Goal: Task Accomplishment & Management: Manage account settings

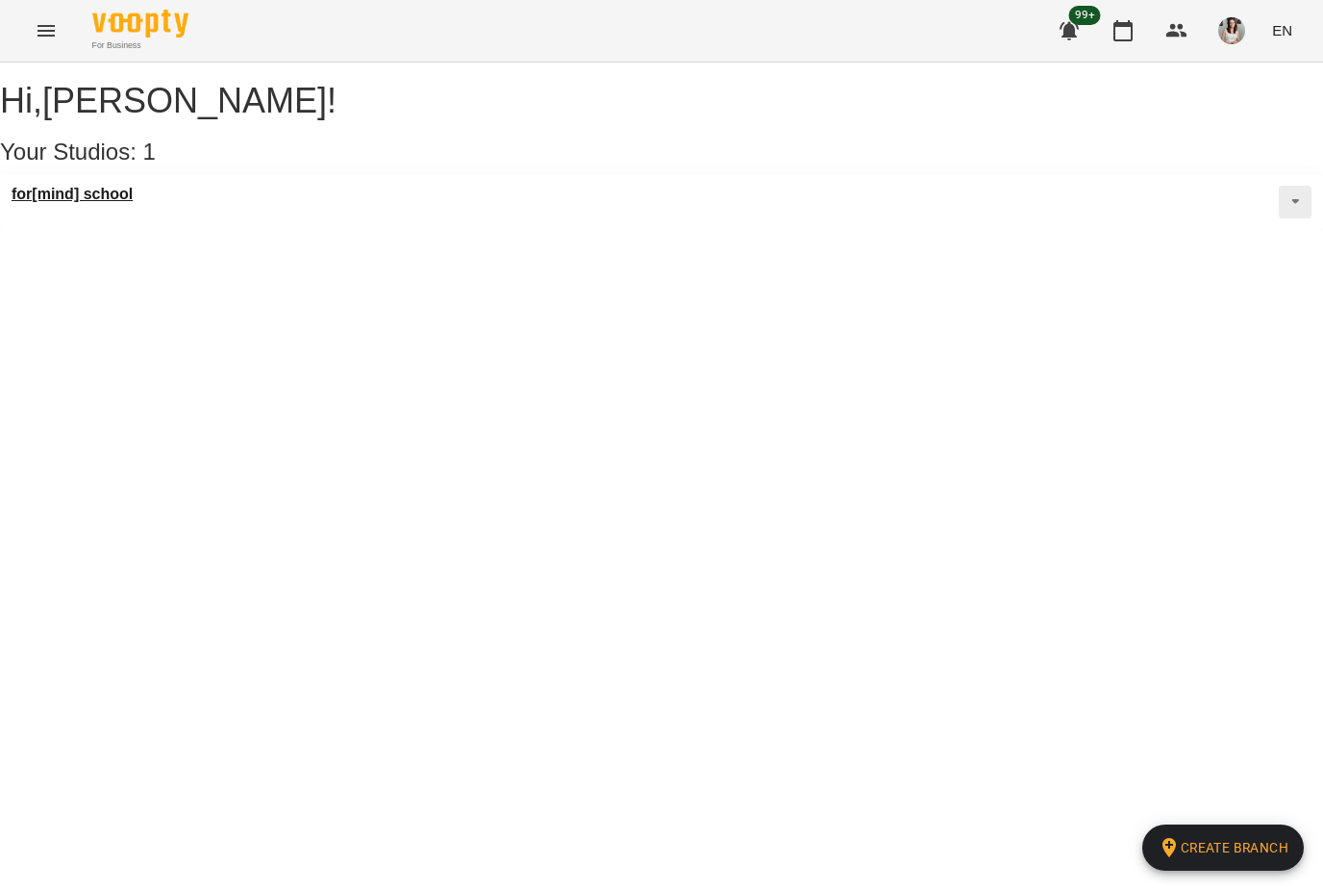
click at [57, 203] on h3 "for[mind] school" at bounding box center [72, 194] width 121 height 17
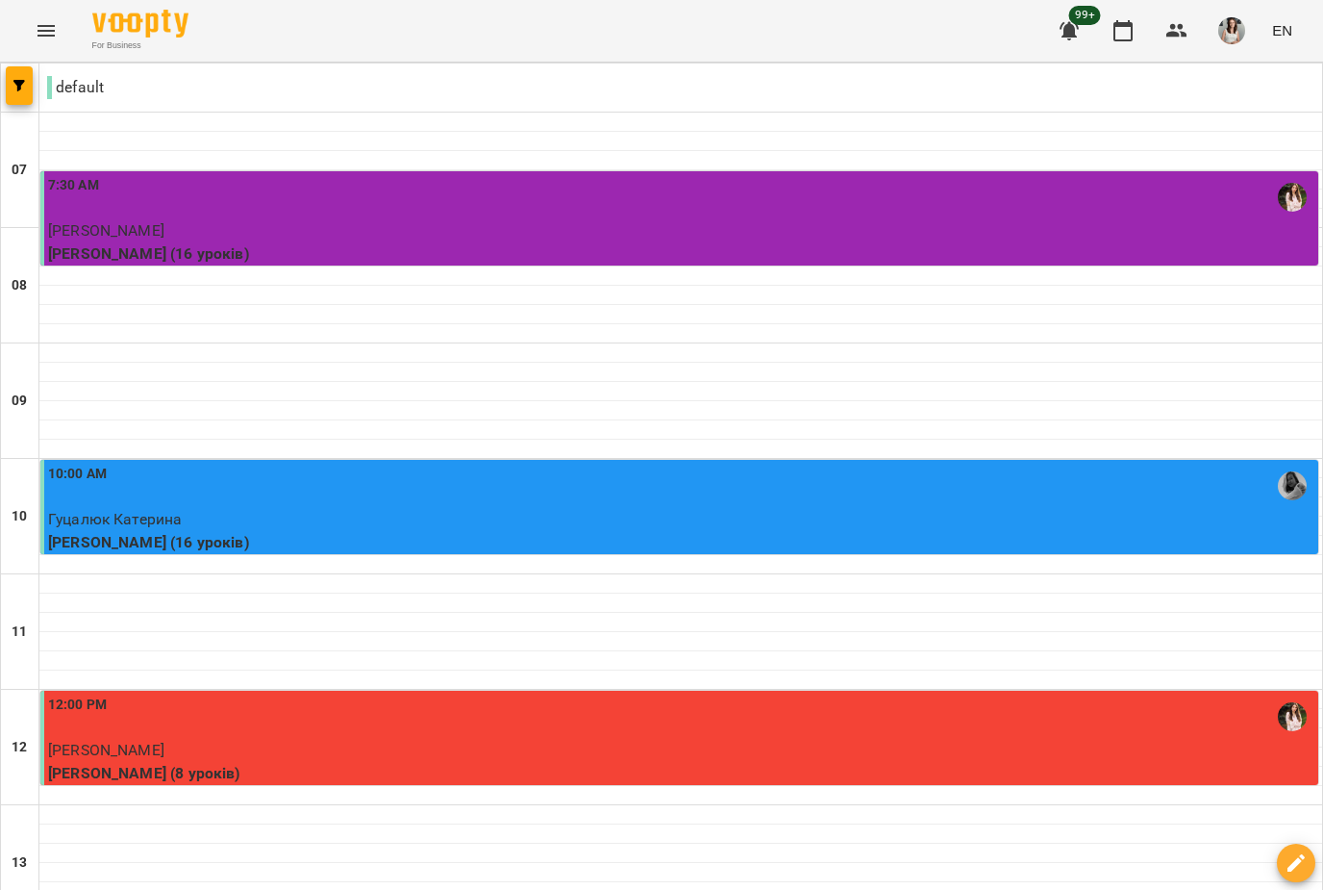
click at [49, 48] on button "Menu" at bounding box center [46, 31] width 46 height 46
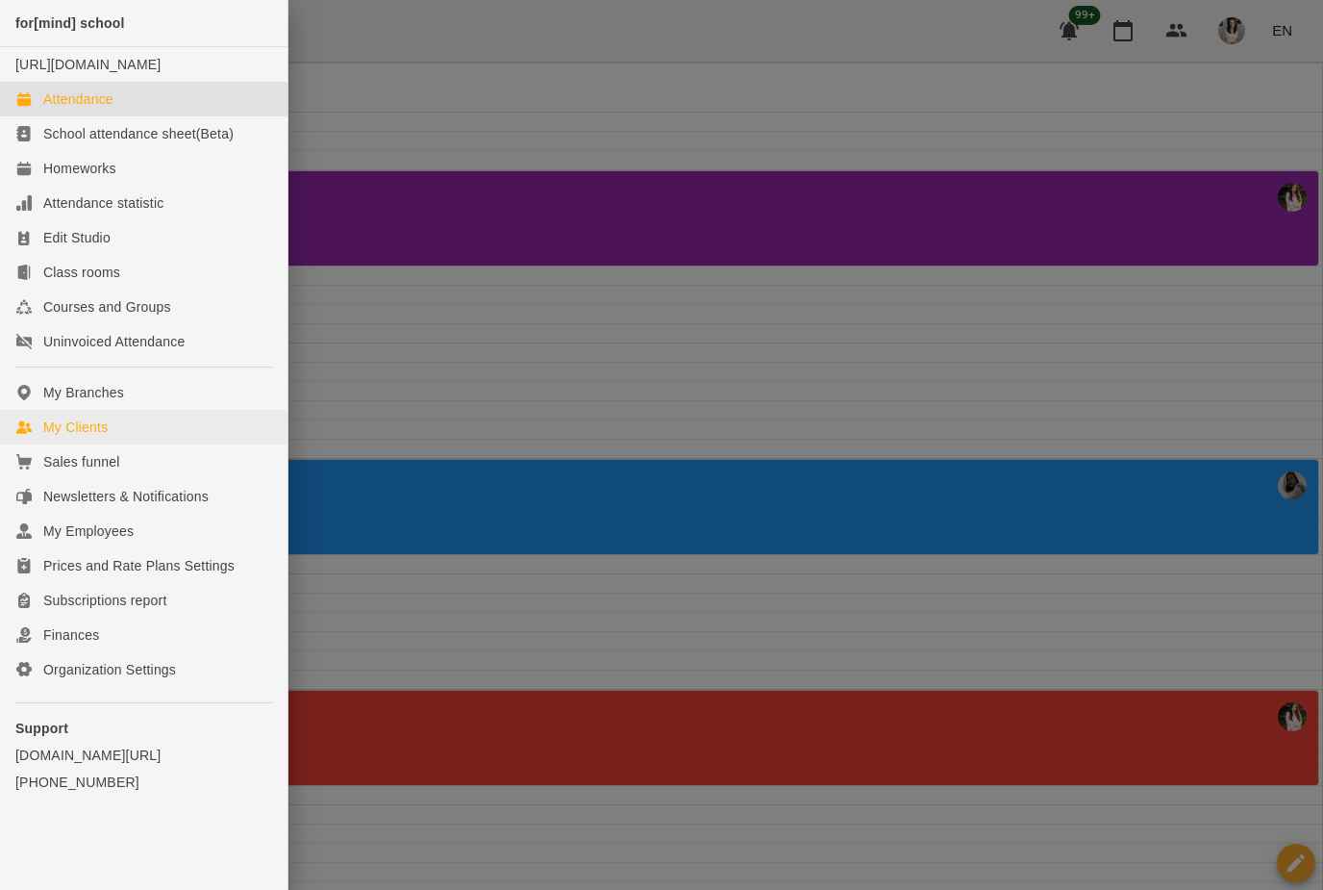
click at [42, 444] on link "My Clients" at bounding box center [144, 427] width 288 height 35
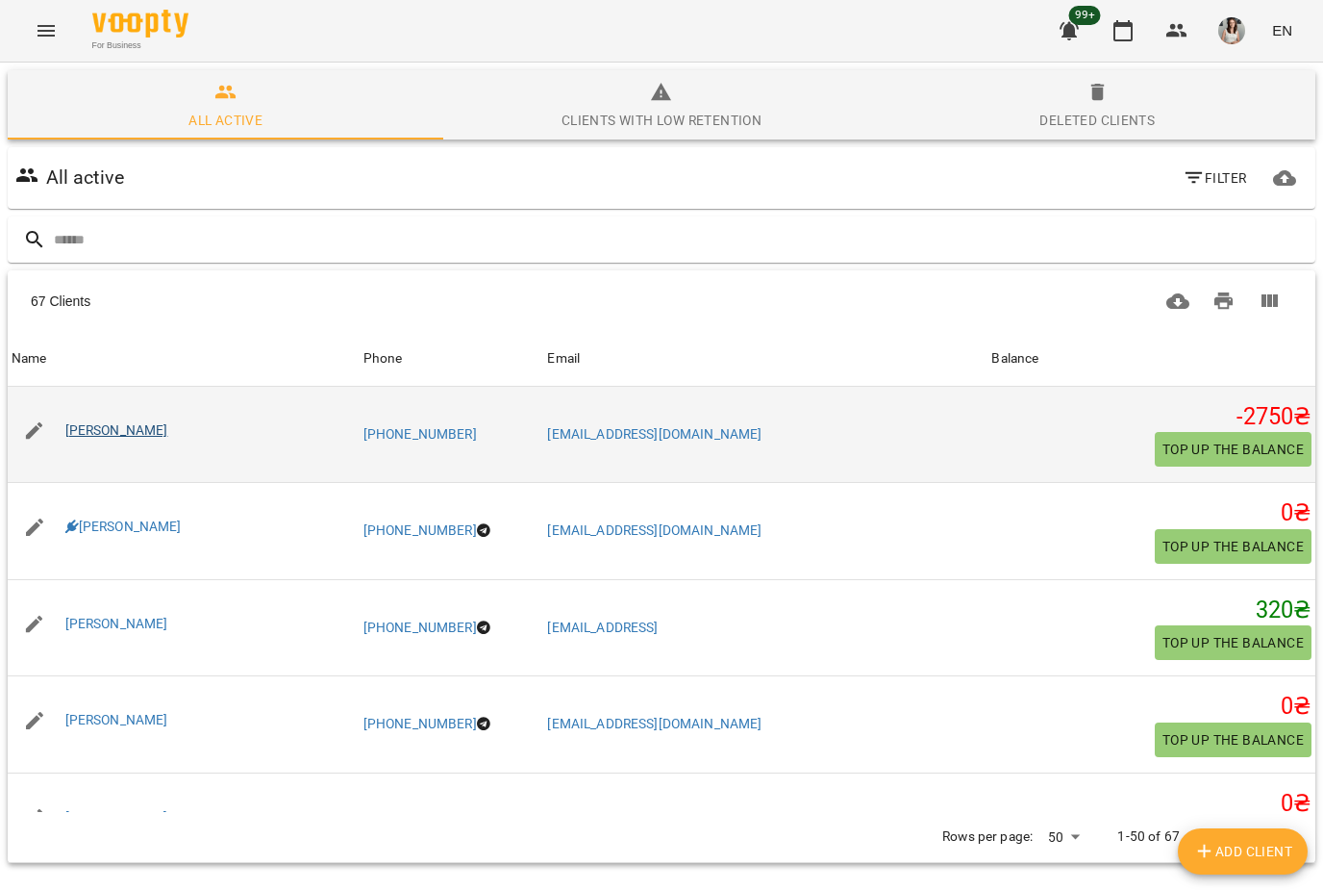
click at [65, 435] on link "[PERSON_NAME]" at bounding box center [116, 429] width 103 height 15
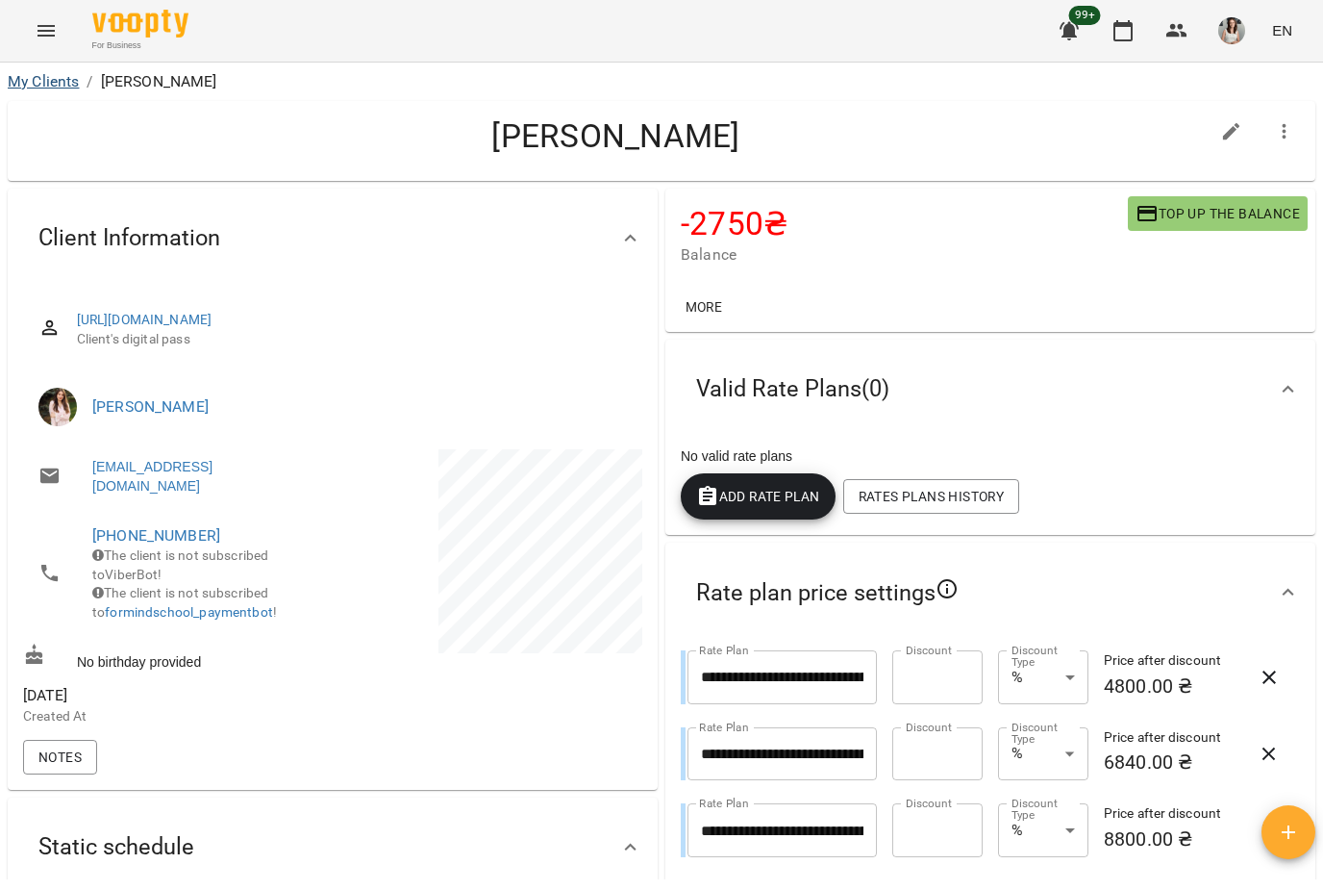
click at [34, 88] on link "My Clients" at bounding box center [43, 81] width 71 height 18
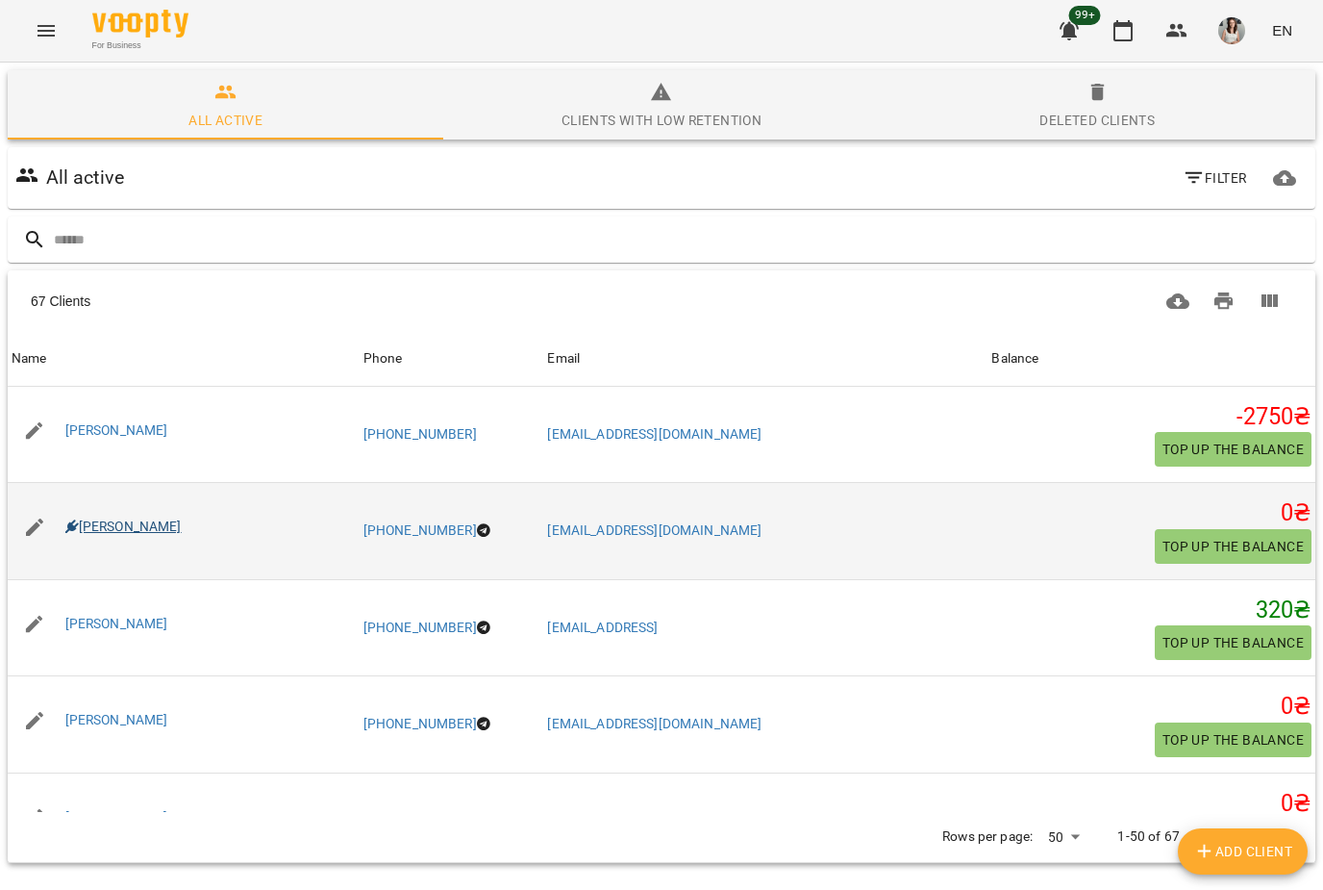
click at [84, 531] on link "[PERSON_NAME]" at bounding box center [123, 525] width 116 height 15
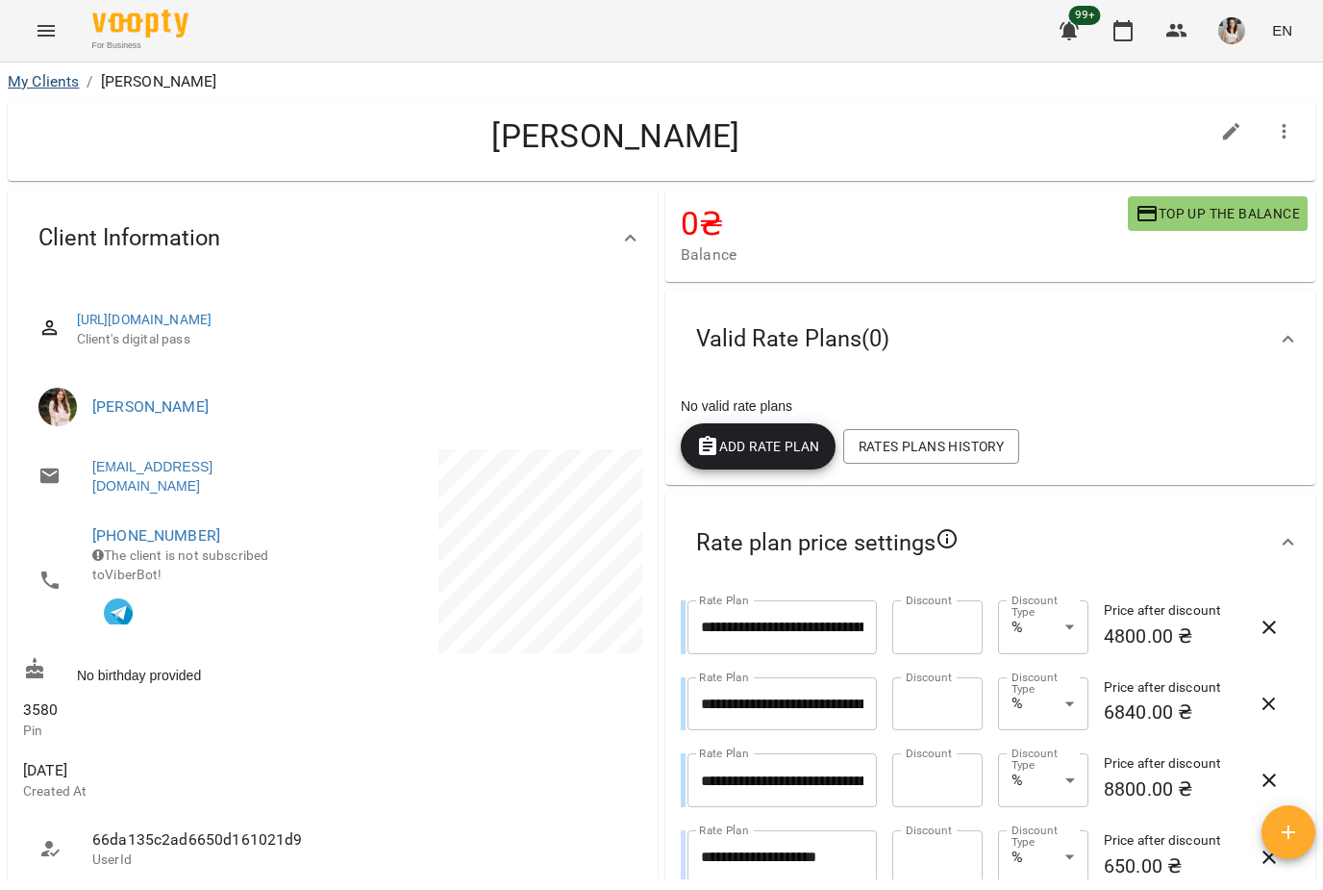
click at [55, 89] on link "My Clients" at bounding box center [43, 81] width 71 height 18
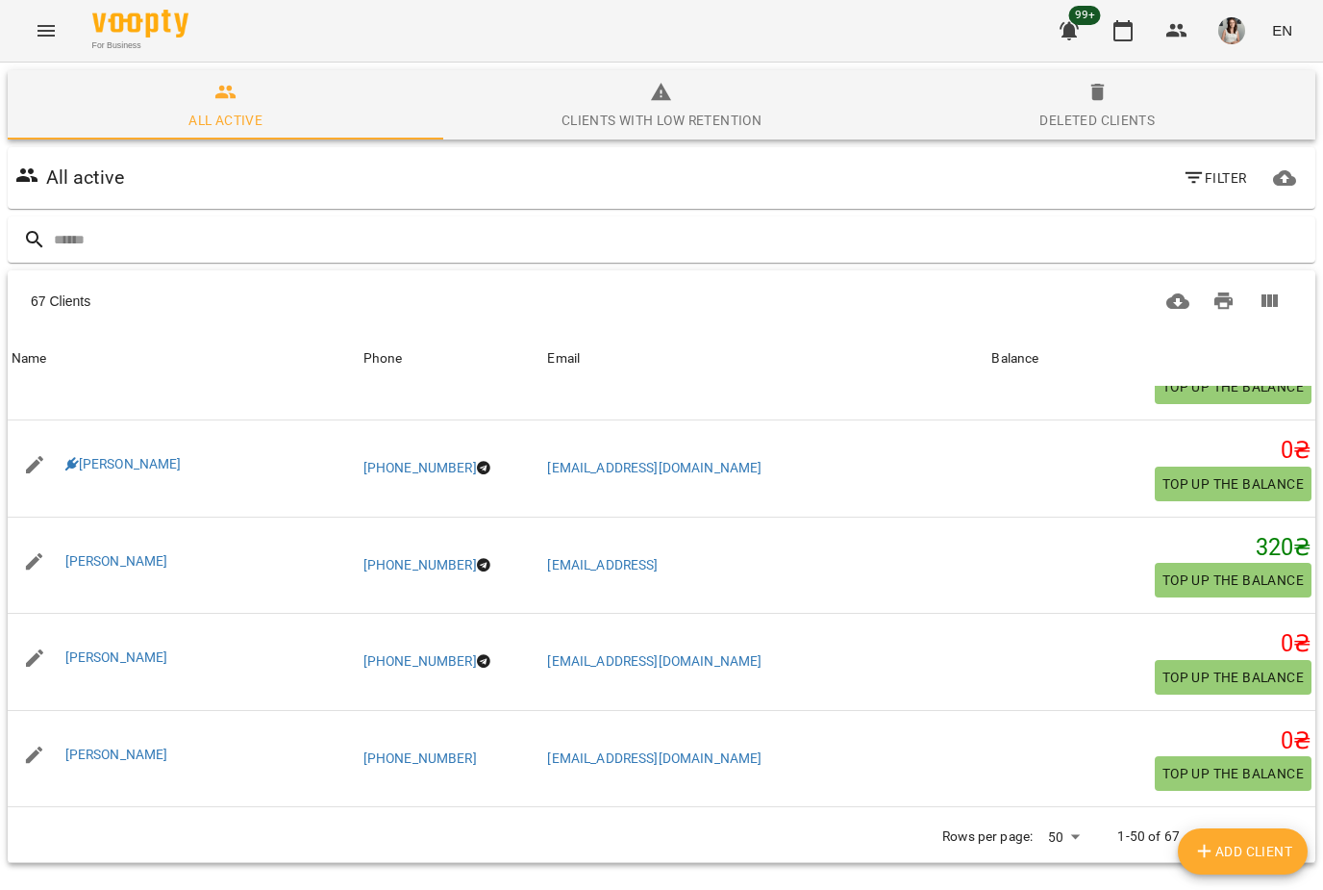
scroll to position [70, 0]
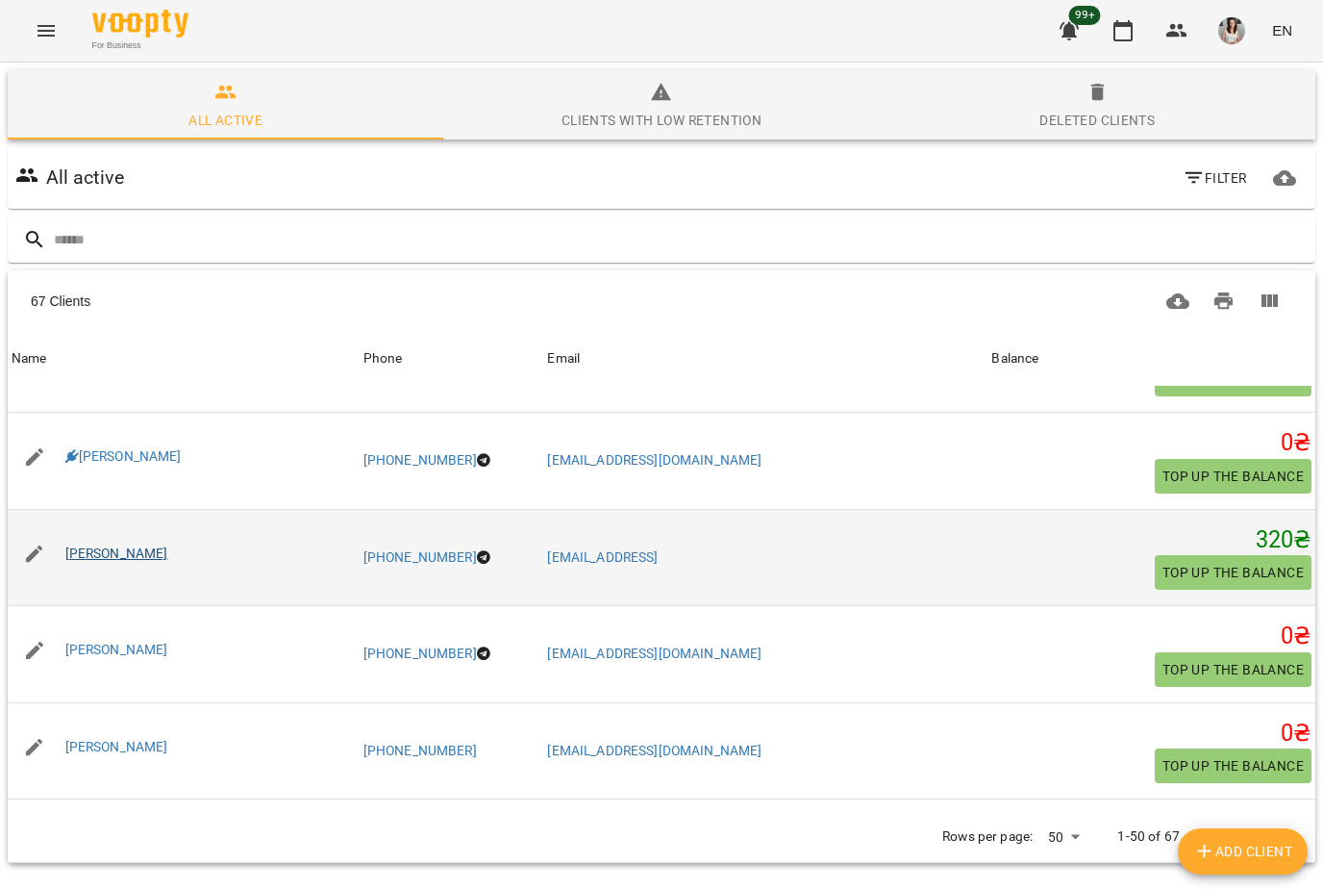
click at [97, 551] on link "[PERSON_NAME]" at bounding box center [116, 552] width 103 height 15
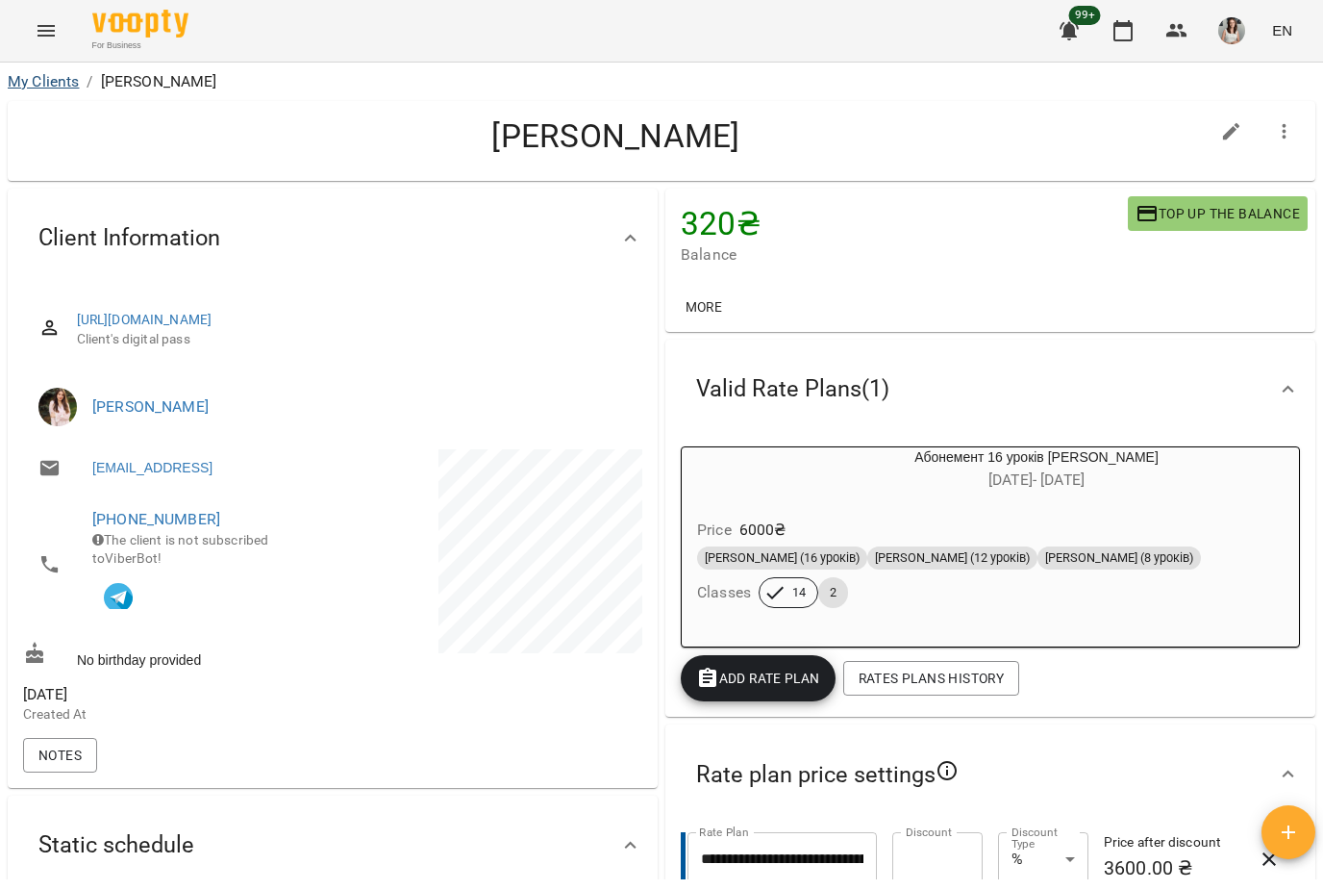
click at [36, 81] on link "My Clients" at bounding box center [43, 81] width 71 height 18
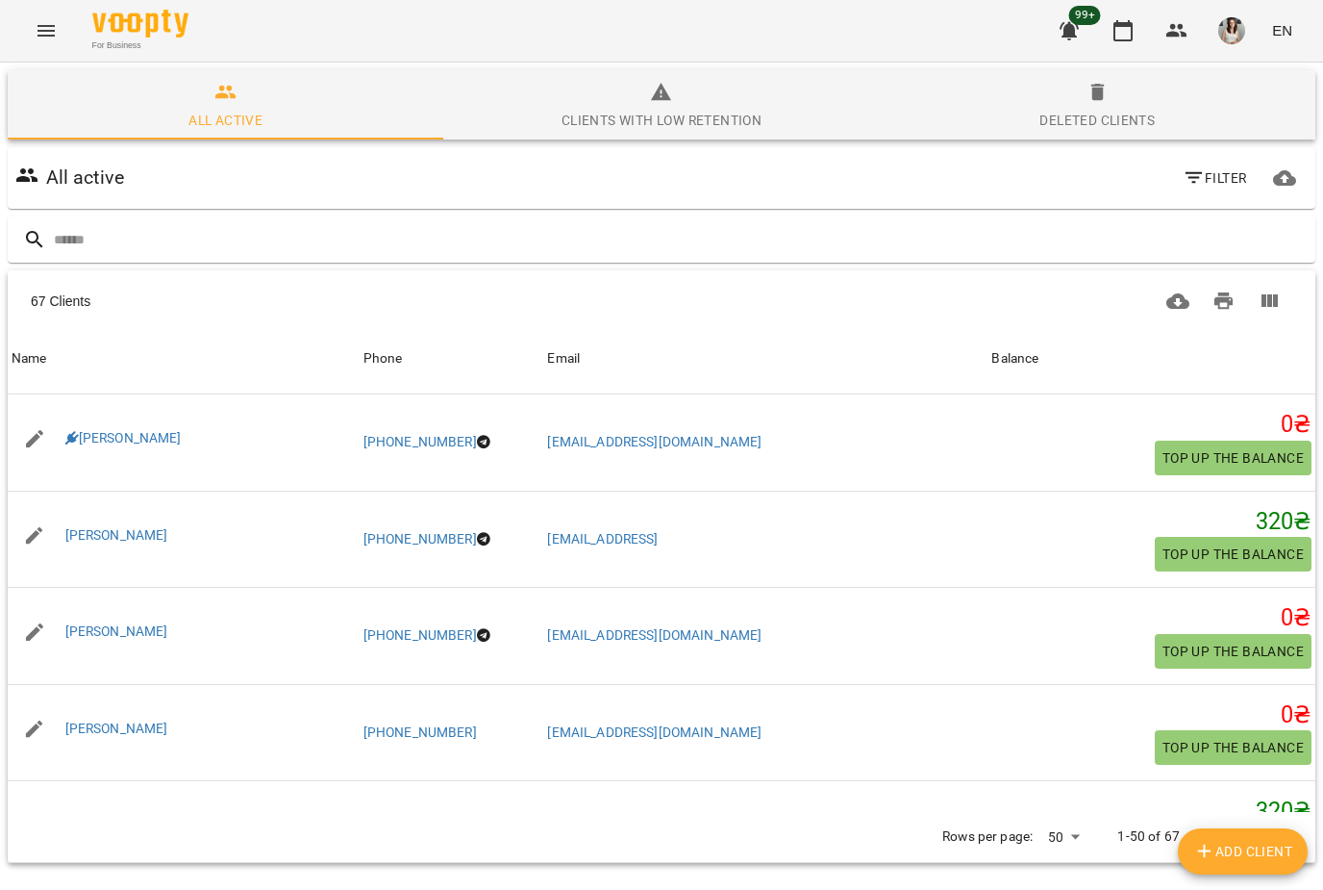
scroll to position [67, 0]
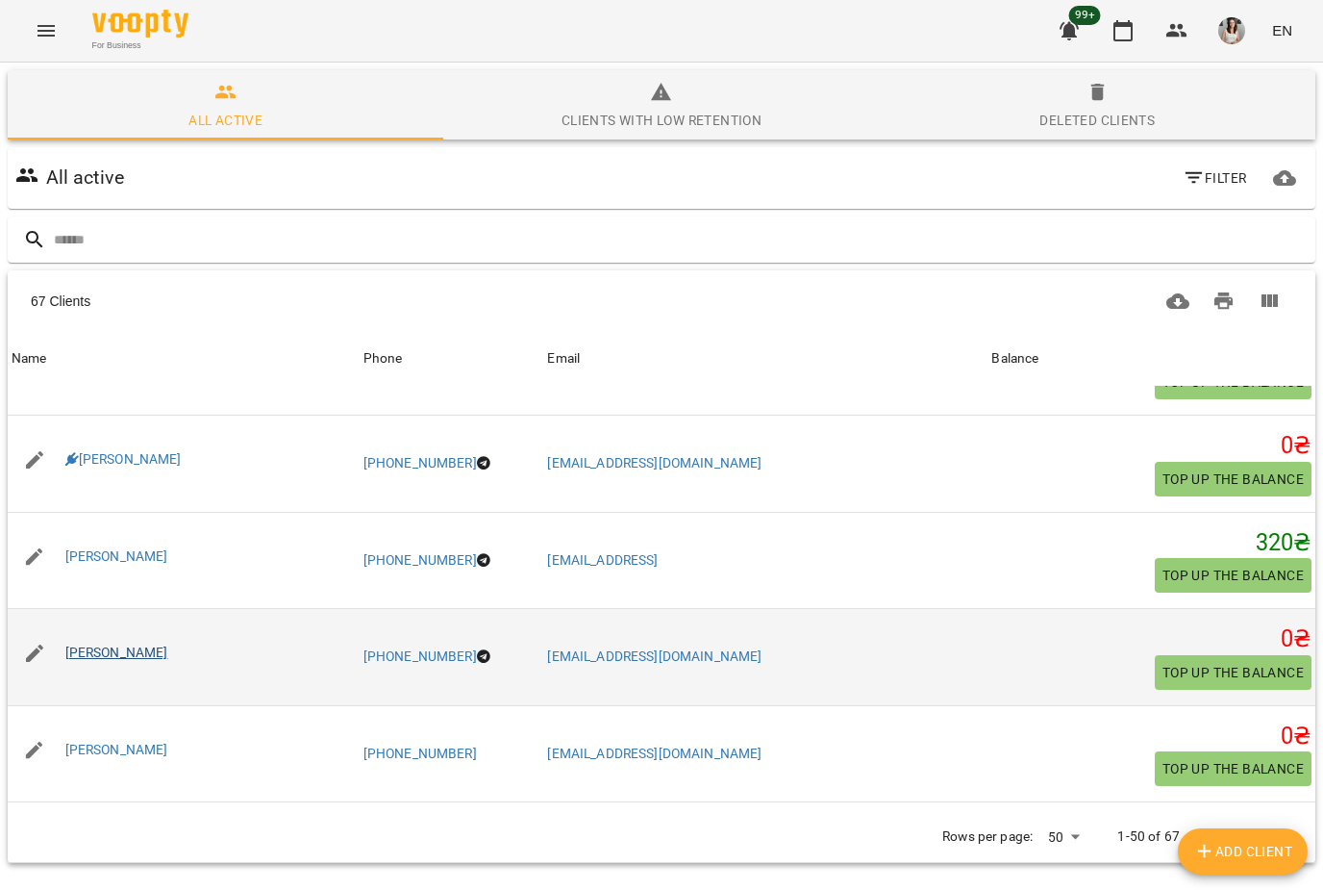
click at [95, 658] on link "[PERSON_NAME]" at bounding box center [116, 651] width 103 height 15
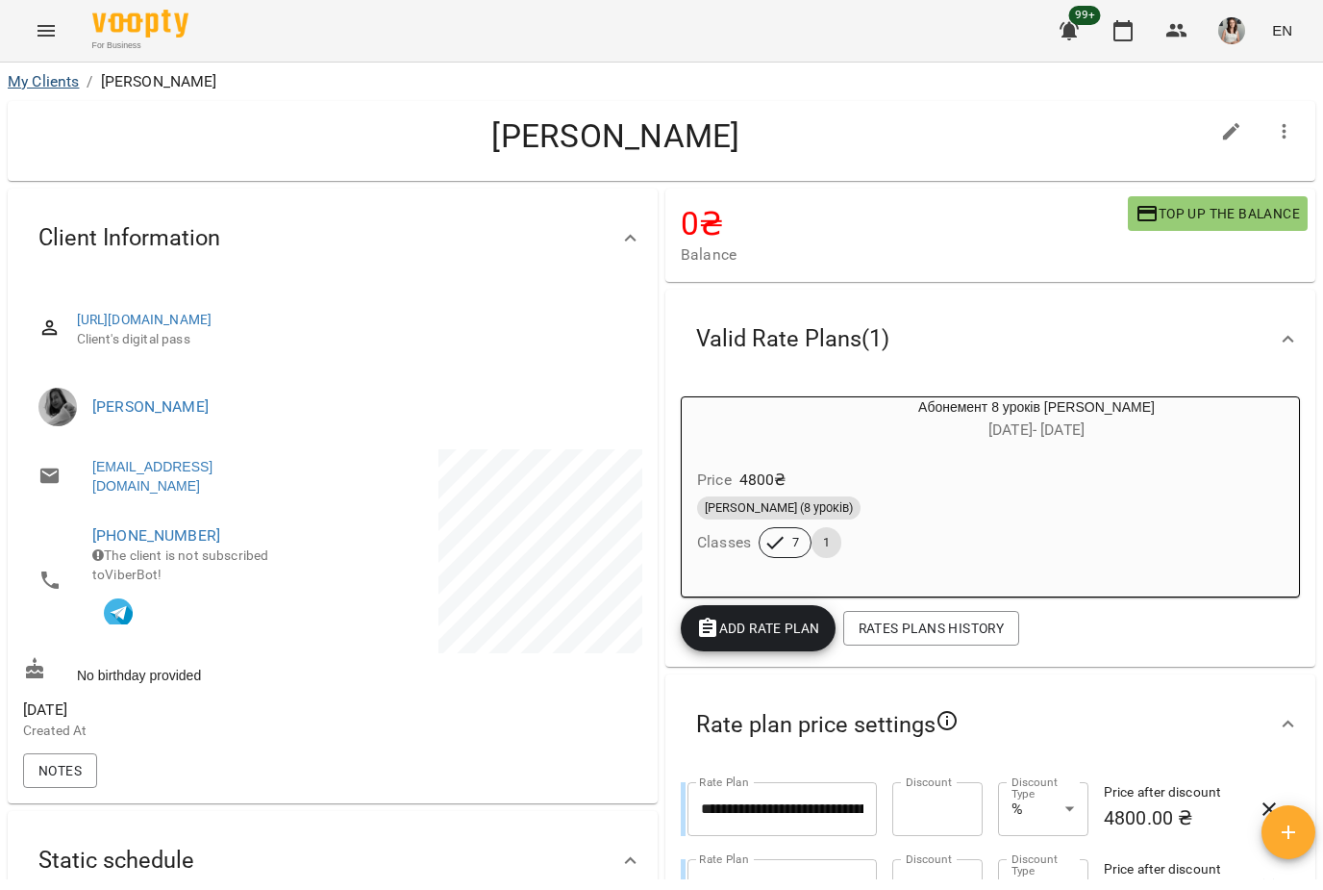
click at [38, 86] on link "My Clients" at bounding box center [43, 81] width 71 height 18
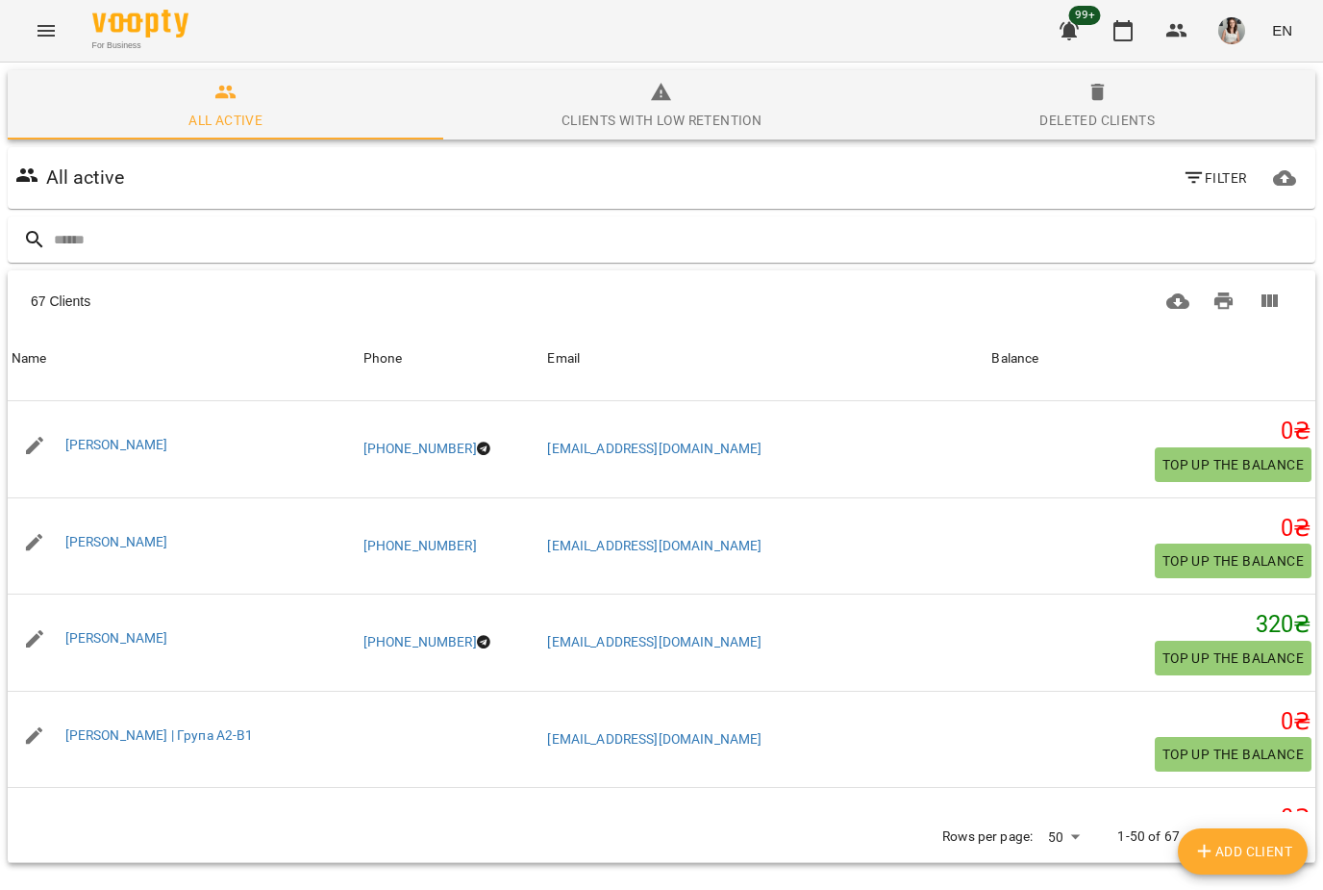
scroll to position [291, 0]
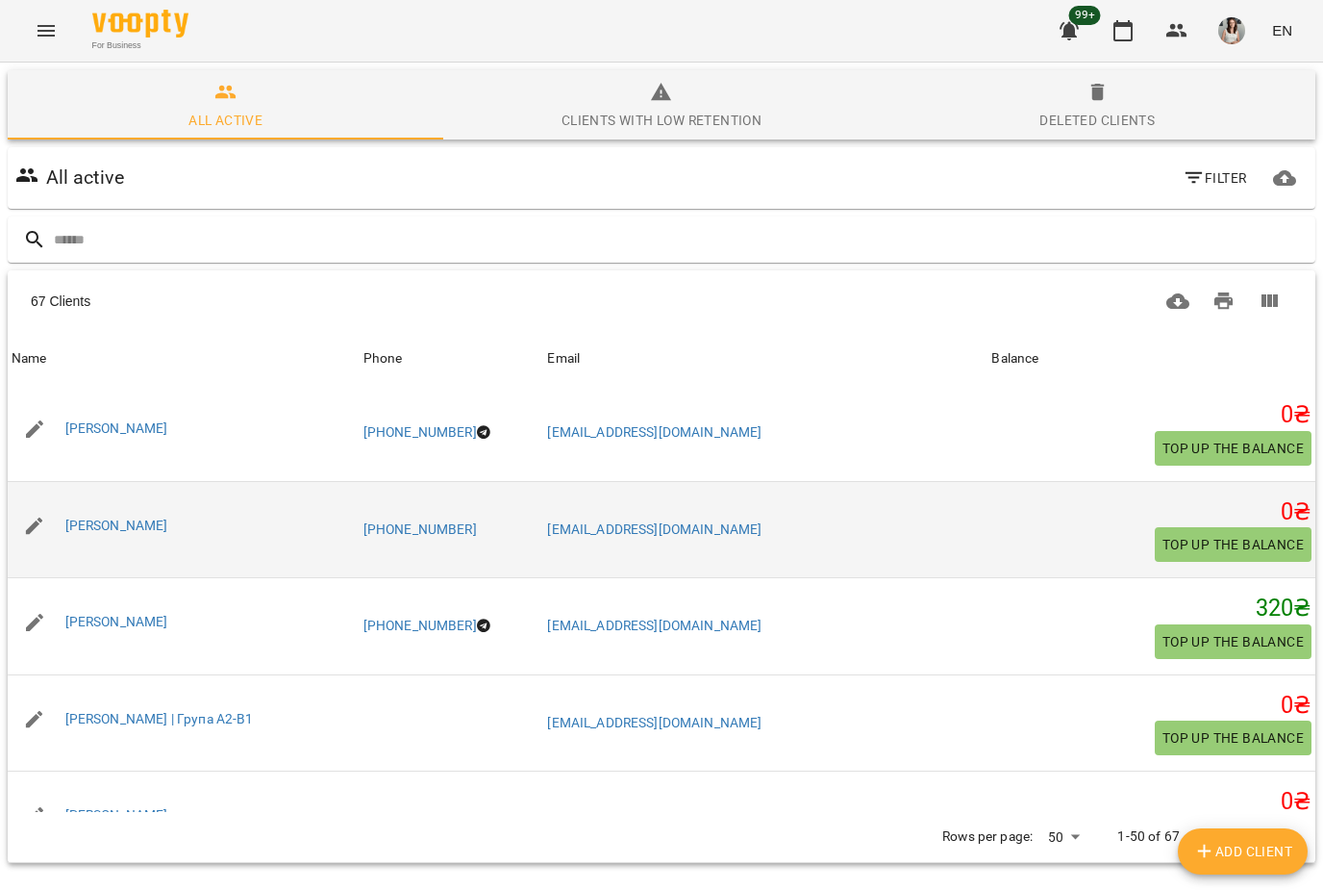
click at [54, 514] on button "button" at bounding box center [35, 526] width 46 height 46
select select "**"
click at [113, 528] on link "[PERSON_NAME]" at bounding box center [116, 524] width 103 height 15
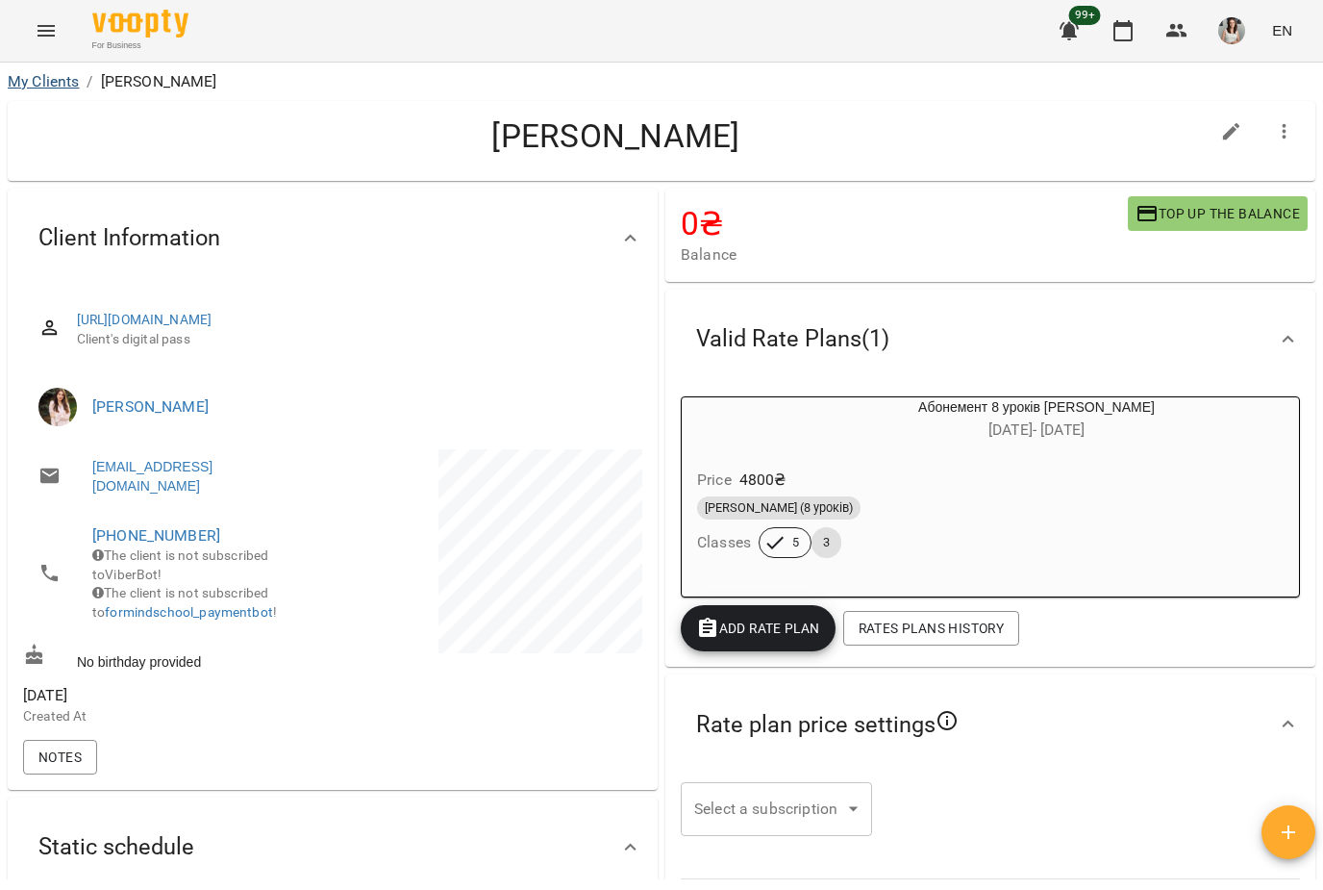
click at [38, 83] on link "My Clients" at bounding box center [43, 81] width 71 height 18
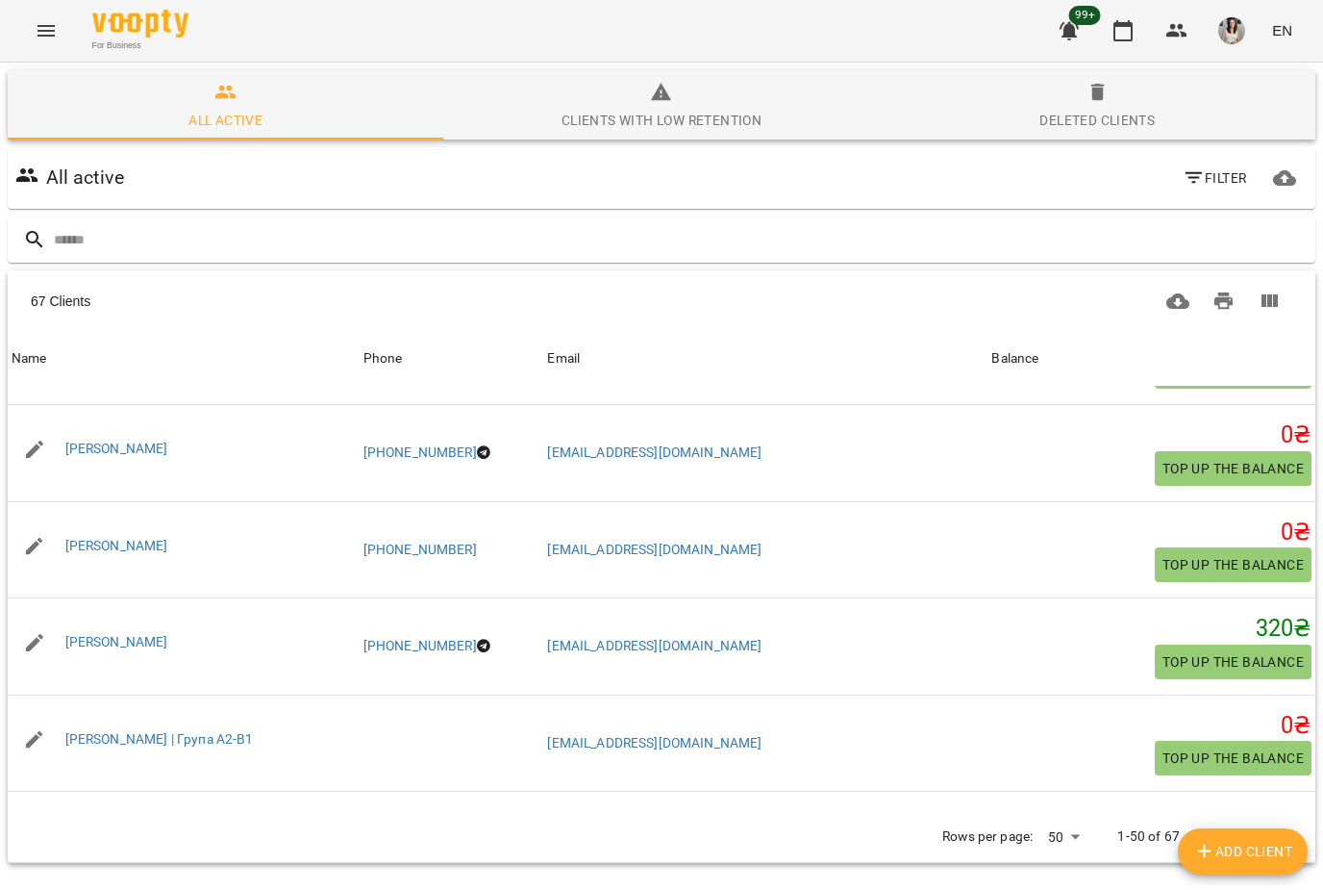
scroll to position [349, 0]
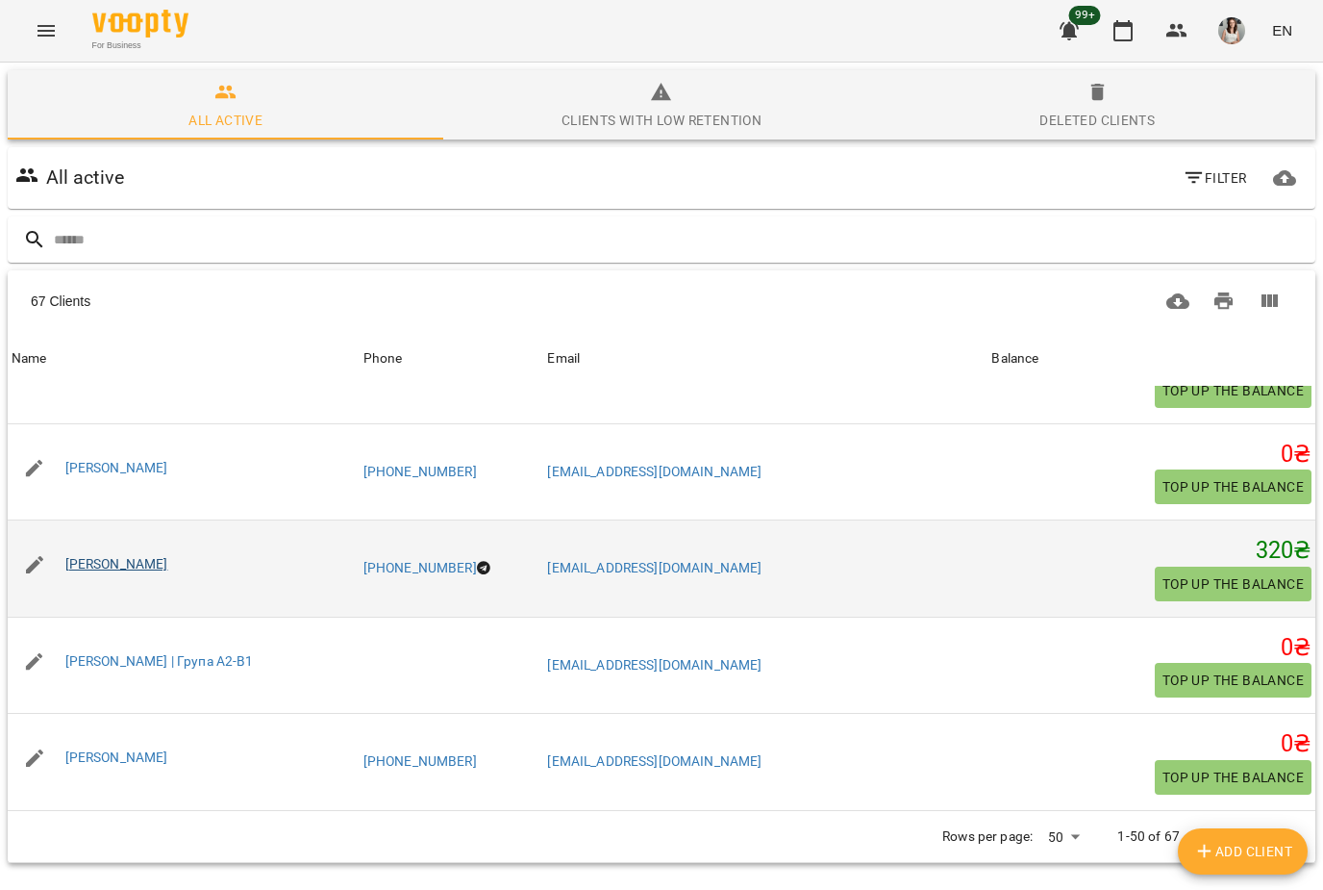
click at [108, 560] on link "[PERSON_NAME]" at bounding box center [116, 563] width 103 height 15
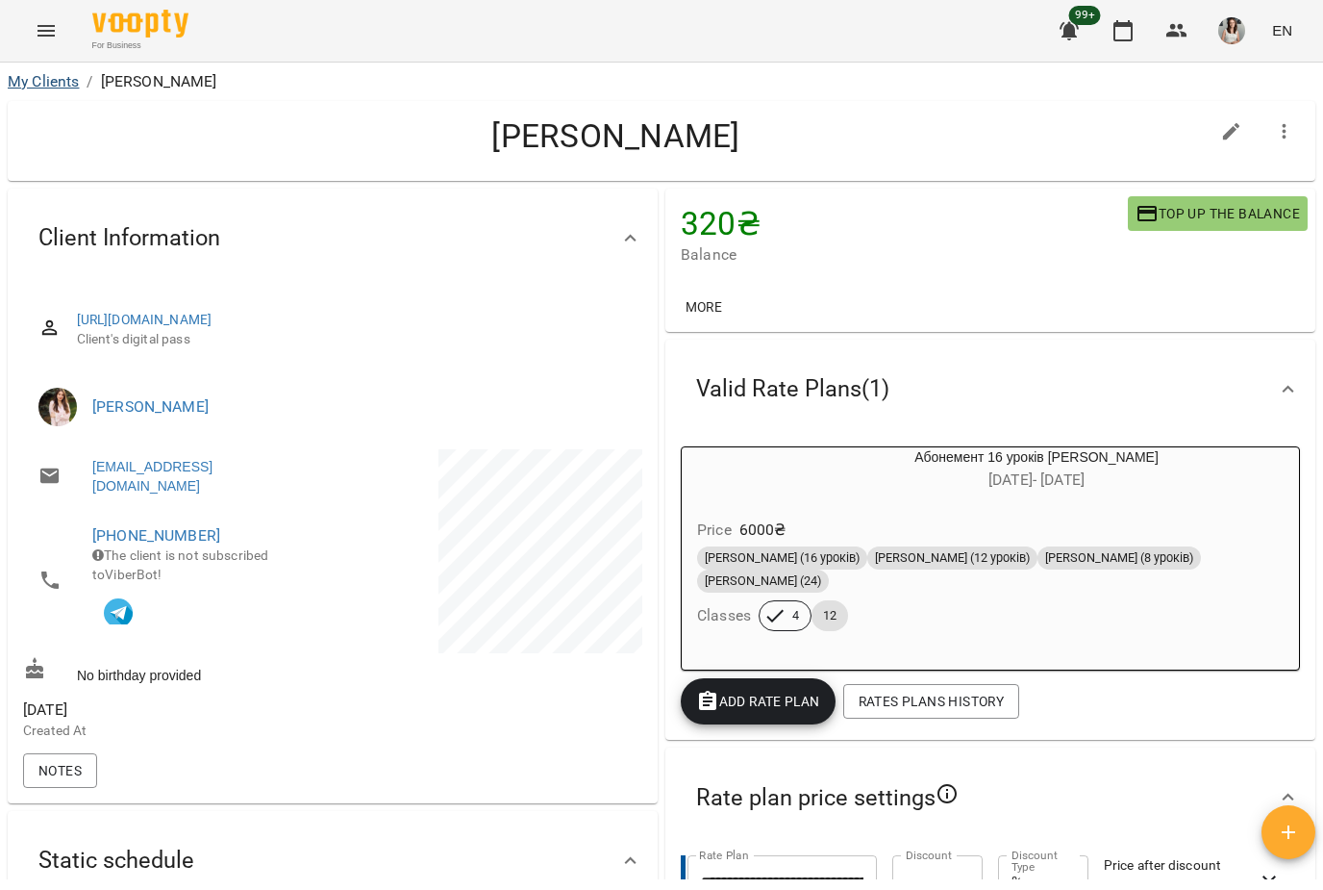
click at [37, 89] on link "My Clients" at bounding box center [43, 81] width 71 height 18
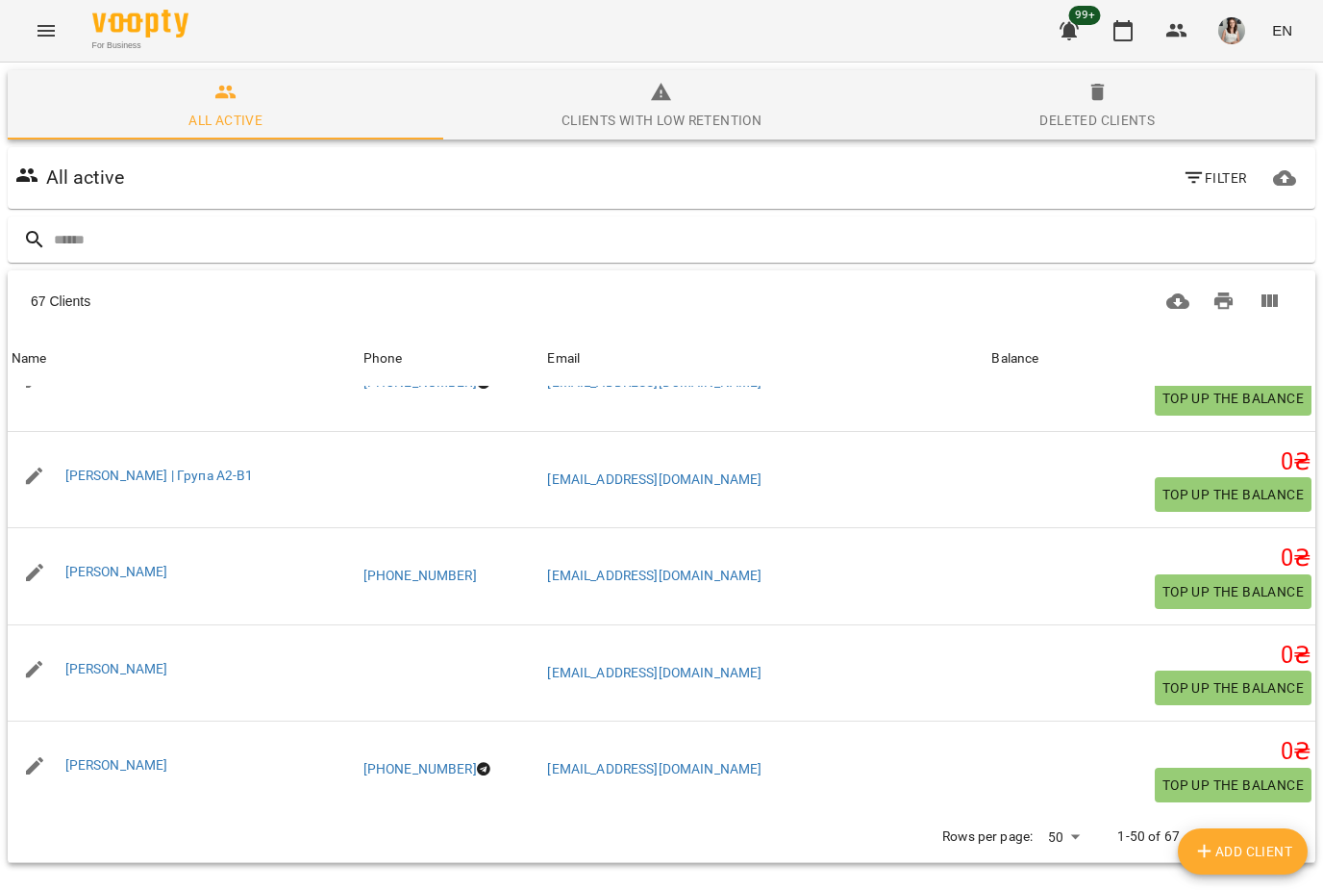
scroll to position [537, 0]
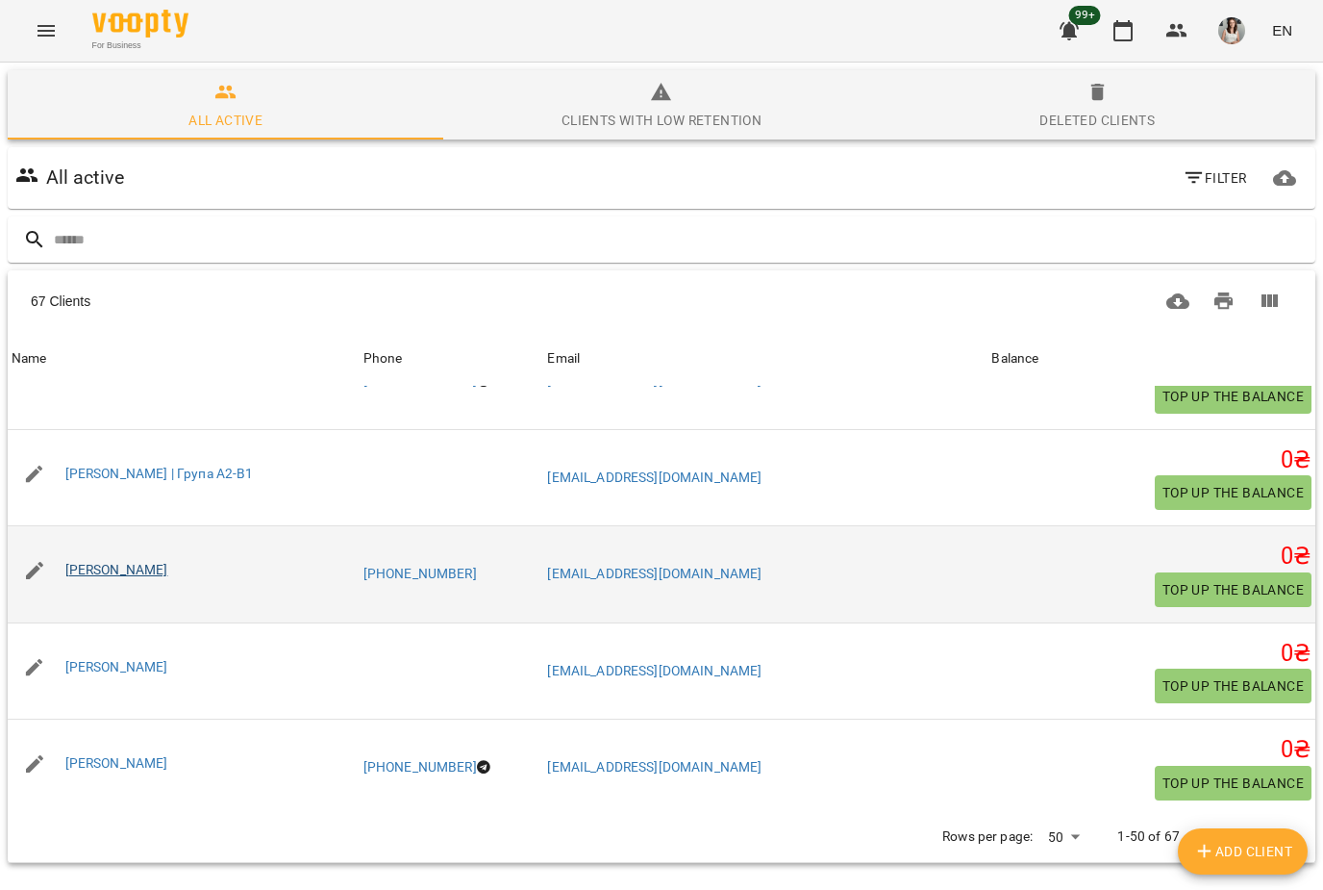
click at [77, 572] on link "[PERSON_NAME]" at bounding box center [116, 569] width 103 height 15
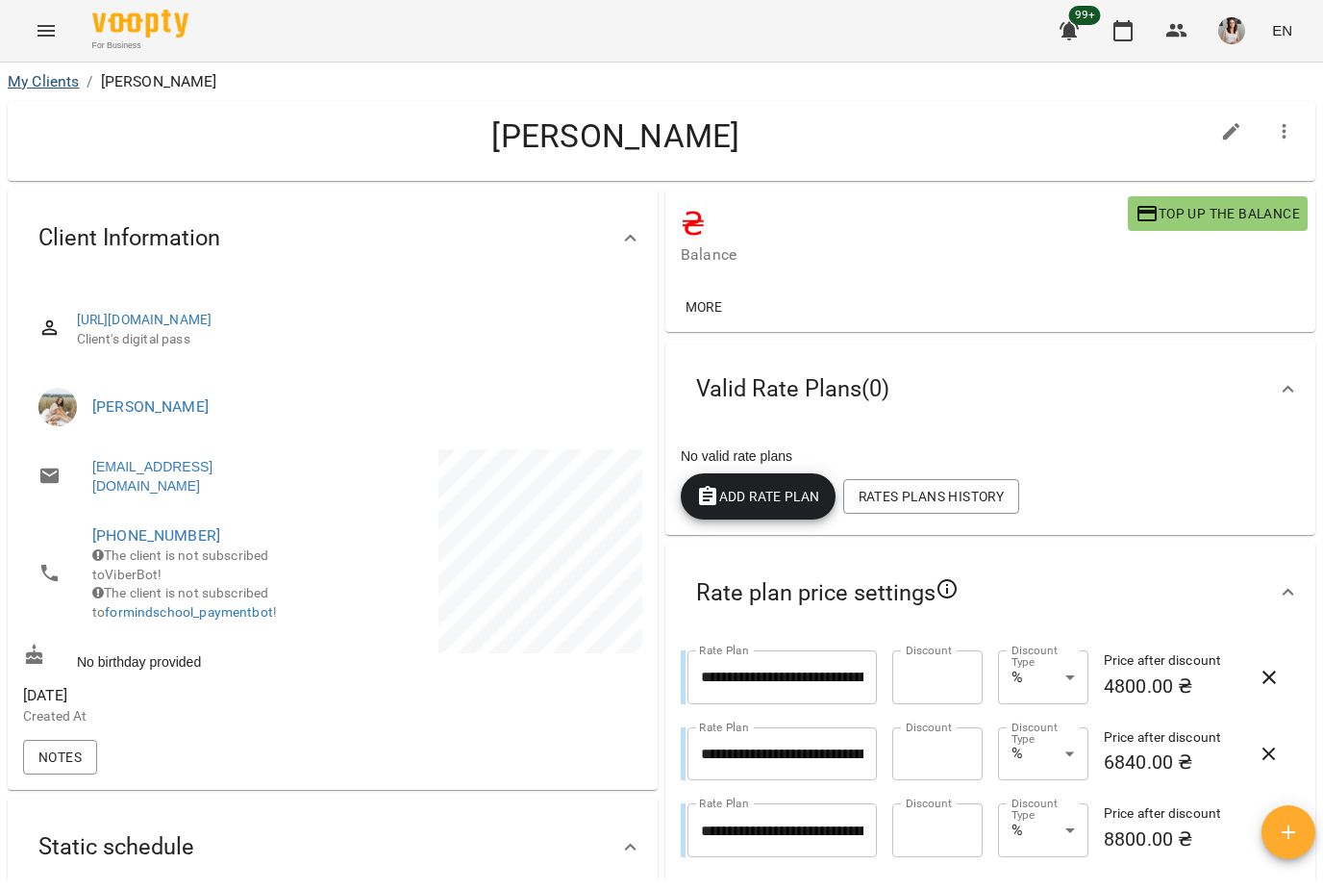
click at [40, 89] on link "My Clients" at bounding box center [43, 81] width 71 height 18
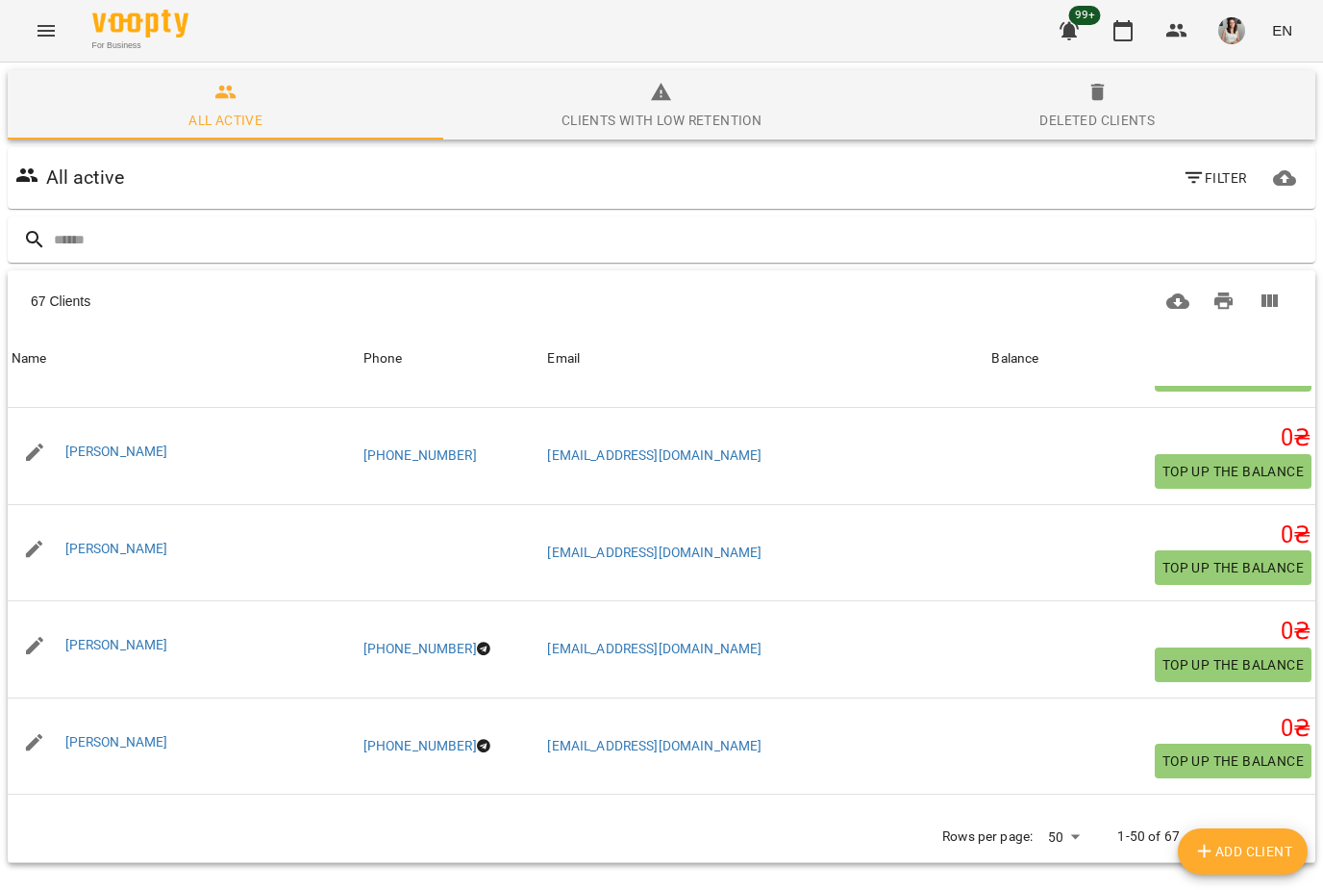
scroll to position [666, 0]
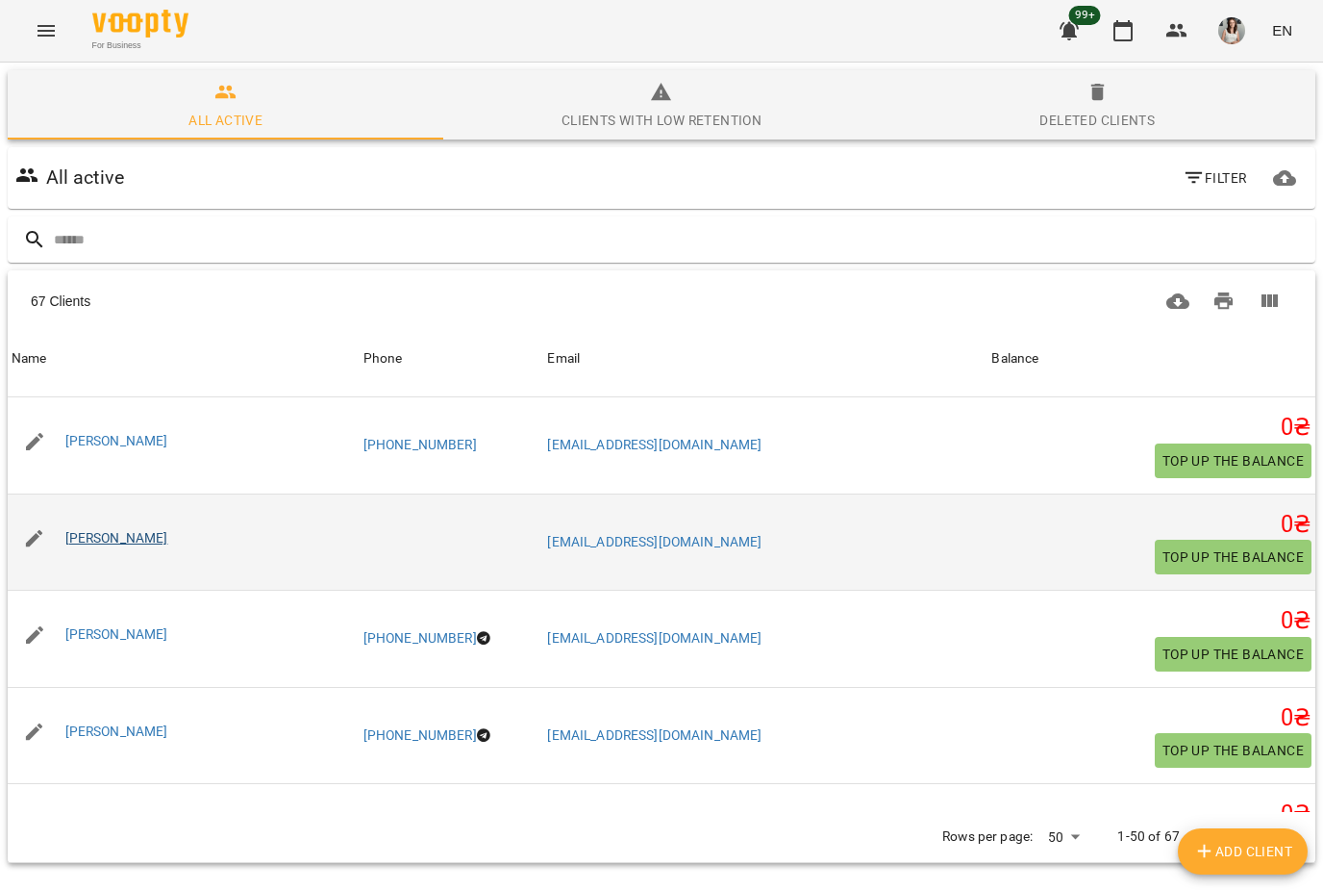
click at [85, 537] on link "[PERSON_NAME]" at bounding box center [116, 537] width 103 height 15
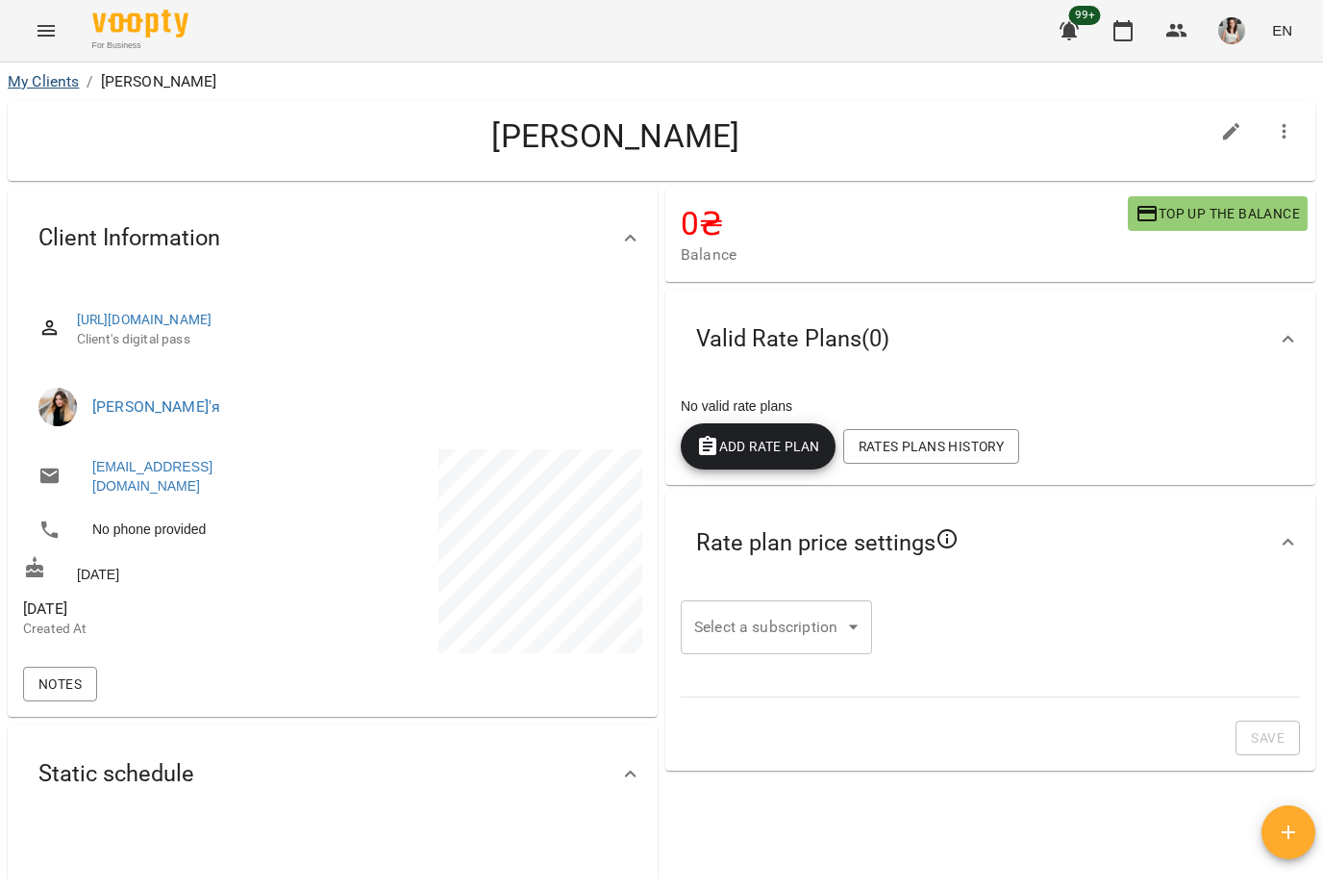
click at [39, 87] on link "My Clients" at bounding box center [43, 81] width 71 height 18
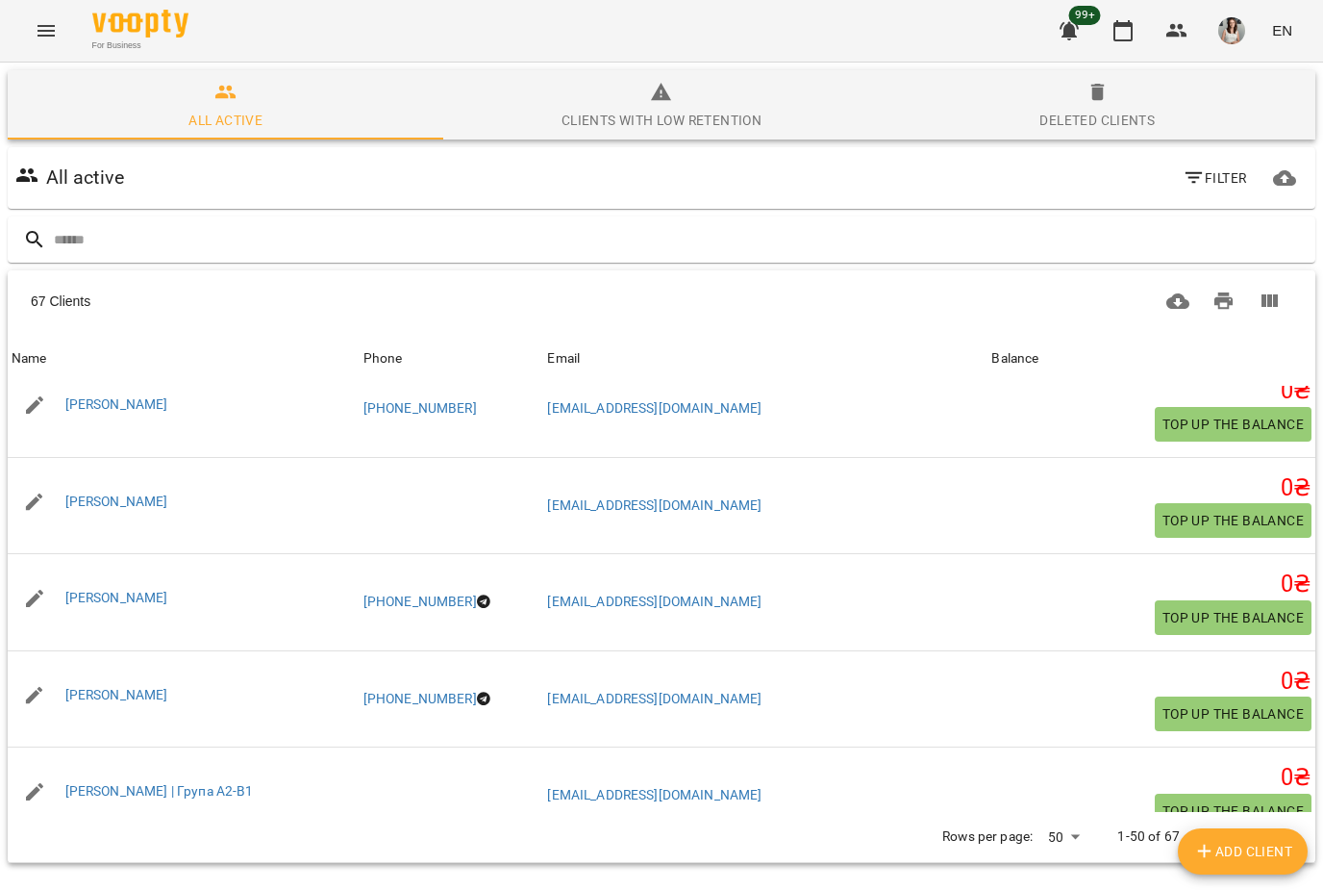
scroll to position [723, 0]
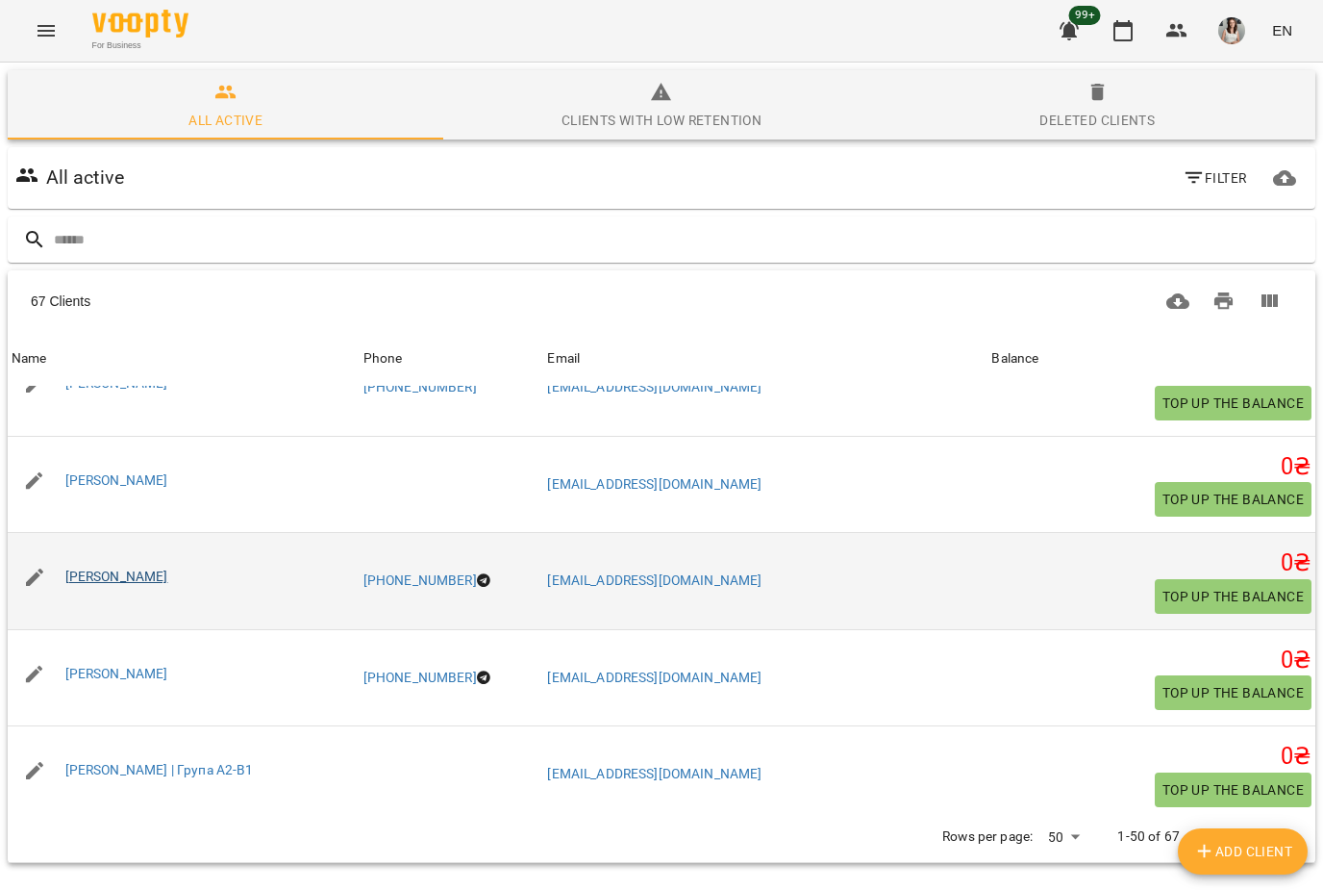
click at [84, 579] on link "[PERSON_NAME]" at bounding box center [116, 575] width 103 height 15
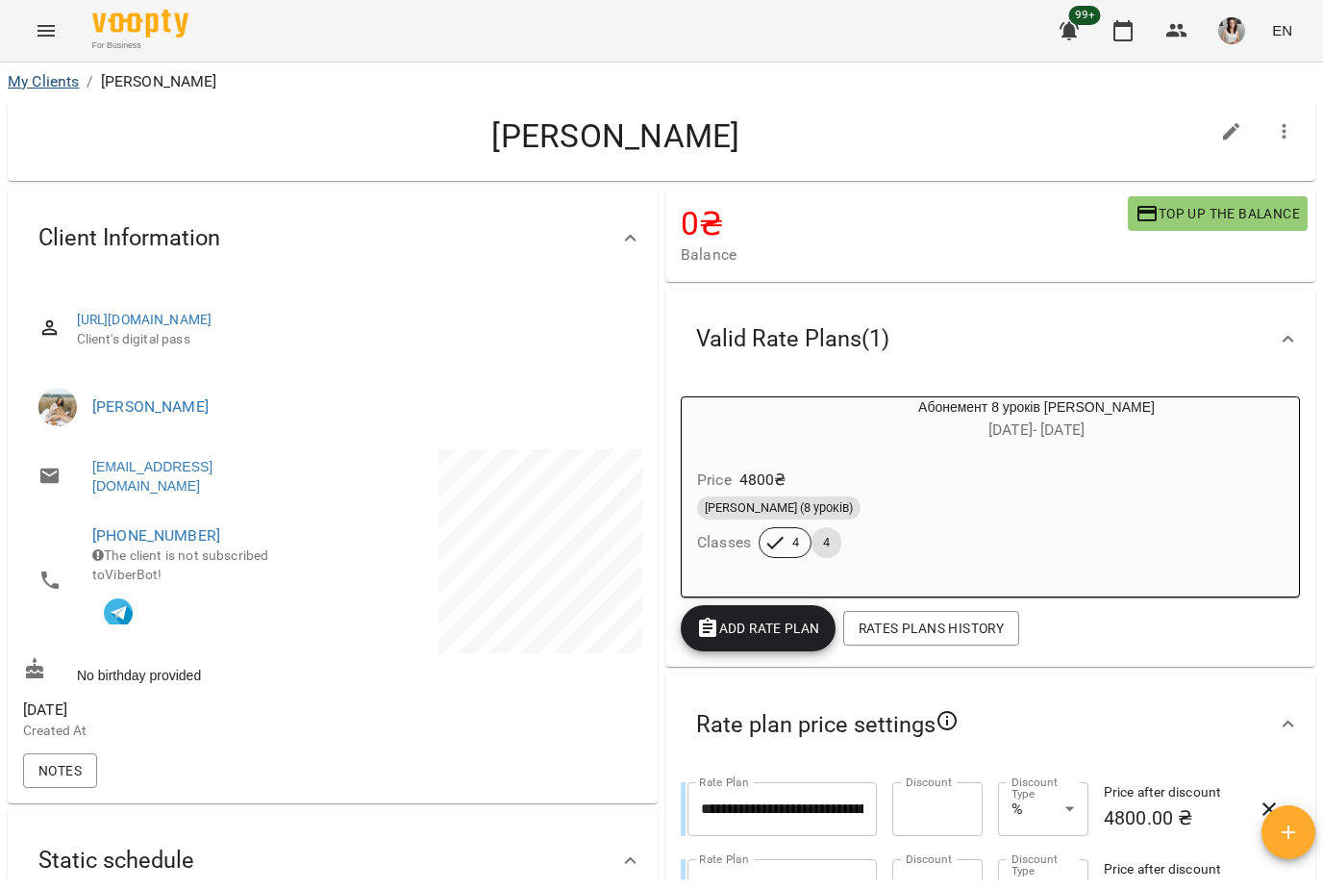
click at [26, 88] on link "My Clients" at bounding box center [43, 81] width 71 height 18
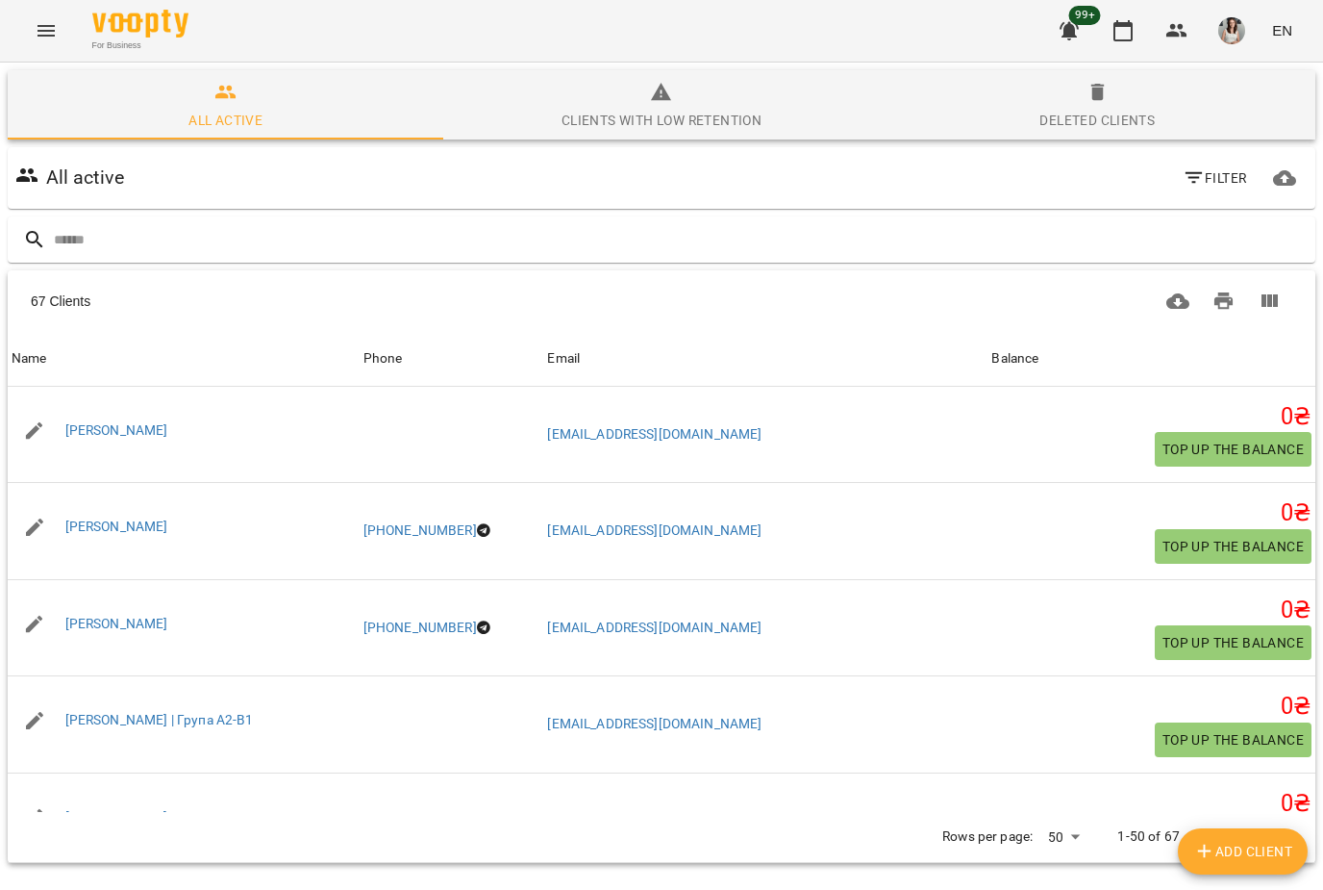
scroll to position [774, 0]
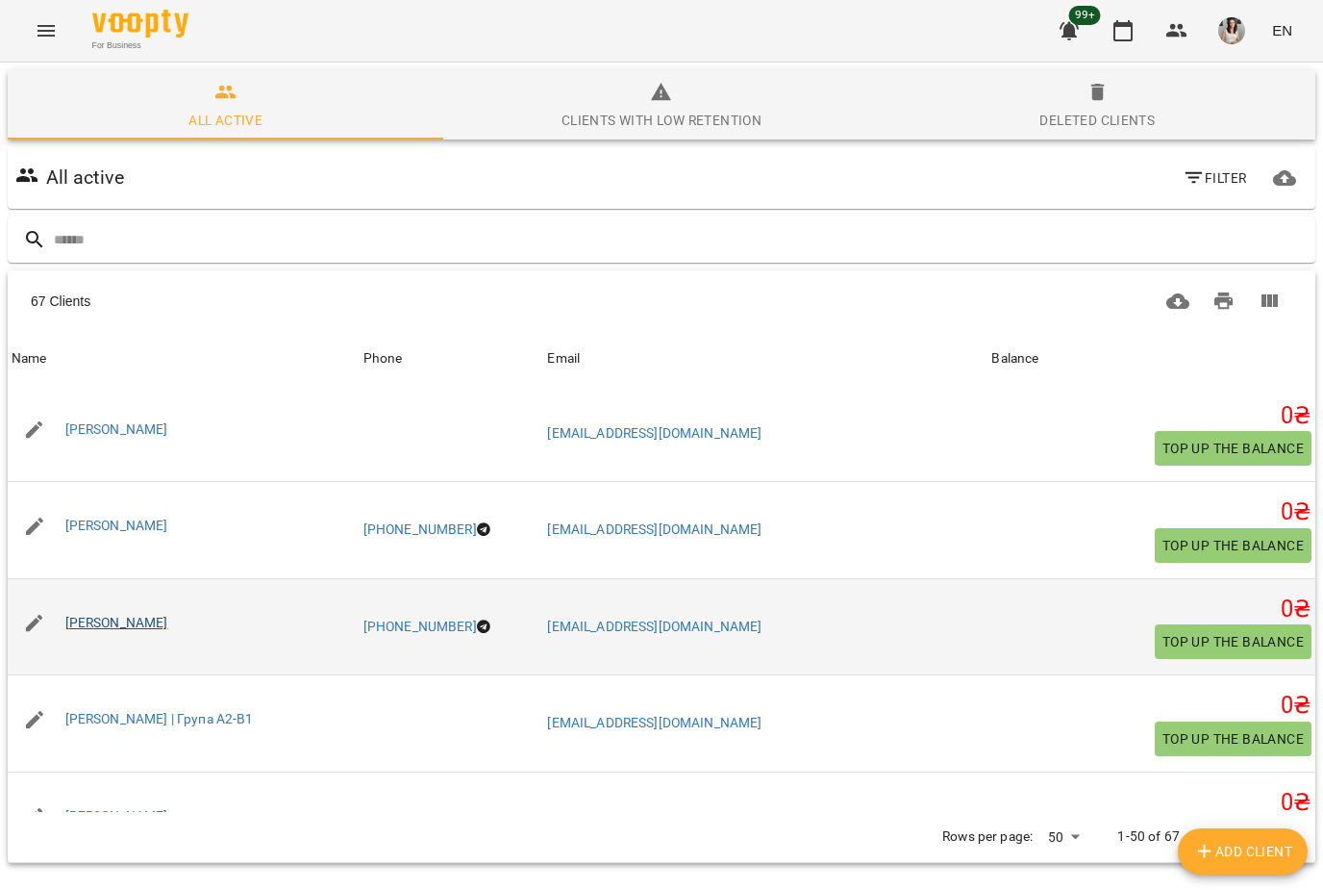
click at [85, 622] on link "[PERSON_NAME]" at bounding box center [116, 622] width 103 height 15
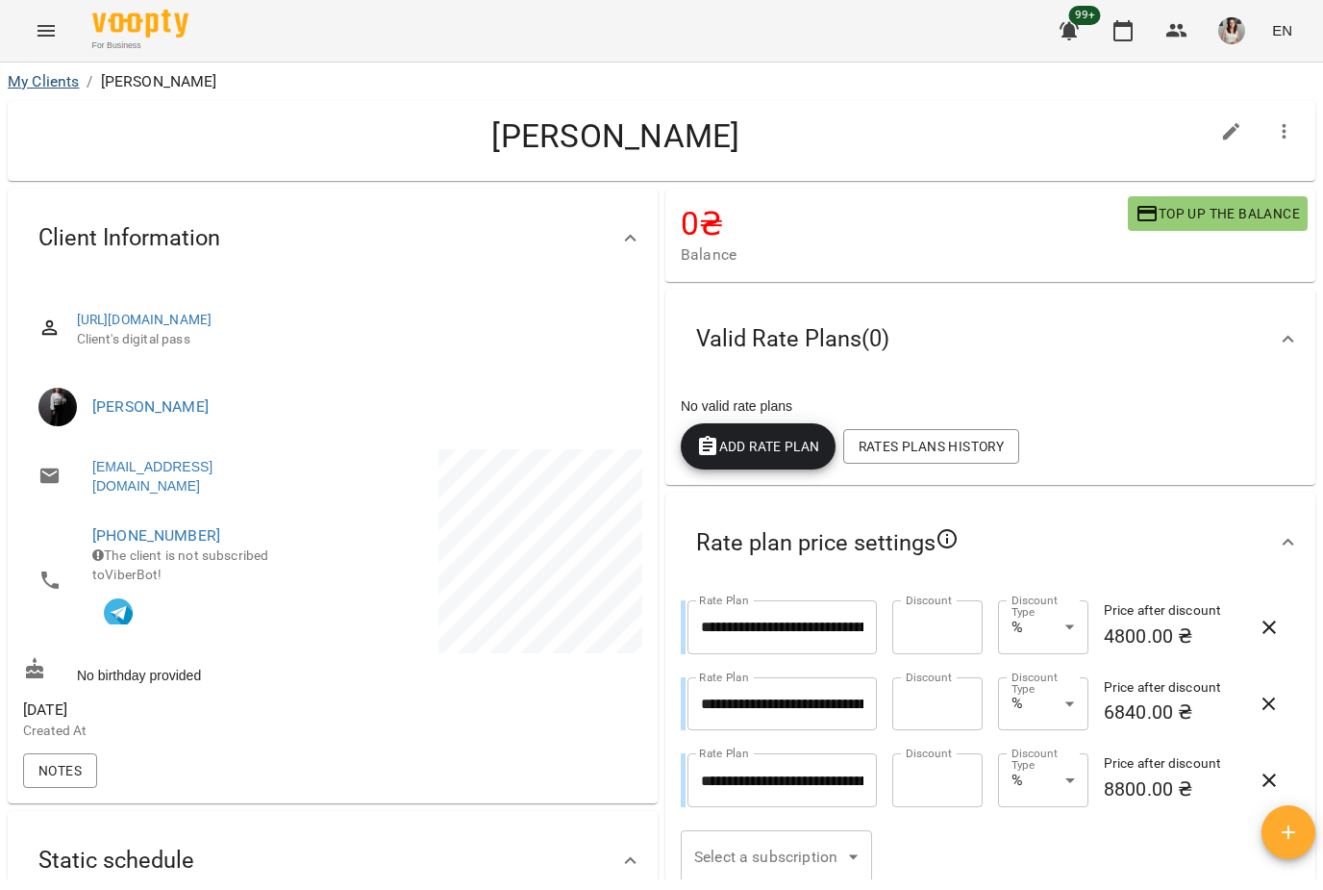
click at [22, 89] on link "My Clients" at bounding box center [43, 81] width 71 height 18
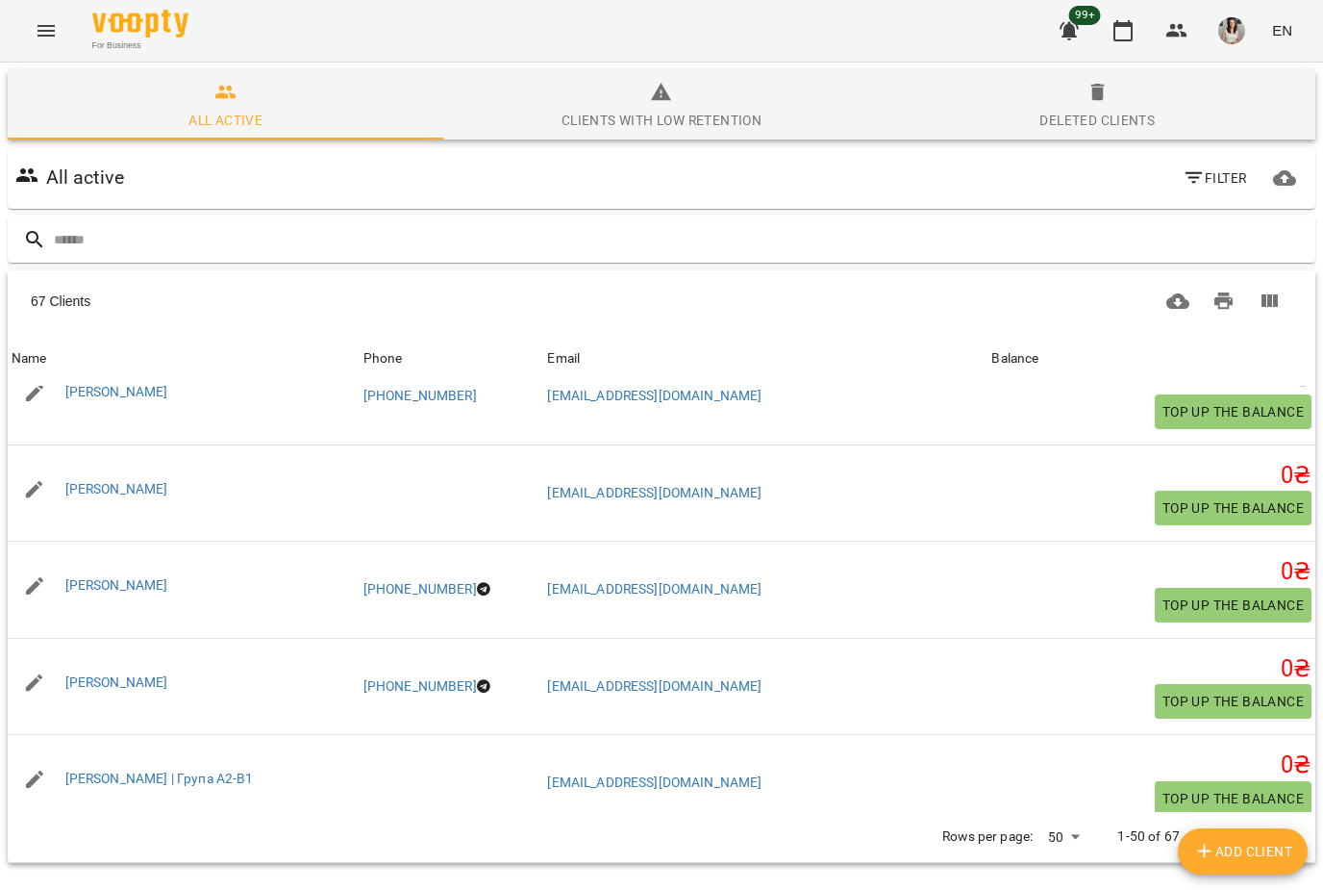
scroll to position [725, 0]
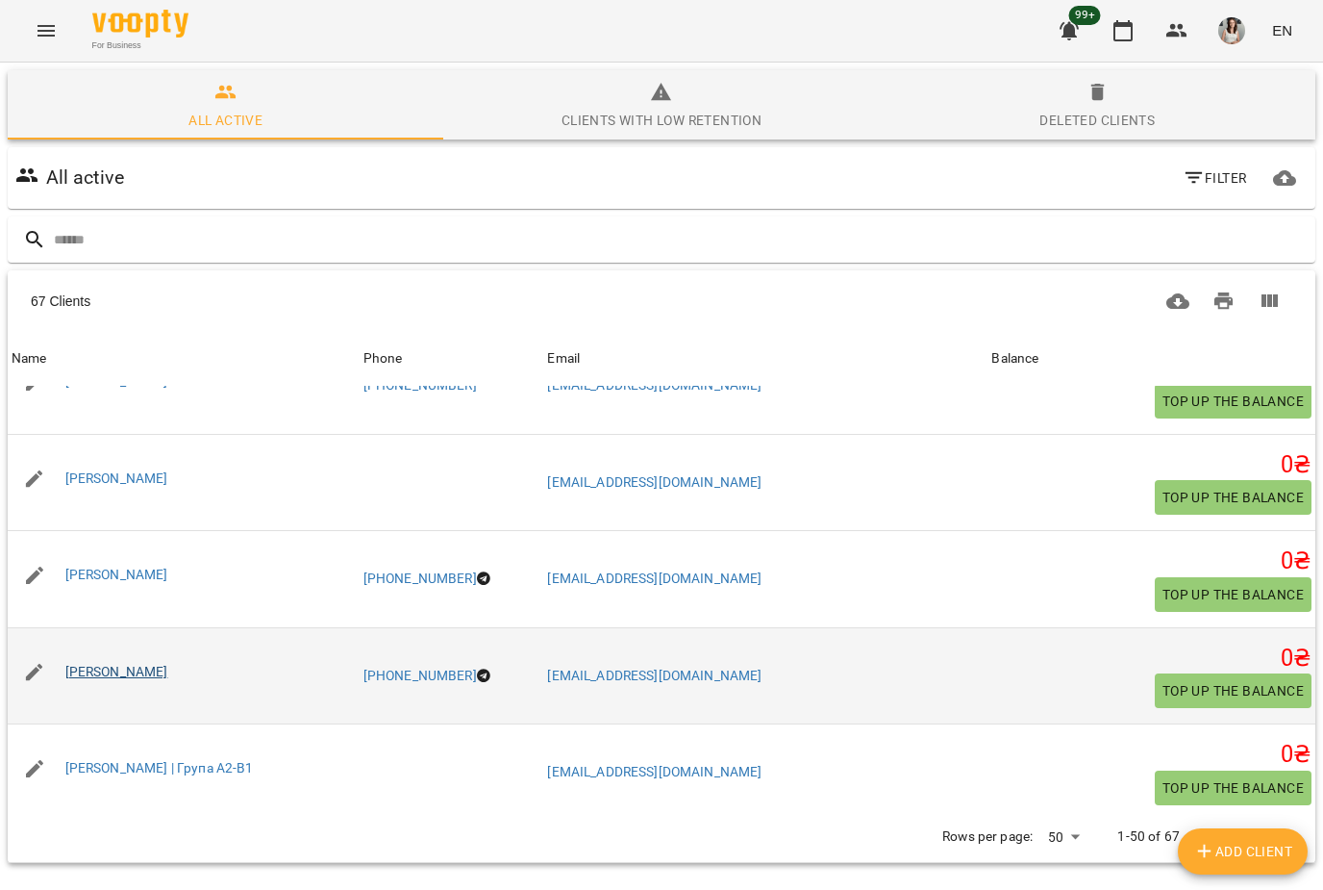
click at [85, 664] on link "[PERSON_NAME]" at bounding box center [116, 671] width 103 height 15
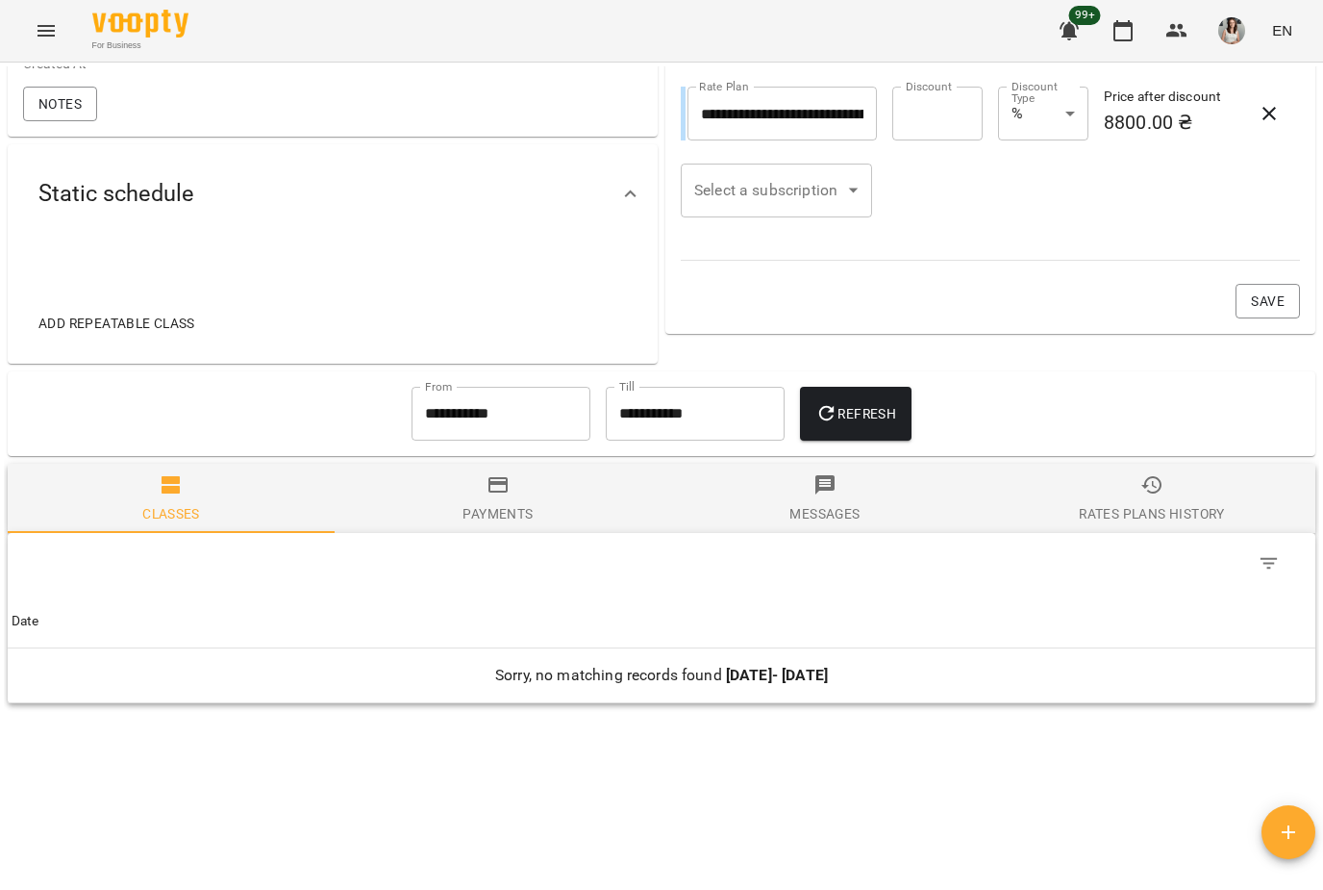
click at [1168, 518] on div "Rates Plans History" at bounding box center [1151, 513] width 145 height 23
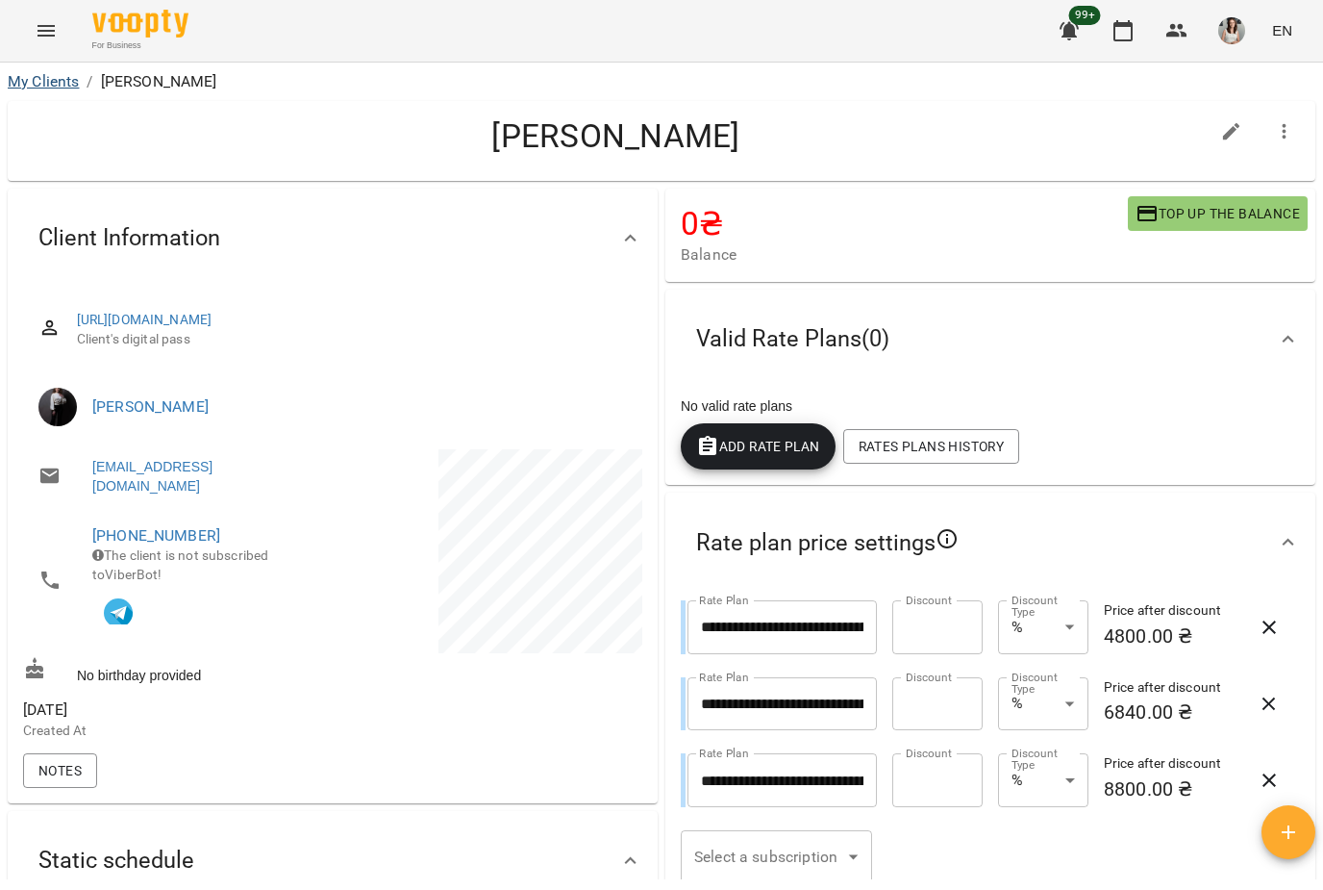
click at [34, 83] on link "My Clients" at bounding box center [43, 81] width 71 height 18
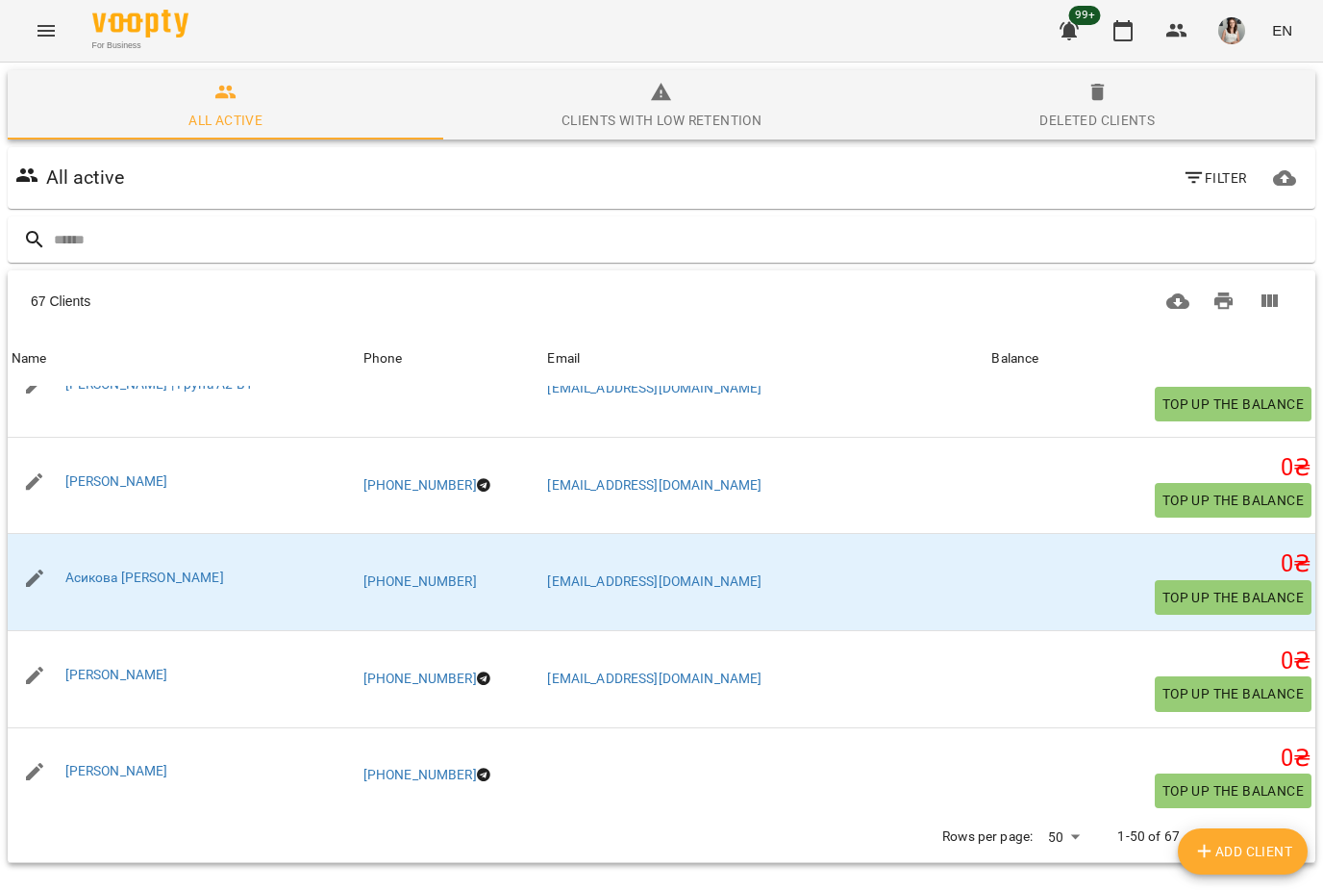
scroll to position [1110, 0]
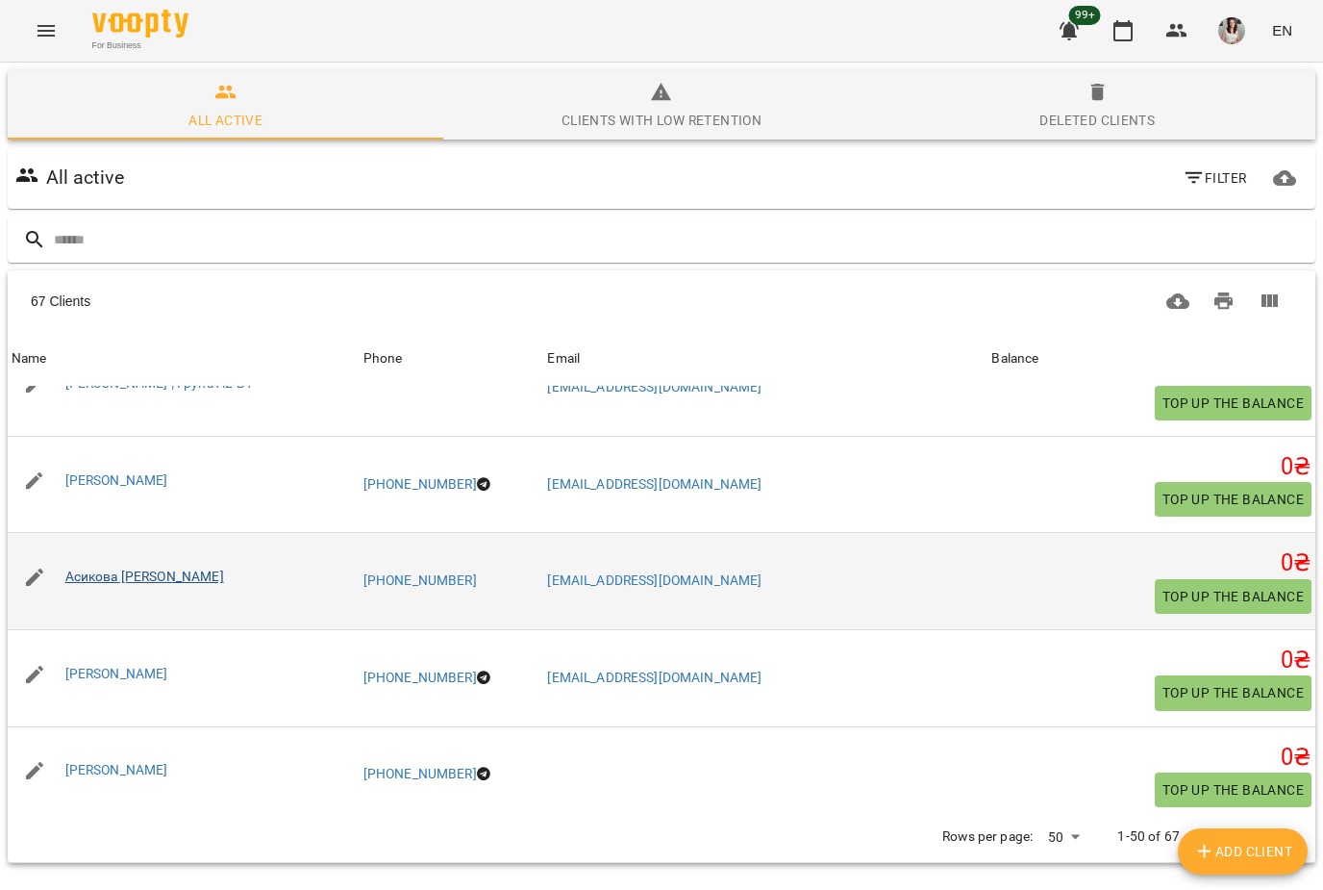
click at [74, 571] on link "Асикова [PERSON_NAME]" at bounding box center [144, 575] width 159 height 15
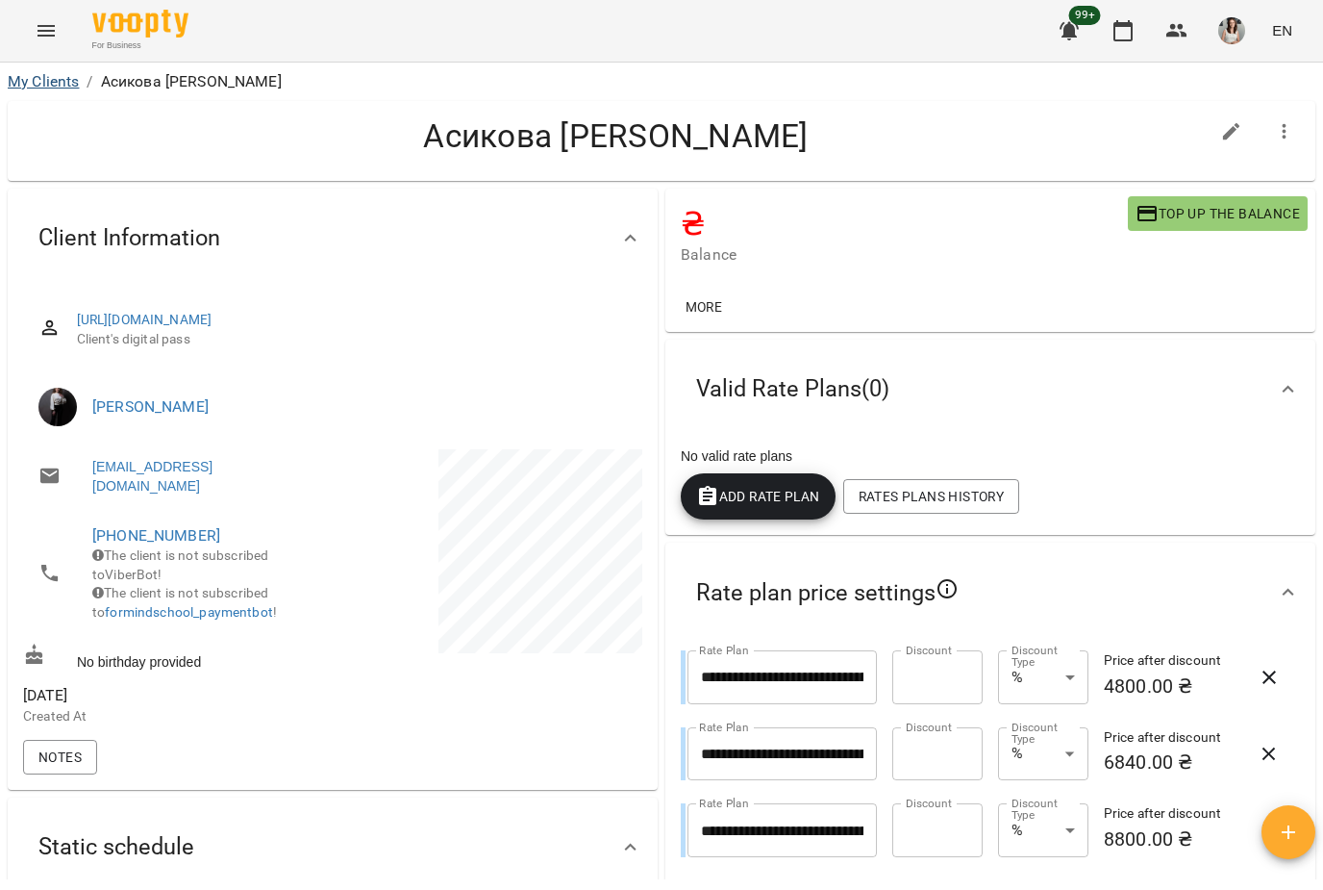
click at [33, 88] on link "My Clients" at bounding box center [43, 81] width 71 height 18
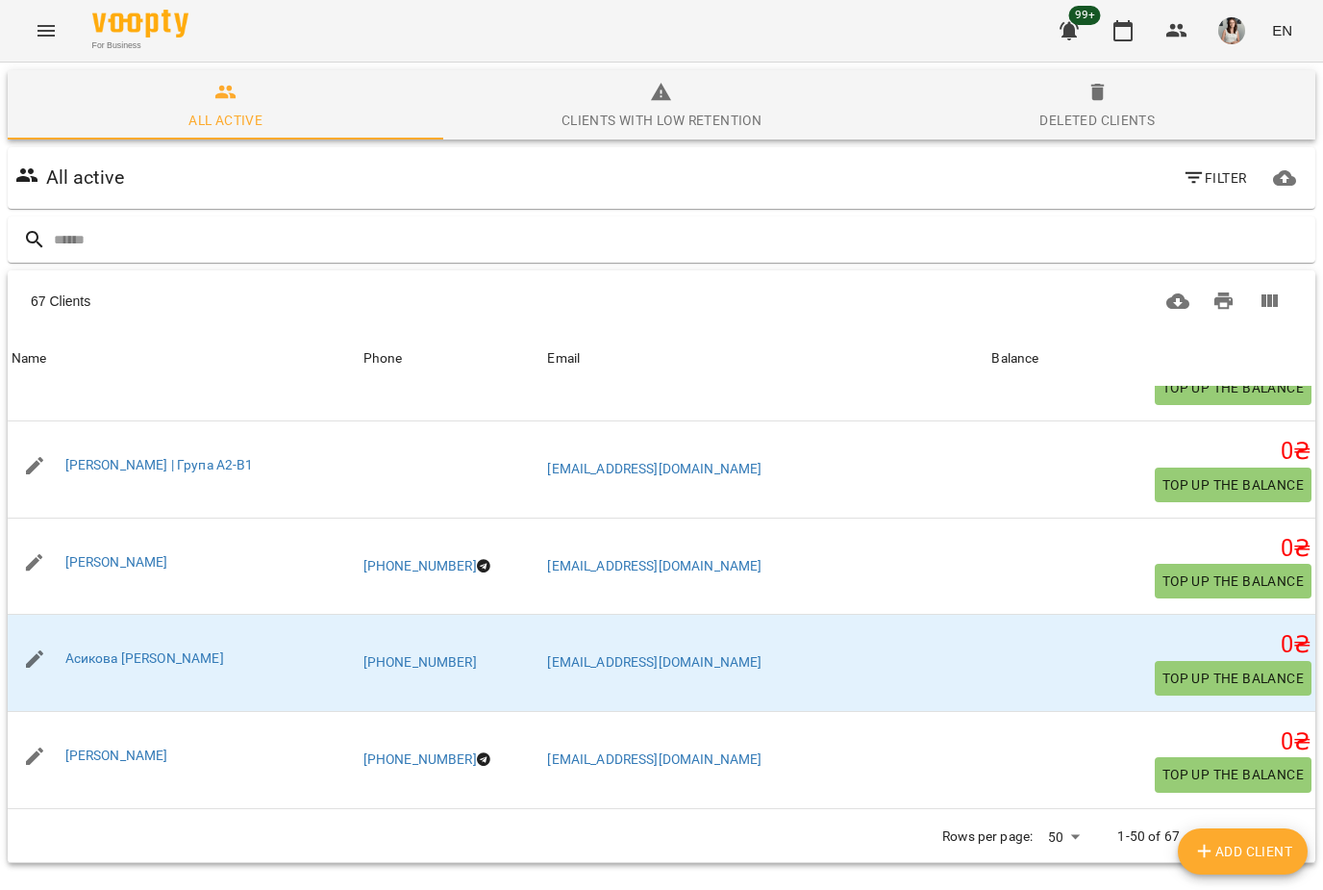
scroll to position [1069, 0]
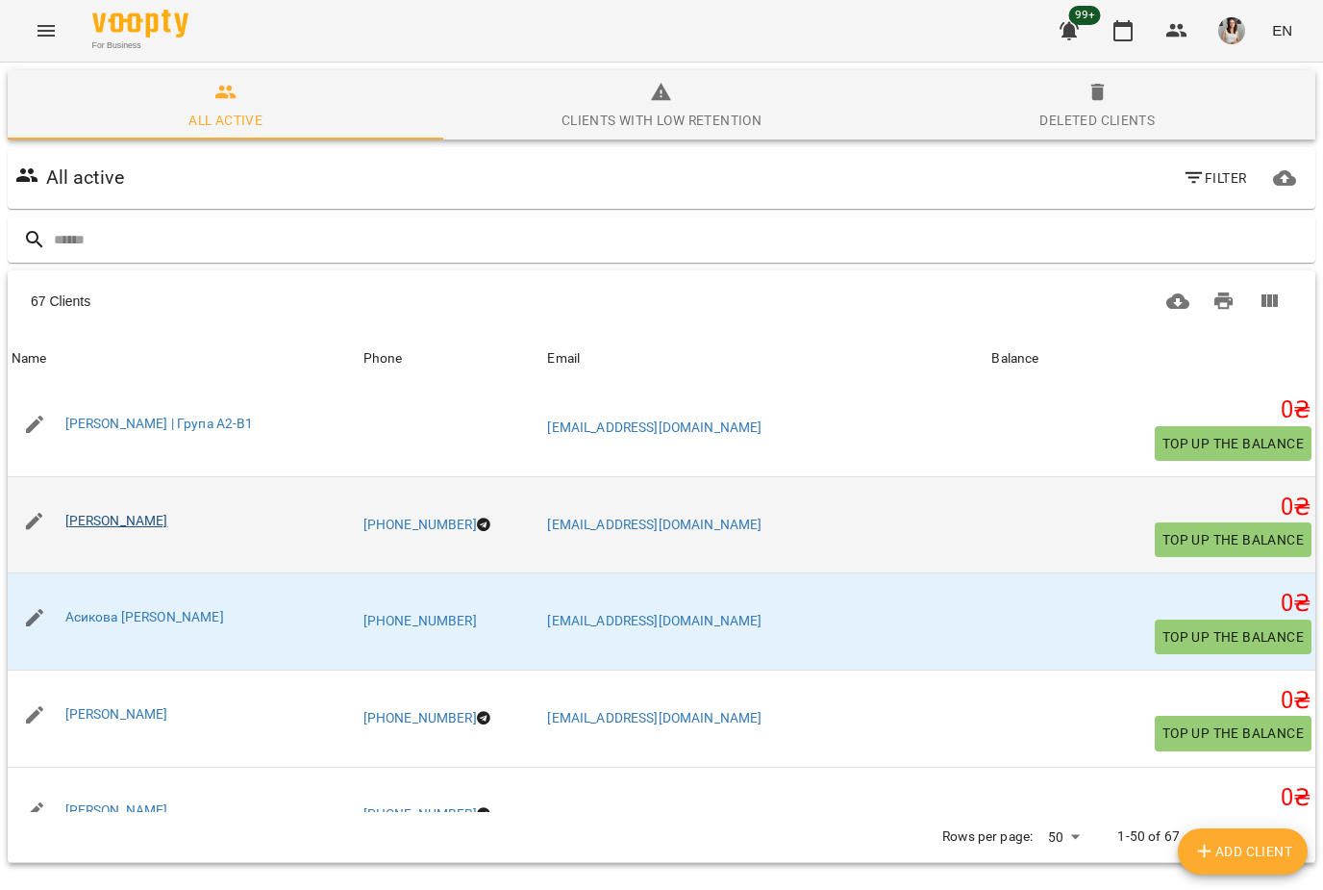
click at [90, 519] on link "[PERSON_NAME]" at bounding box center [116, 520] width 103 height 15
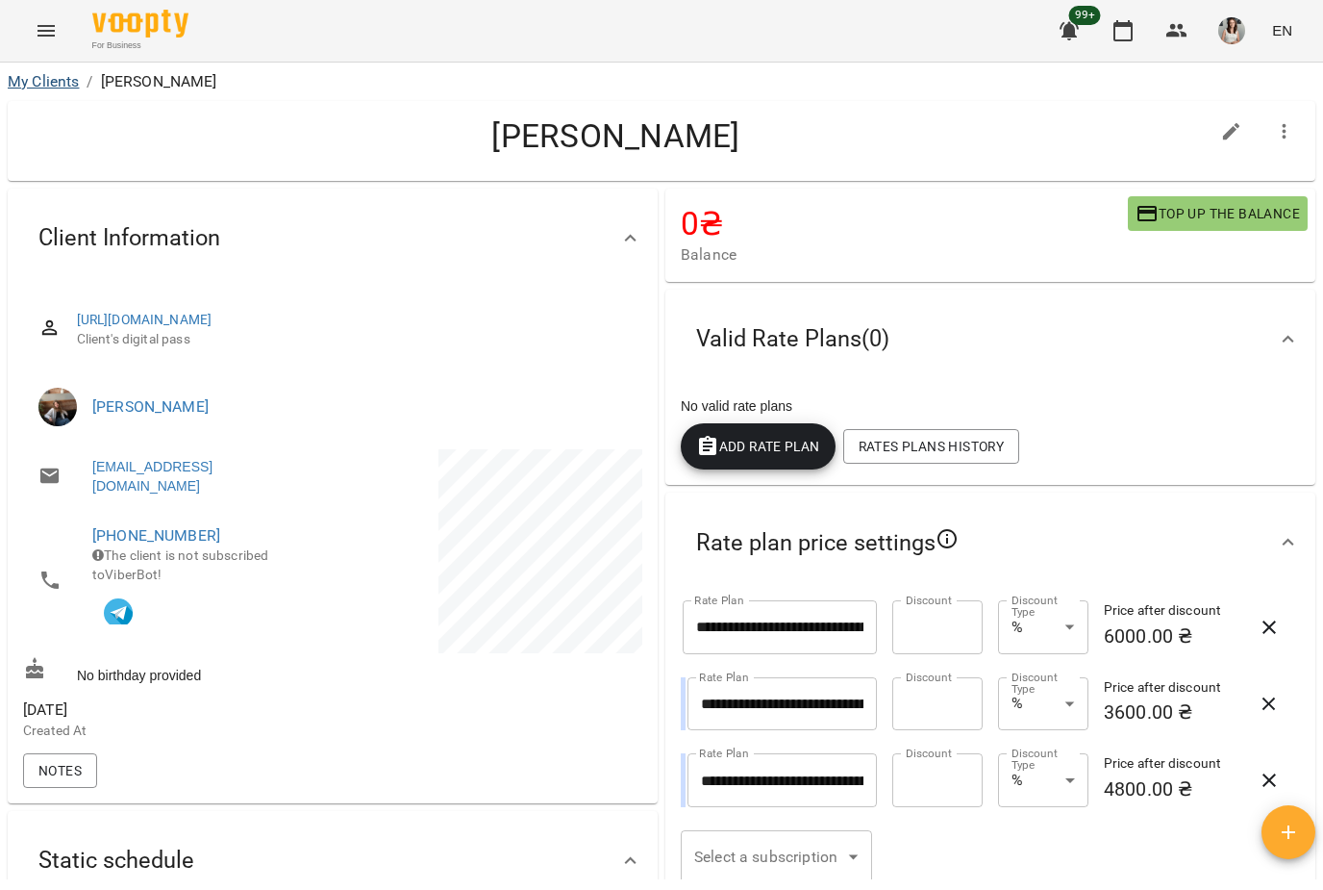
click at [18, 78] on link "My Clients" at bounding box center [43, 81] width 71 height 18
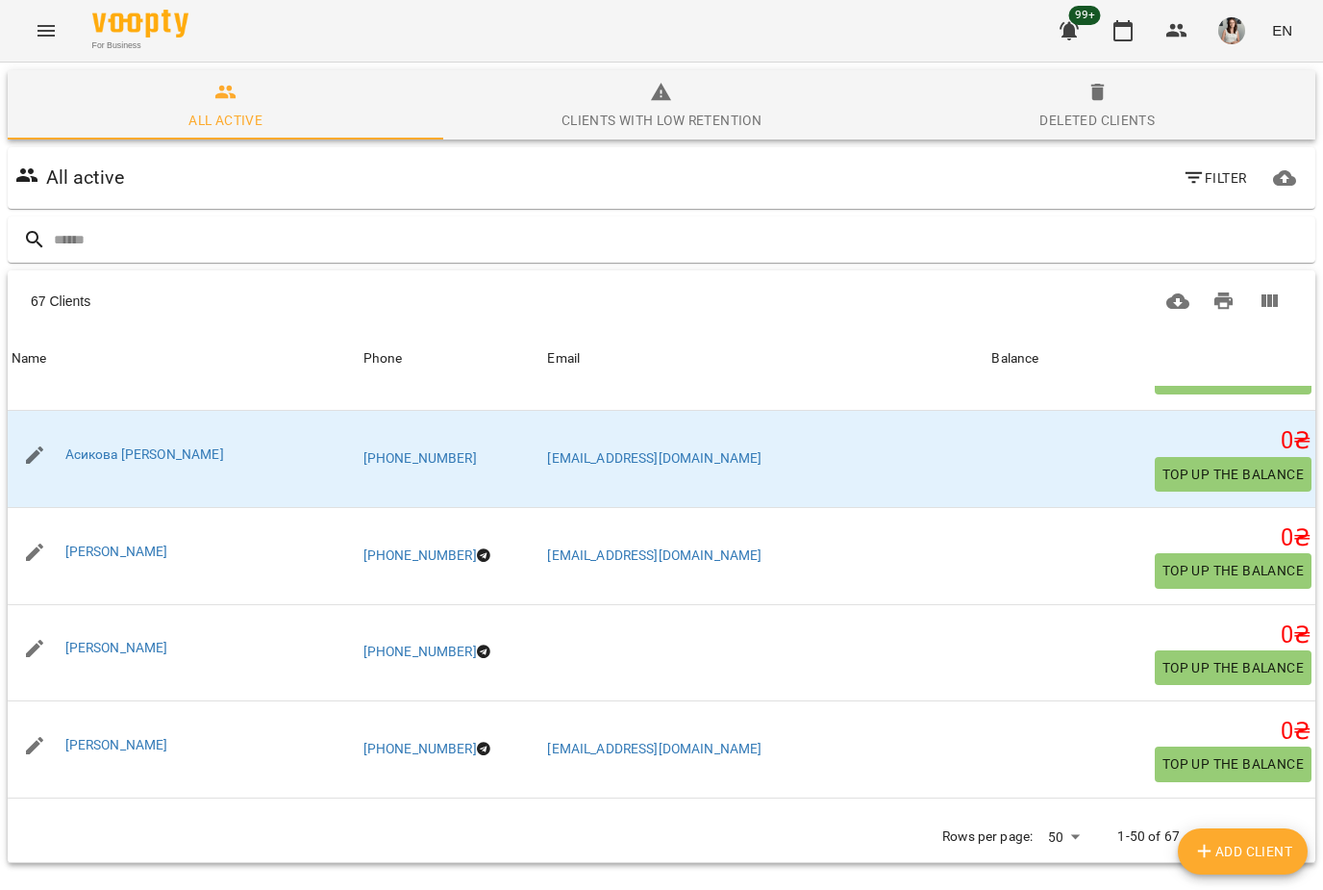
scroll to position [1230, 0]
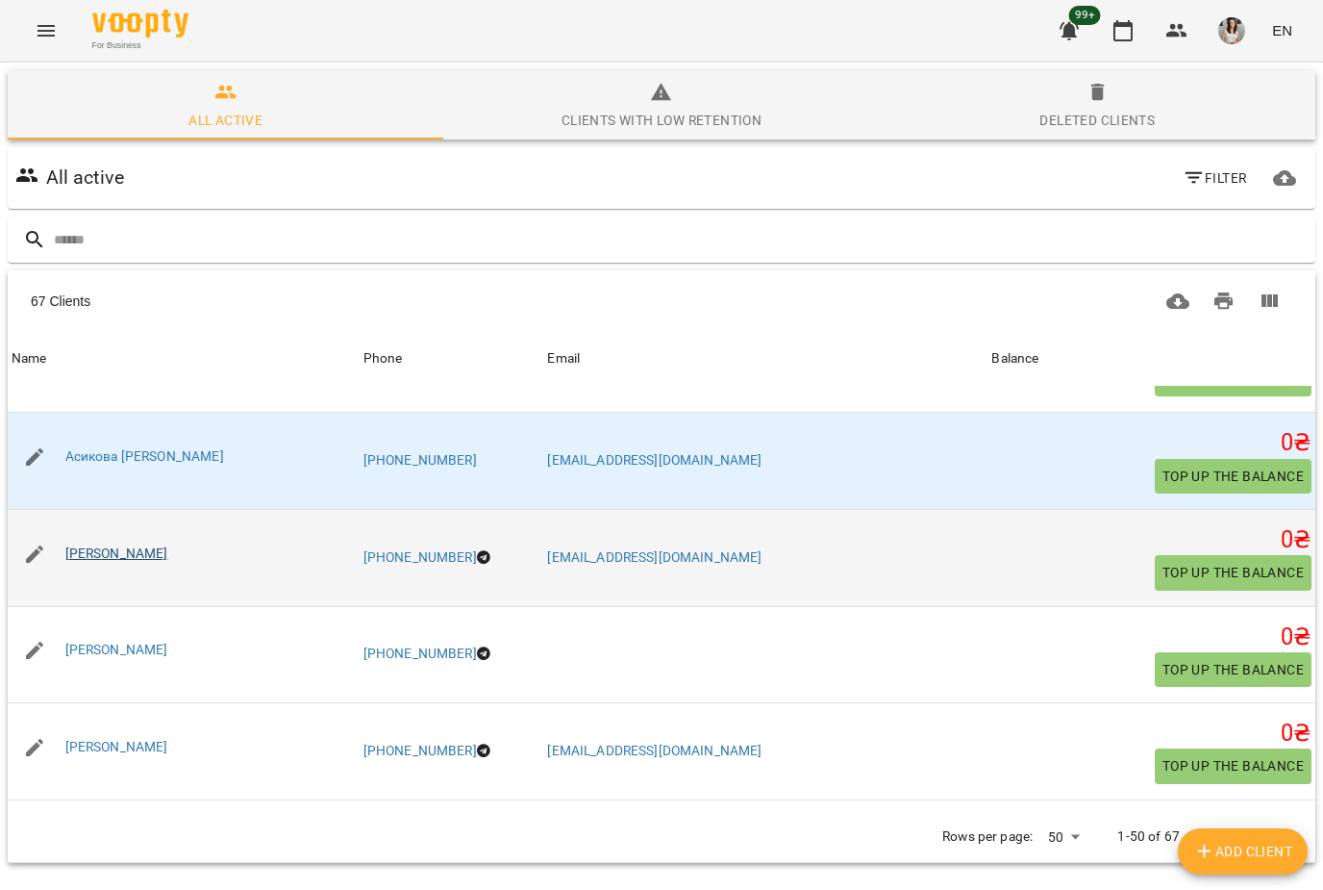
click at [70, 545] on link "[PERSON_NAME]" at bounding box center [116, 552] width 103 height 15
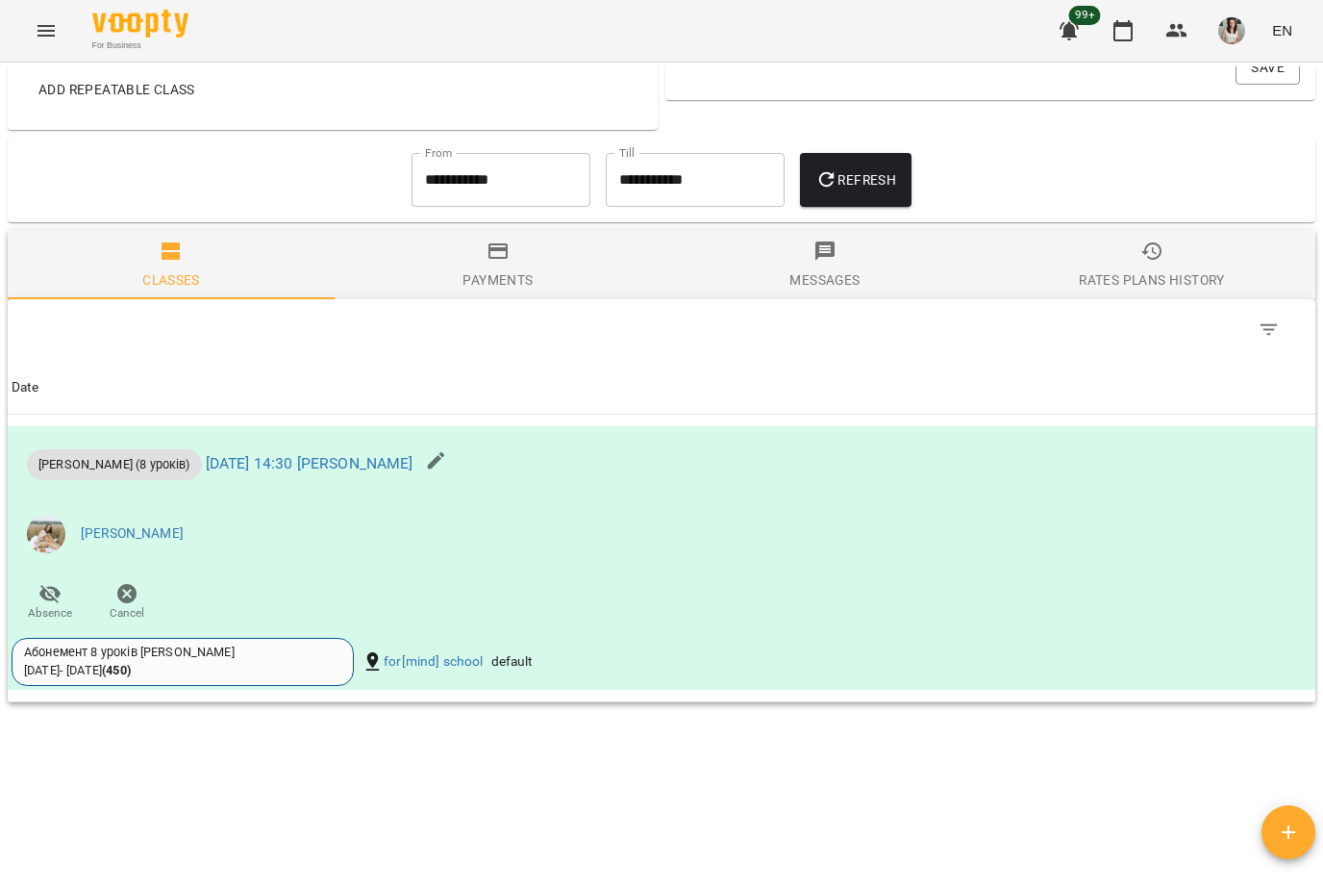
scroll to position [899, 0]
click at [1216, 300] on button "Rates Plans History" at bounding box center [1152, 265] width 327 height 69
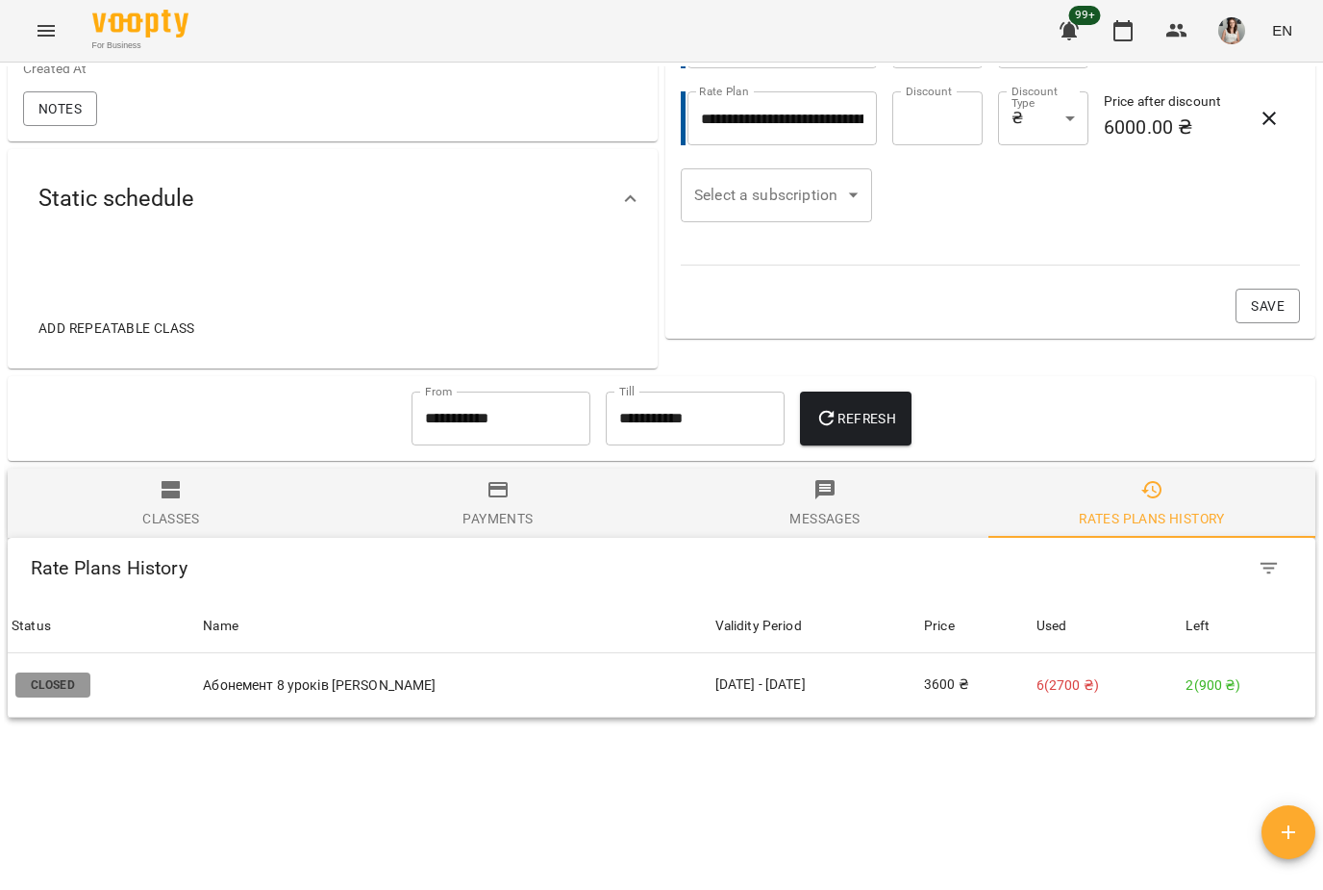
scroll to position [671, 0]
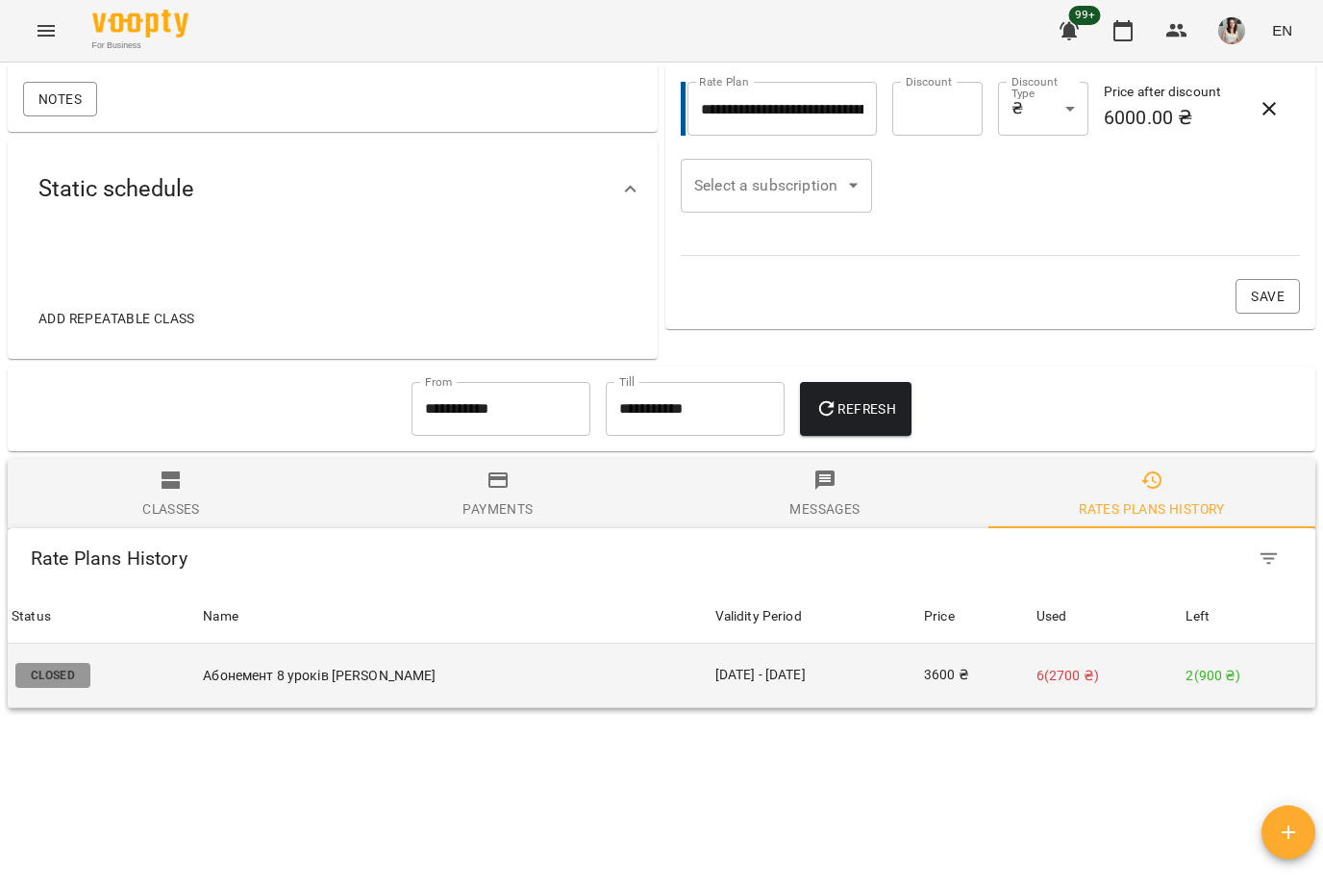
click at [1133, 686] on p "6 ( 2700 ₴ )" at bounding box center [1108, 676] width 142 height 20
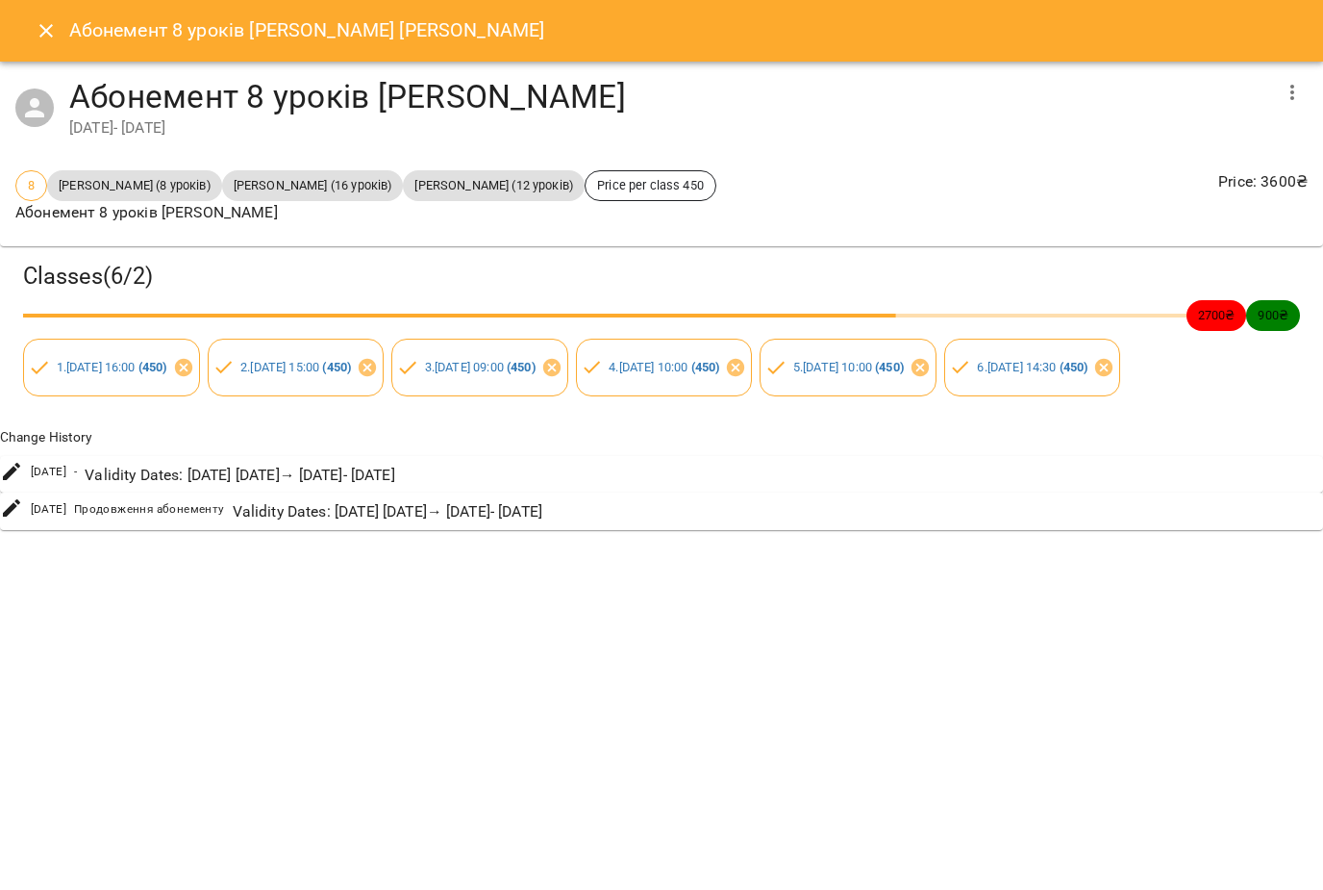
click at [1293, 101] on icon "button" at bounding box center [1292, 92] width 23 height 23
click at [1237, 98] on li "Edit" at bounding box center [1209, 92] width 197 height 35
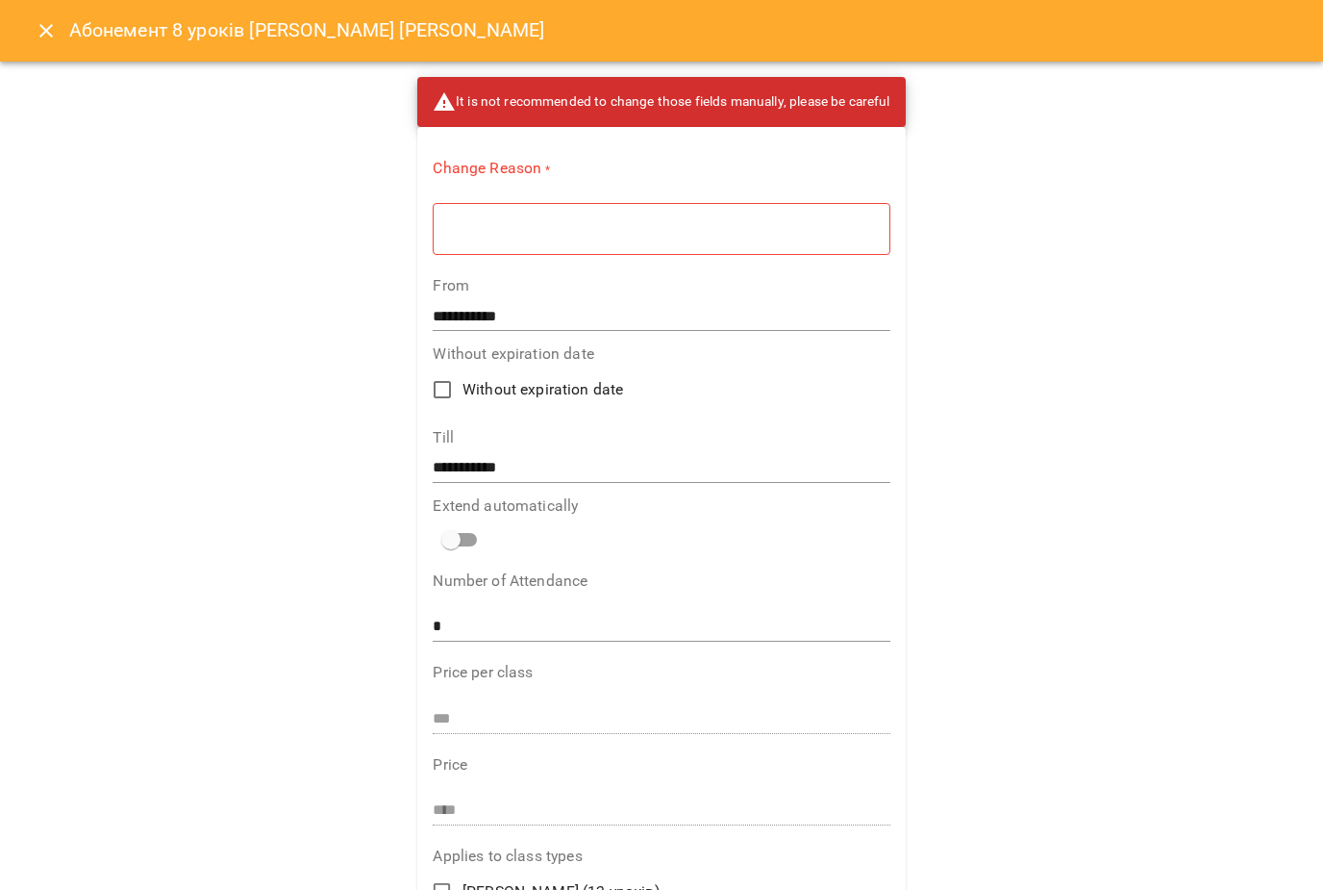
click at [783, 229] on textarea at bounding box center [661, 228] width 430 height 17
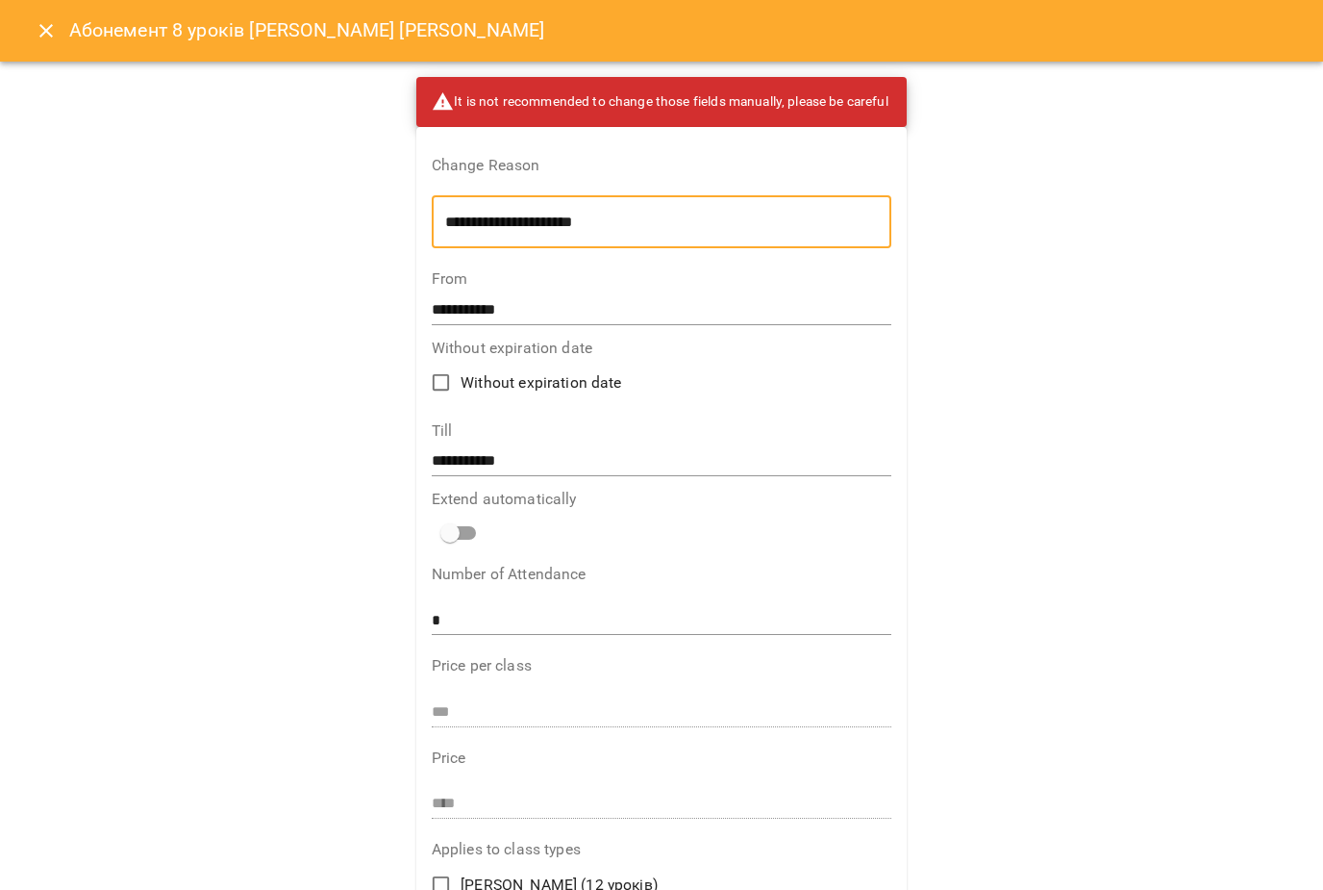
type textarea "**********"
click at [606, 446] on input "**********" at bounding box center [662, 461] width 461 height 31
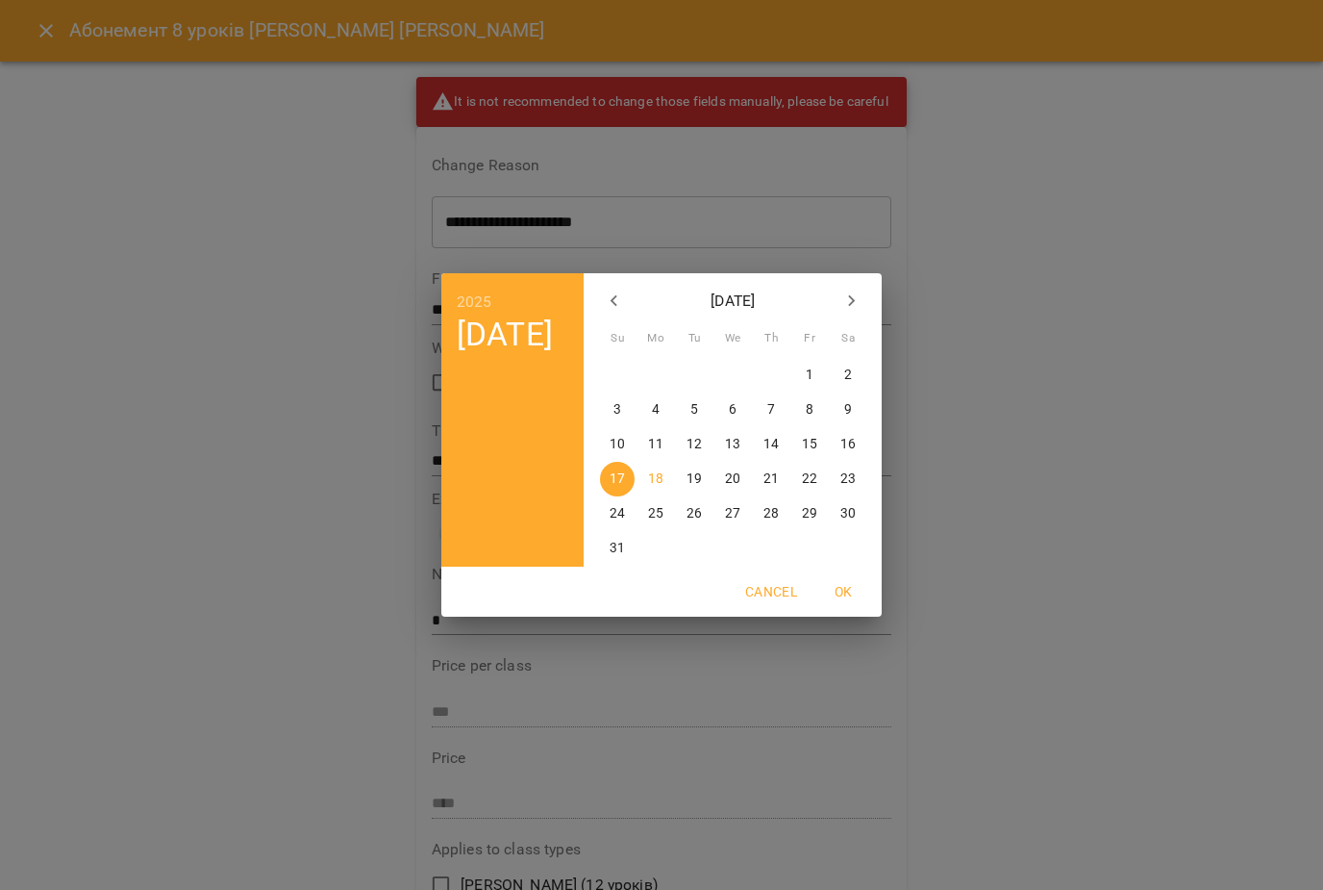
click at [778, 482] on p "21" at bounding box center [771, 478] width 15 height 19
type input "**********"
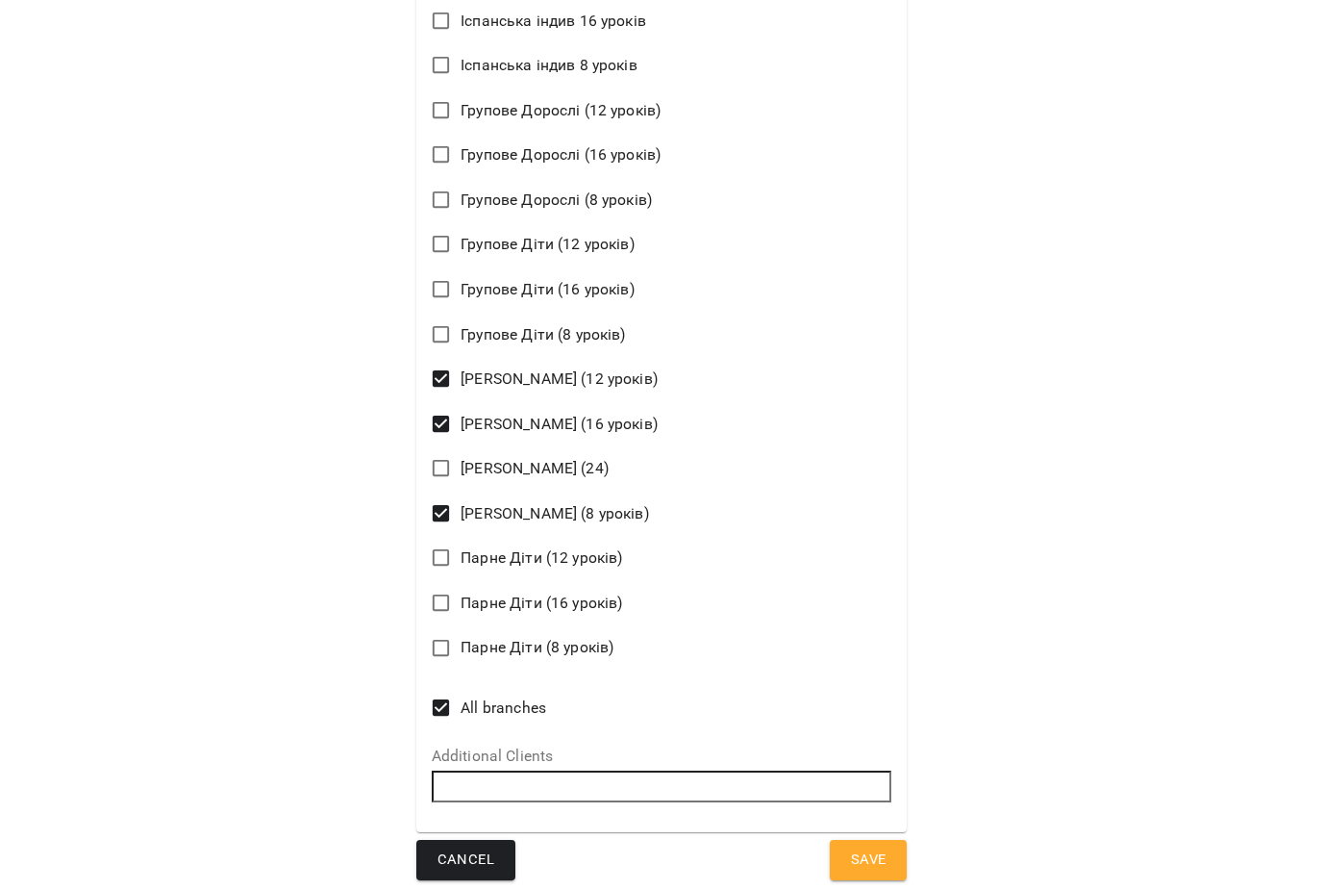
scroll to position [1399, 0]
click at [885, 849] on span "Save" at bounding box center [869, 861] width 36 height 25
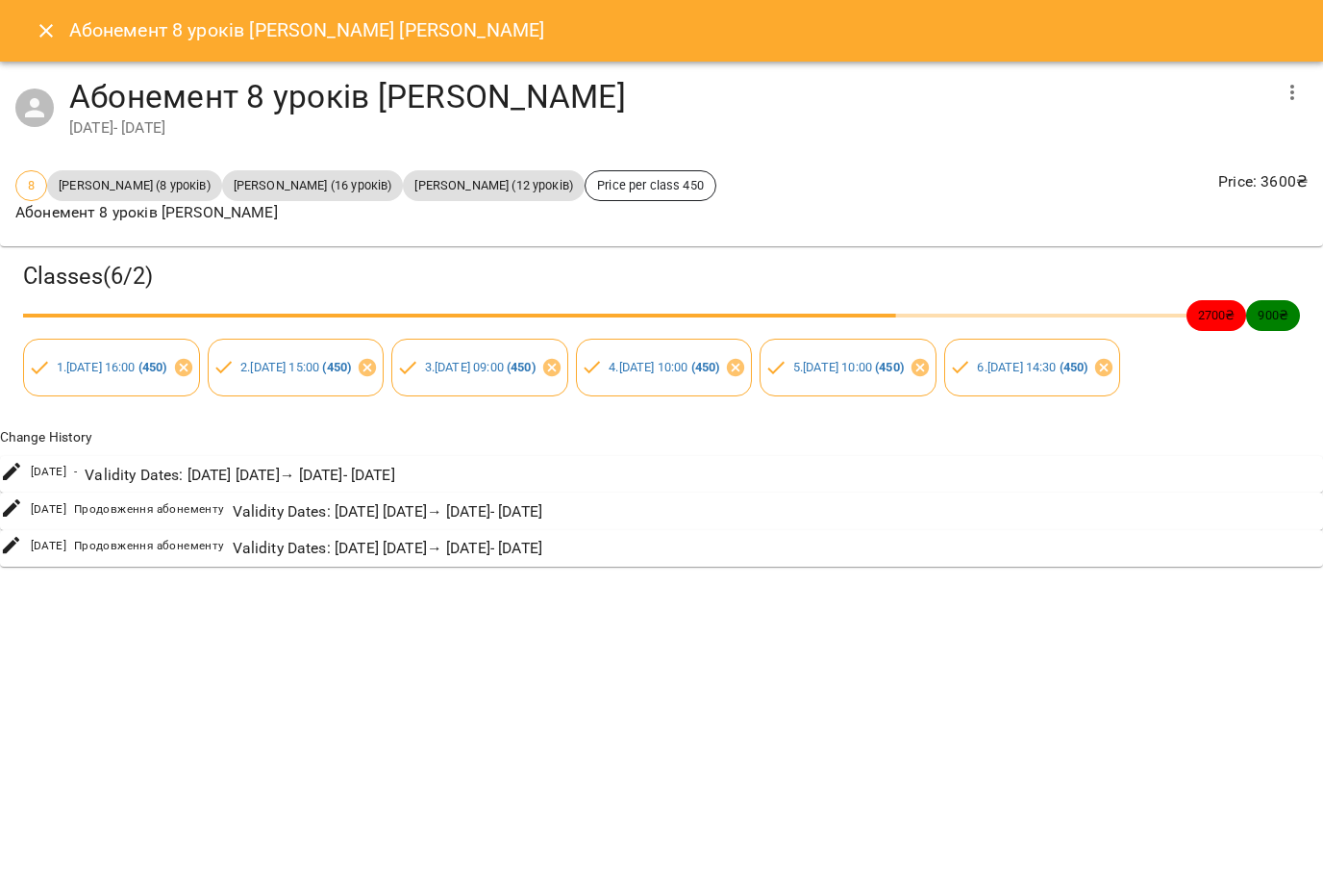
click at [58, 34] on button "Close" at bounding box center [46, 31] width 46 height 46
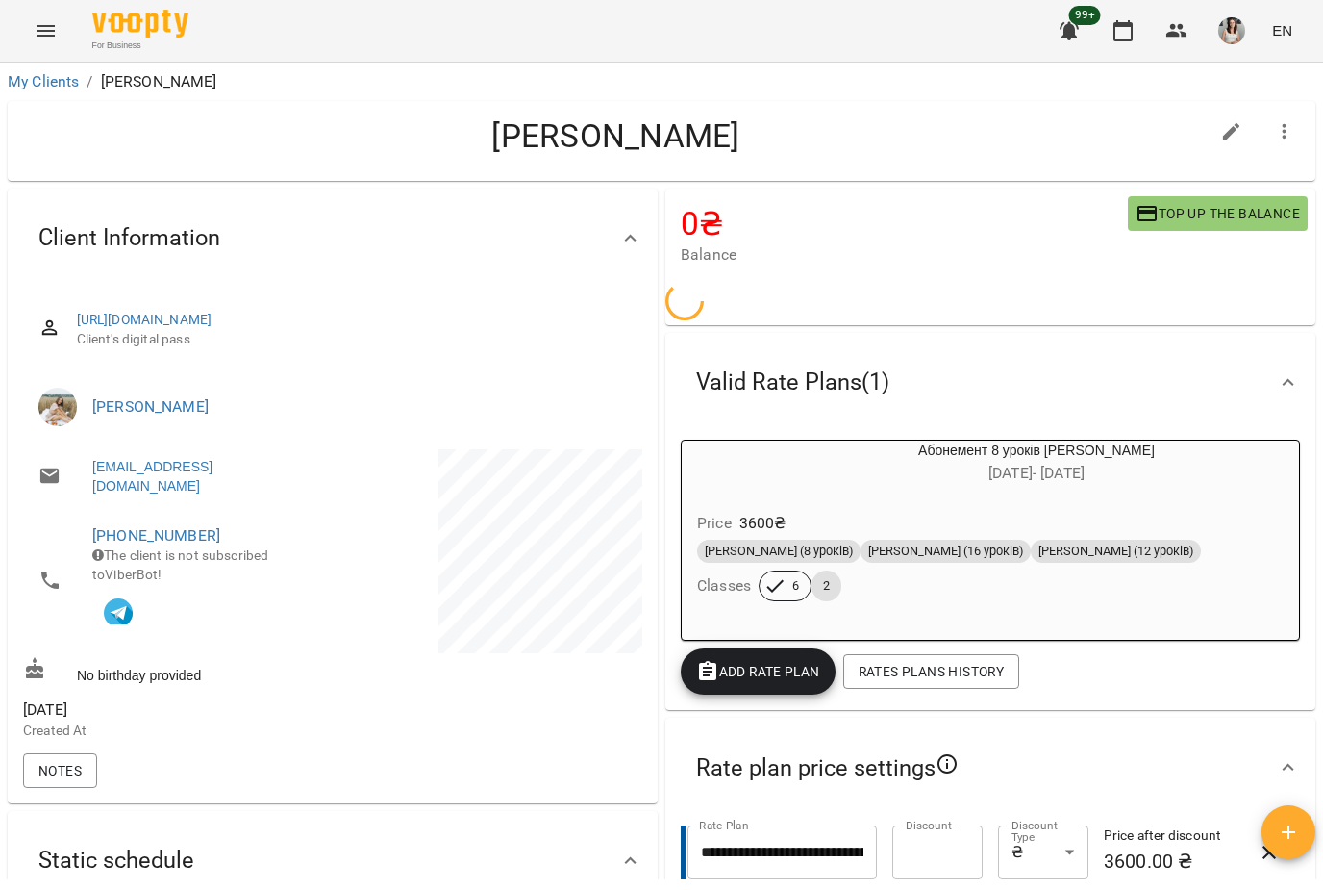
scroll to position [0, 0]
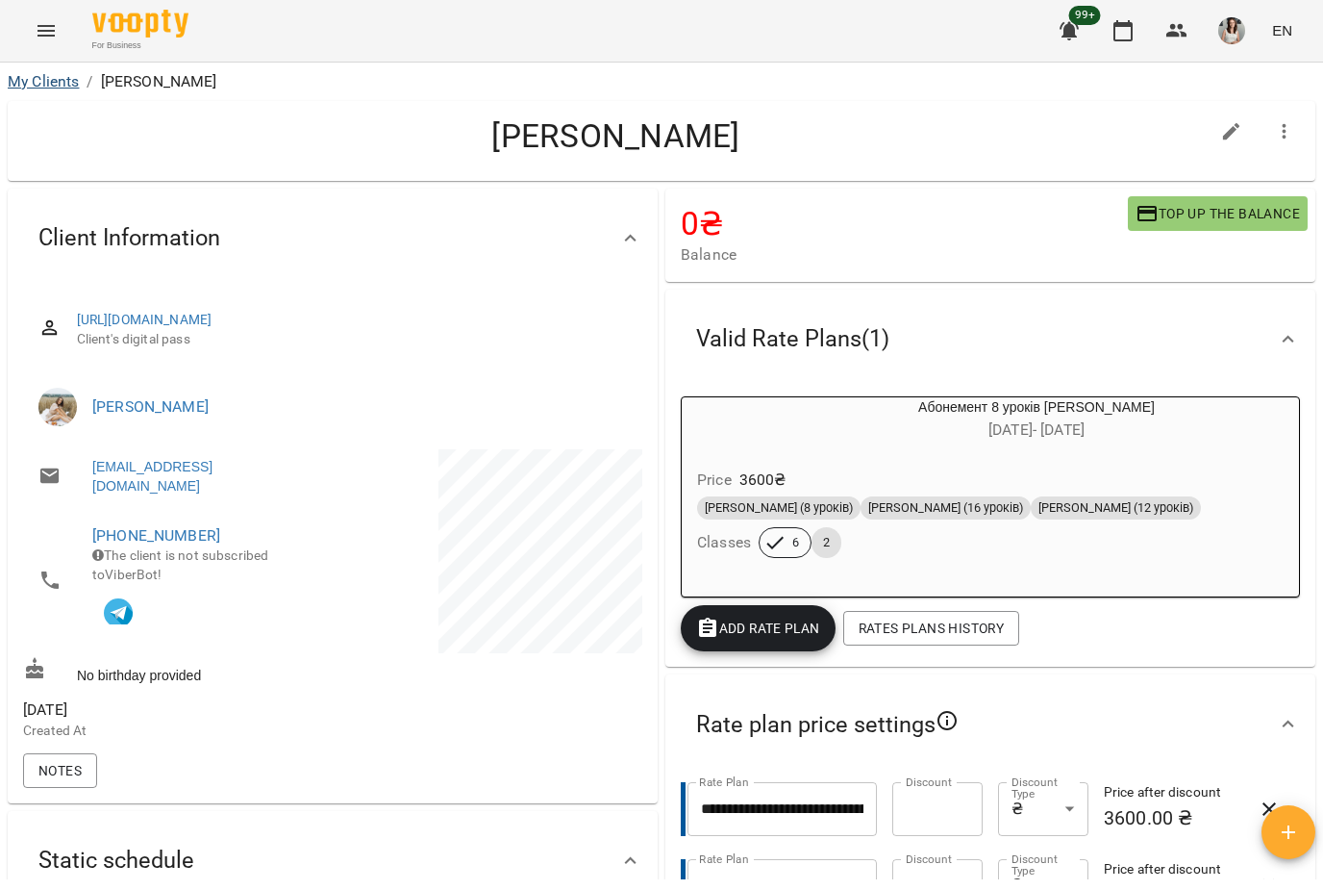
click at [30, 88] on link "My Clients" at bounding box center [43, 81] width 71 height 18
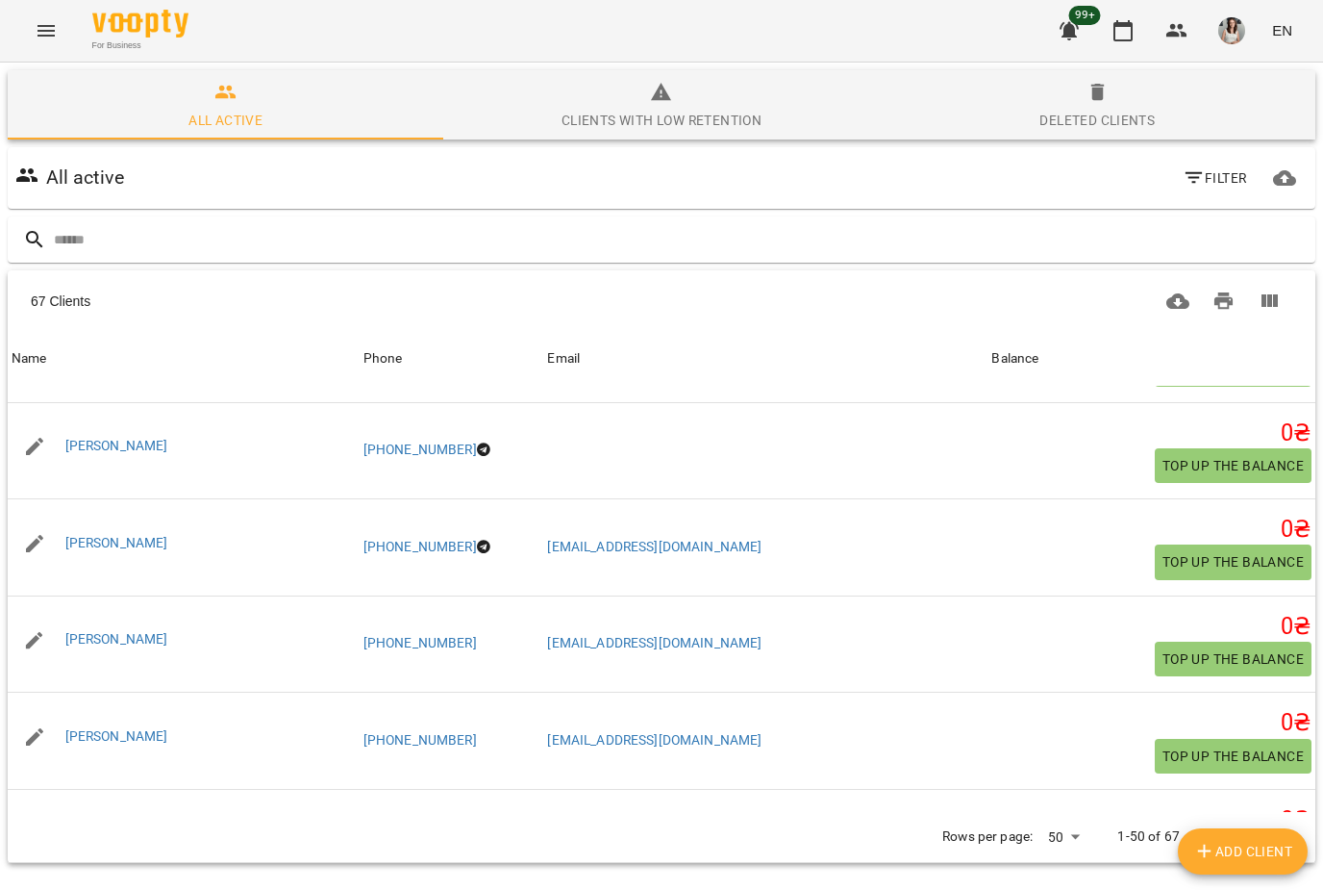
scroll to position [1435, 0]
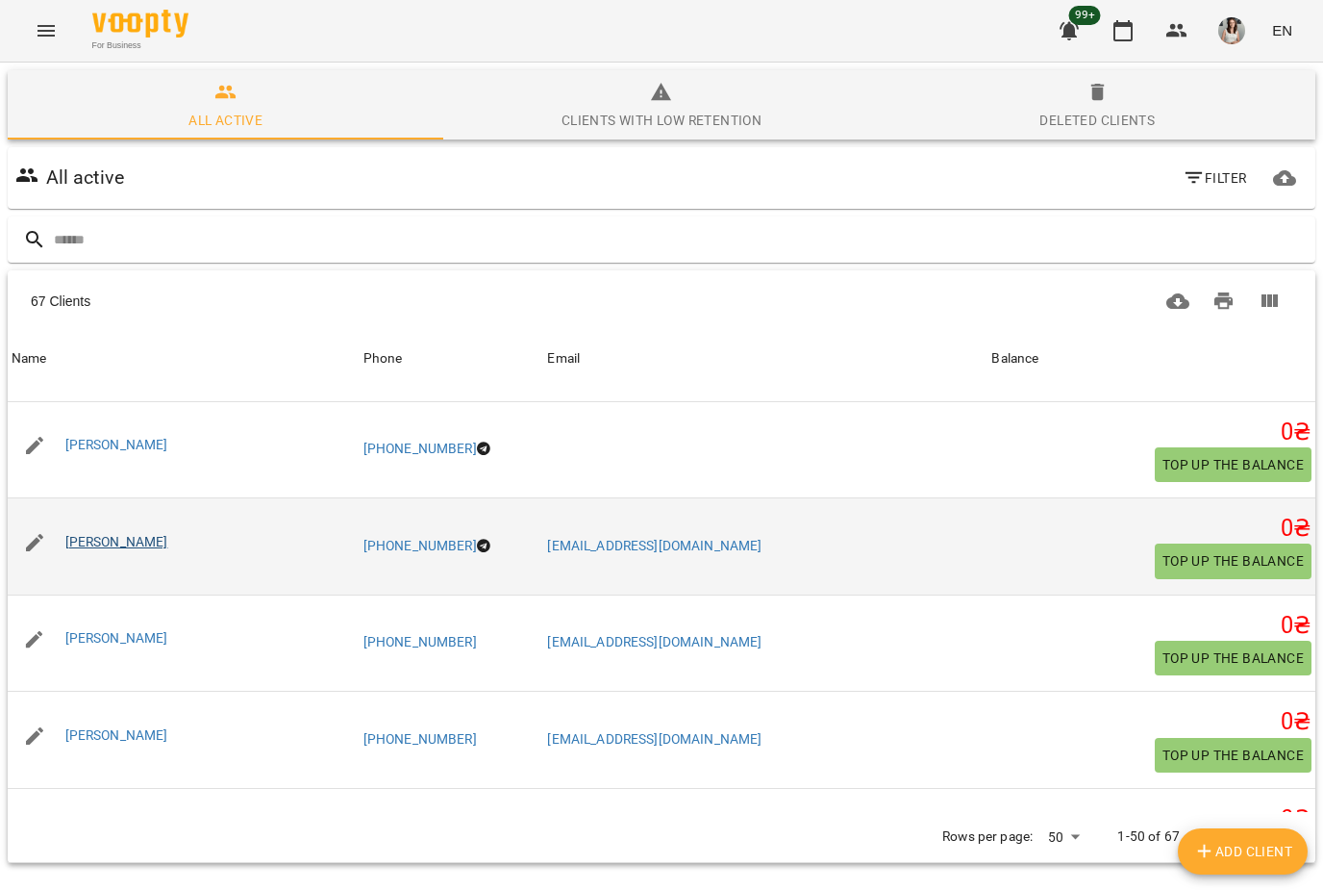
click at [81, 540] on link "[PERSON_NAME]" at bounding box center [116, 541] width 103 height 15
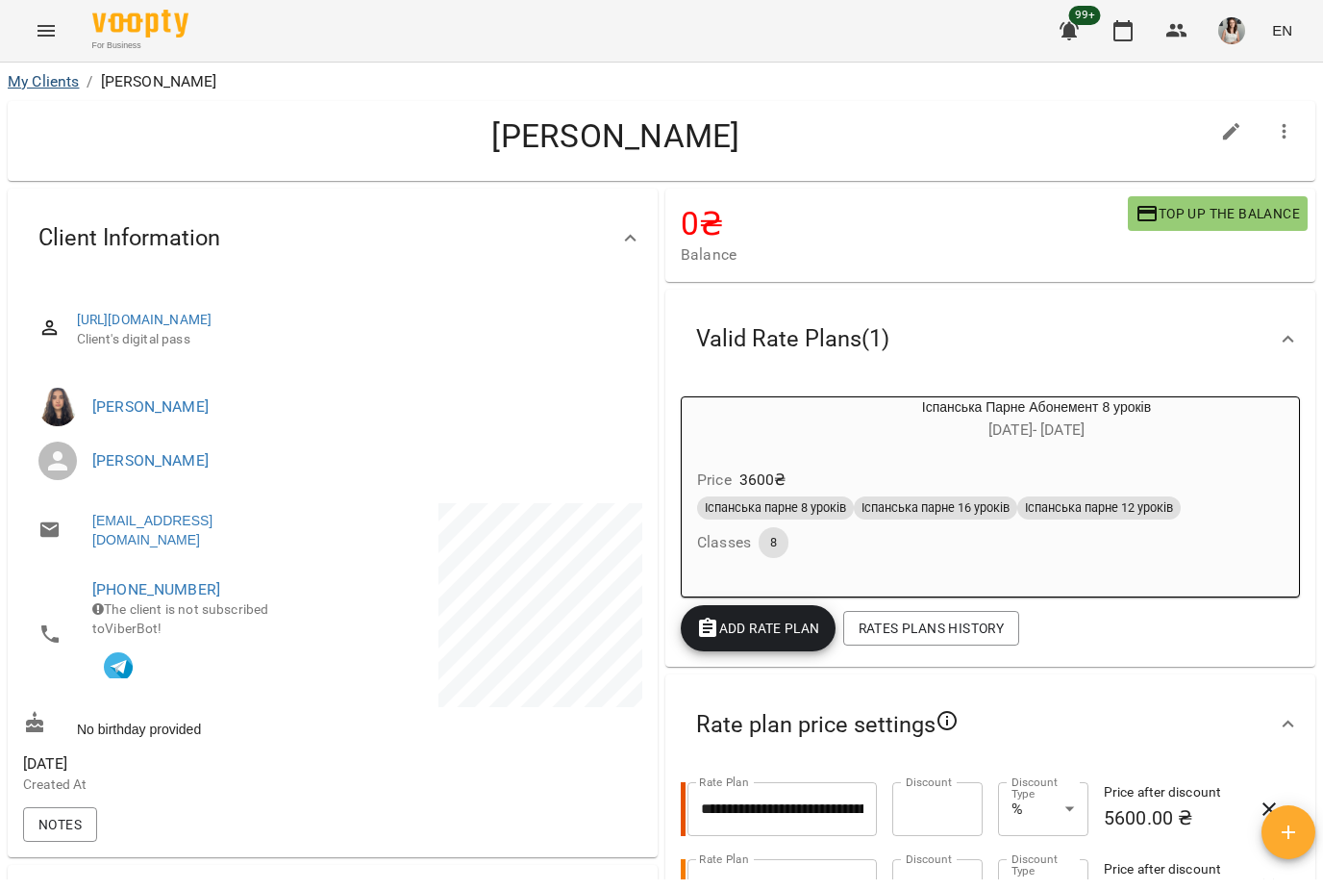
click at [39, 88] on link "My Clients" at bounding box center [43, 81] width 71 height 18
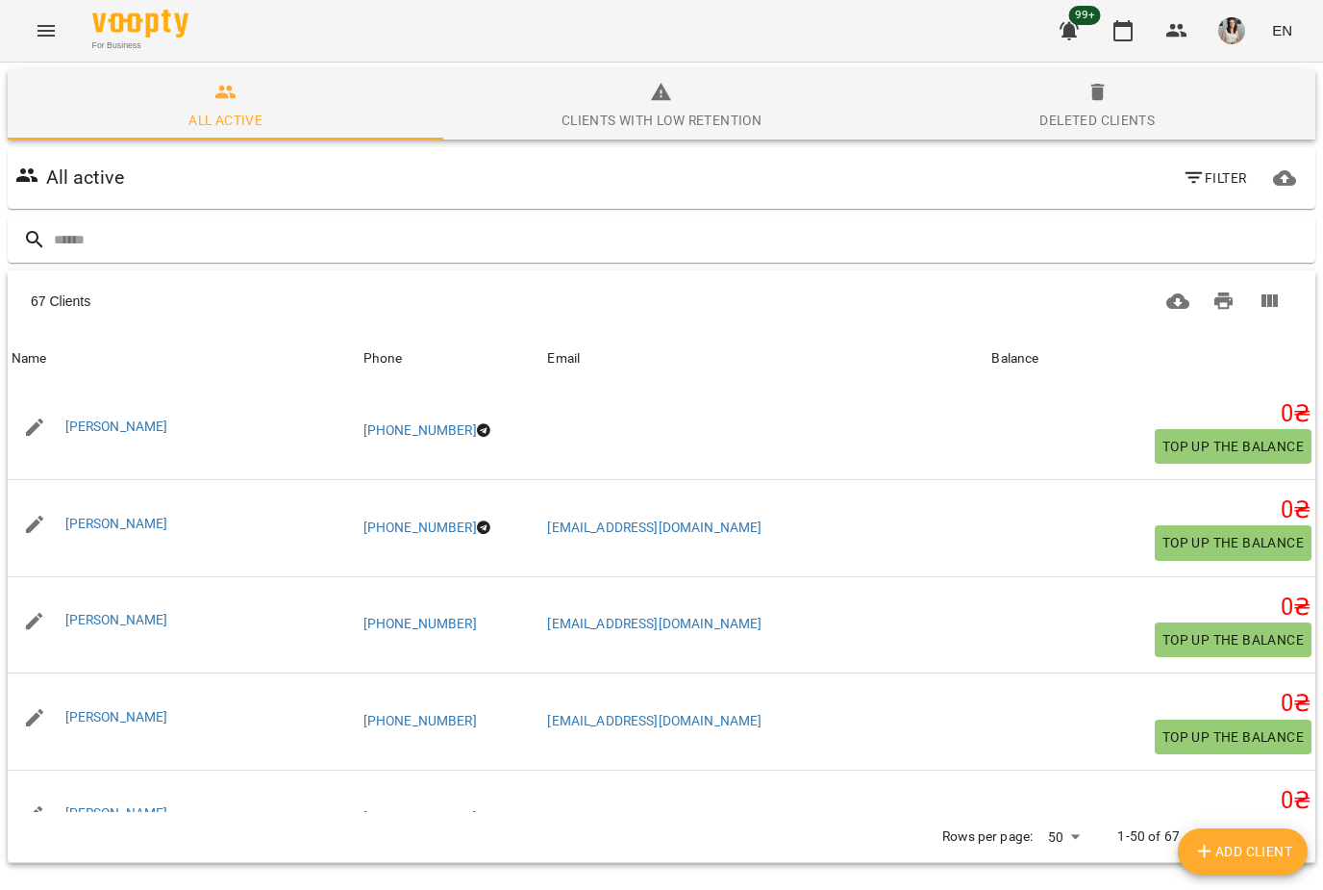
scroll to position [1521, 0]
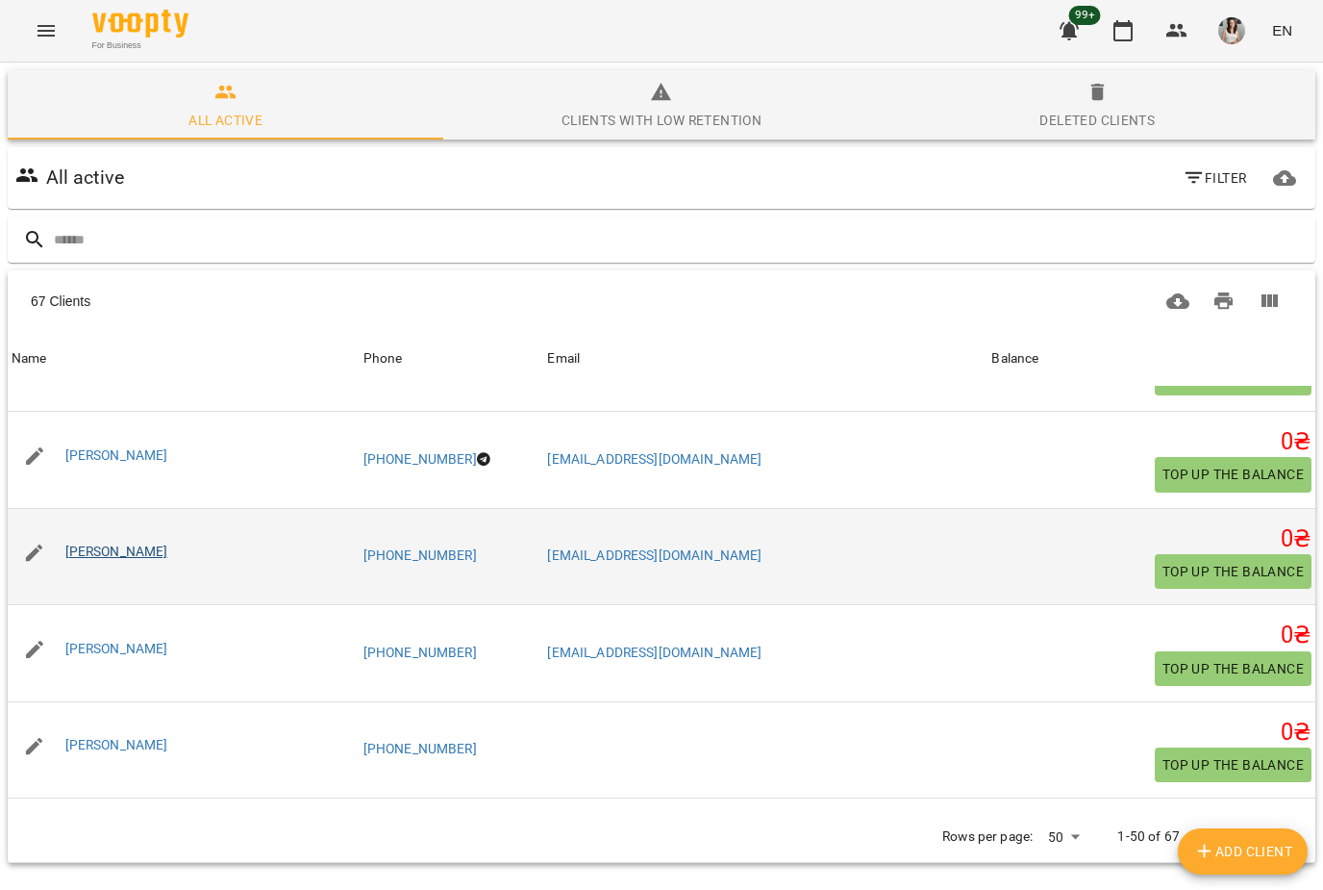
click at [78, 544] on link "[PERSON_NAME]" at bounding box center [116, 550] width 103 height 15
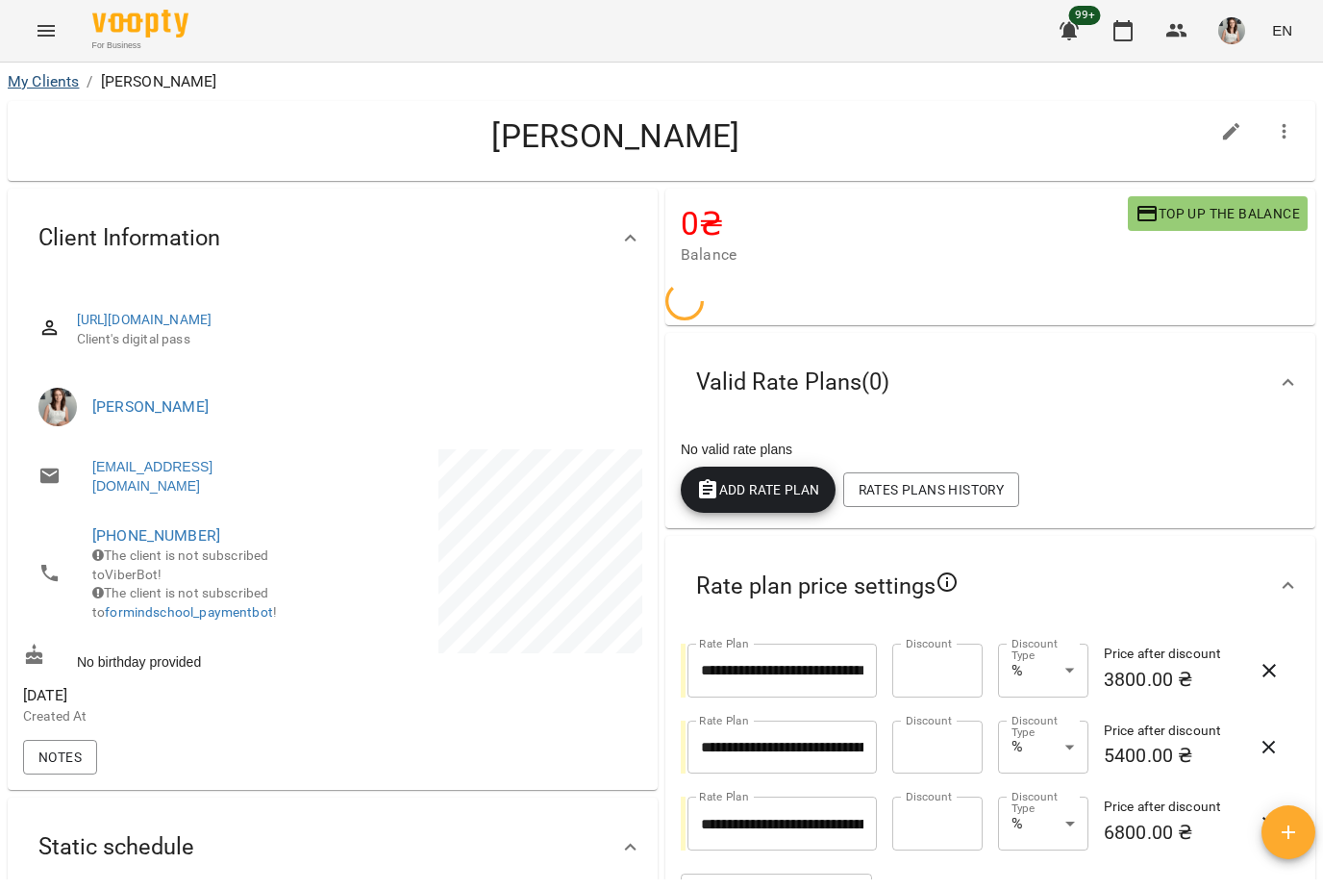
click at [31, 88] on link "My Clients" at bounding box center [43, 81] width 71 height 18
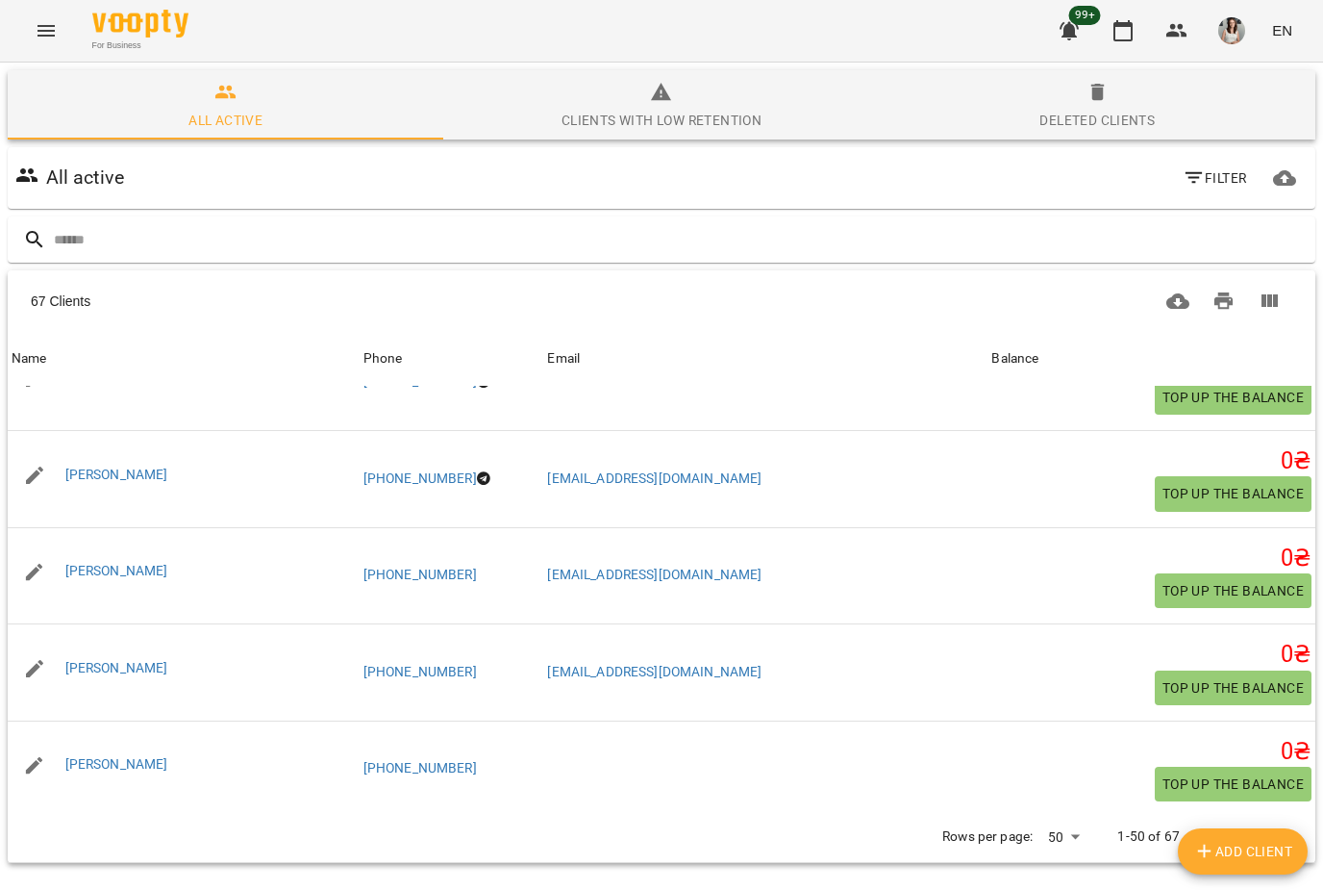
scroll to position [1504, 0]
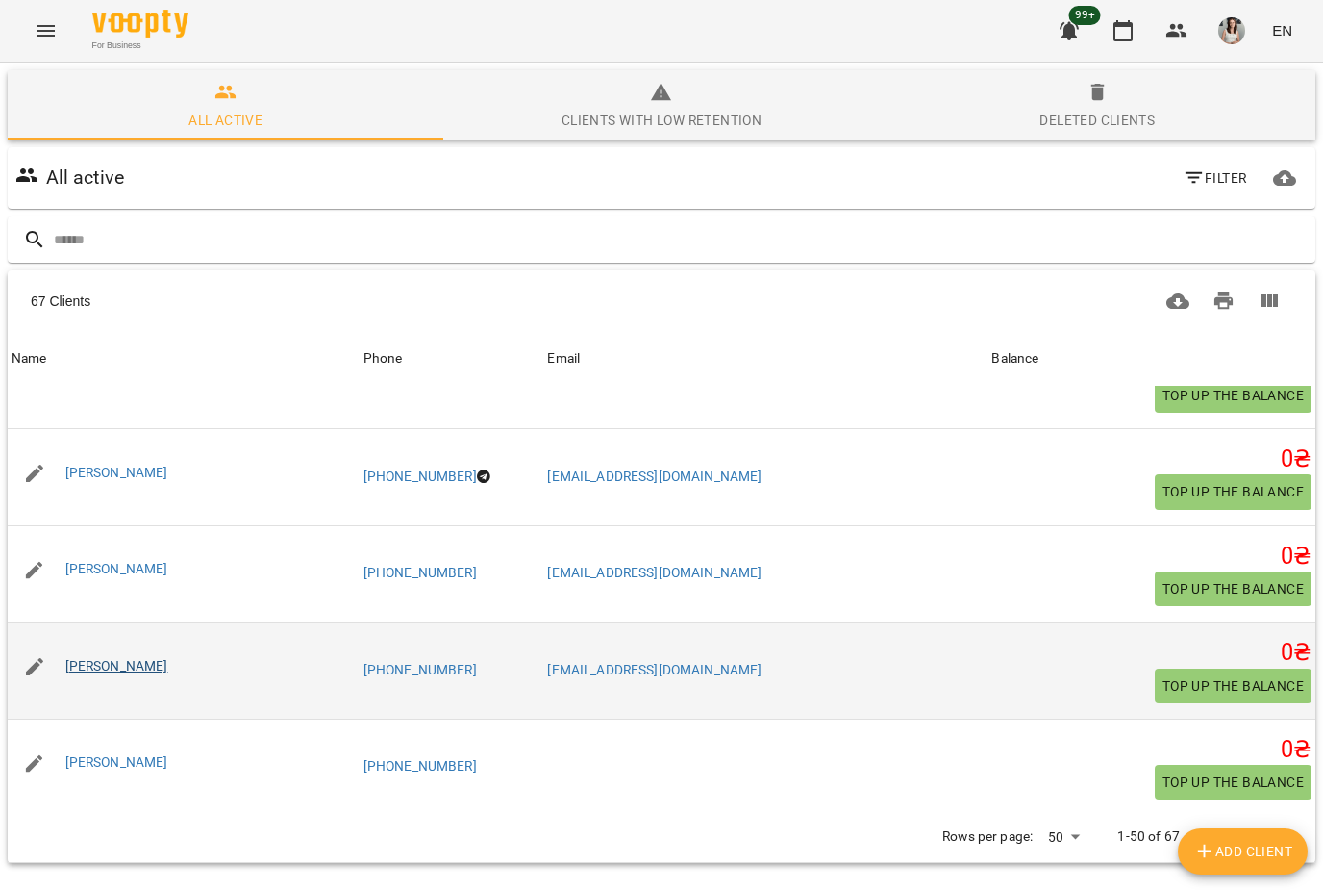
click at [91, 664] on link "[PERSON_NAME]" at bounding box center [116, 665] width 103 height 15
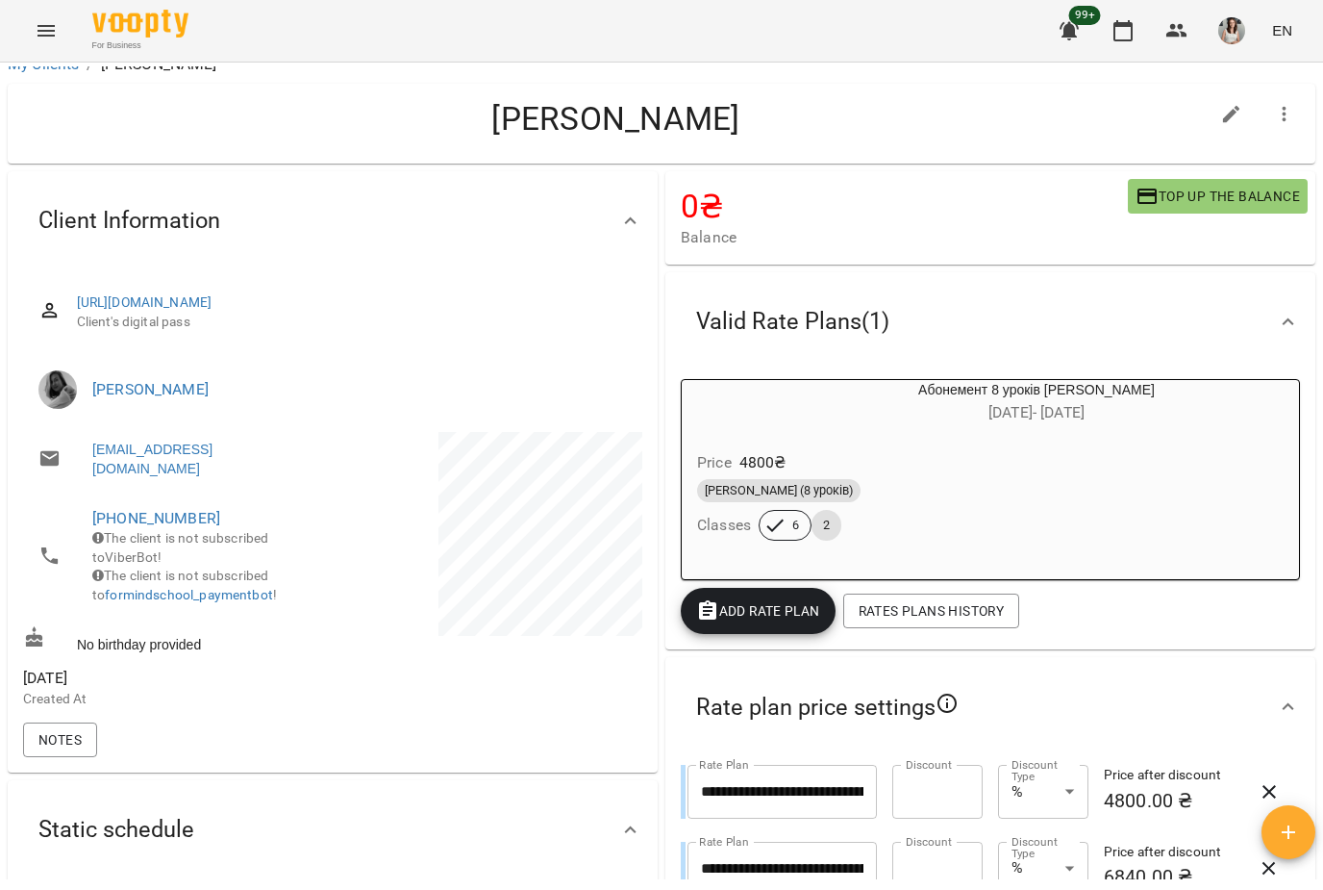
scroll to position [15, 0]
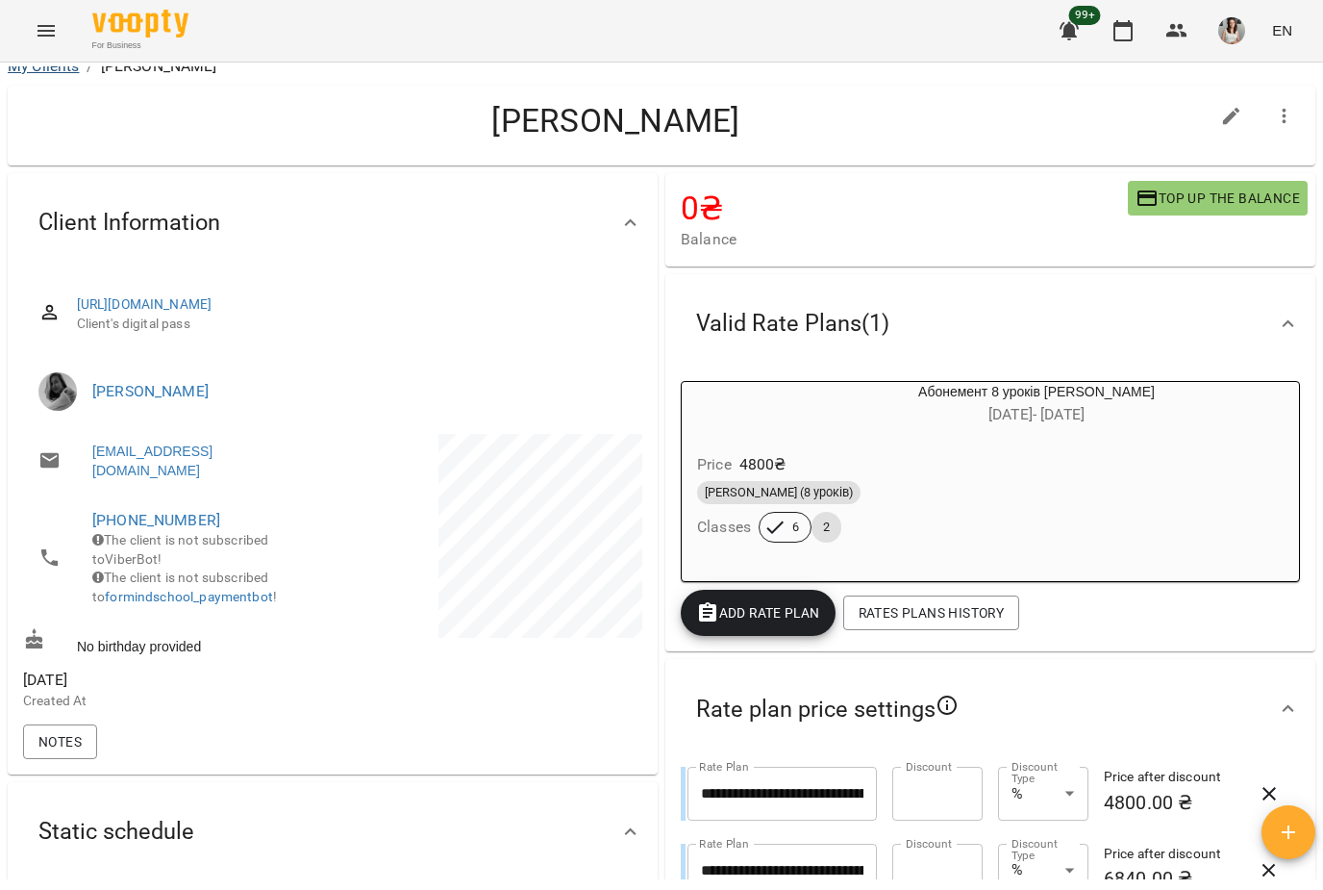
click at [28, 69] on link "My Clients" at bounding box center [43, 66] width 71 height 18
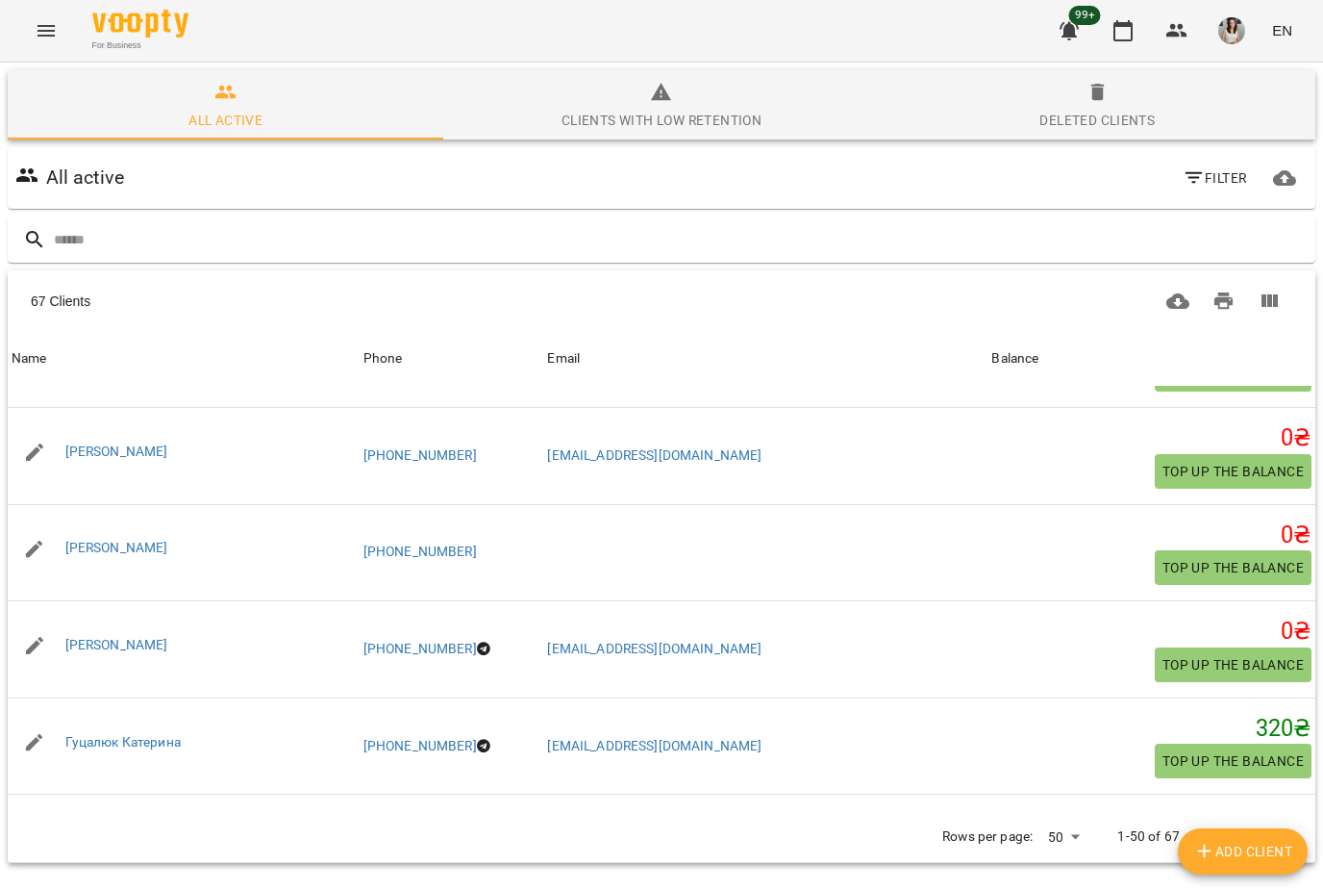
scroll to position [1718, 0]
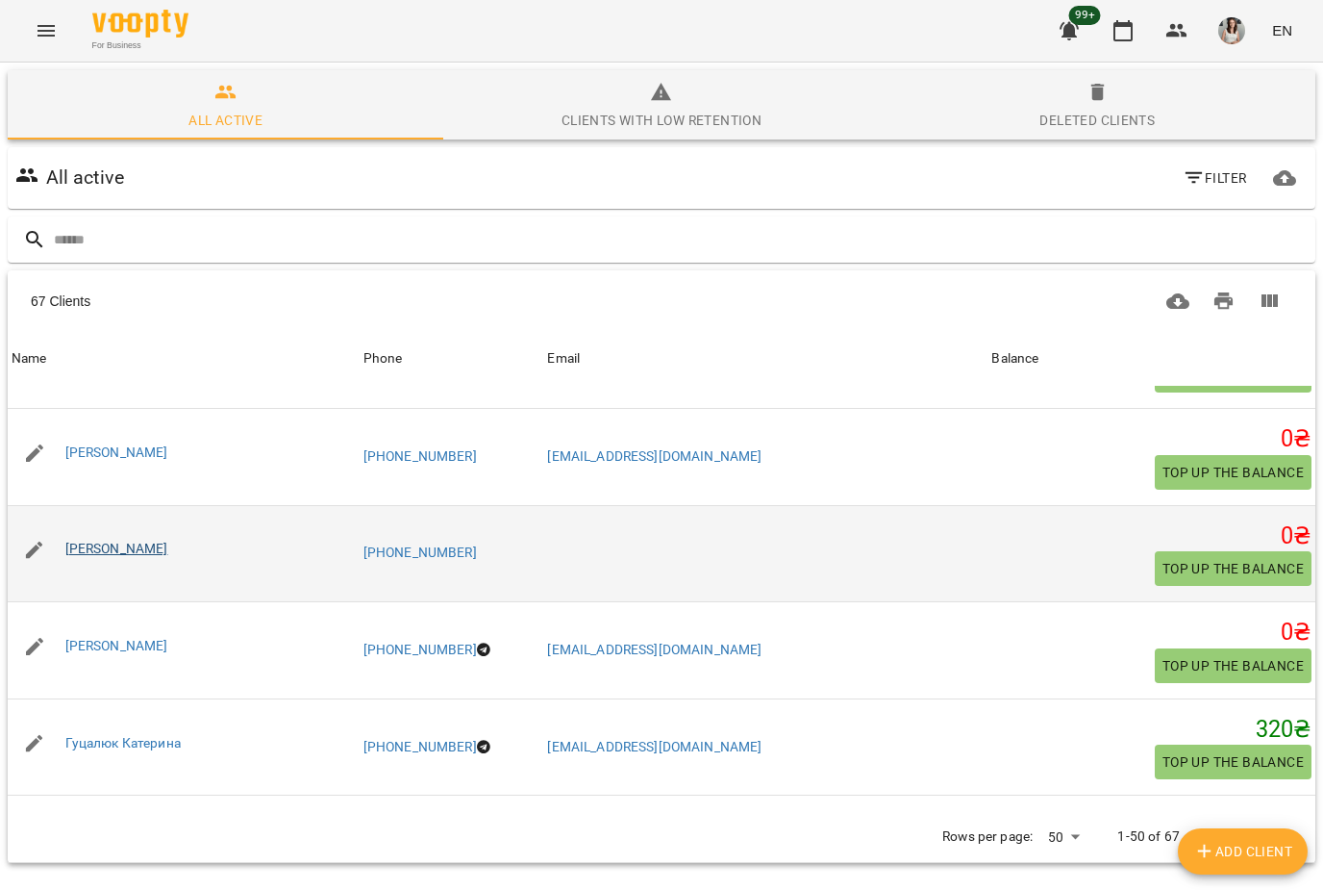
click at [71, 545] on link "[PERSON_NAME]" at bounding box center [116, 547] width 103 height 15
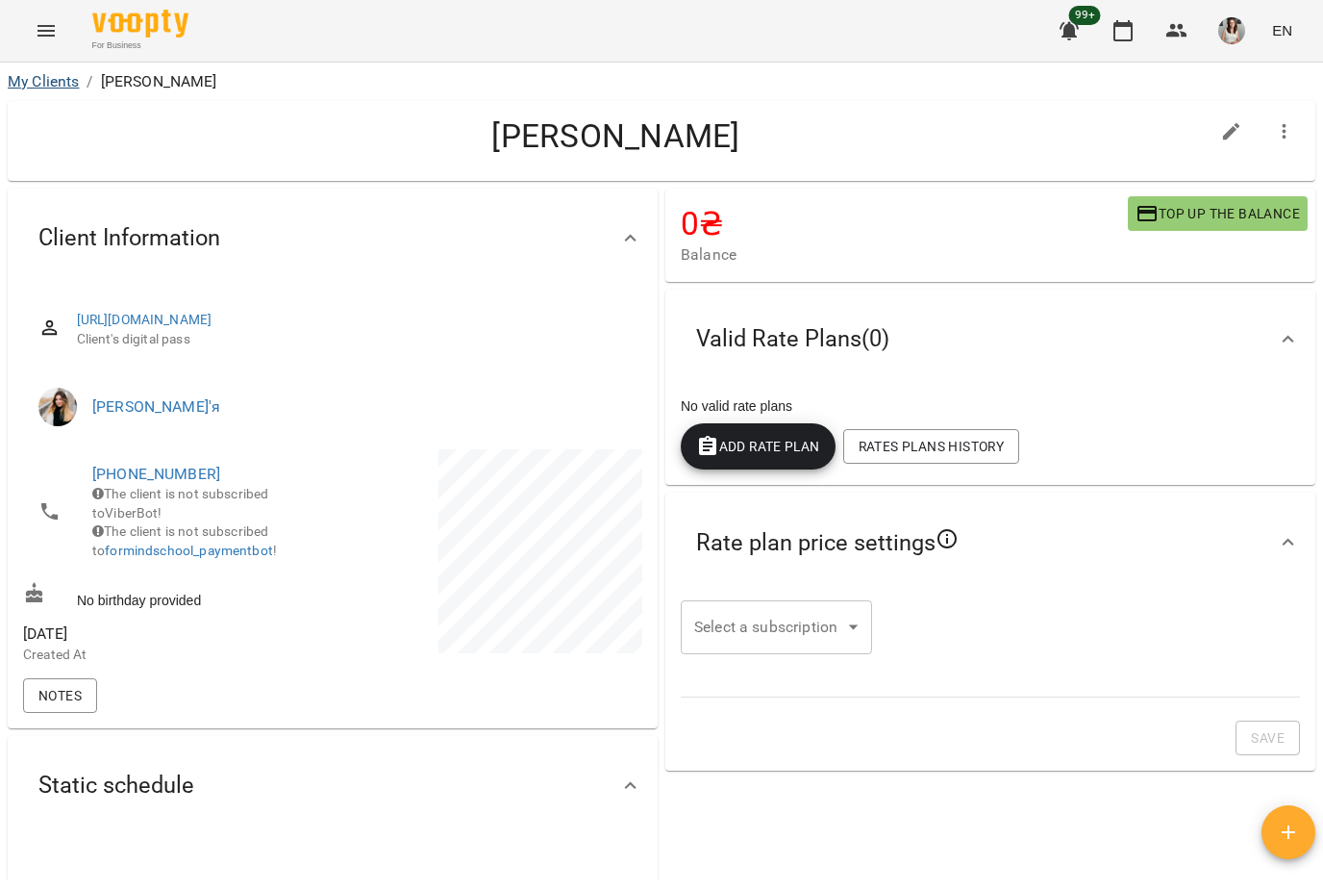
click at [37, 86] on link "My Clients" at bounding box center [43, 81] width 71 height 18
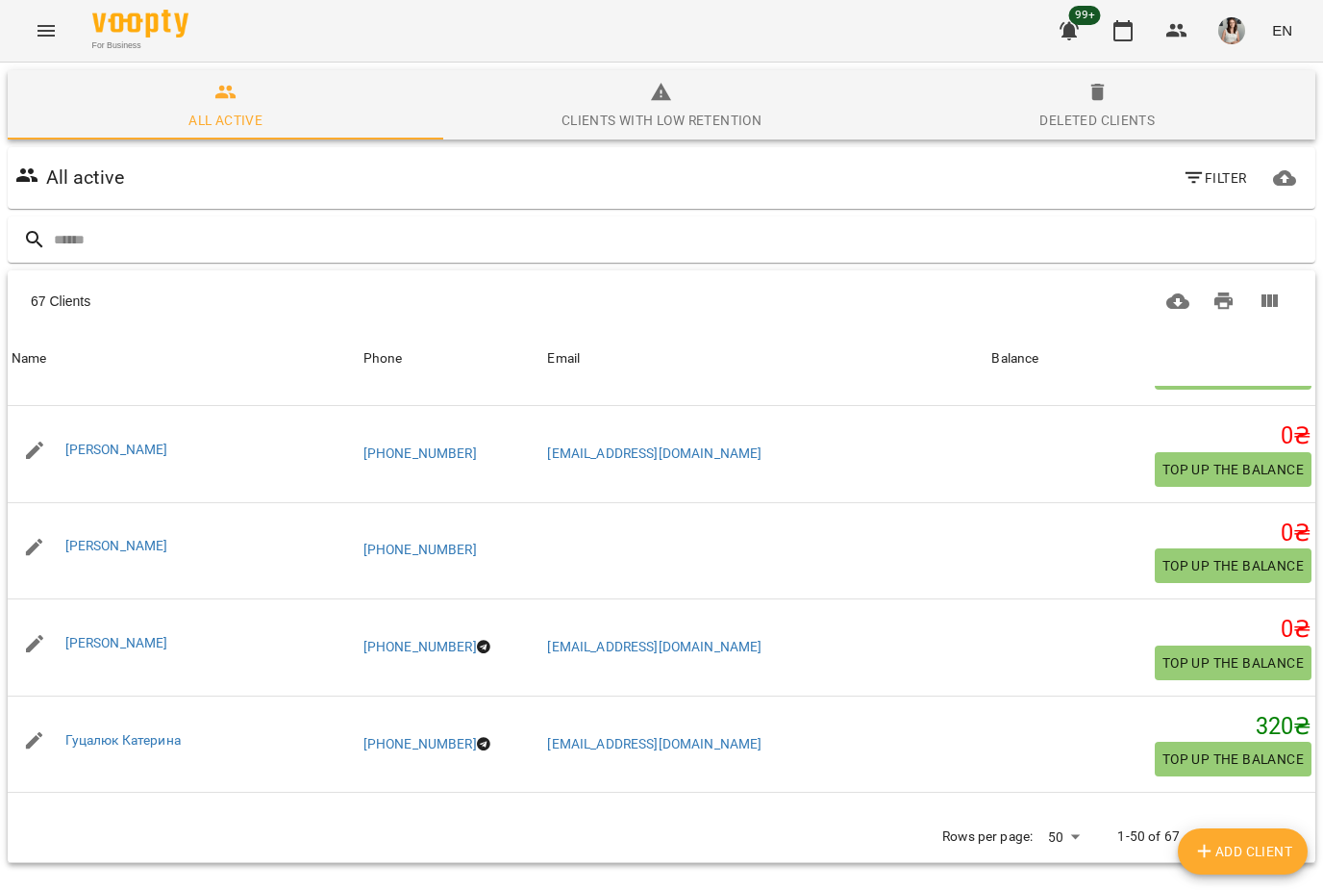
scroll to position [1718, 0]
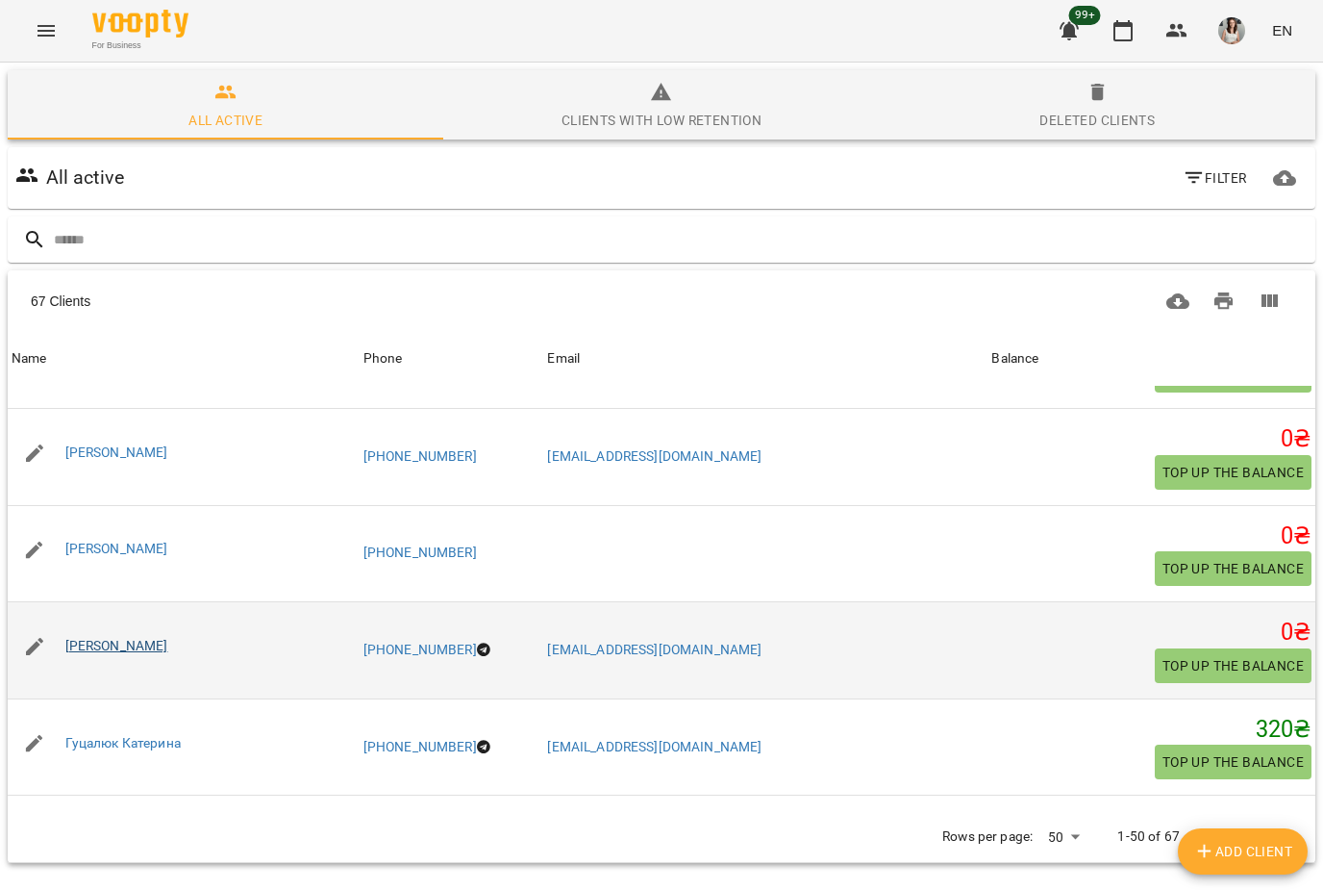
click at [88, 638] on link "[PERSON_NAME]" at bounding box center [116, 645] width 103 height 15
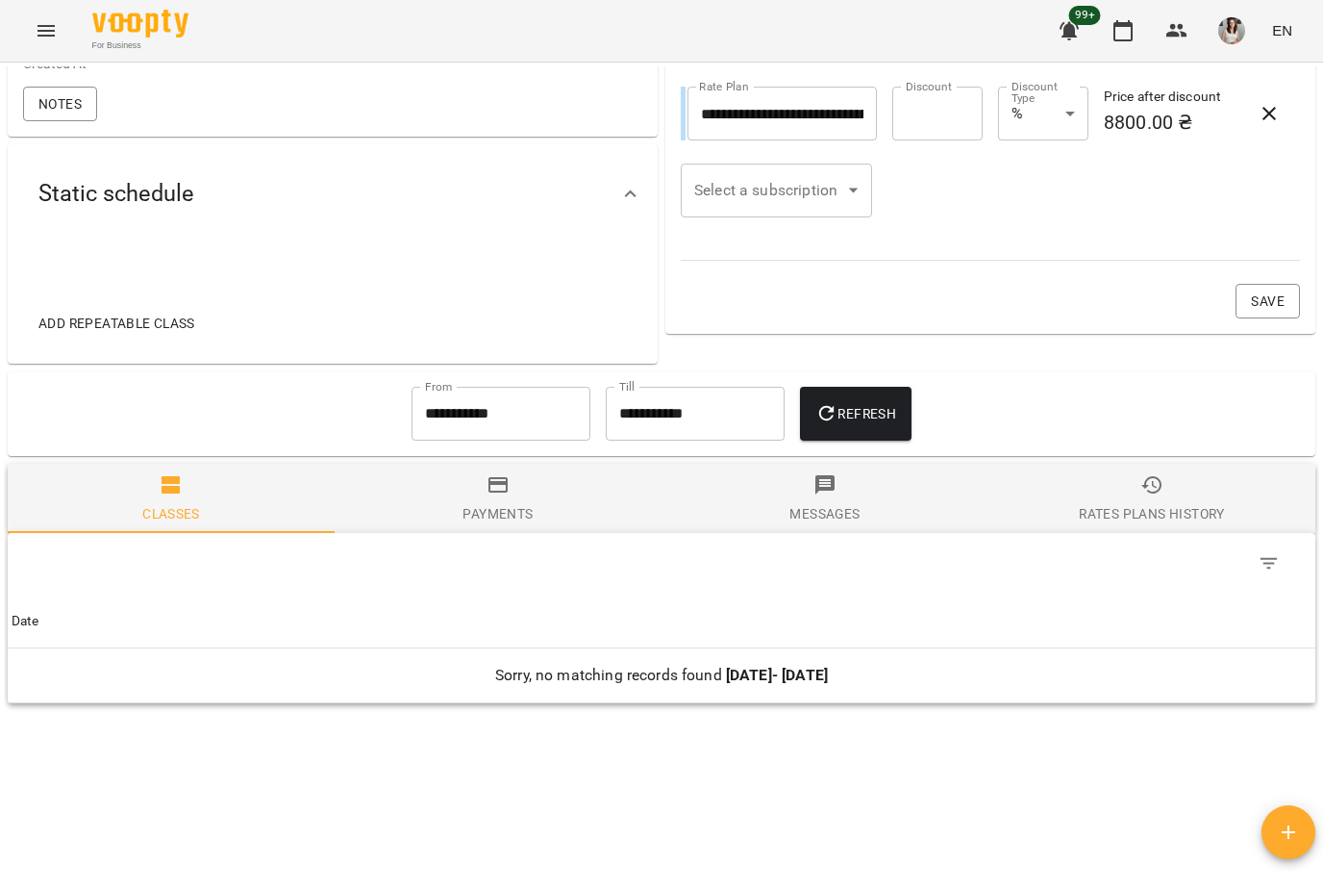
click at [1145, 518] on div "Rates Plans History" at bounding box center [1151, 513] width 145 height 23
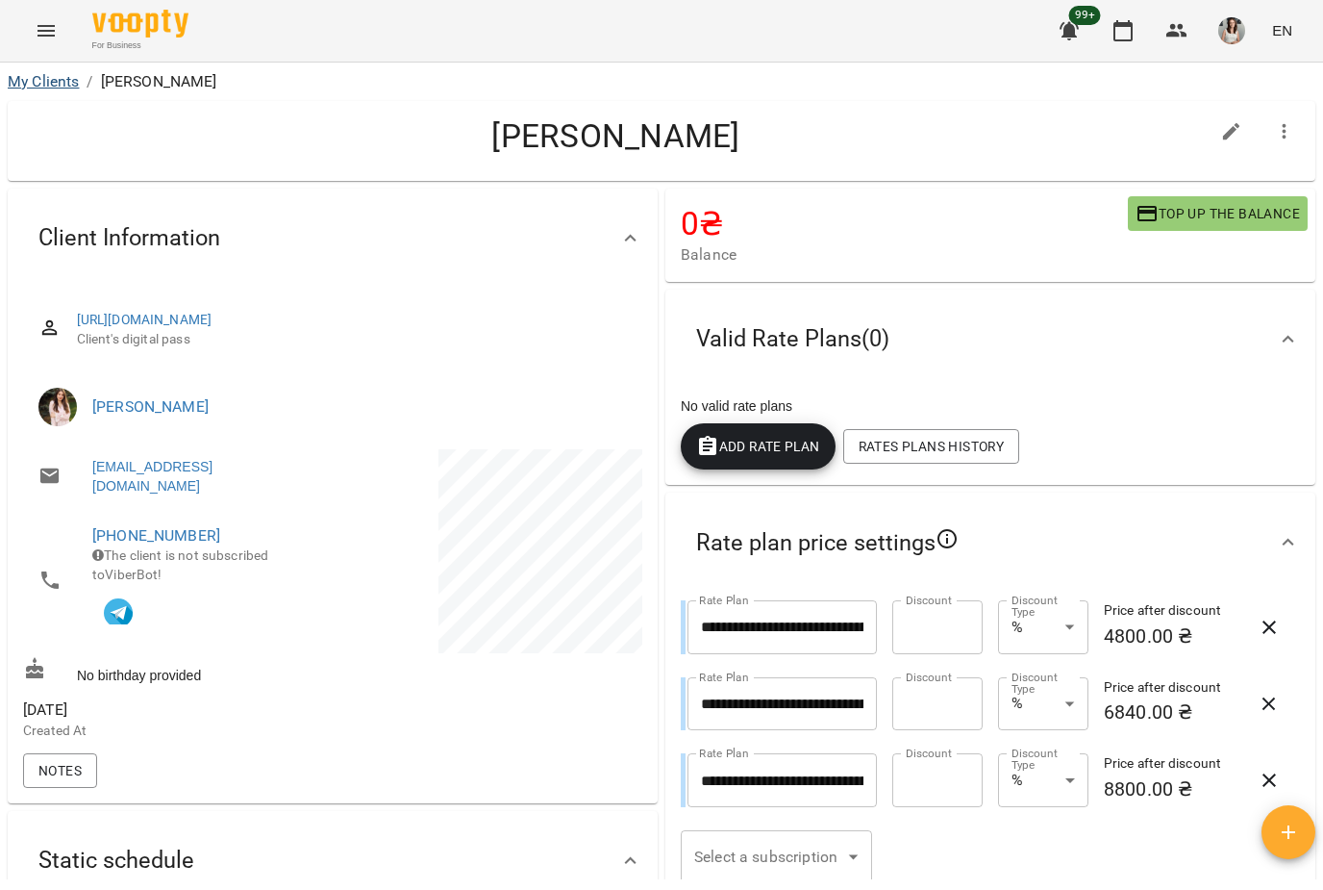
click at [35, 82] on link "My Clients" at bounding box center [43, 81] width 71 height 18
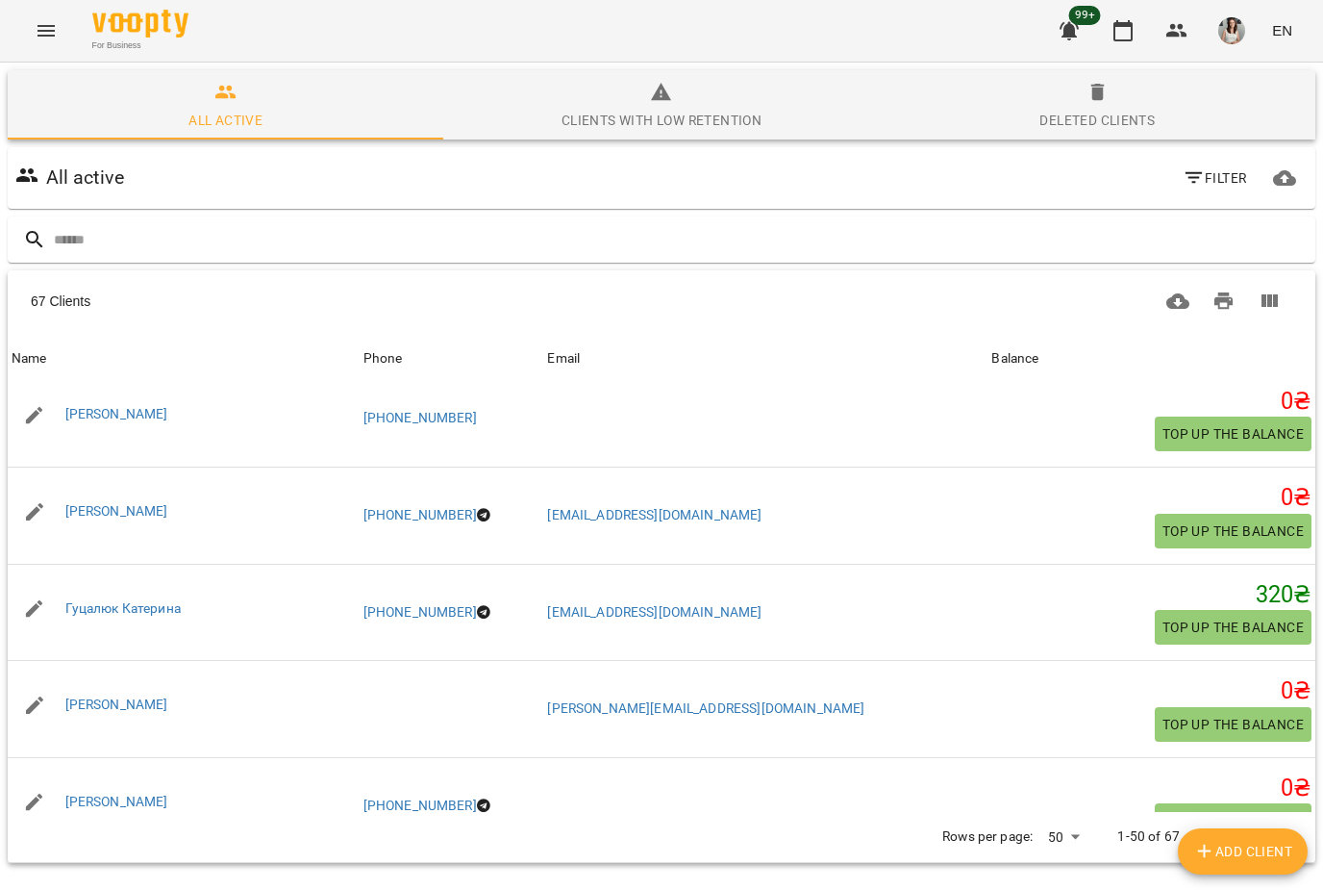
scroll to position [1857, 0]
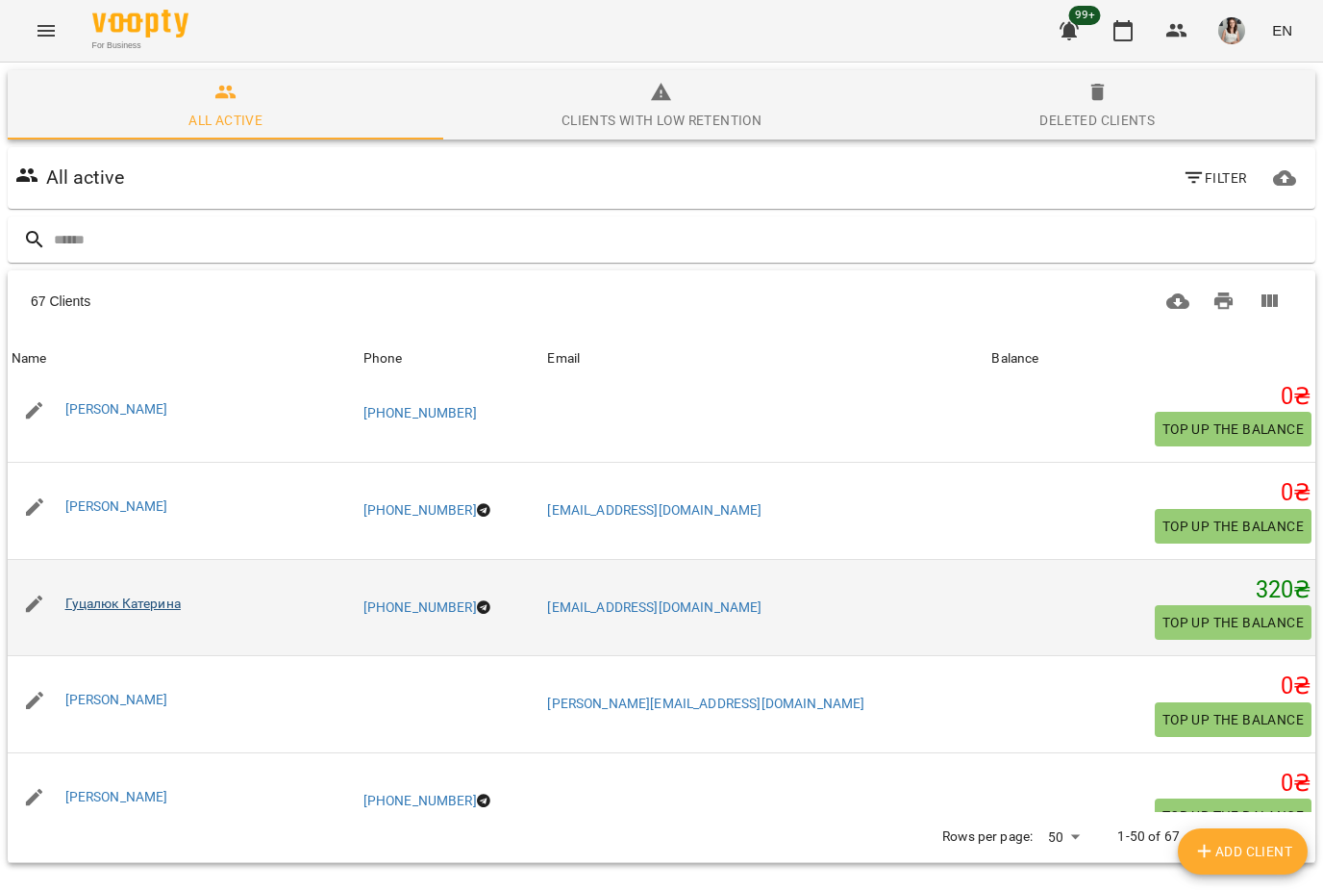
click at [71, 600] on link "Гуцалюк Катерина" at bounding box center [122, 602] width 115 height 15
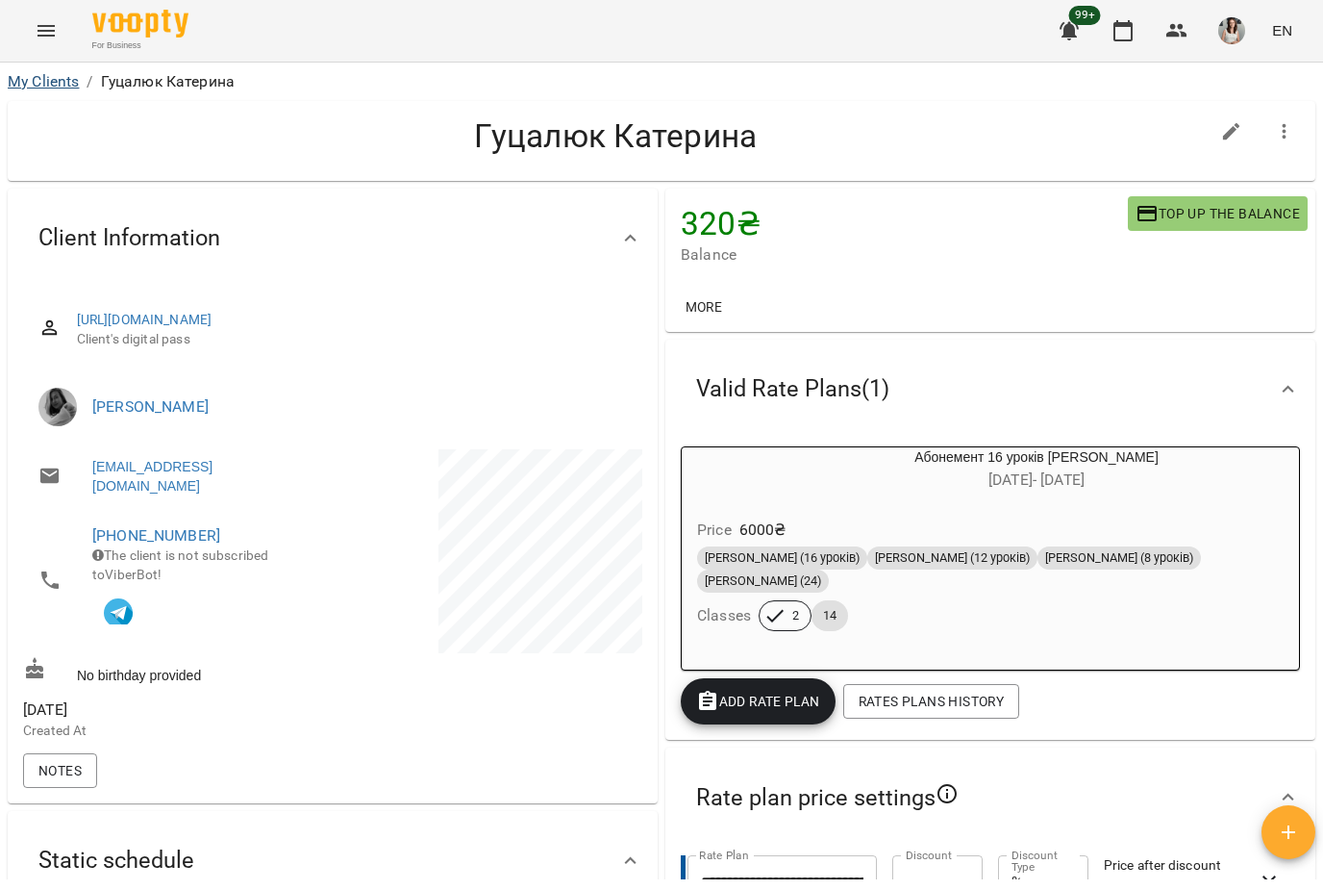
click at [40, 88] on link "My Clients" at bounding box center [43, 81] width 71 height 18
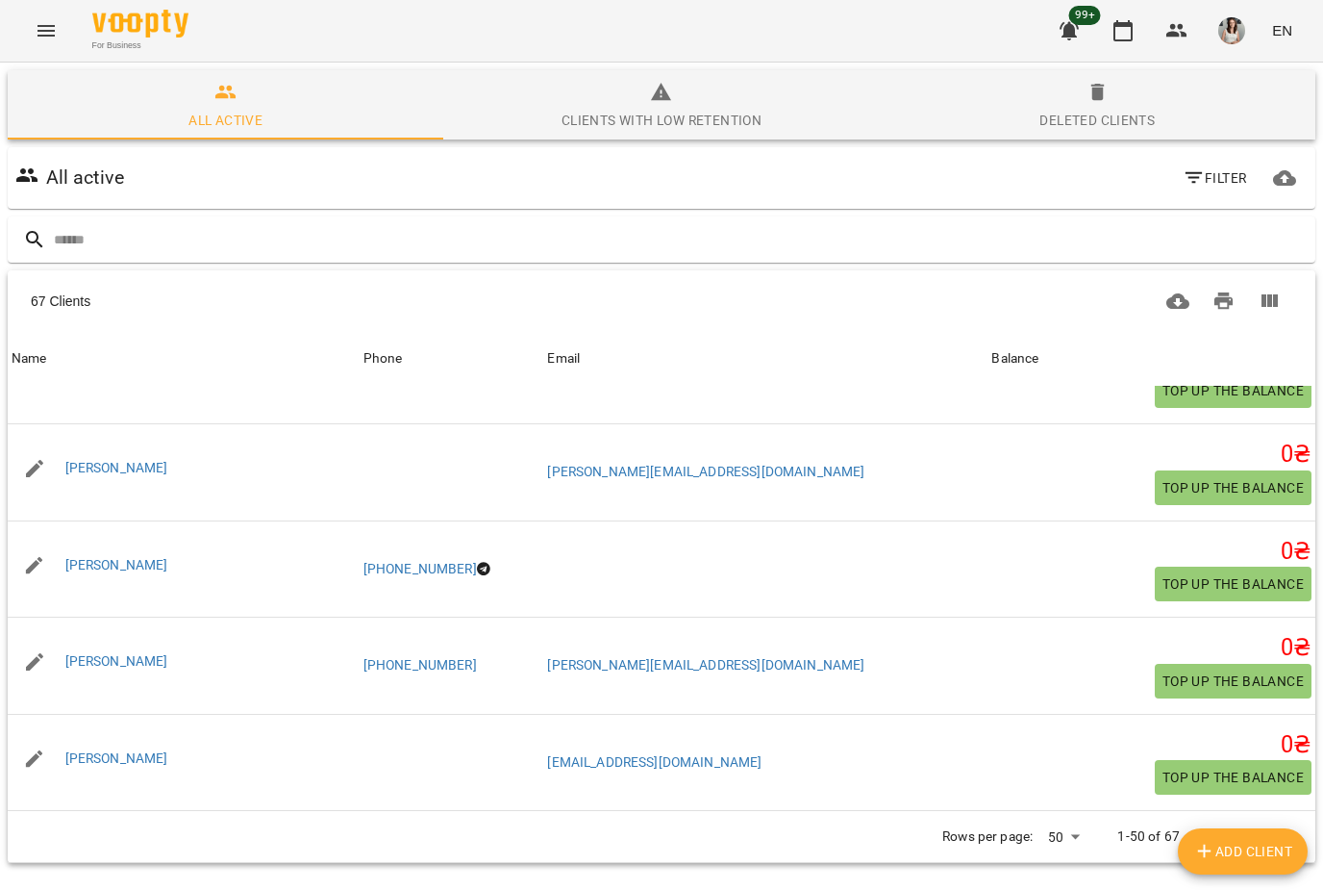
scroll to position [2098, 0]
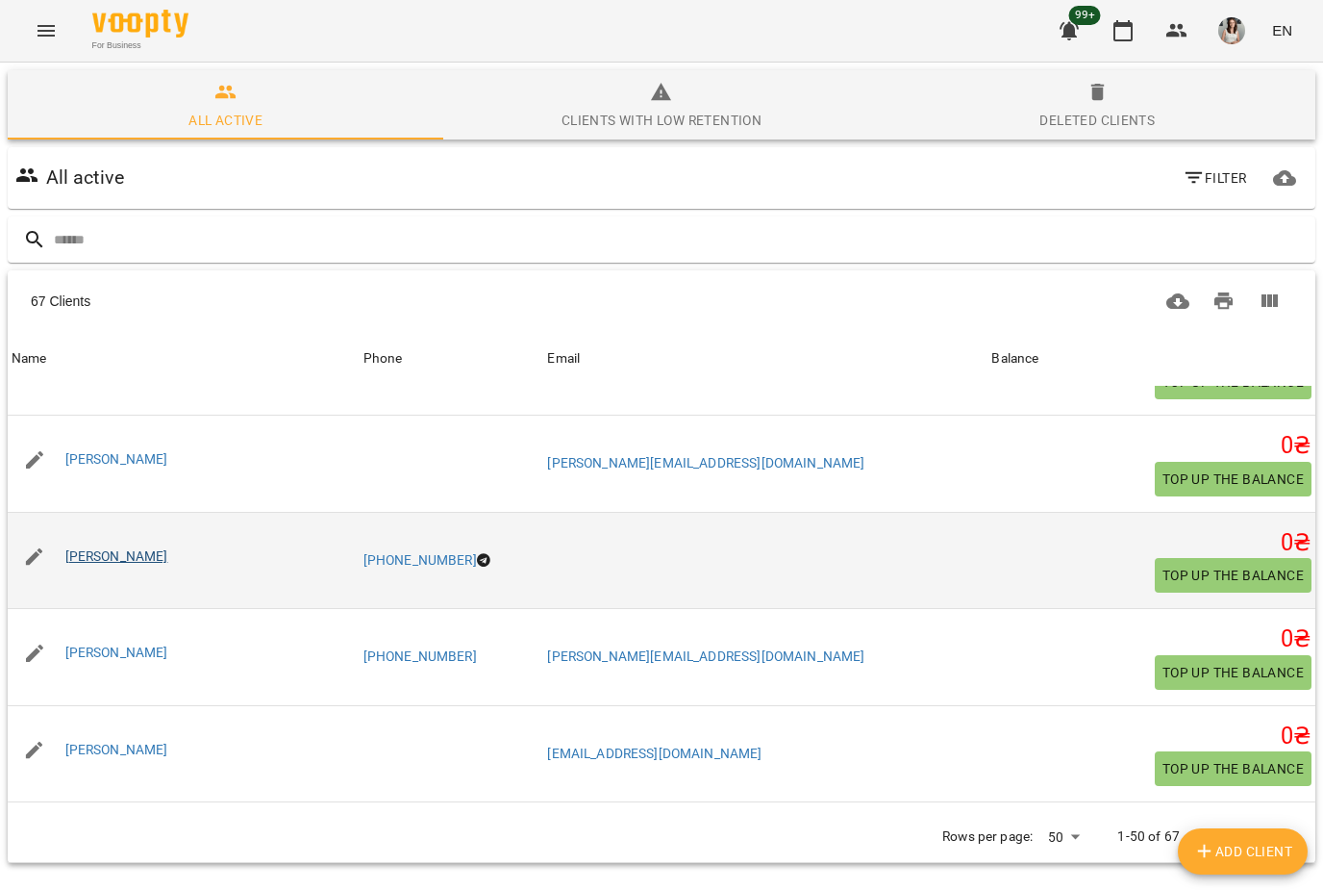
click at [80, 548] on link "[PERSON_NAME]" at bounding box center [116, 555] width 103 height 15
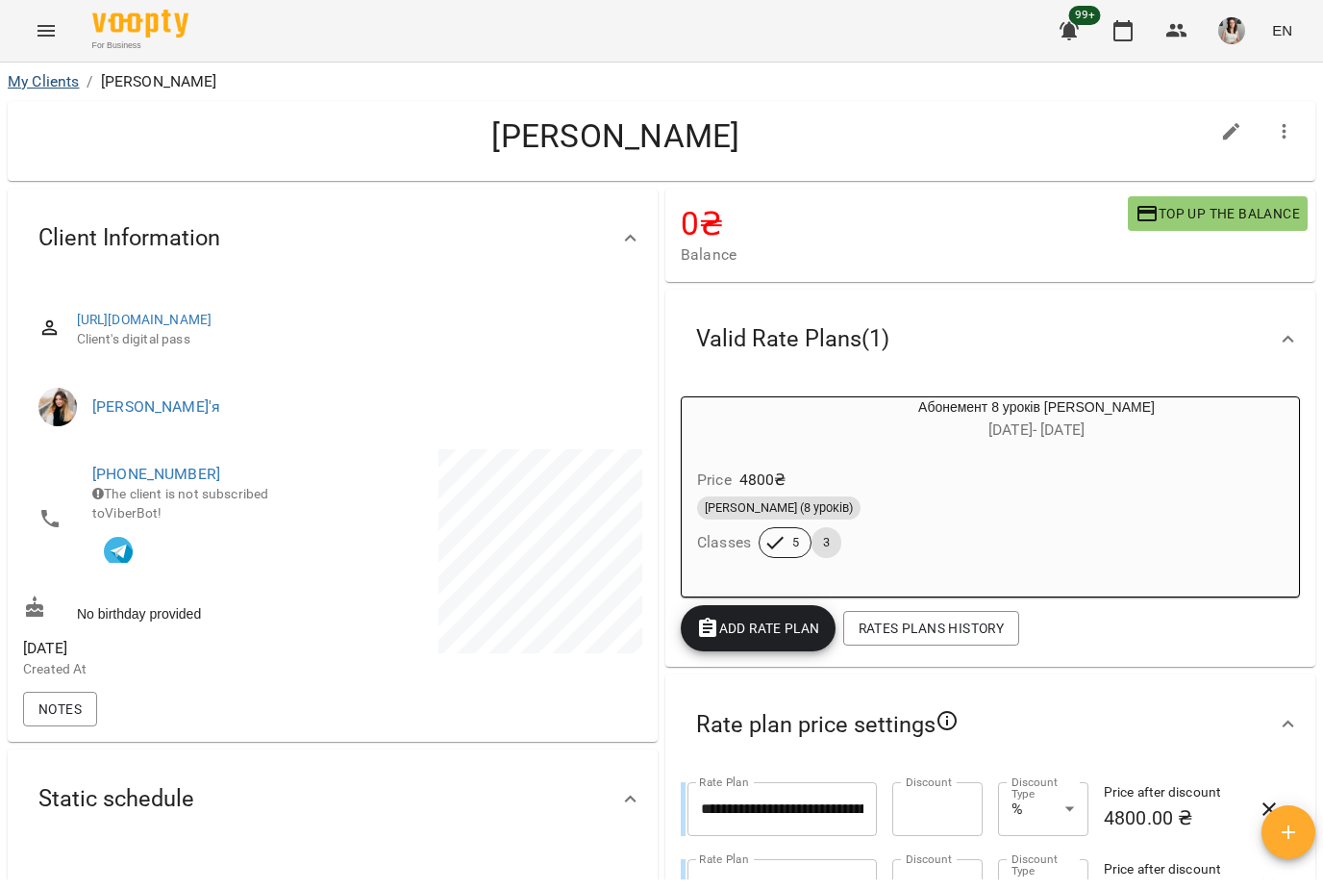
click at [51, 74] on link "My Clients" at bounding box center [43, 81] width 71 height 18
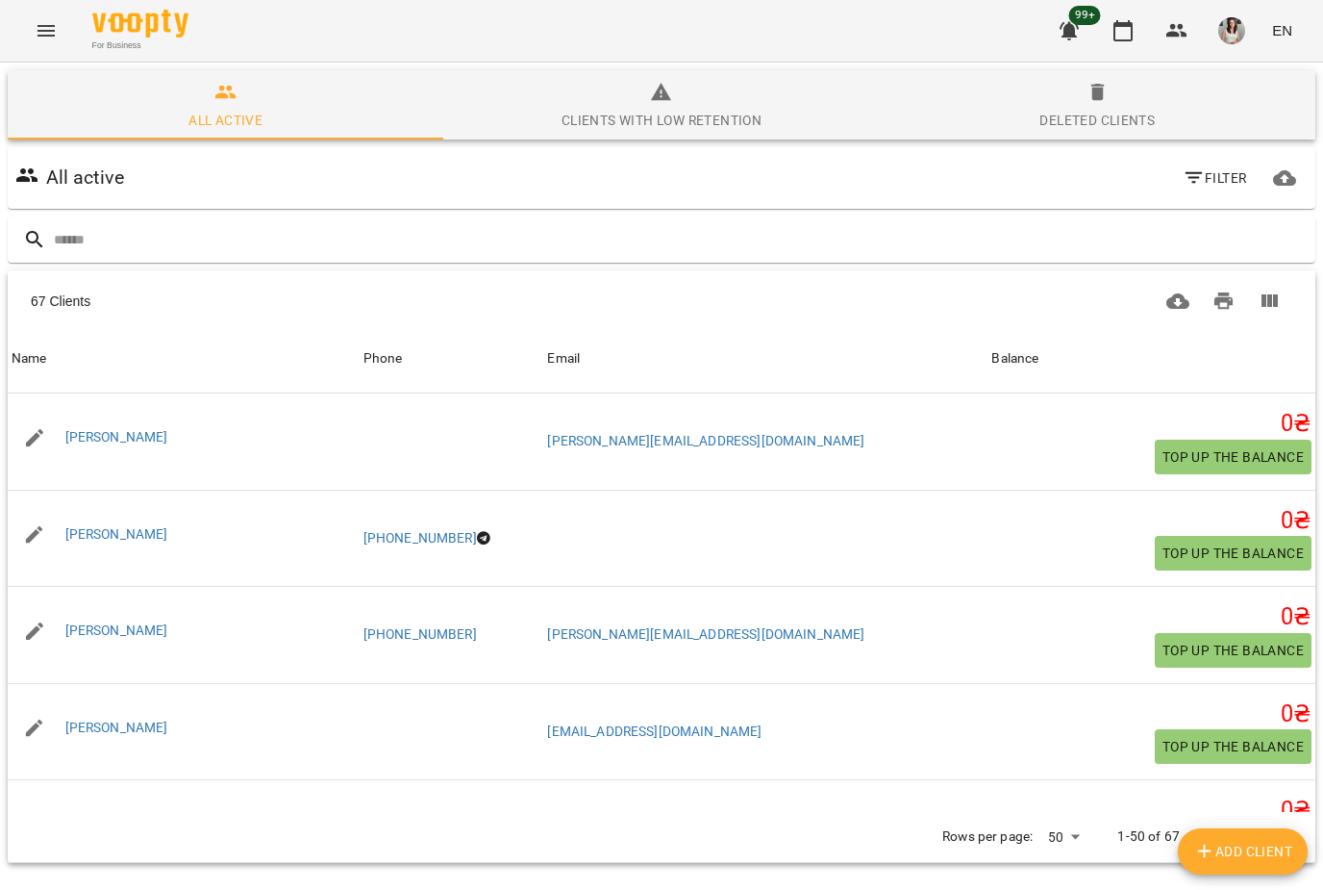
scroll to position [2229, 0]
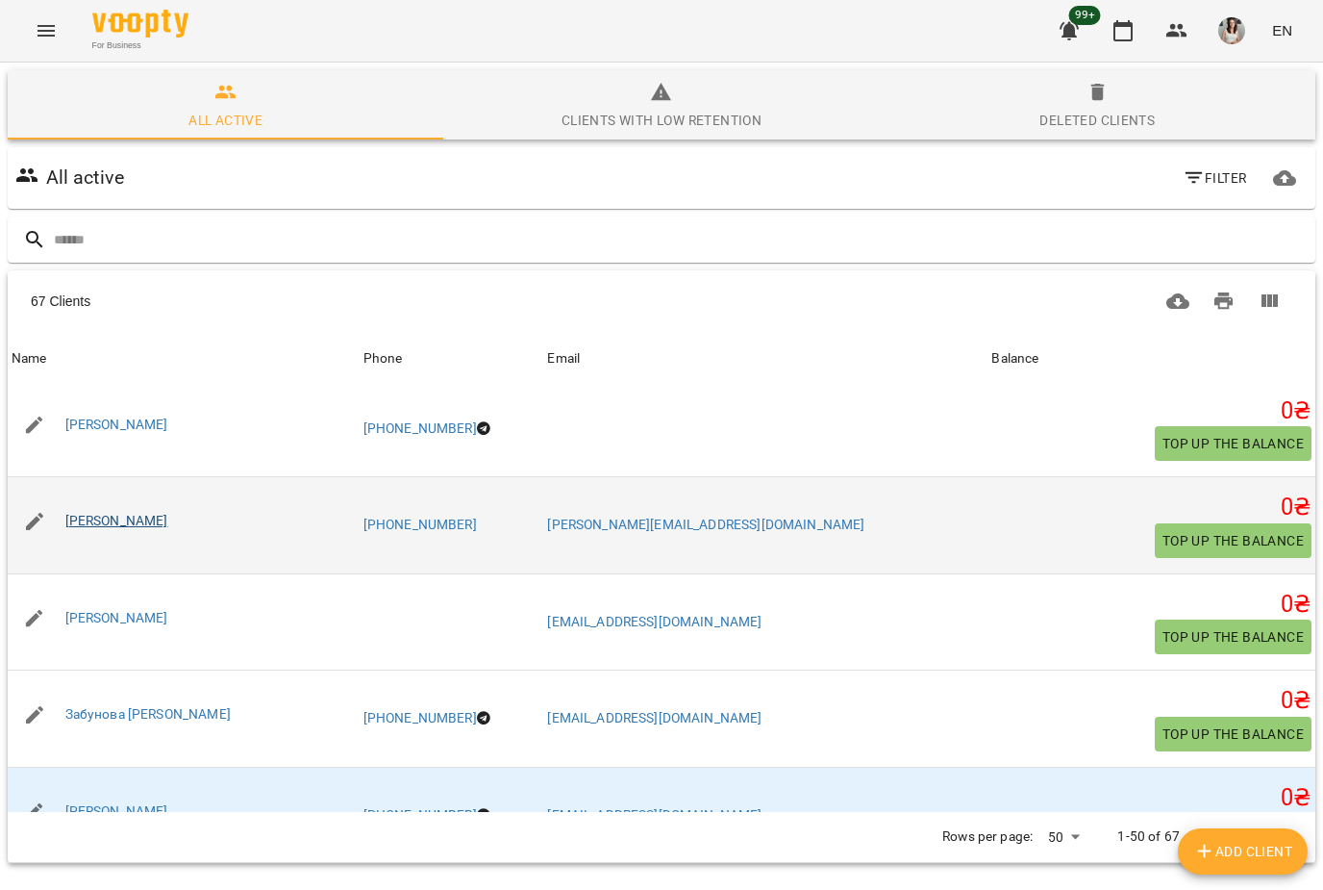
click at [67, 515] on link "[PERSON_NAME]" at bounding box center [116, 520] width 103 height 15
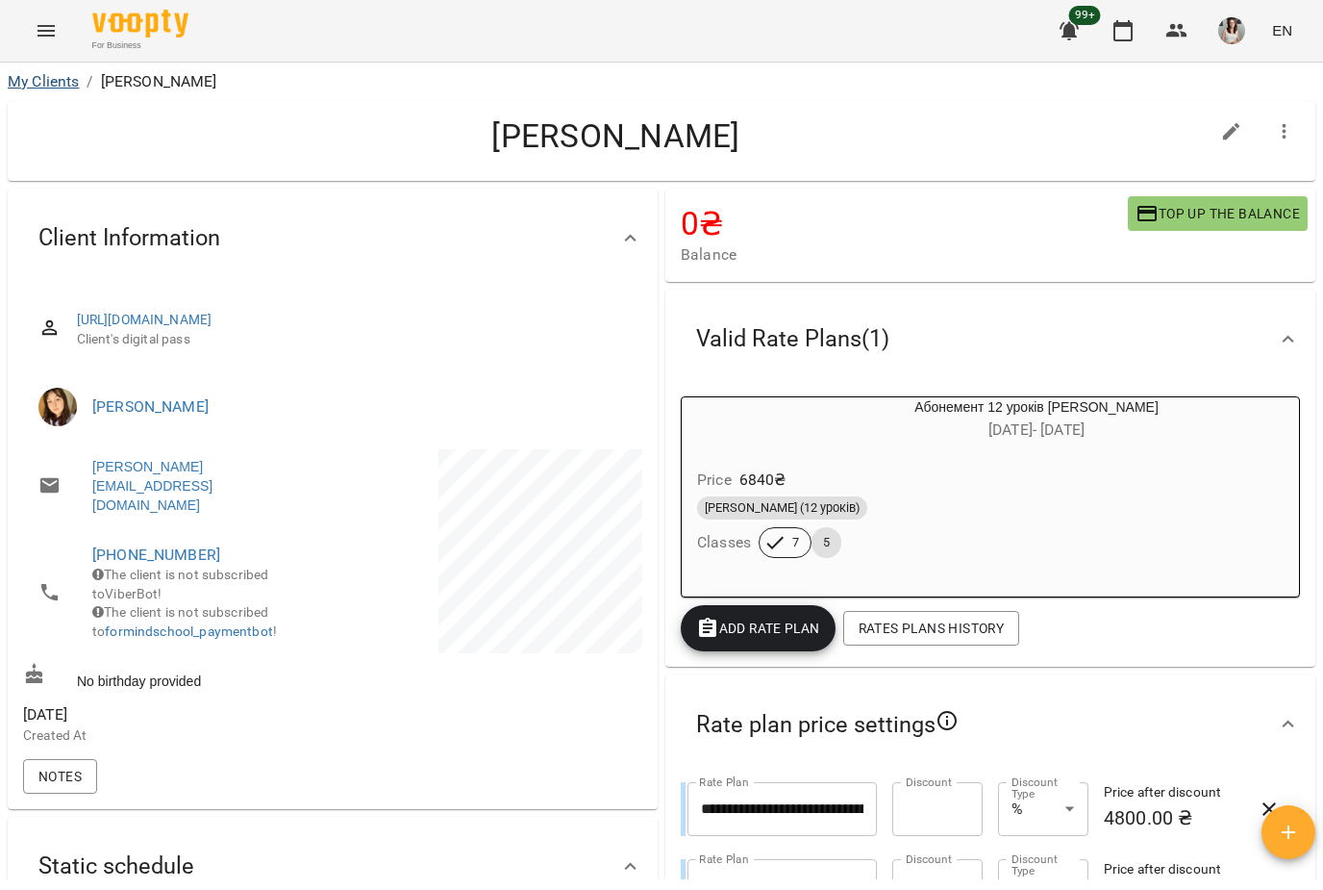
click at [24, 88] on link "My Clients" at bounding box center [43, 81] width 71 height 18
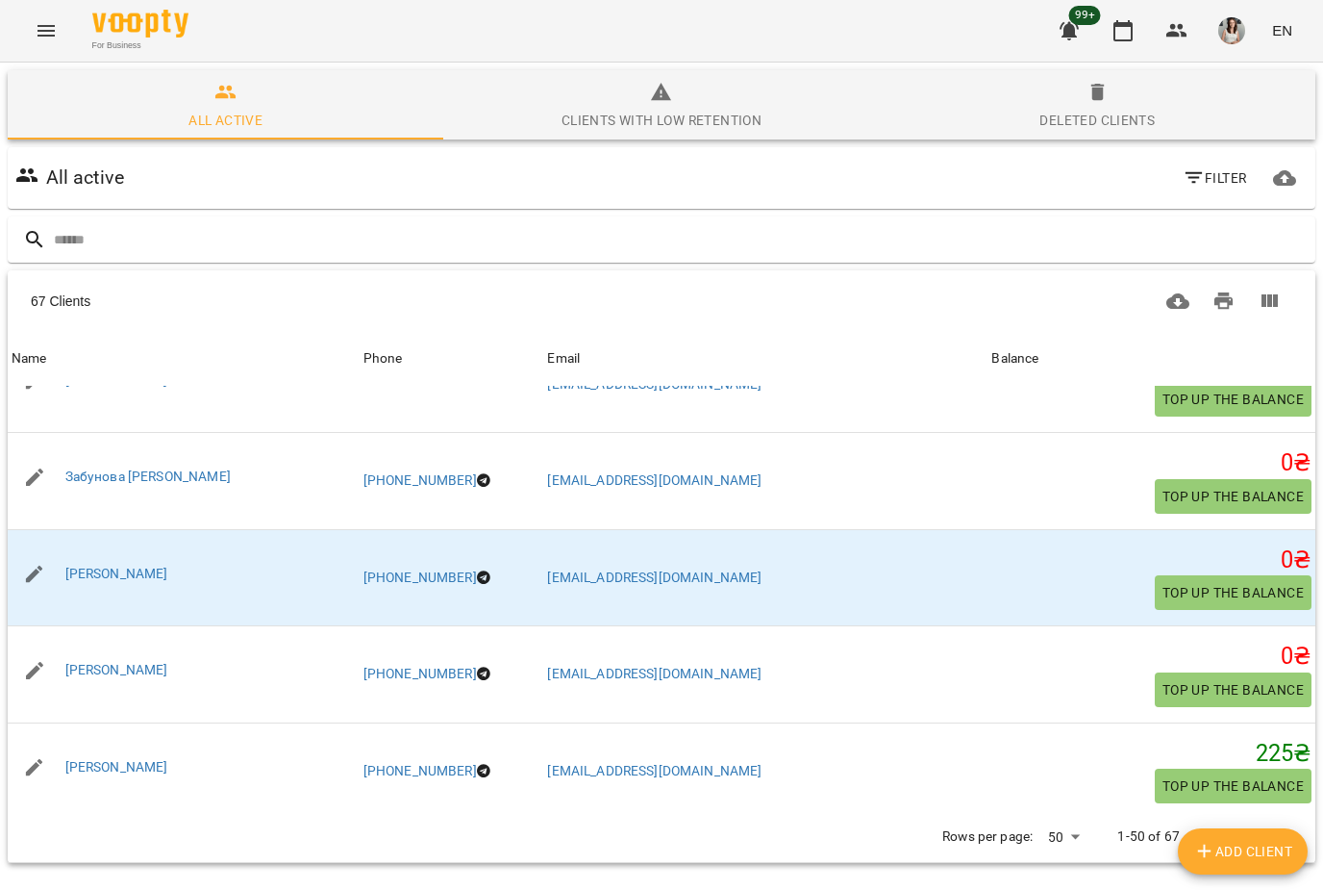
scroll to position [2479, 0]
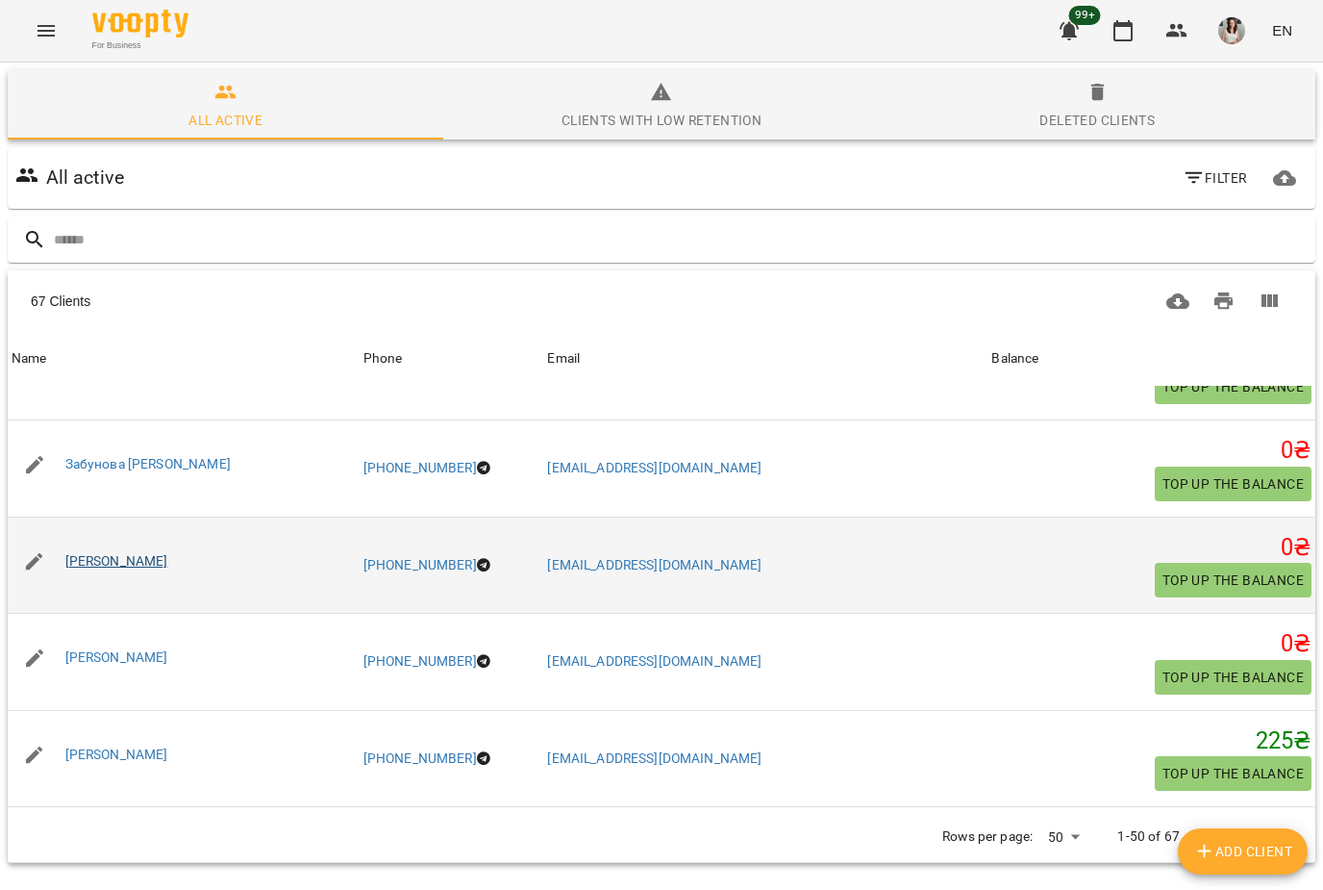
click at [83, 554] on link "[PERSON_NAME]" at bounding box center [116, 560] width 103 height 15
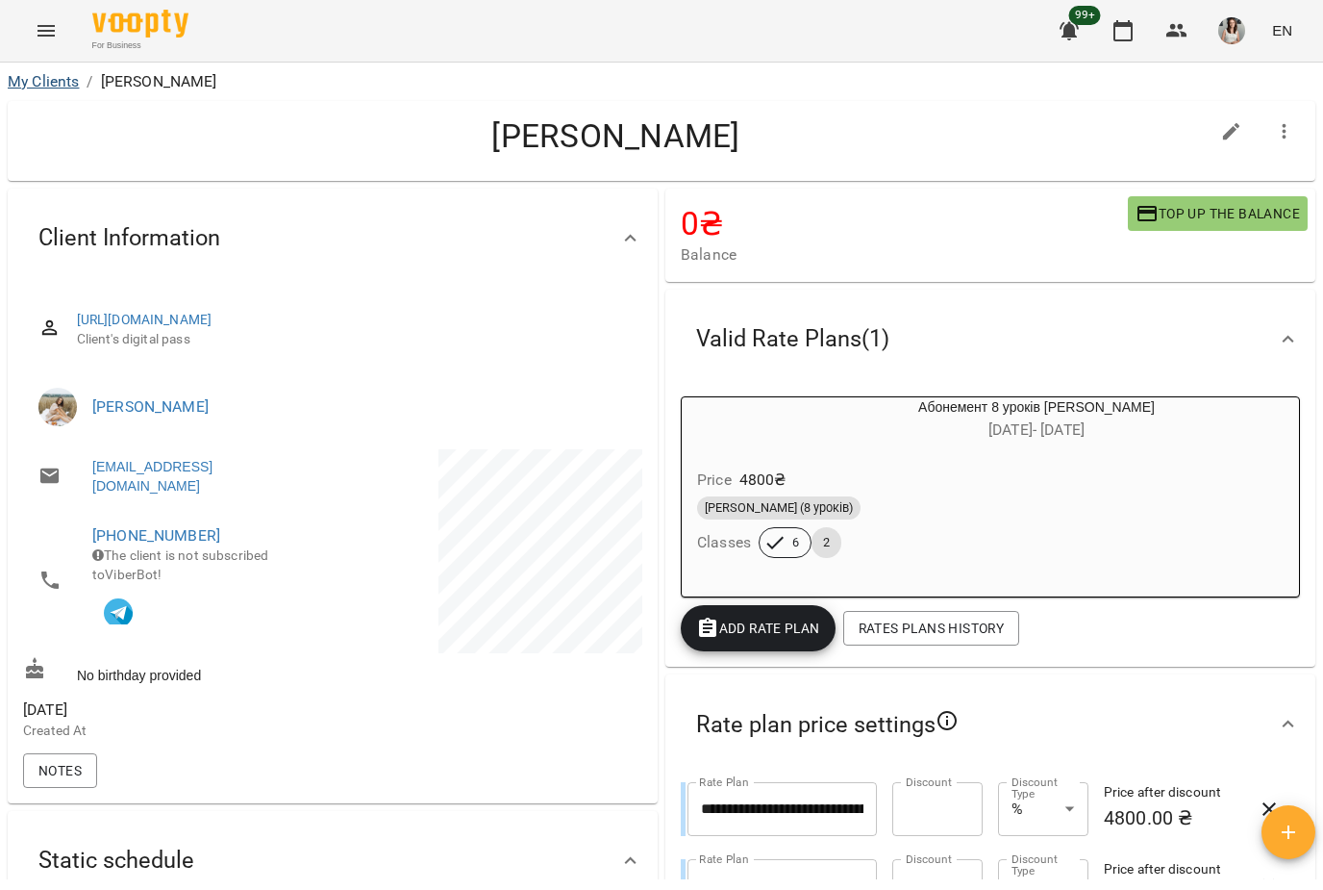
click at [32, 88] on link "My Clients" at bounding box center [43, 81] width 71 height 18
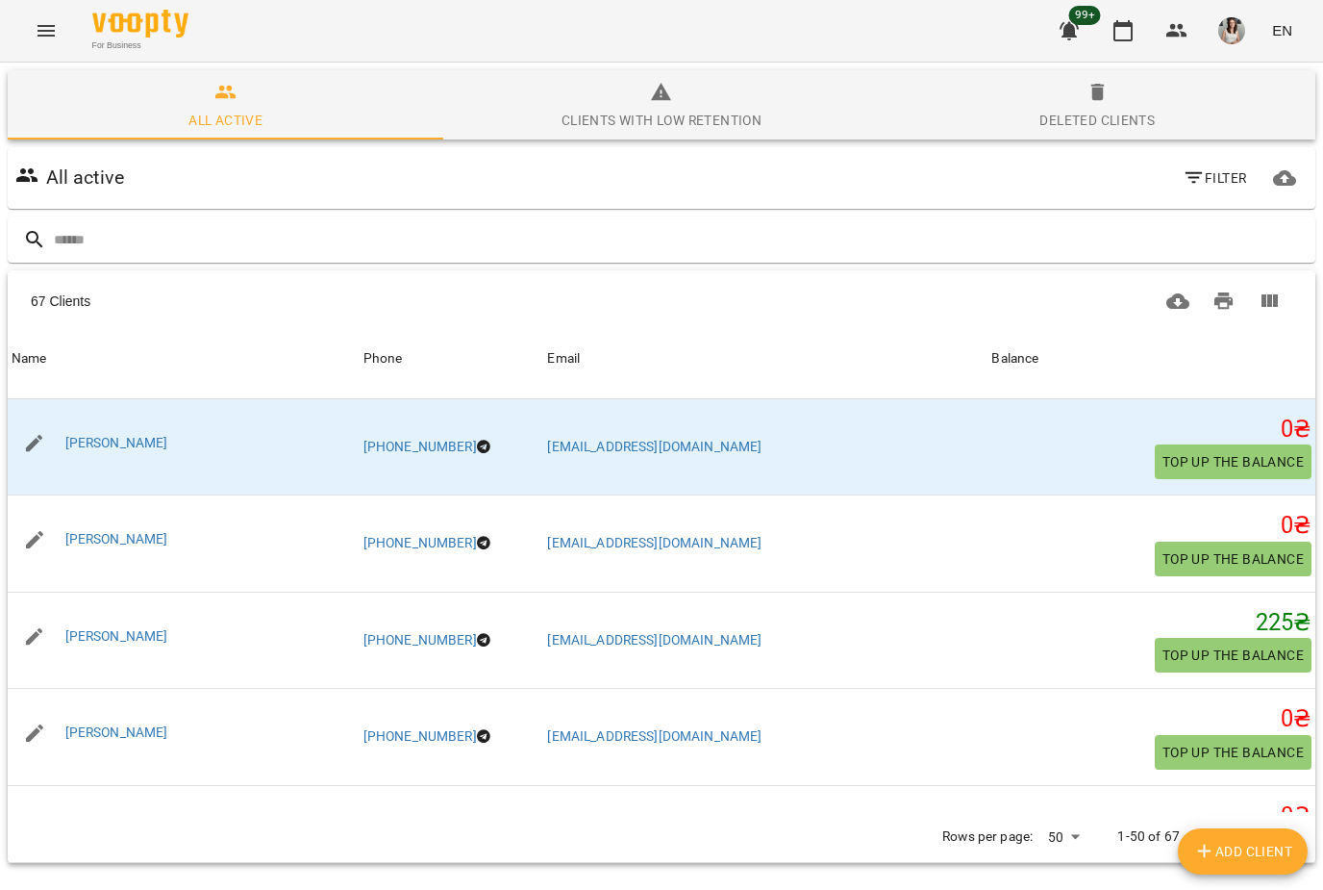
scroll to position [2602, 0]
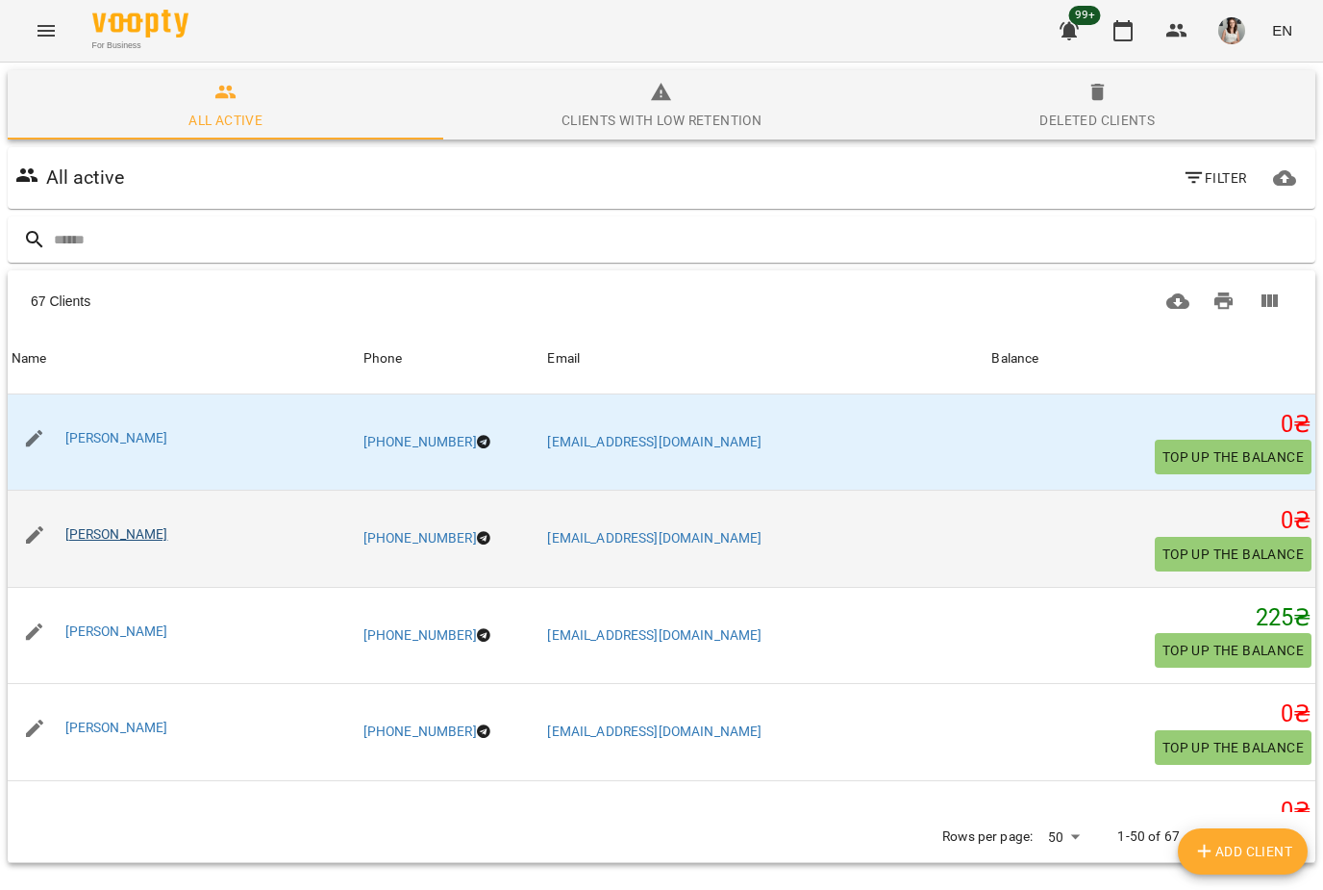
click at [86, 528] on link "[PERSON_NAME]" at bounding box center [116, 533] width 103 height 15
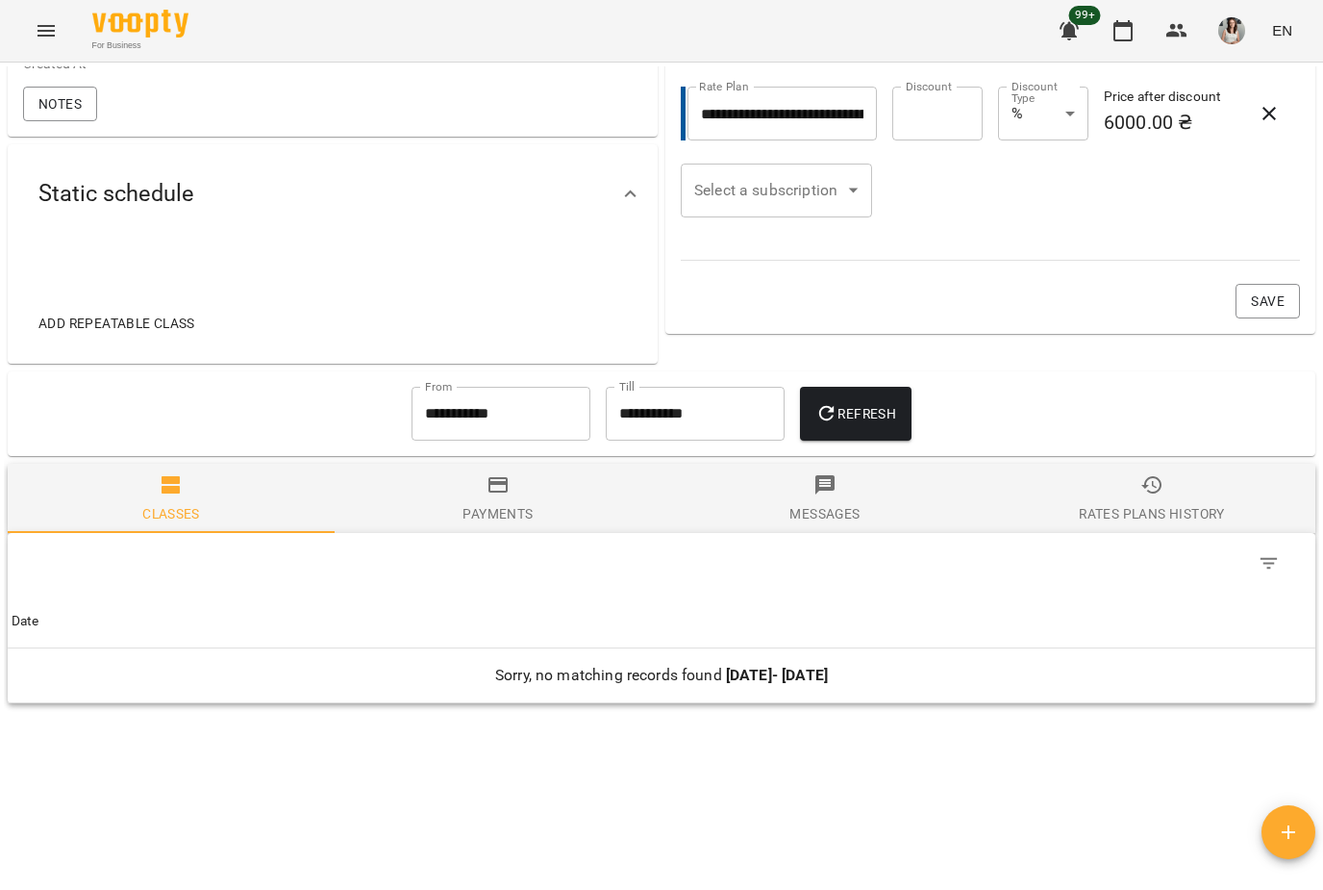
click at [1142, 525] on div "Rates Plans History" at bounding box center [1151, 513] width 145 height 23
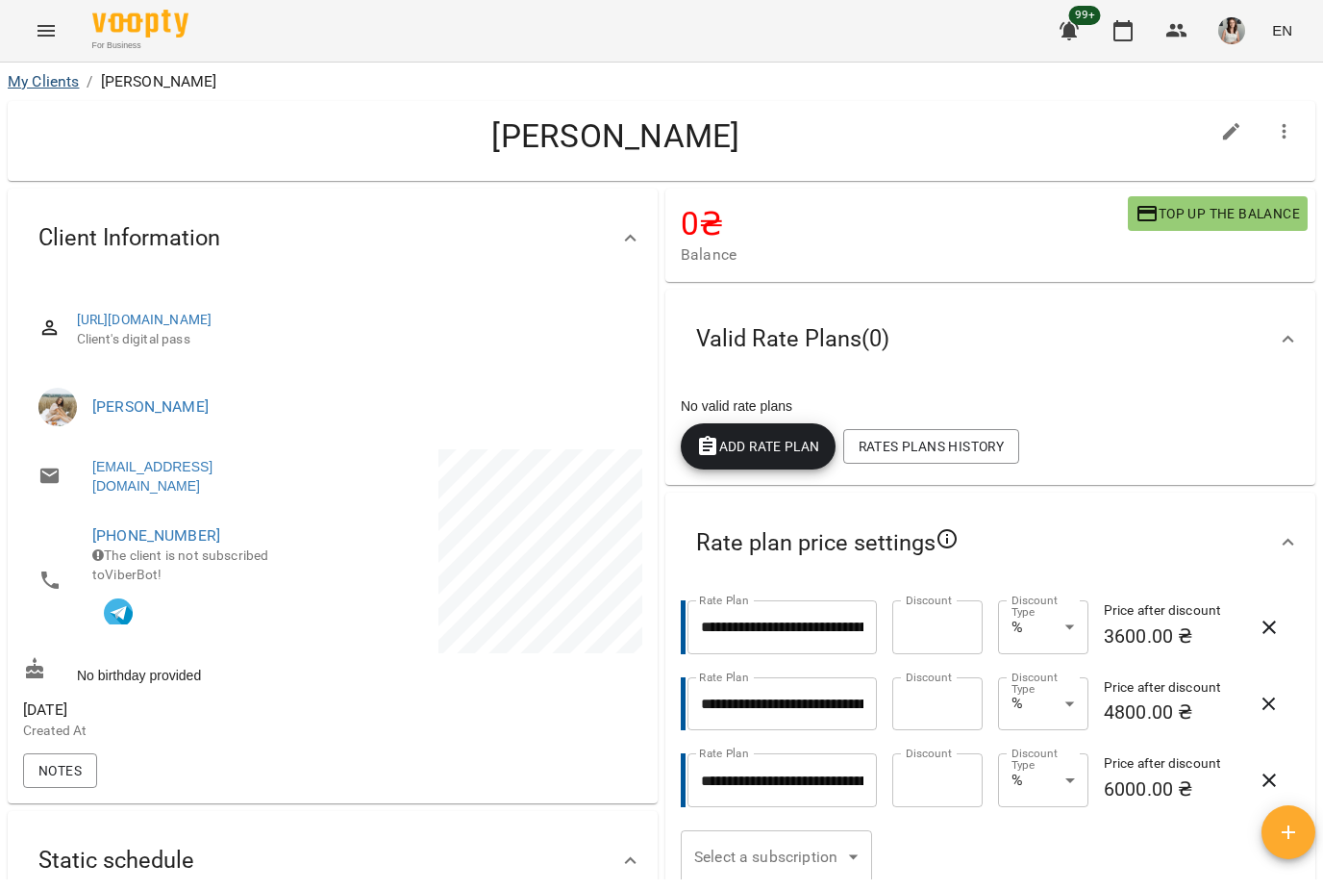
click at [38, 83] on link "My Clients" at bounding box center [43, 81] width 71 height 18
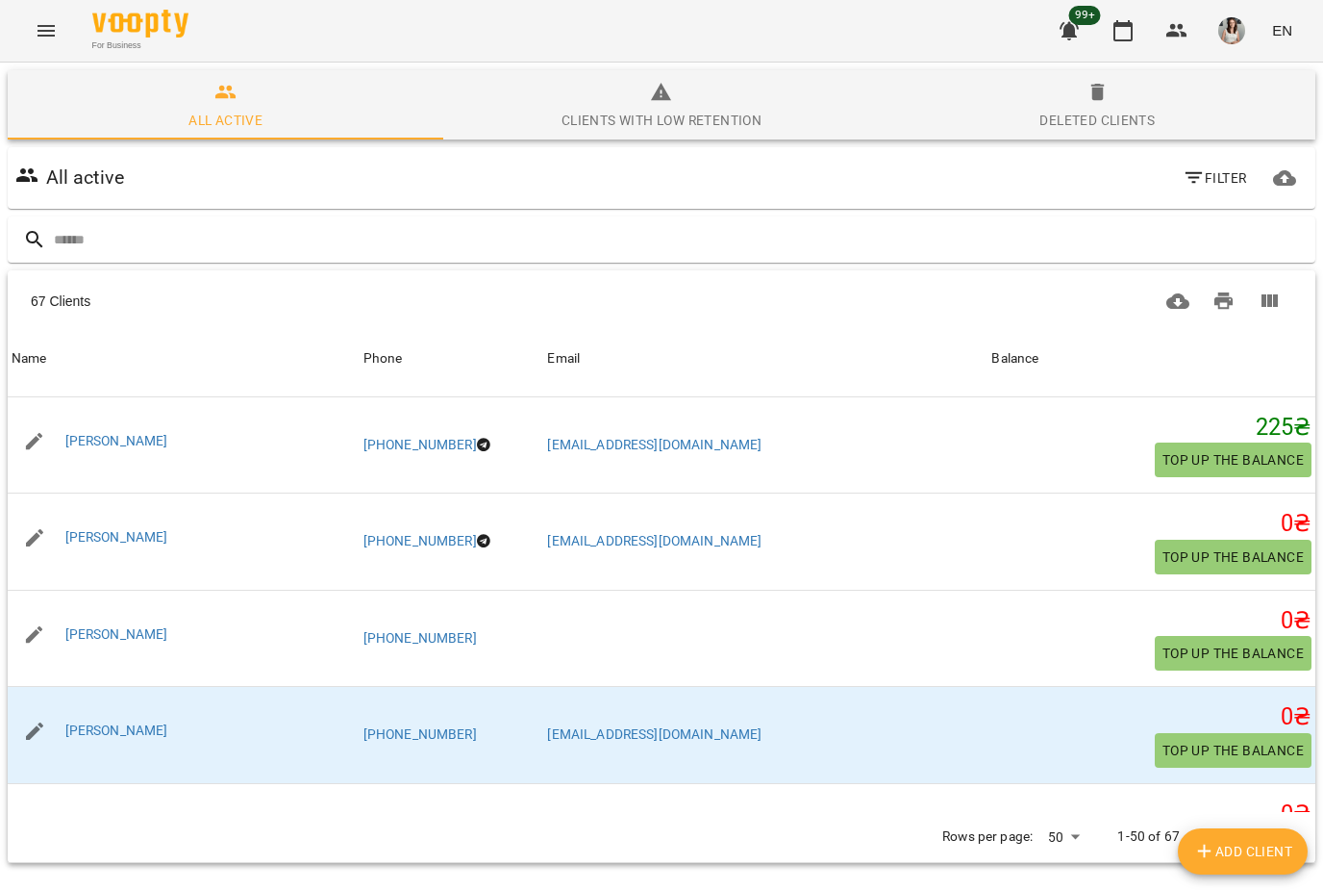
scroll to position [2795, 0]
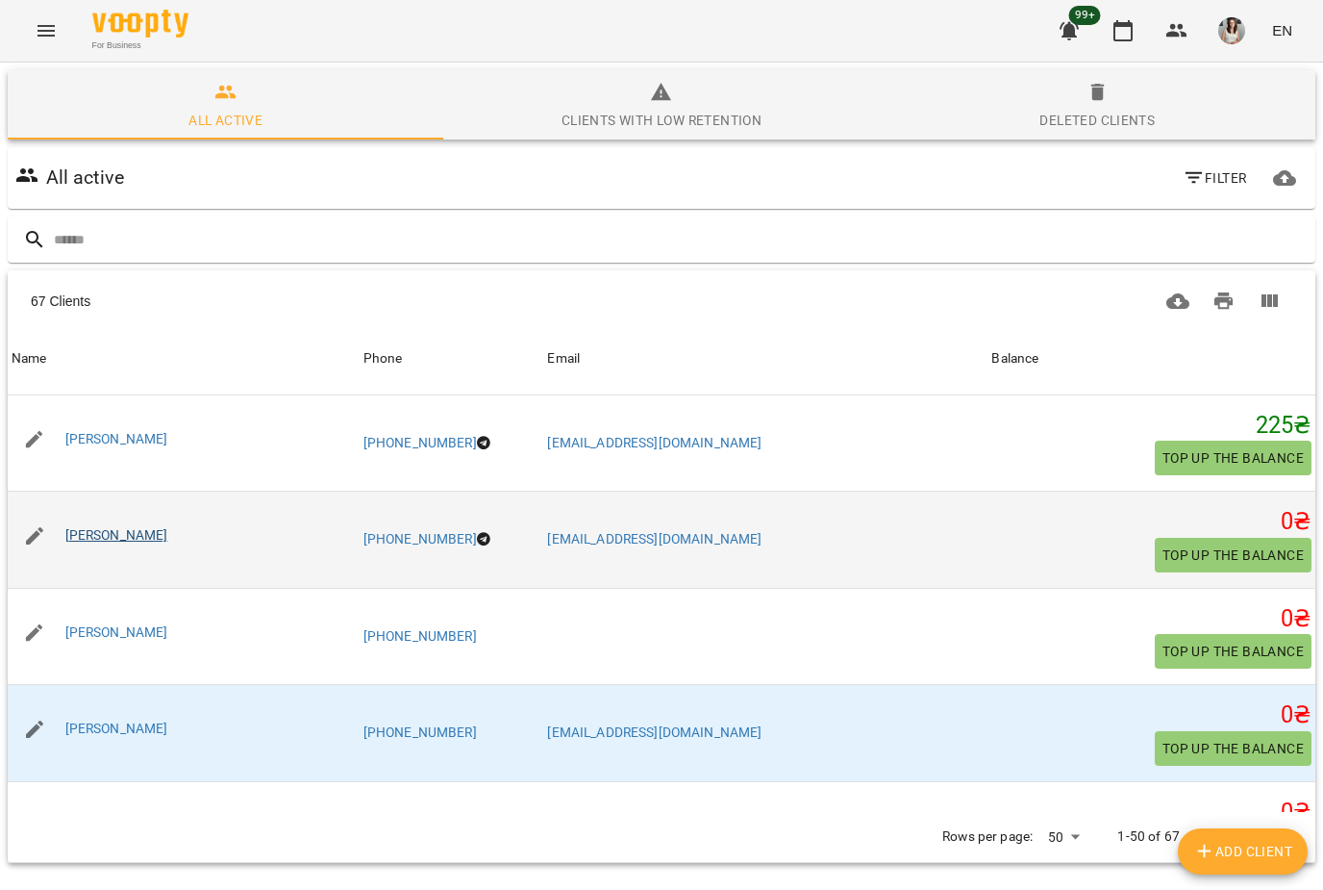
click at [74, 527] on link "[PERSON_NAME]" at bounding box center [116, 534] width 103 height 15
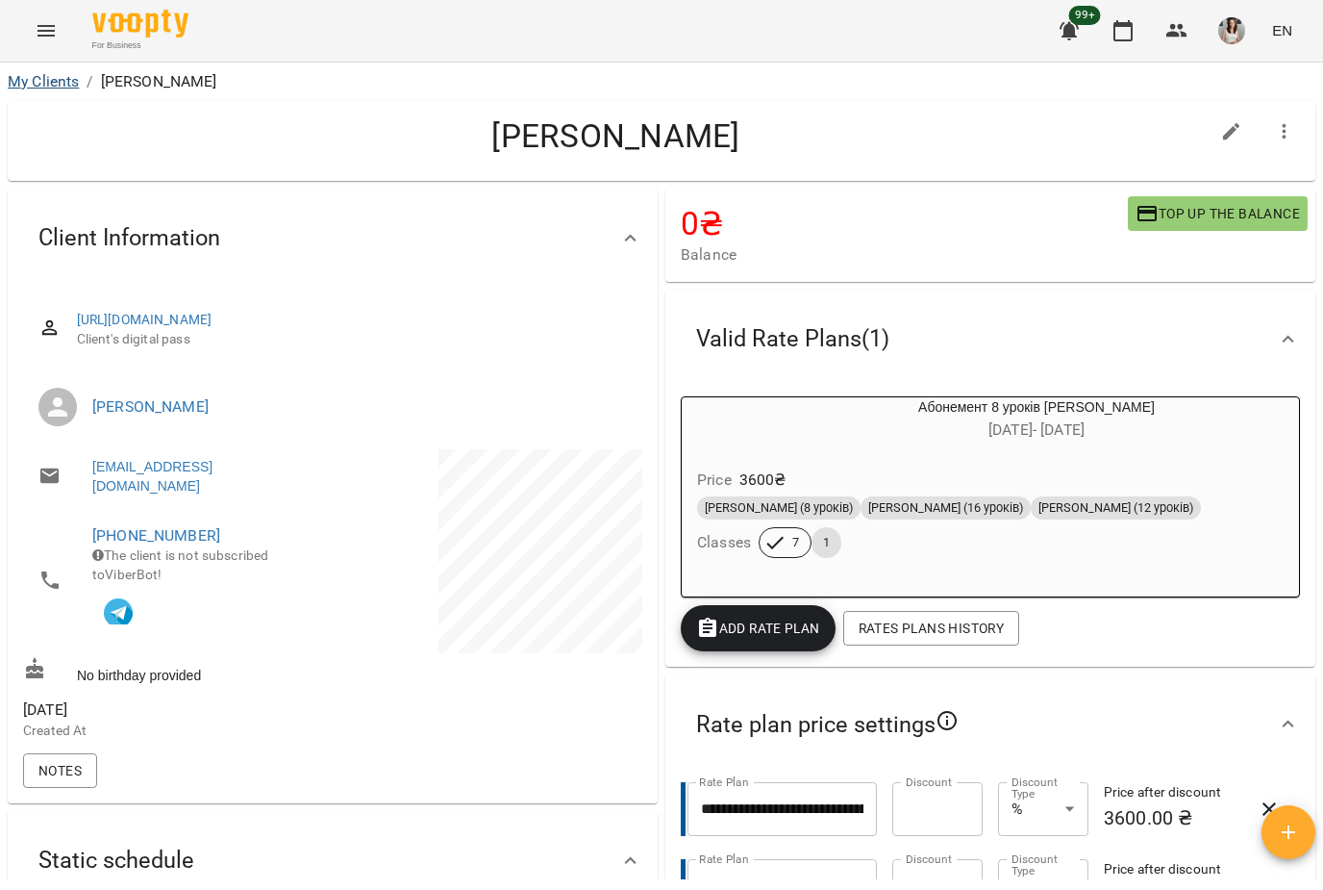
click at [32, 89] on link "My Clients" at bounding box center [43, 81] width 71 height 18
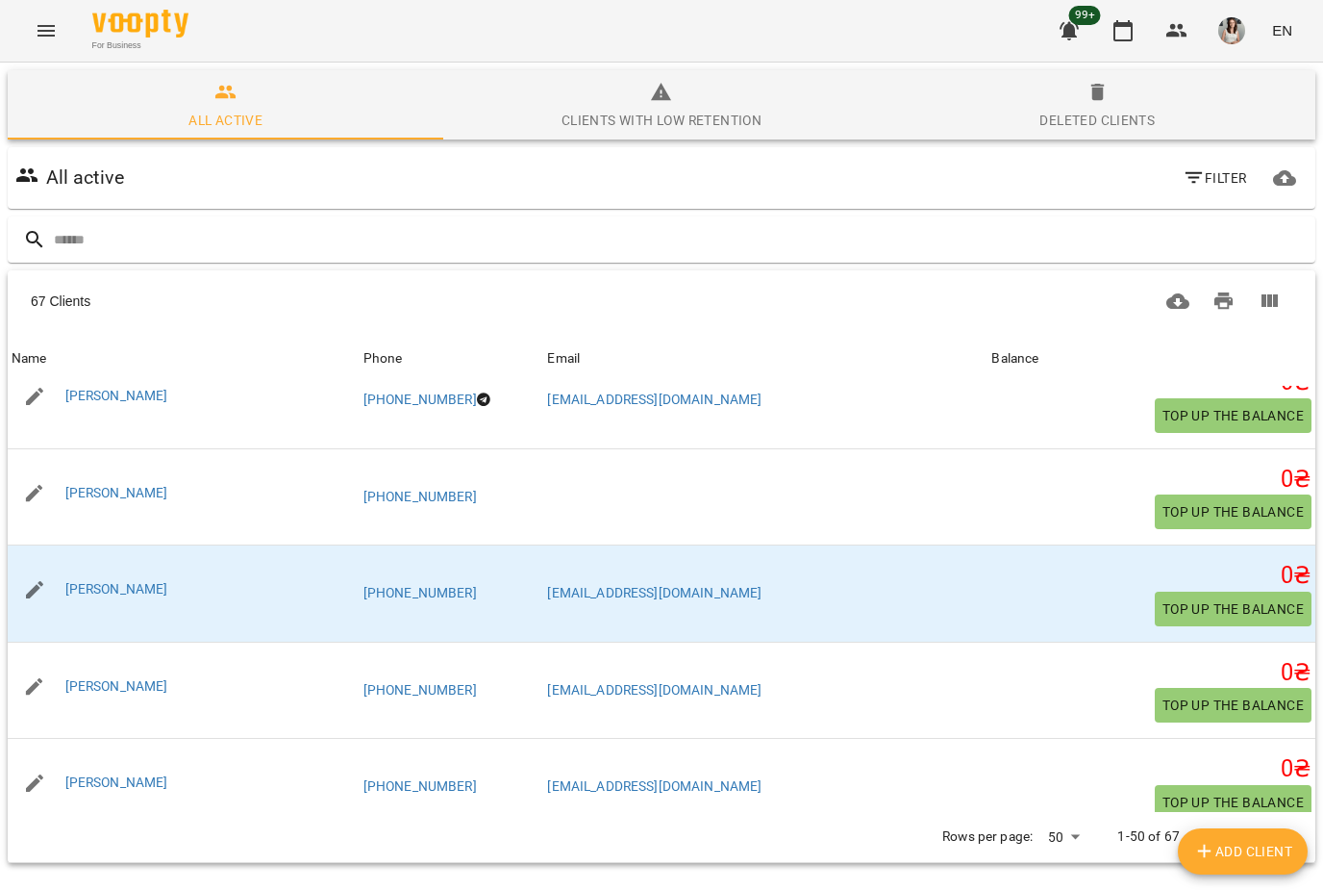
scroll to position [2937, 0]
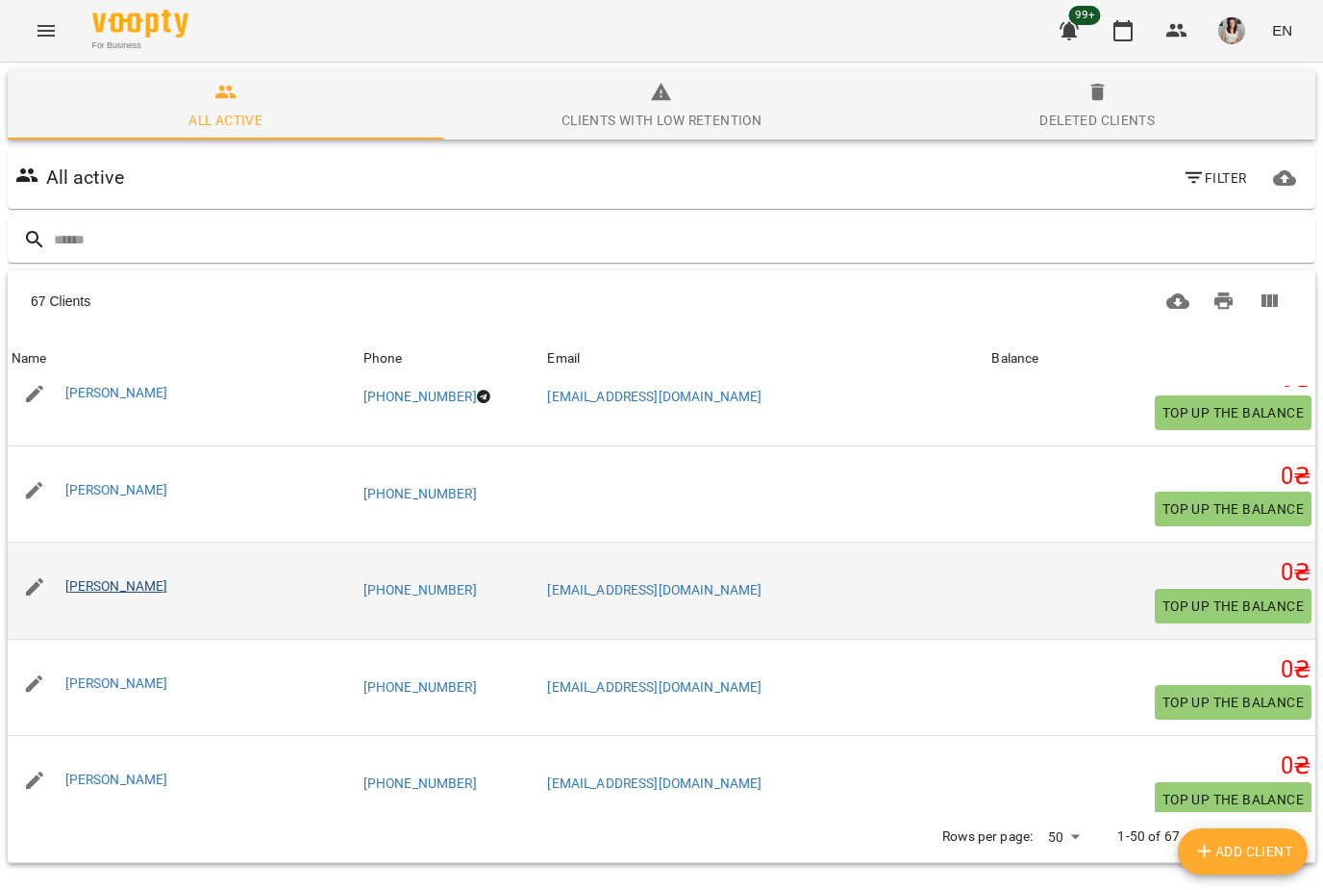
click at [90, 578] on link "[PERSON_NAME]" at bounding box center [116, 585] width 103 height 15
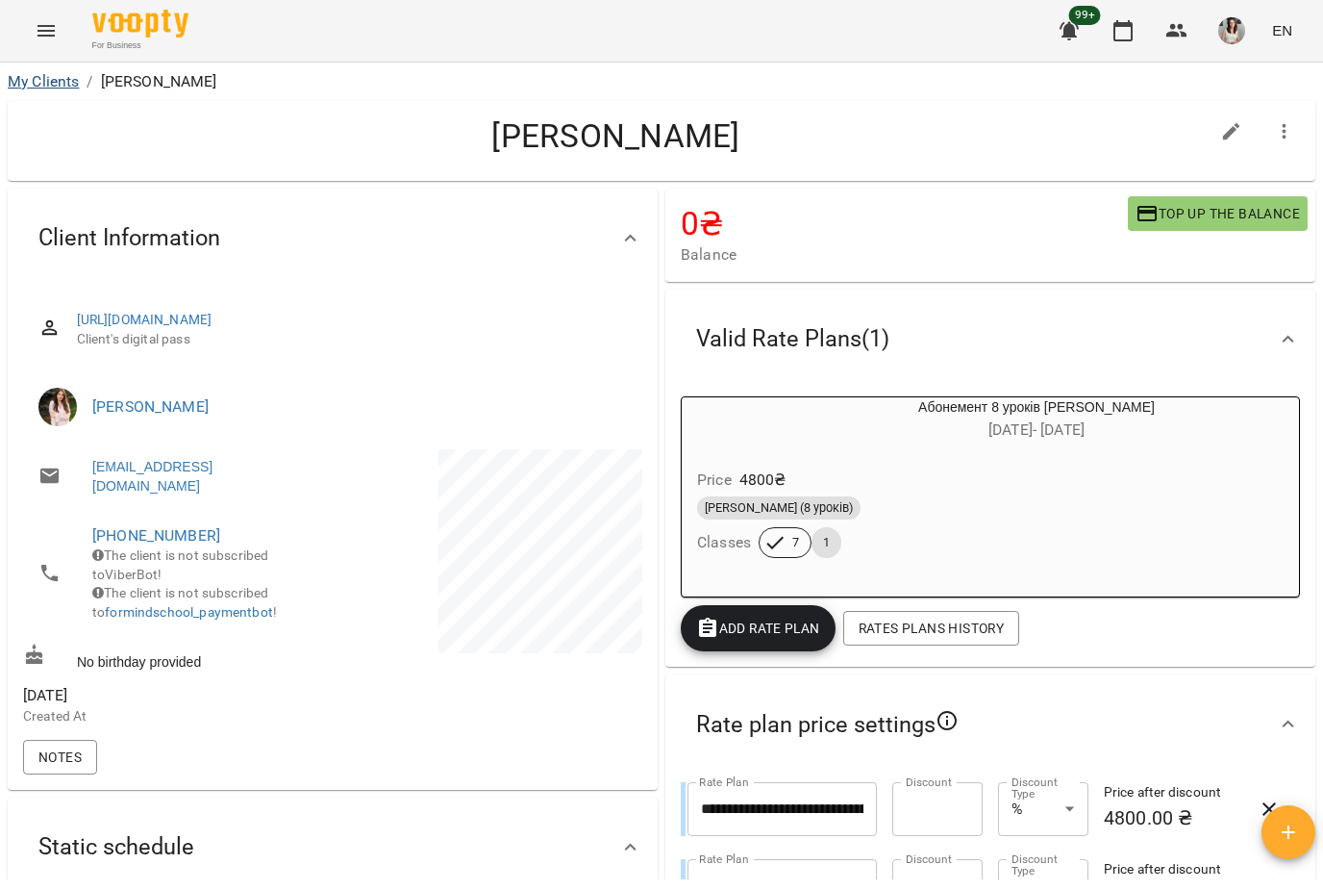
click at [38, 83] on link "My Clients" at bounding box center [43, 81] width 71 height 18
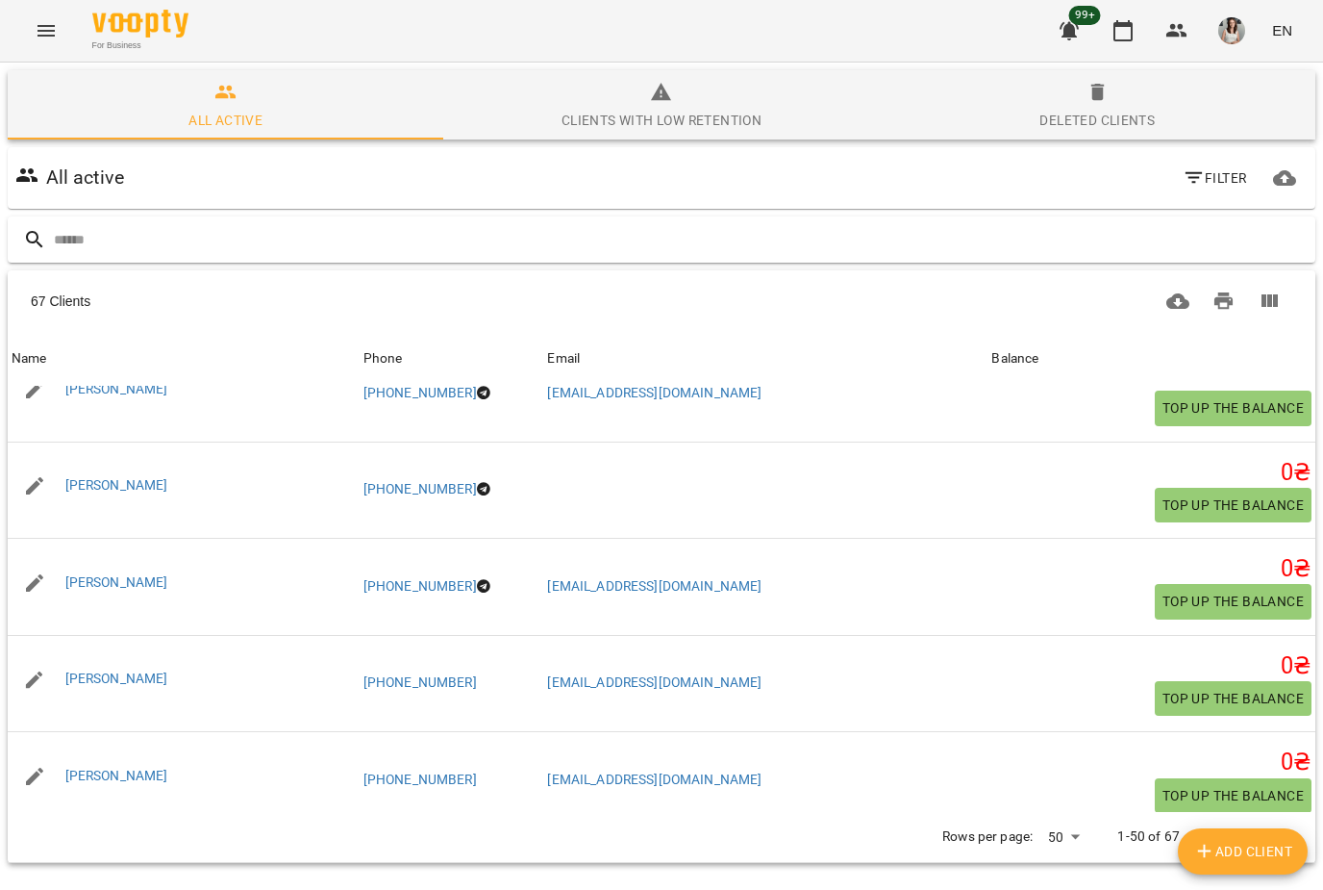
click at [78, 255] on input "text" at bounding box center [681, 240] width 1254 height 32
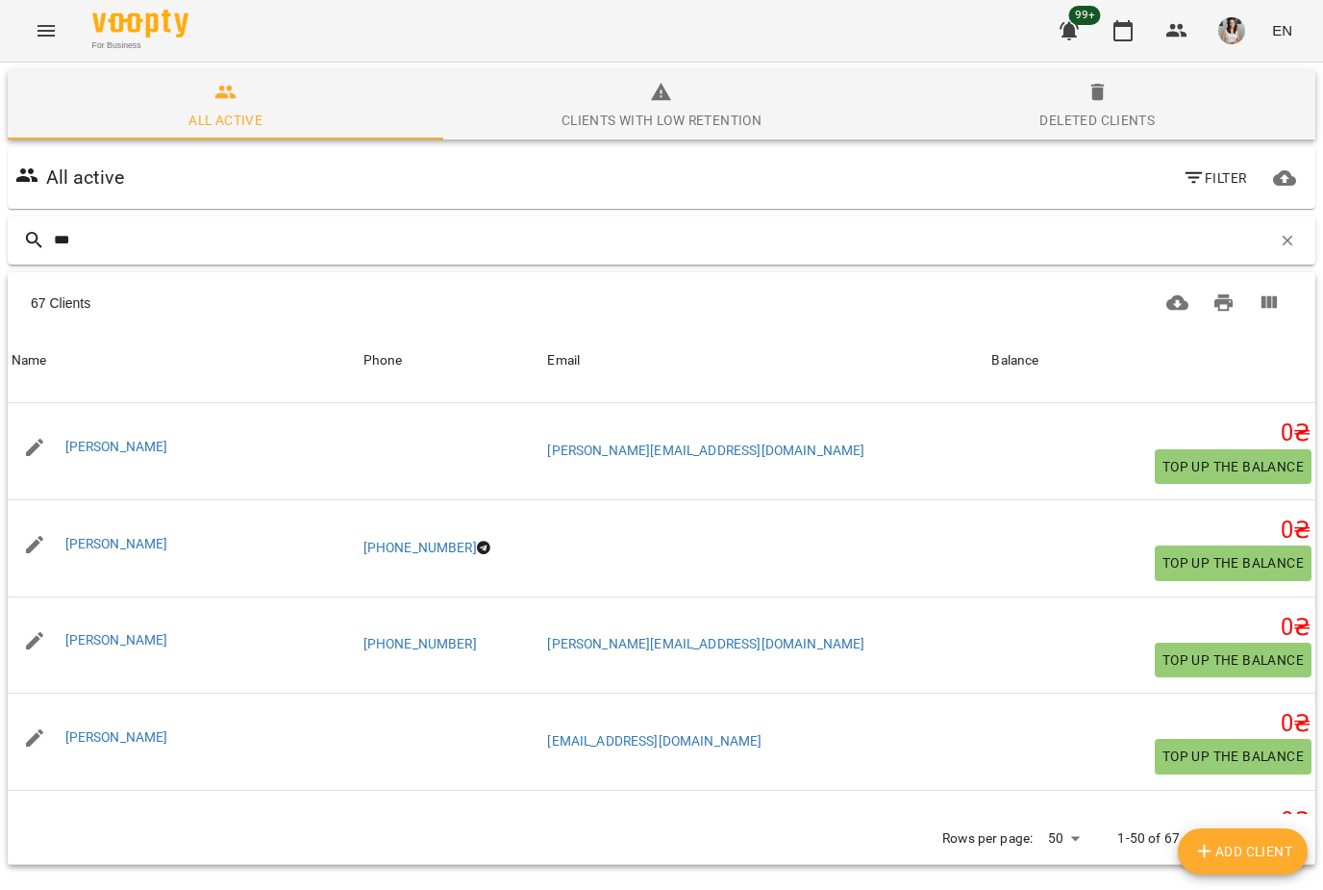
type input "****"
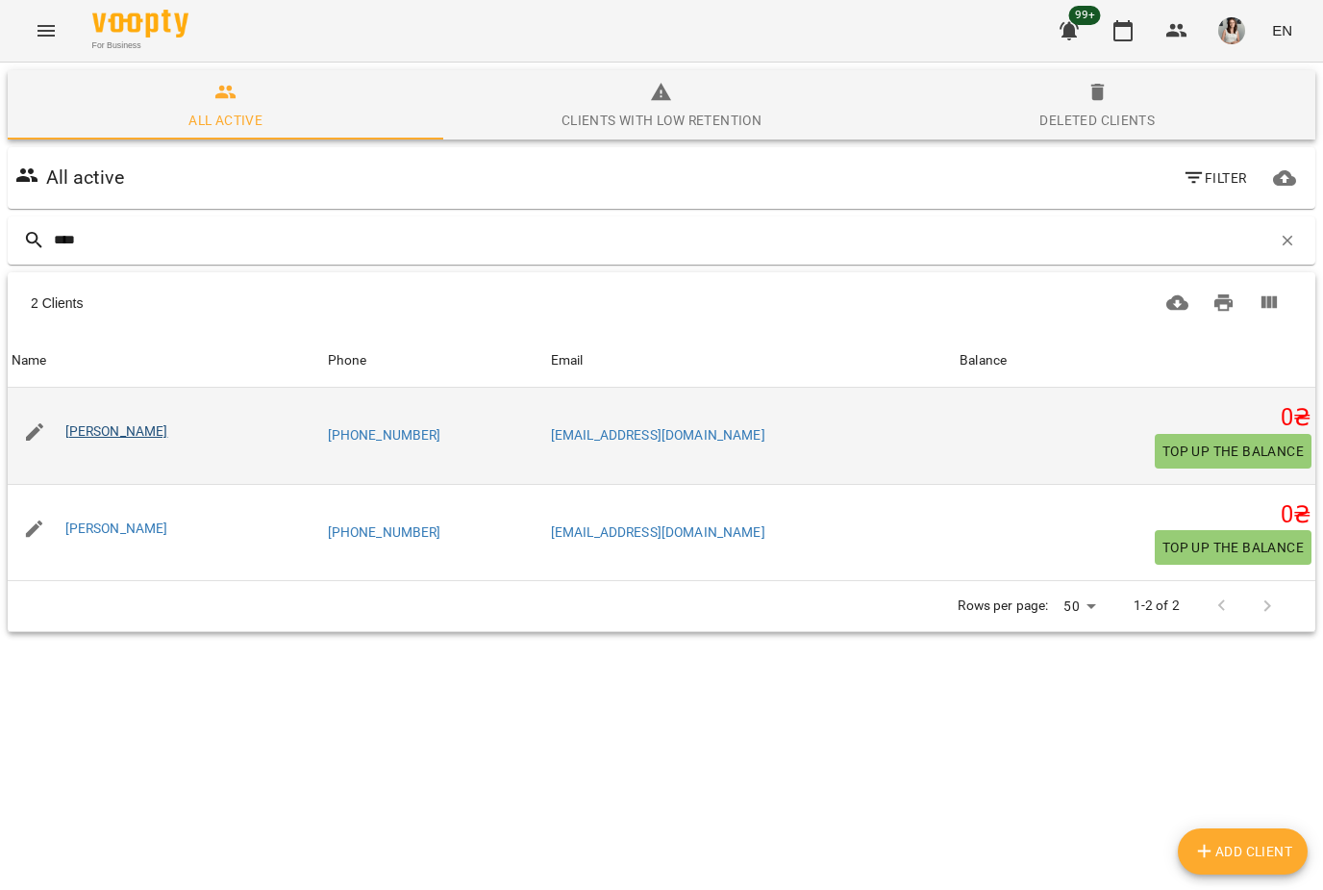
click at [68, 433] on link "[PERSON_NAME]" at bounding box center [116, 430] width 103 height 15
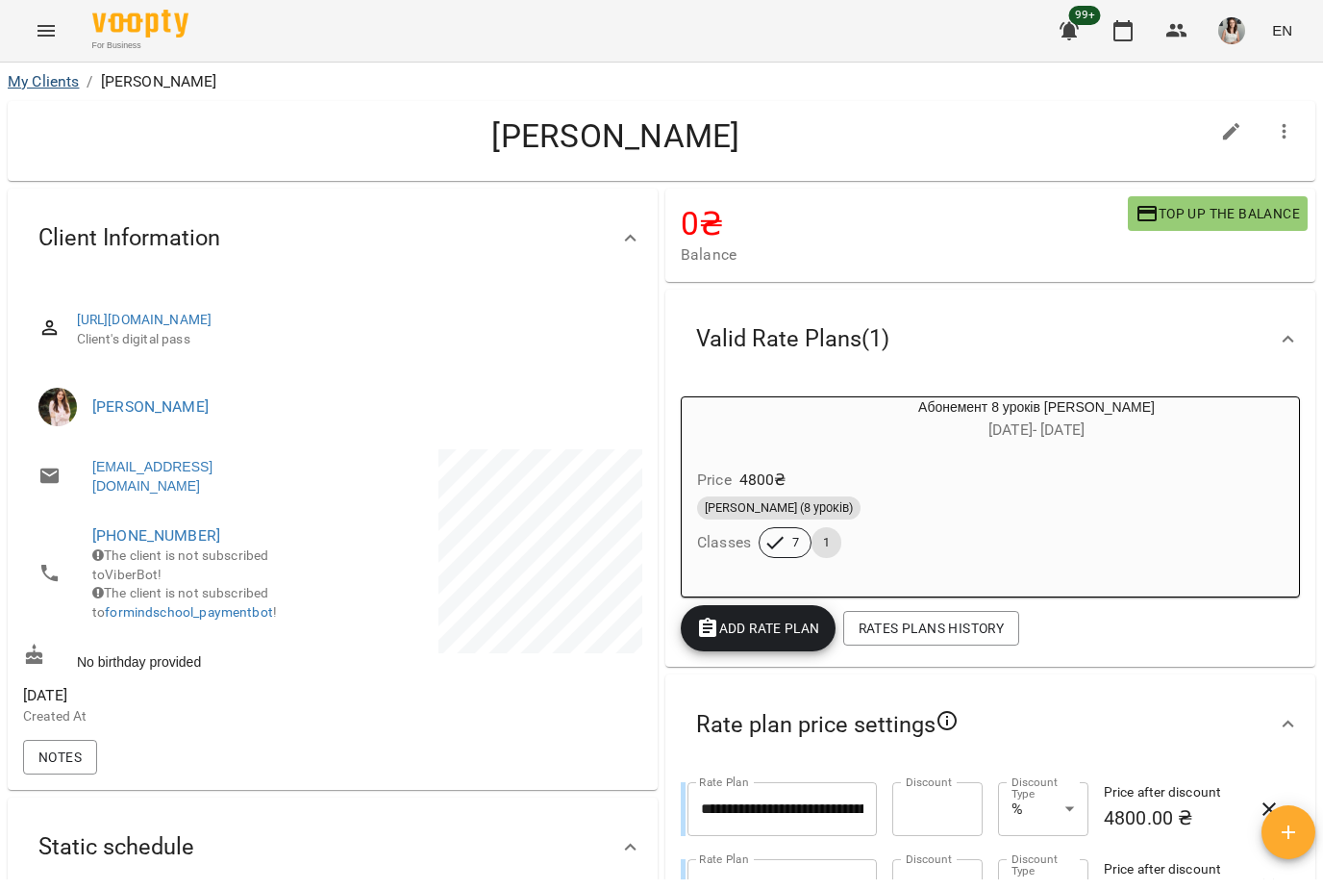
click at [38, 88] on link "My Clients" at bounding box center [43, 81] width 71 height 18
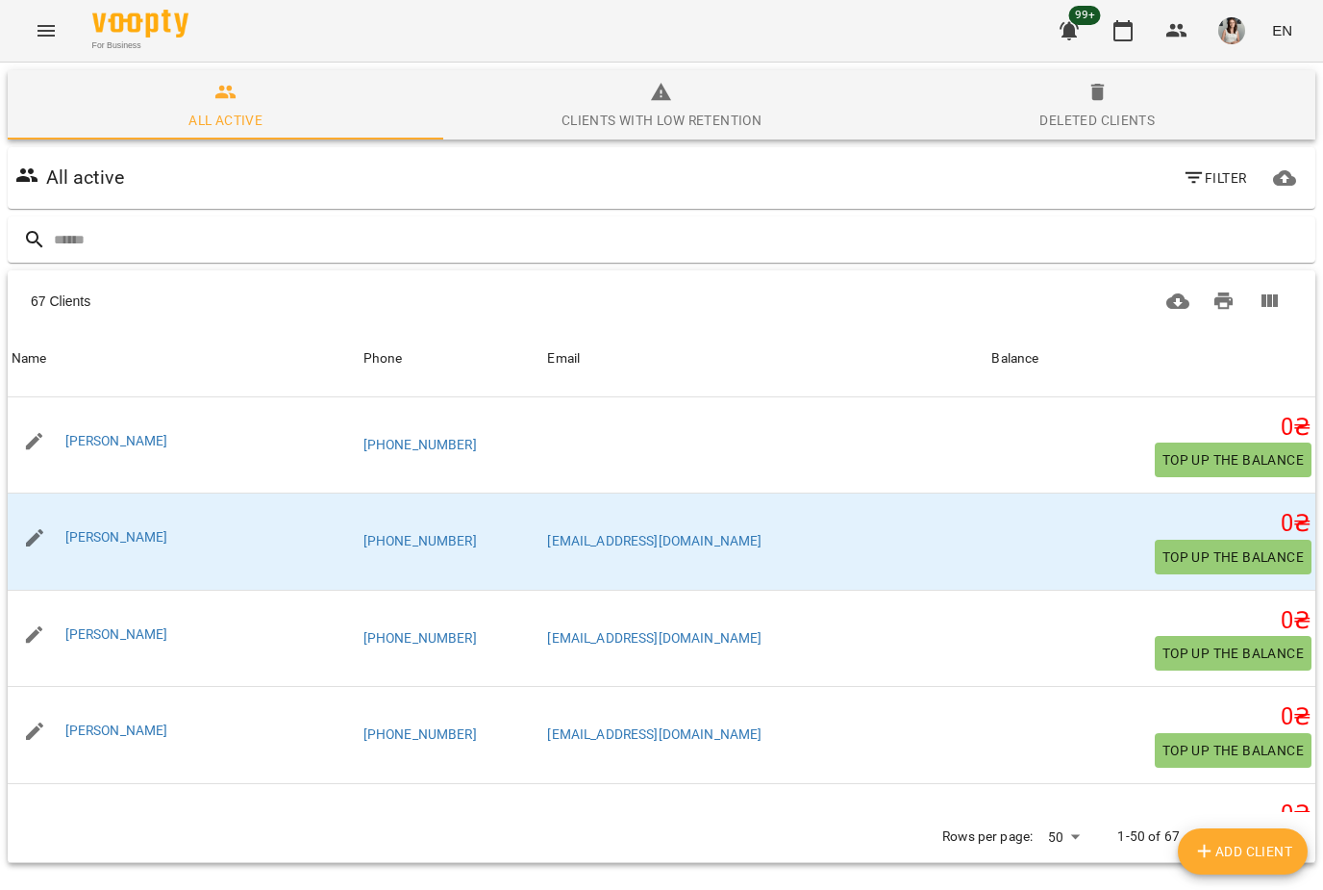
scroll to position [3029, 0]
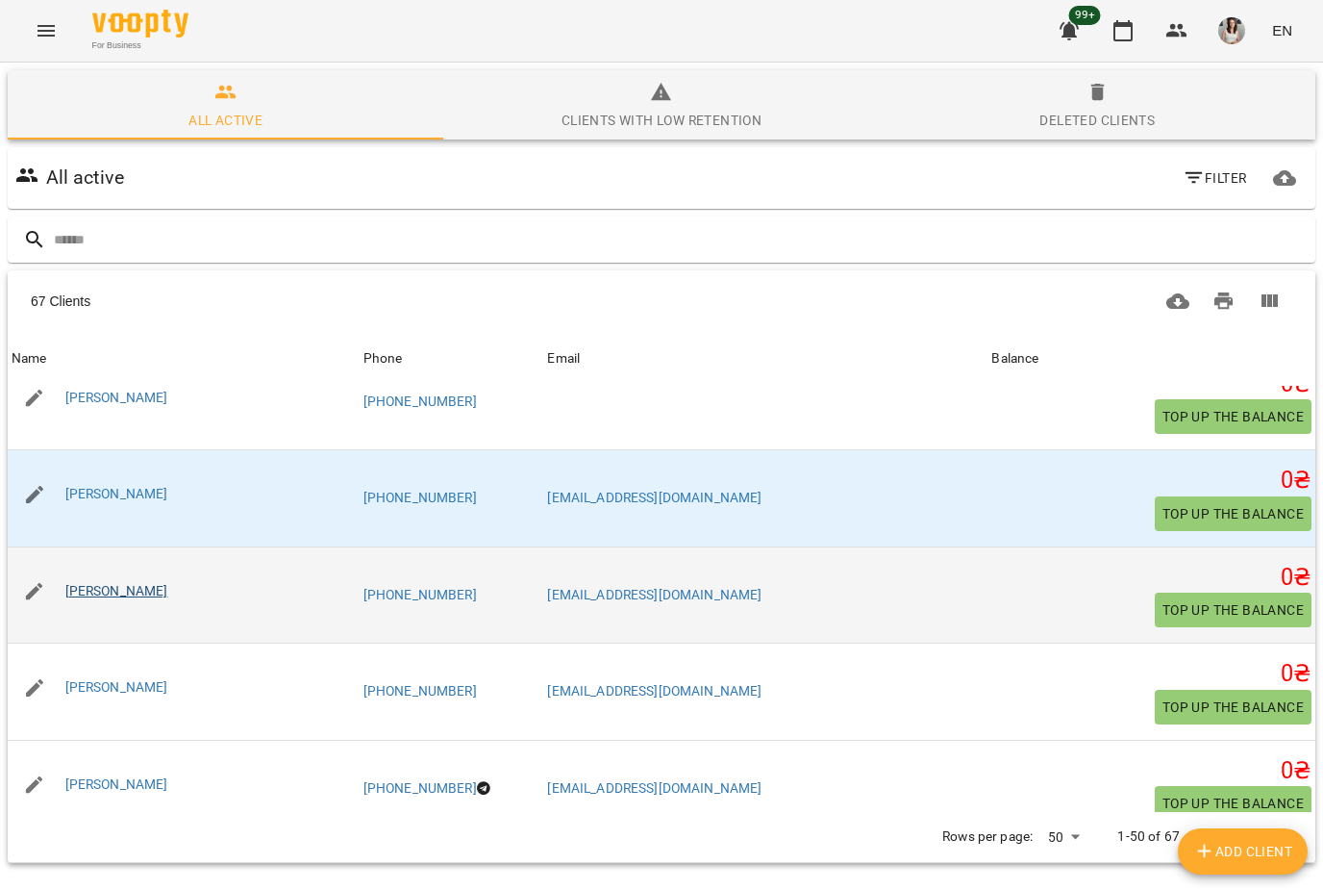
click at [88, 583] on link "[PERSON_NAME]" at bounding box center [116, 590] width 103 height 15
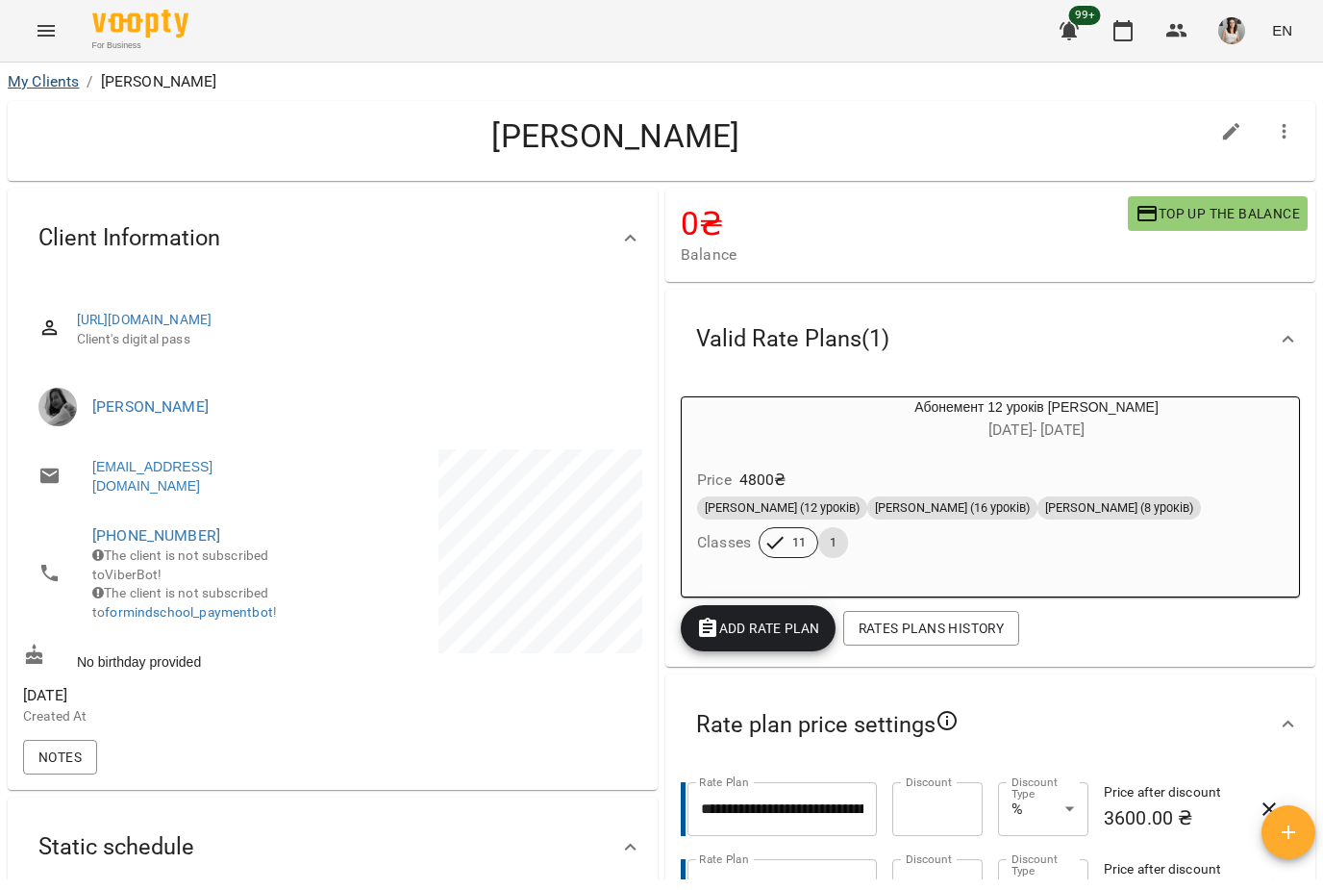
click at [29, 87] on link "My Clients" at bounding box center [43, 81] width 71 height 18
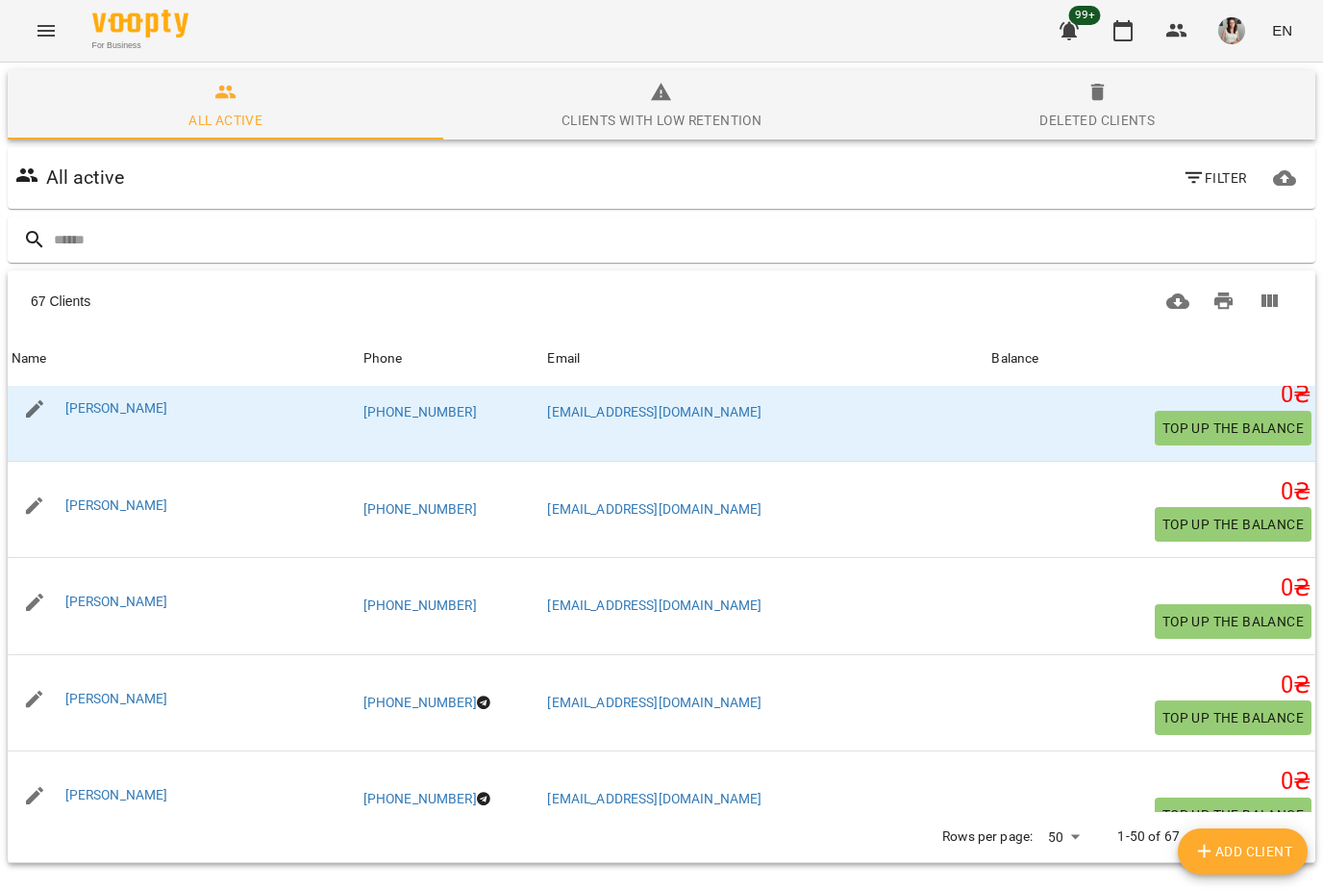
scroll to position [3156, 0]
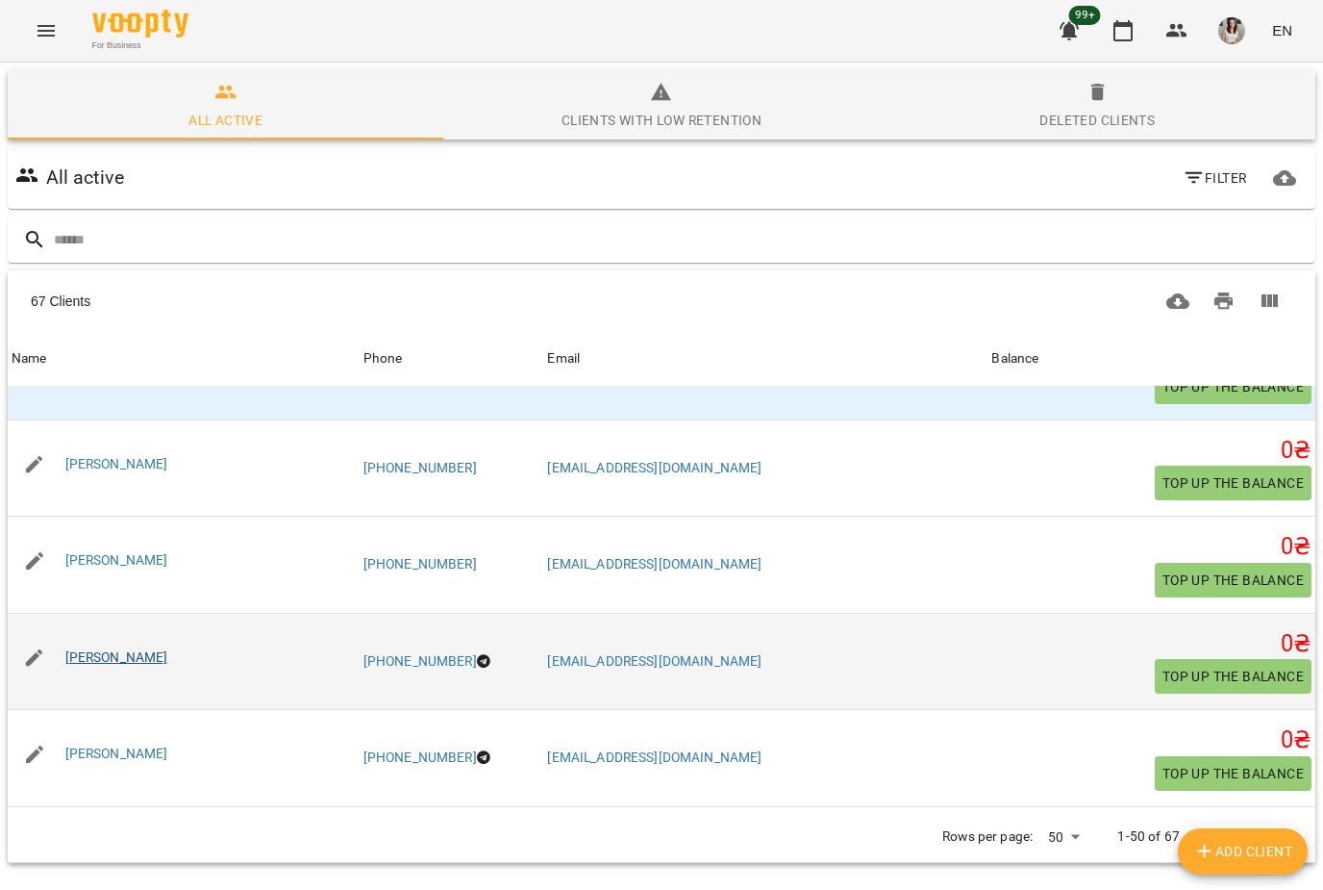
click at [87, 649] on link "[PERSON_NAME]" at bounding box center [116, 656] width 103 height 15
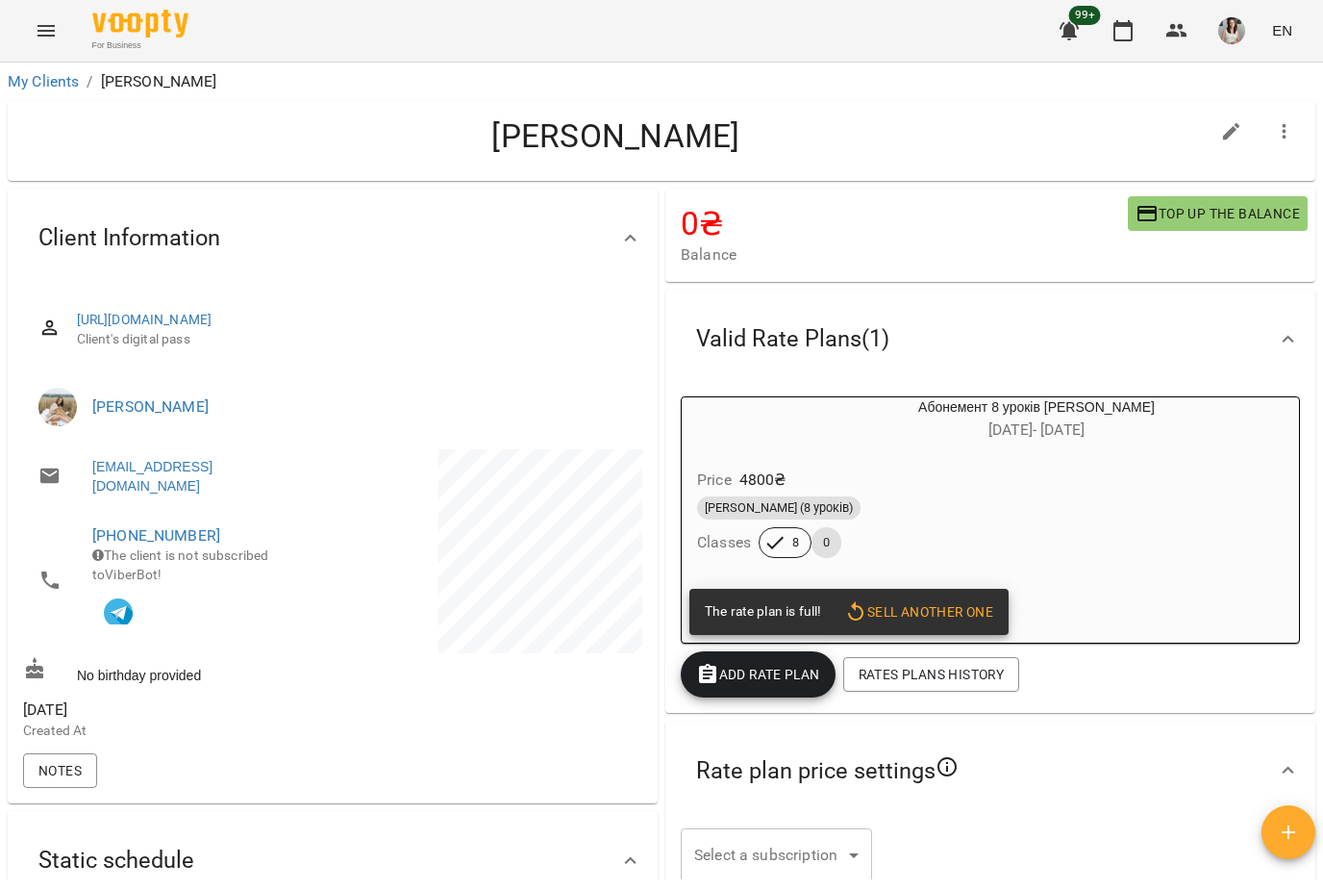
click at [1180, 511] on div "[PERSON_NAME] (8 уроків)" at bounding box center [990, 507] width 587 height 23
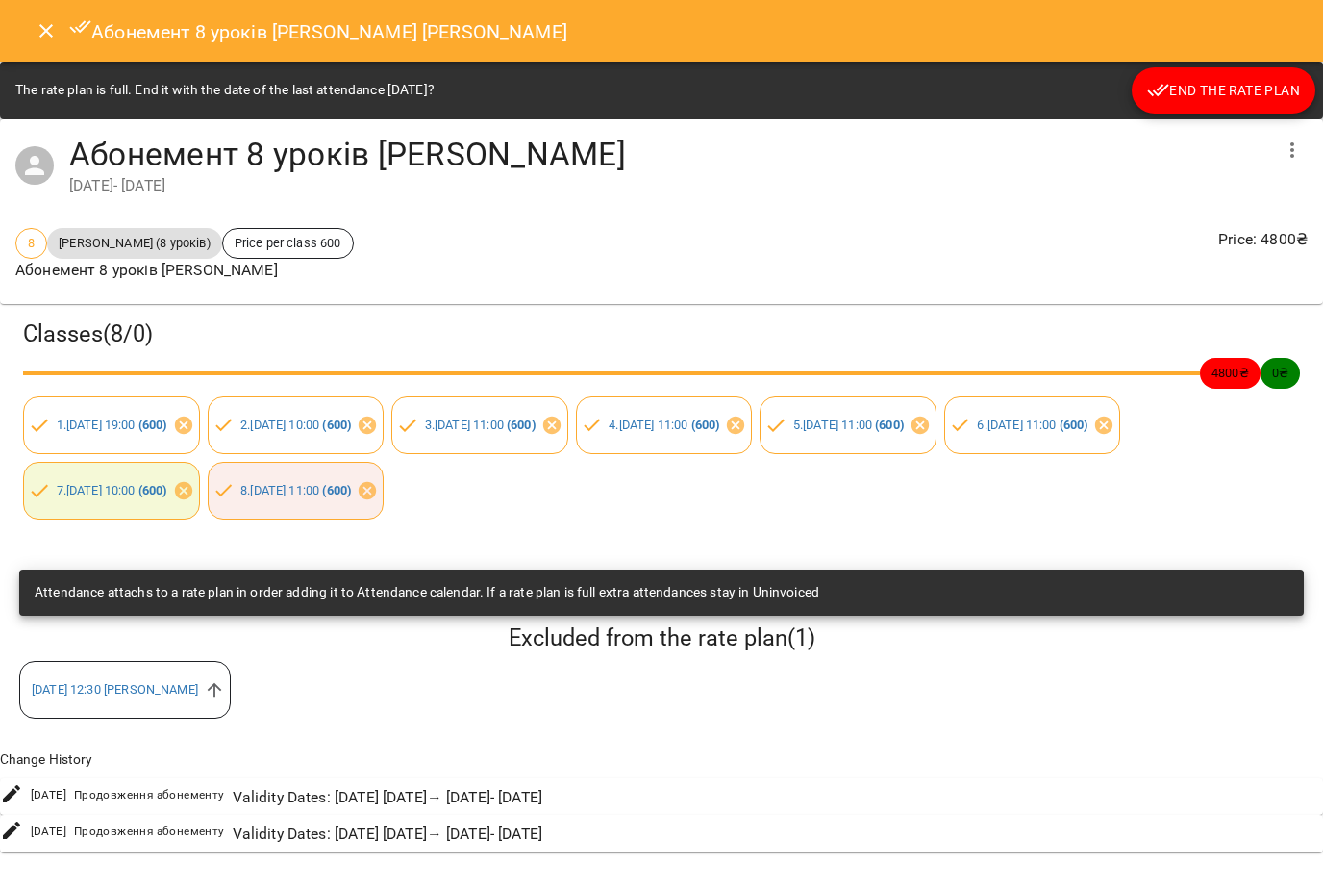
click at [1237, 96] on span "End the rate plan" at bounding box center [1223, 90] width 153 height 23
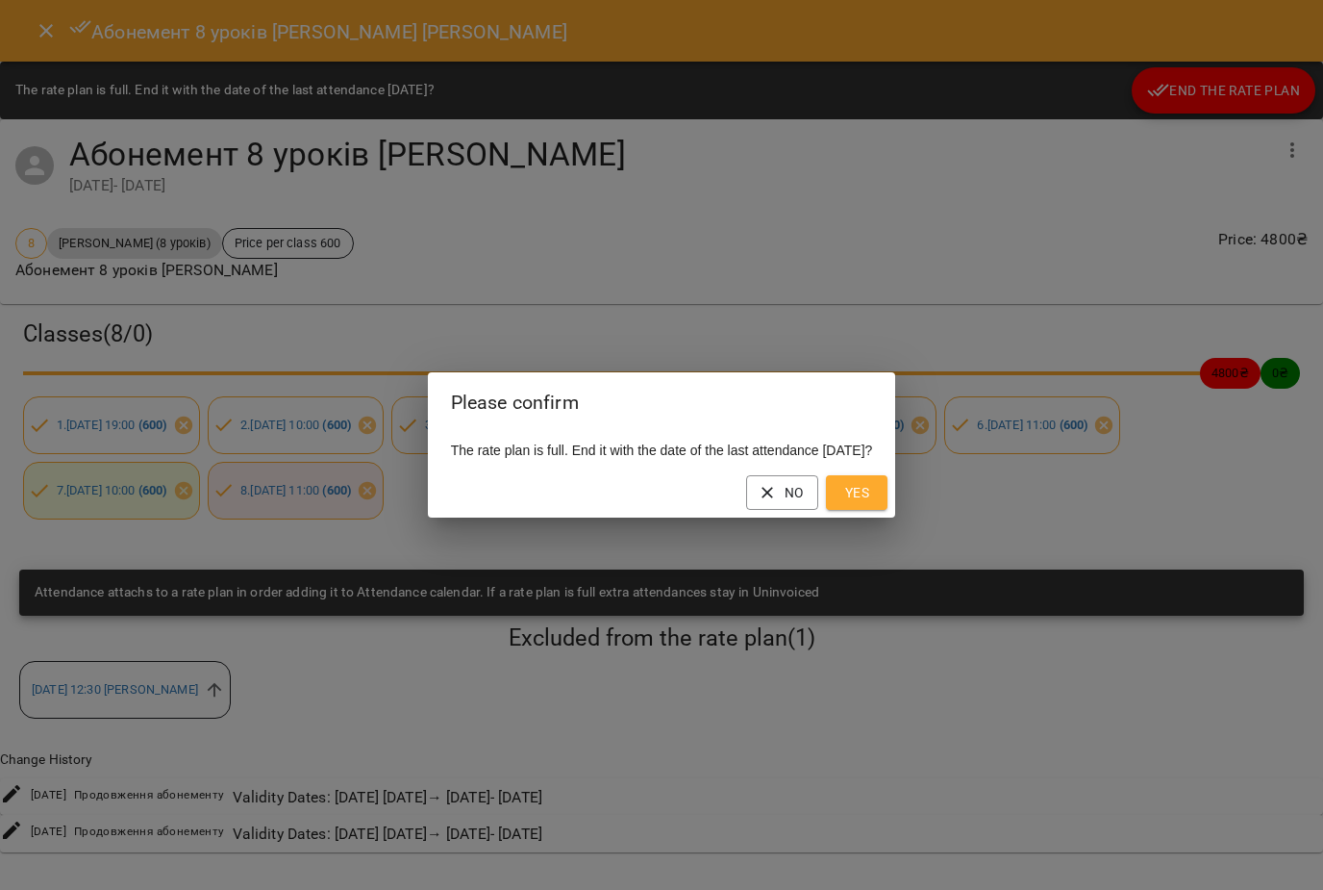
click at [872, 498] on span "Yes" at bounding box center [857, 492] width 31 height 23
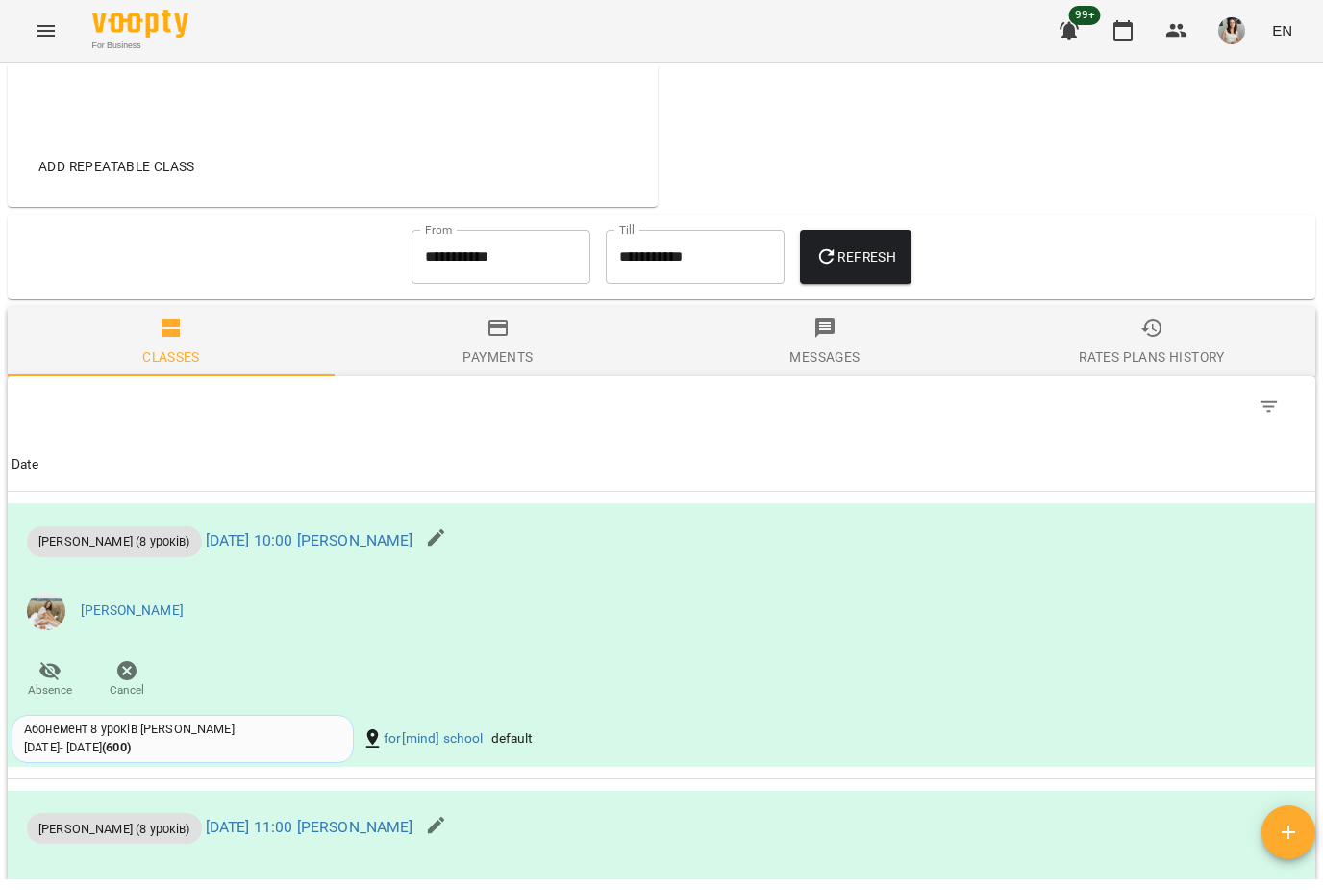
click at [1170, 356] on div "Rates Plans History" at bounding box center [1151, 356] width 145 height 23
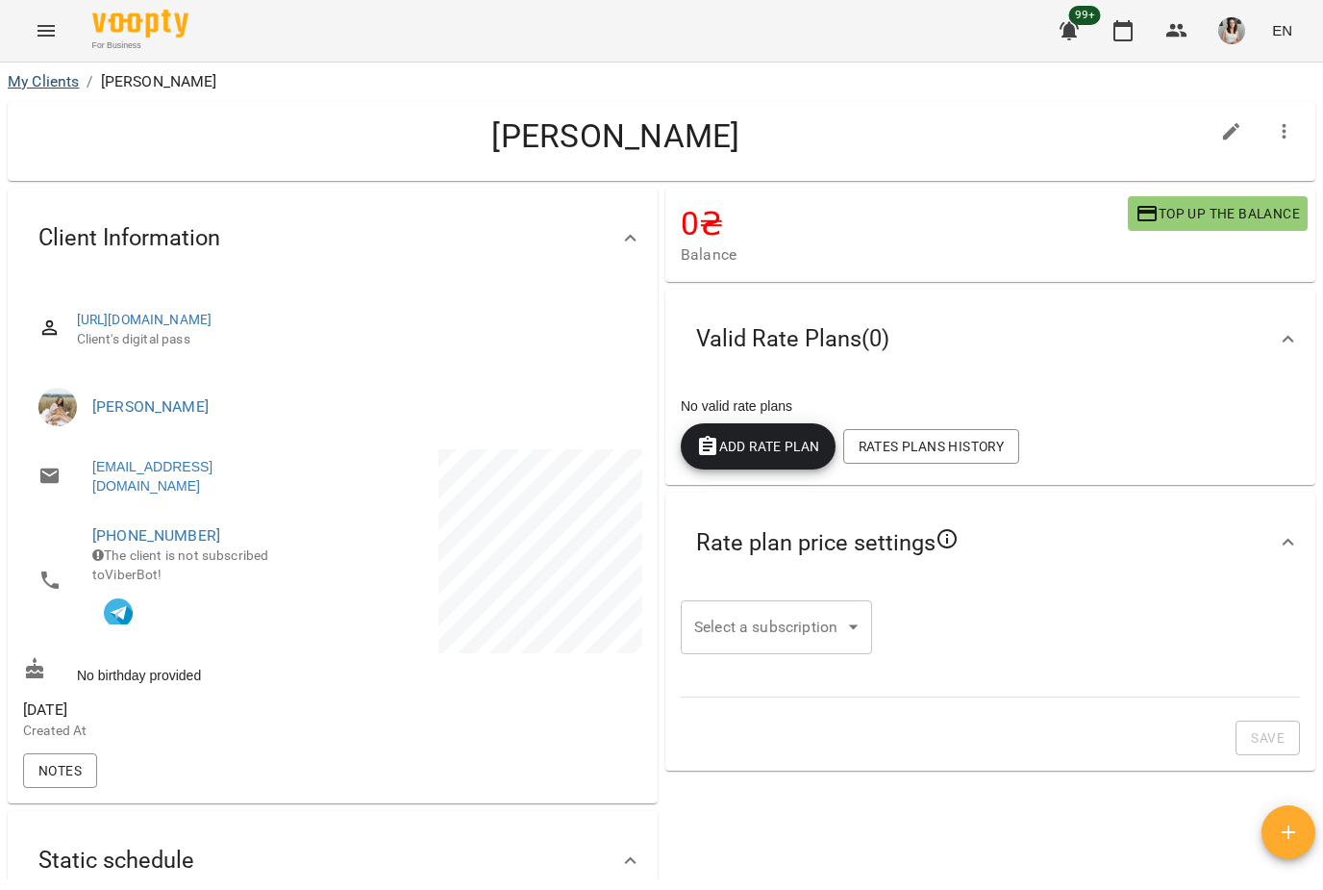
click at [39, 79] on link "My Clients" at bounding box center [43, 81] width 71 height 18
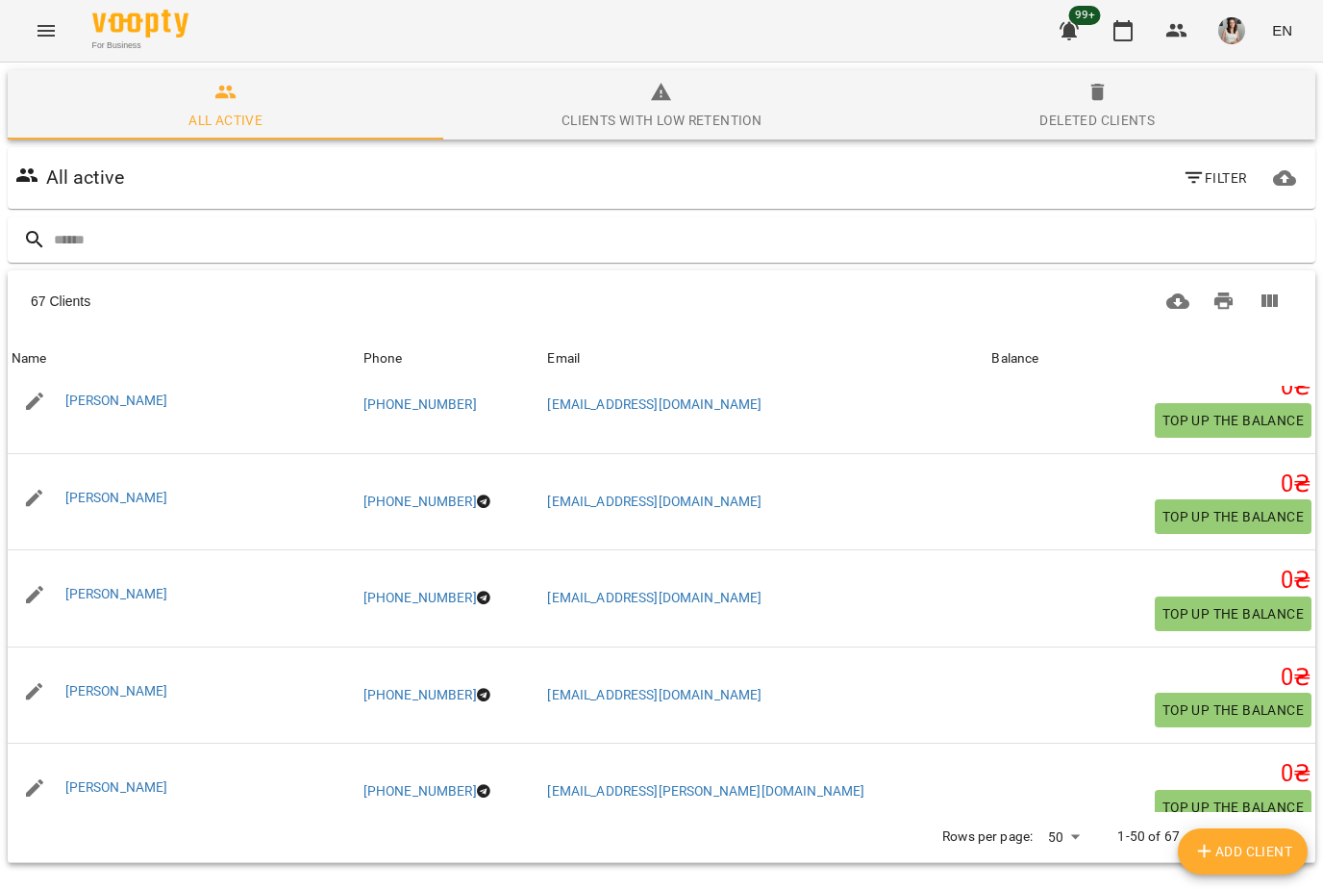
scroll to position [3350, 0]
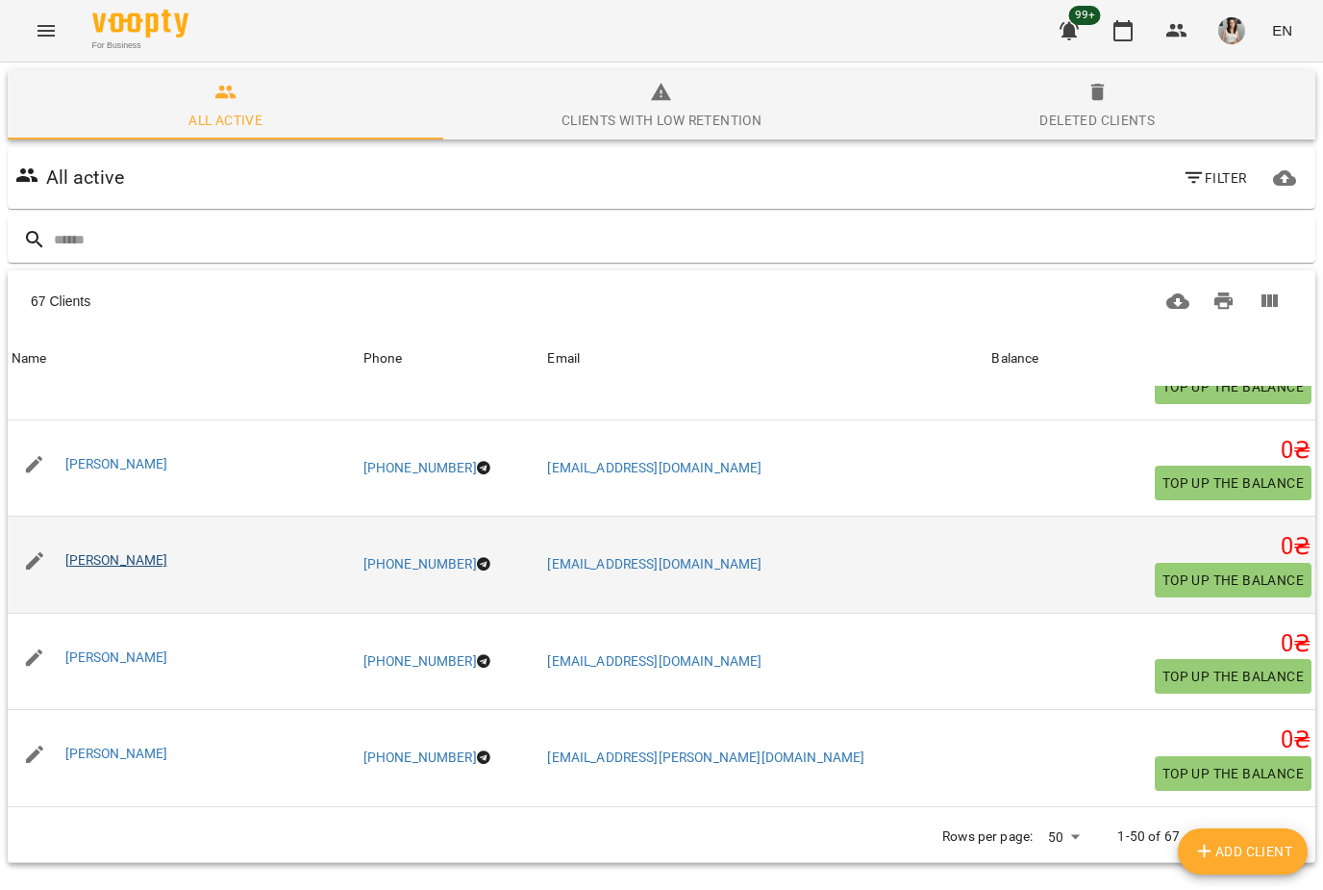
click at [83, 552] on link "[PERSON_NAME]" at bounding box center [116, 559] width 103 height 15
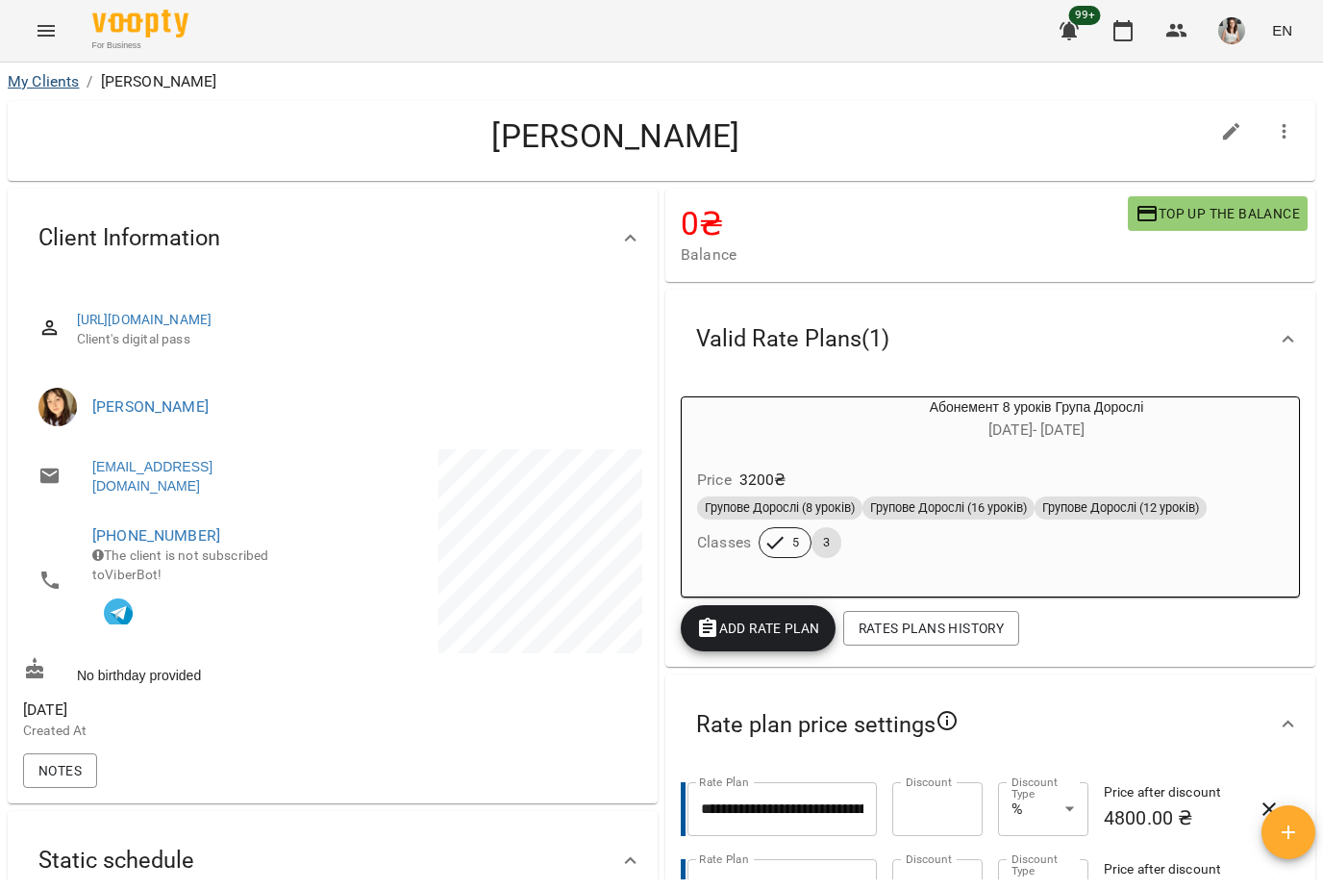
click at [37, 86] on link "My Clients" at bounding box center [43, 81] width 71 height 18
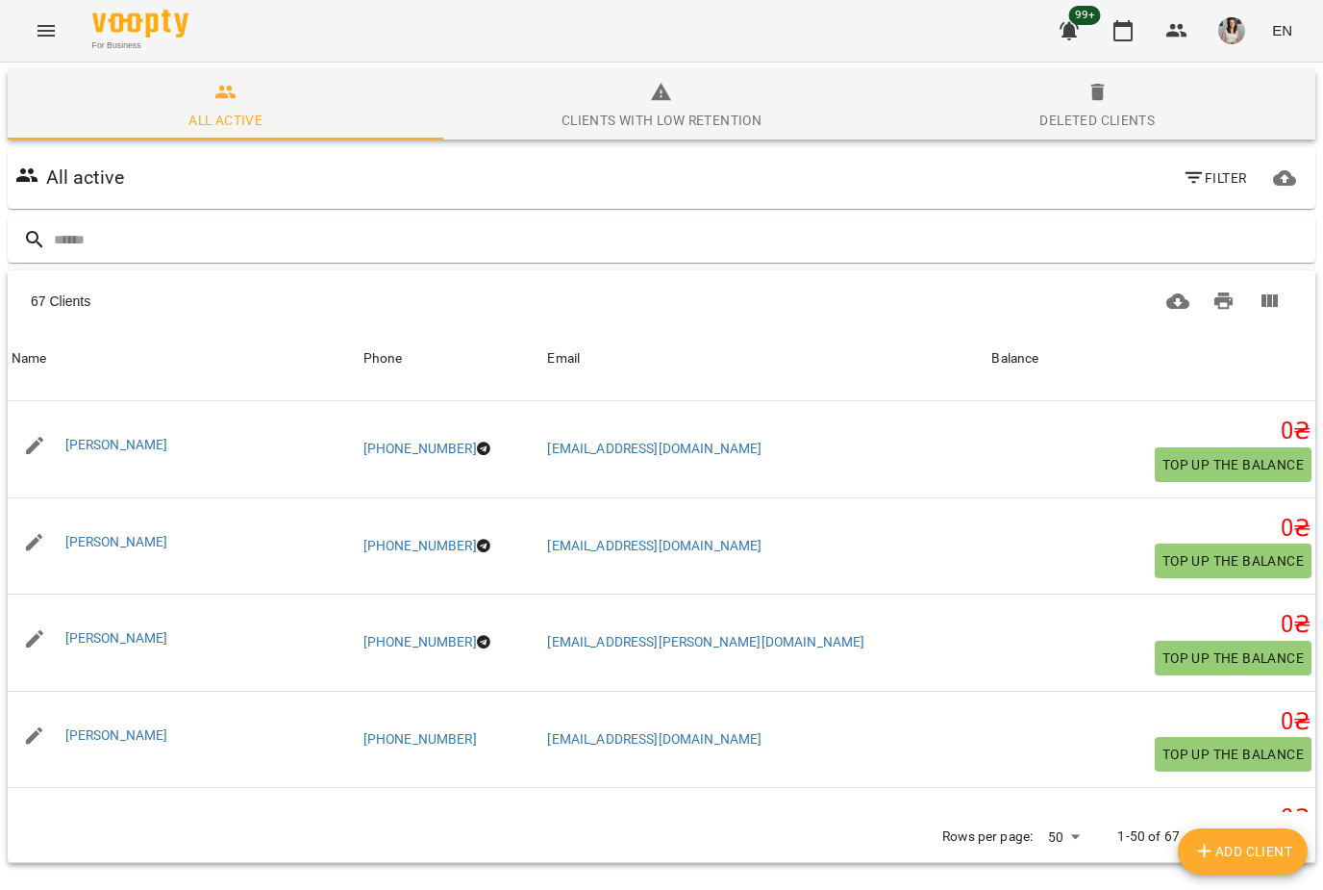
scroll to position [3470, 0]
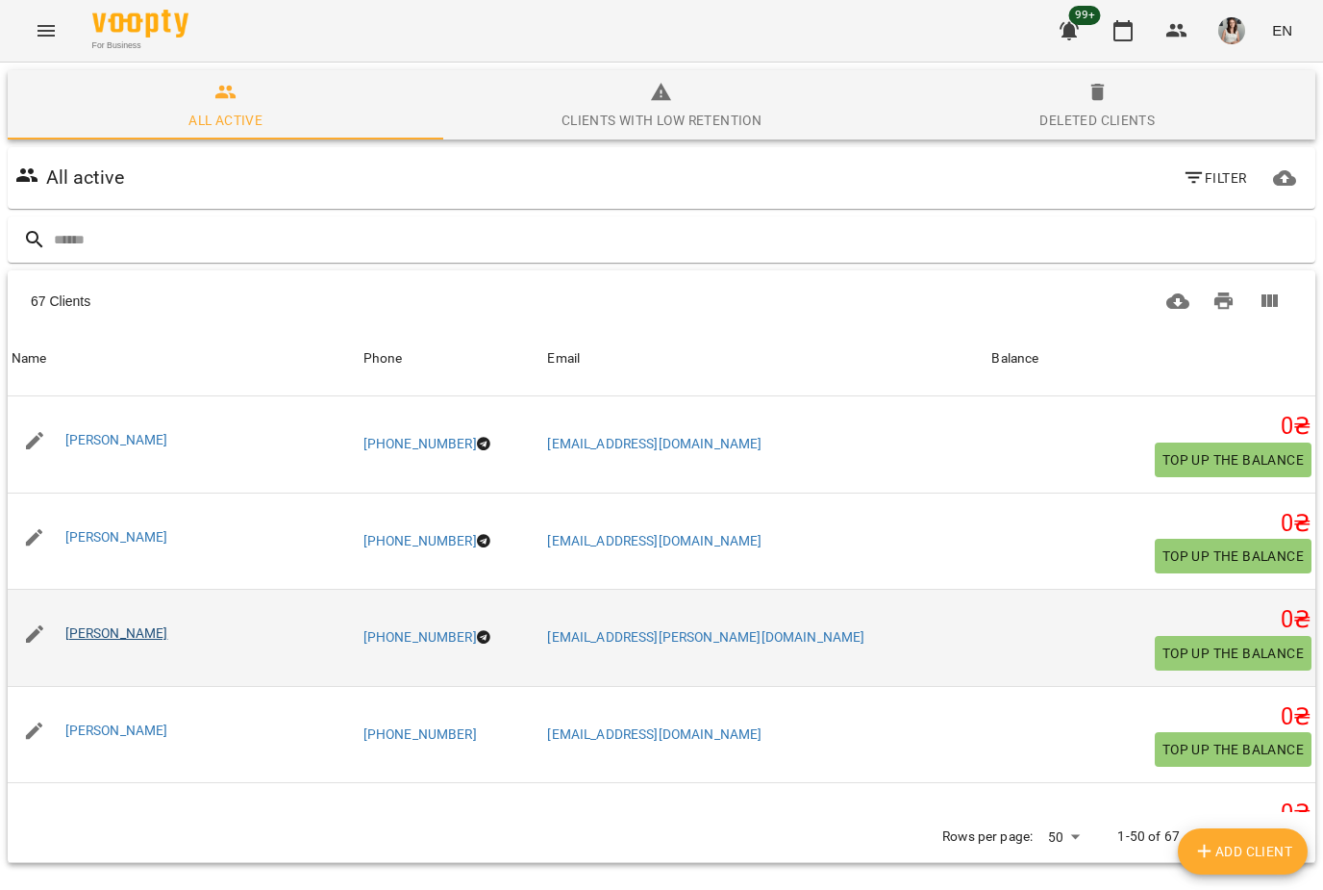
click at [74, 625] on link "[PERSON_NAME]" at bounding box center [116, 632] width 103 height 15
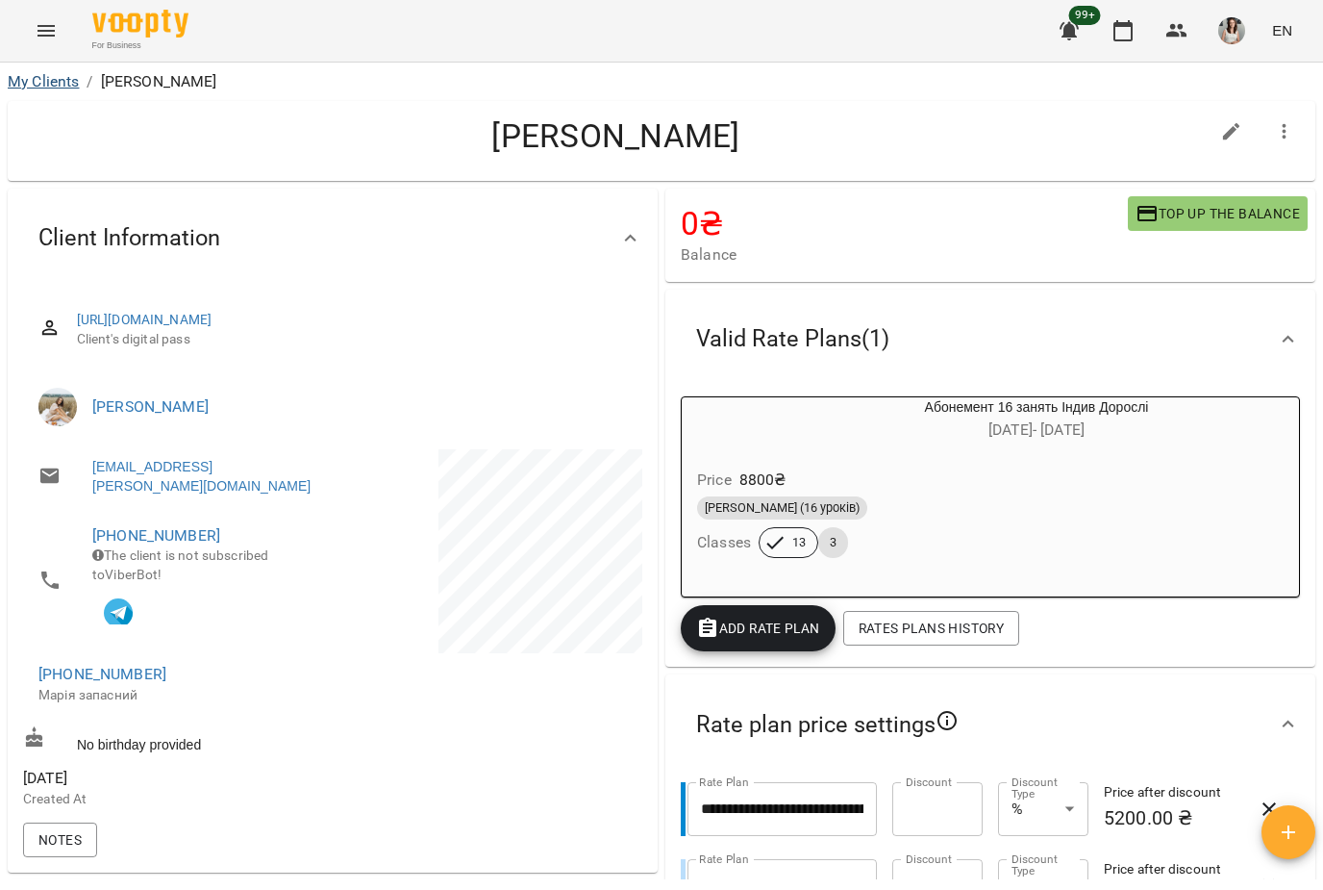
click at [25, 89] on link "My Clients" at bounding box center [43, 81] width 71 height 18
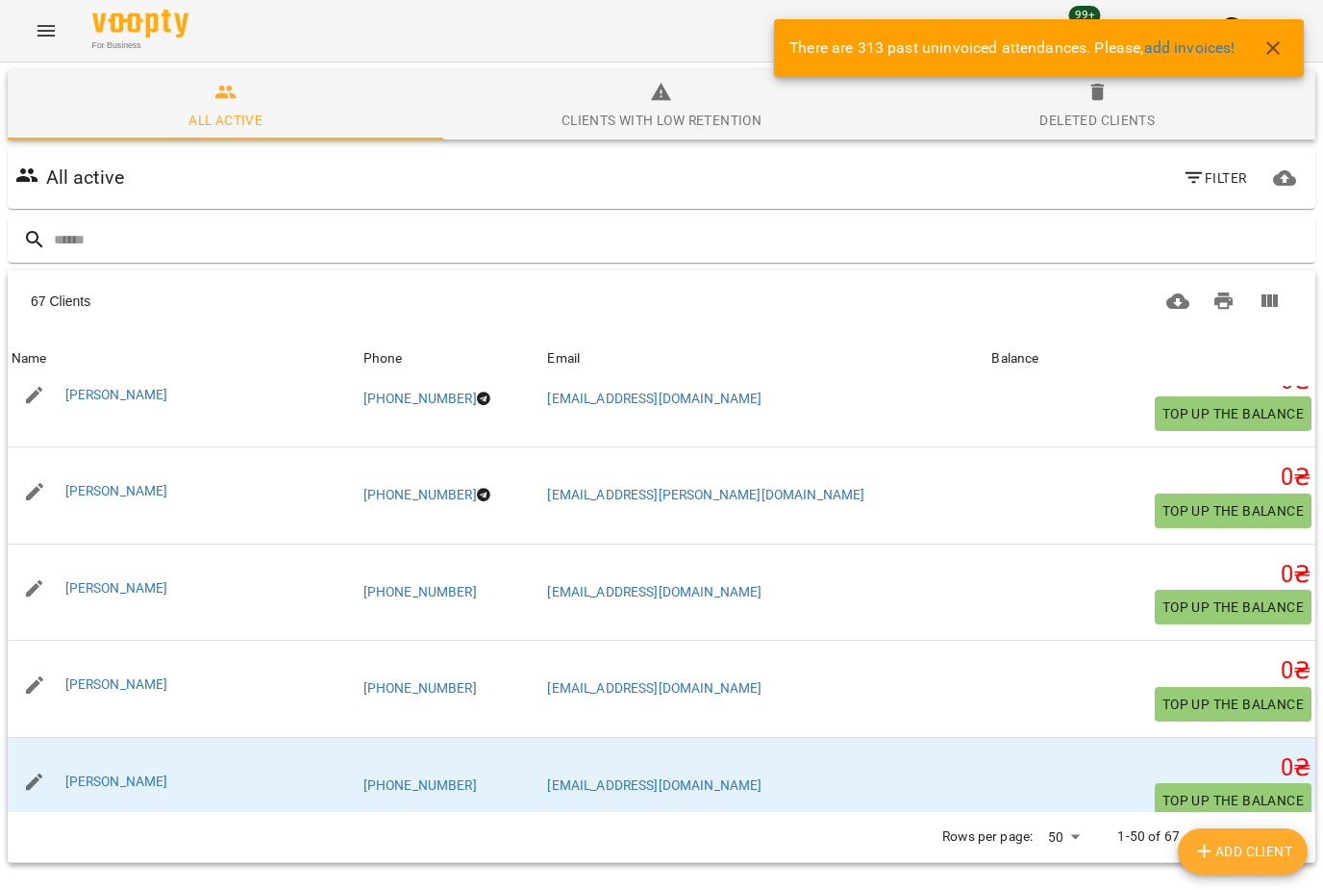
scroll to position [3582, 0]
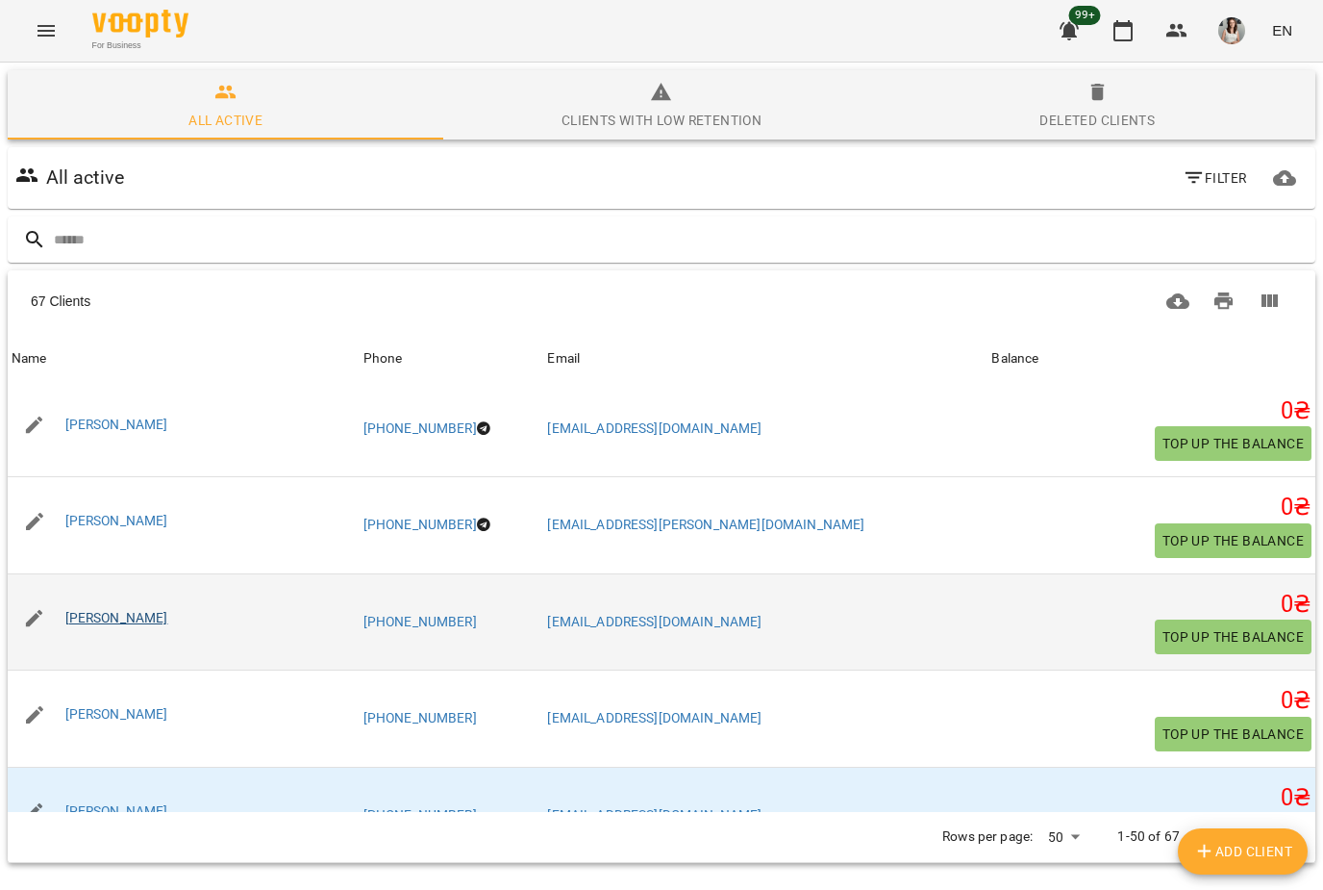
click at [71, 610] on link "[PERSON_NAME]" at bounding box center [116, 617] width 103 height 15
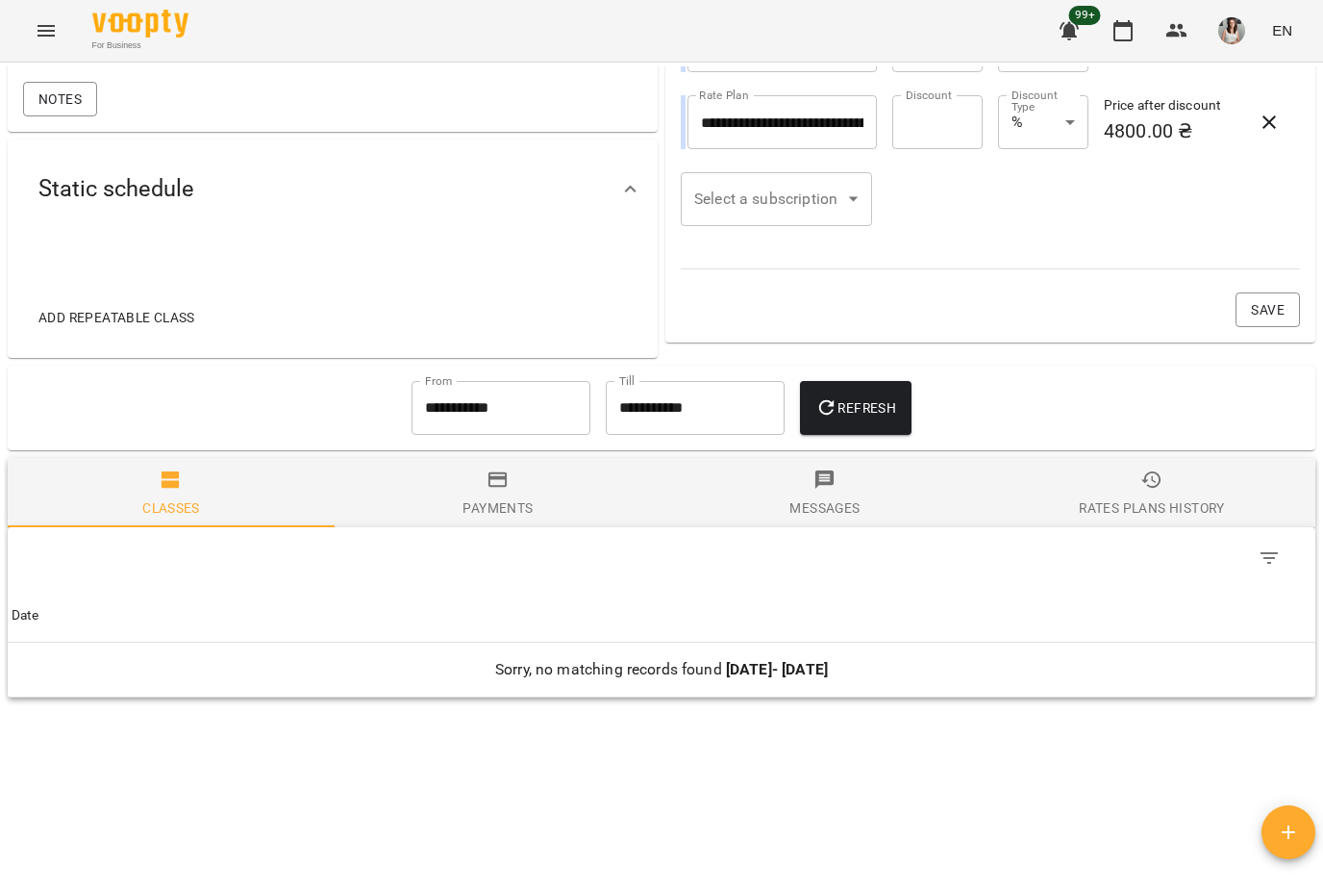
click at [498, 491] on icon "button" at bounding box center [498, 479] width 23 height 23
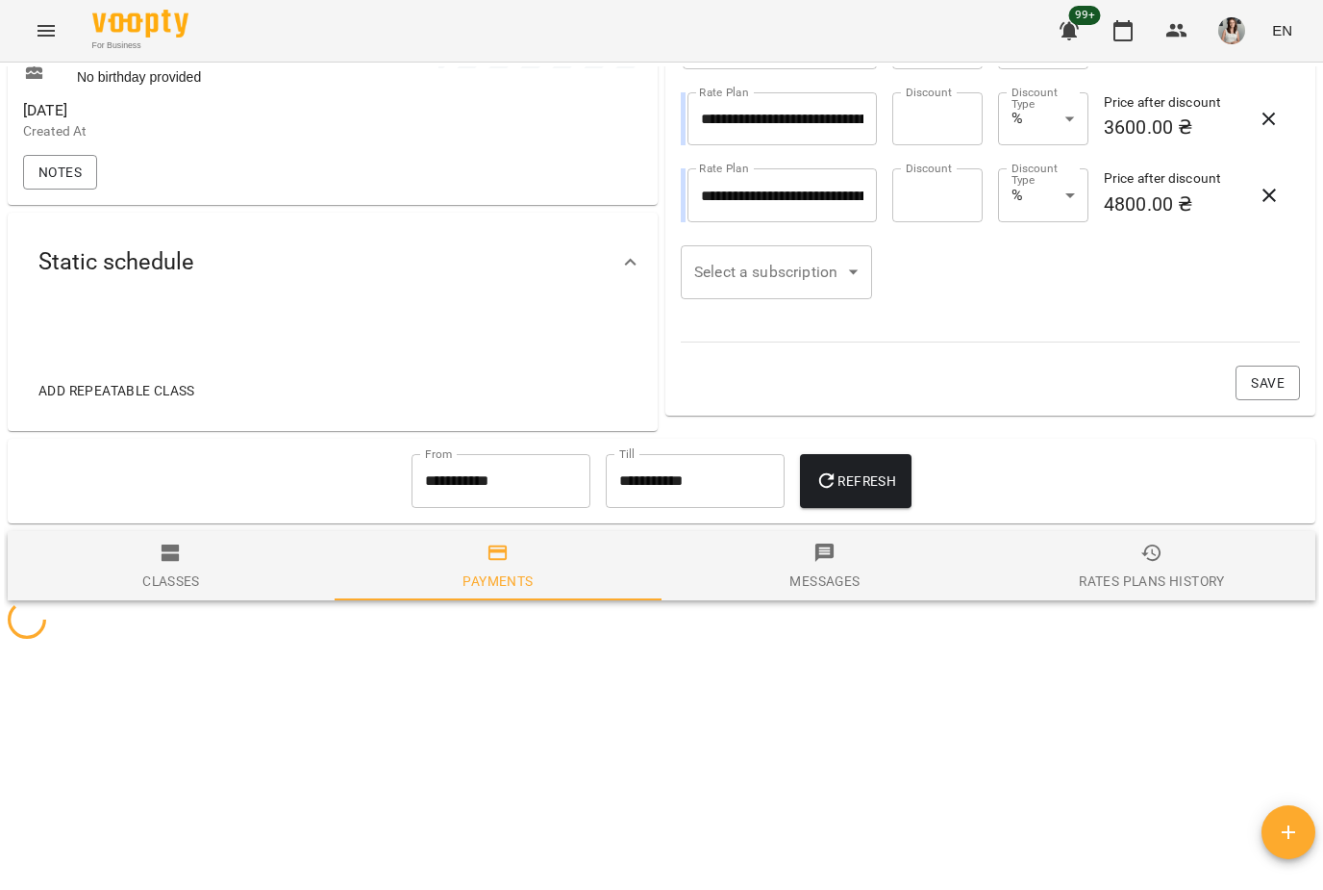
scroll to position [533, 0]
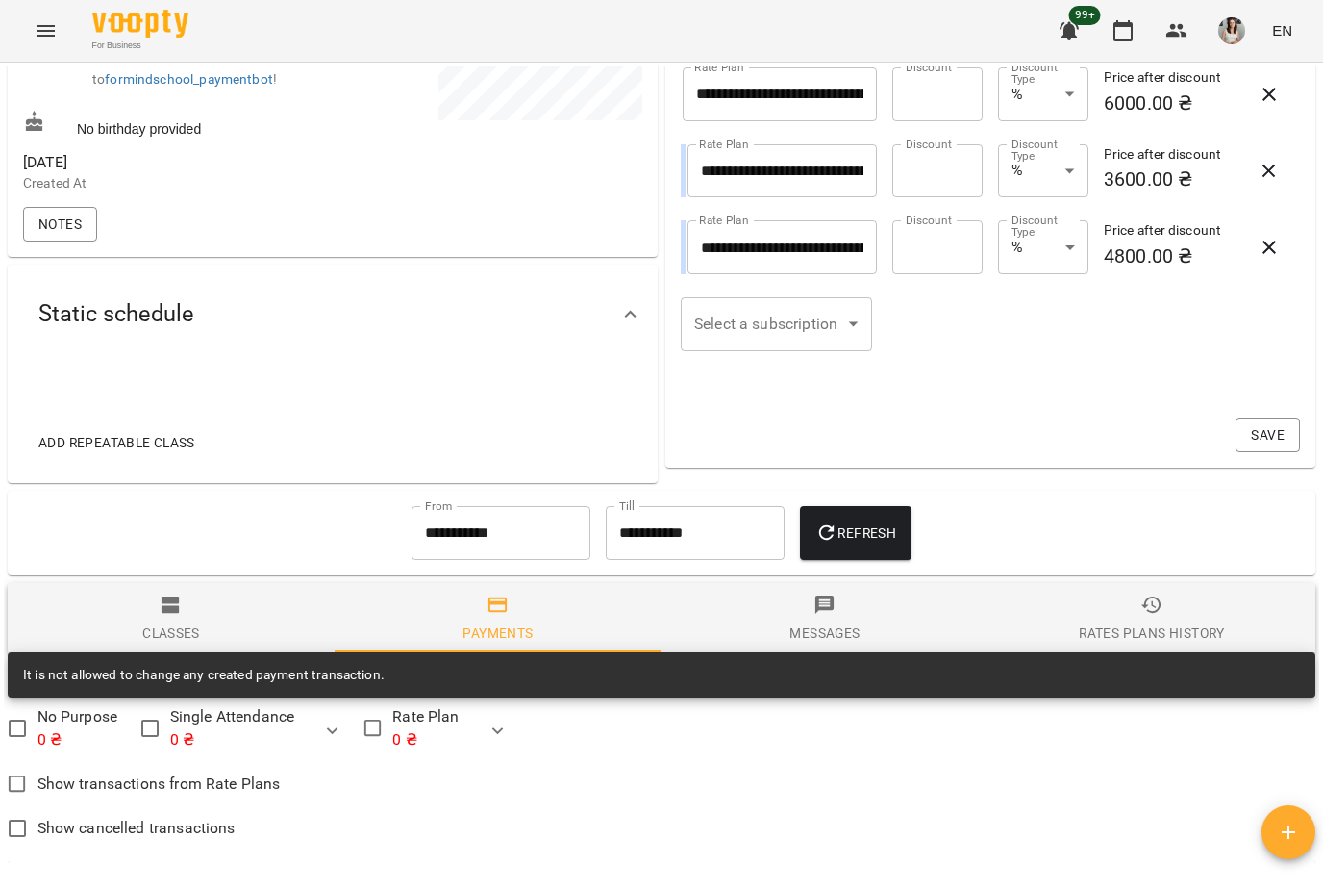
click at [1109, 627] on span "Rates Plans History" at bounding box center [1152, 619] width 304 height 52
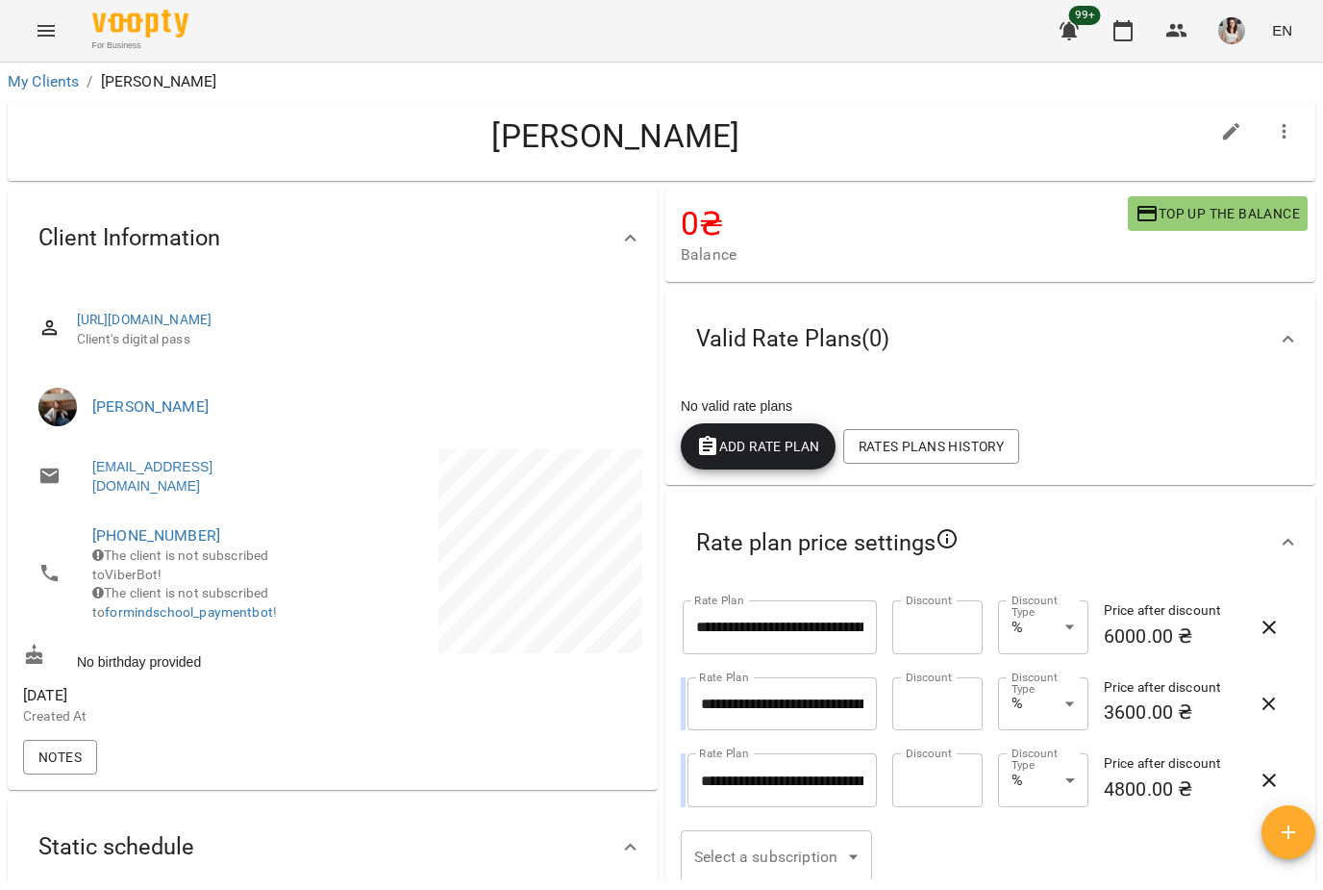
scroll to position [0, 0]
click at [28, 89] on link "My Clients" at bounding box center [43, 81] width 71 height 18
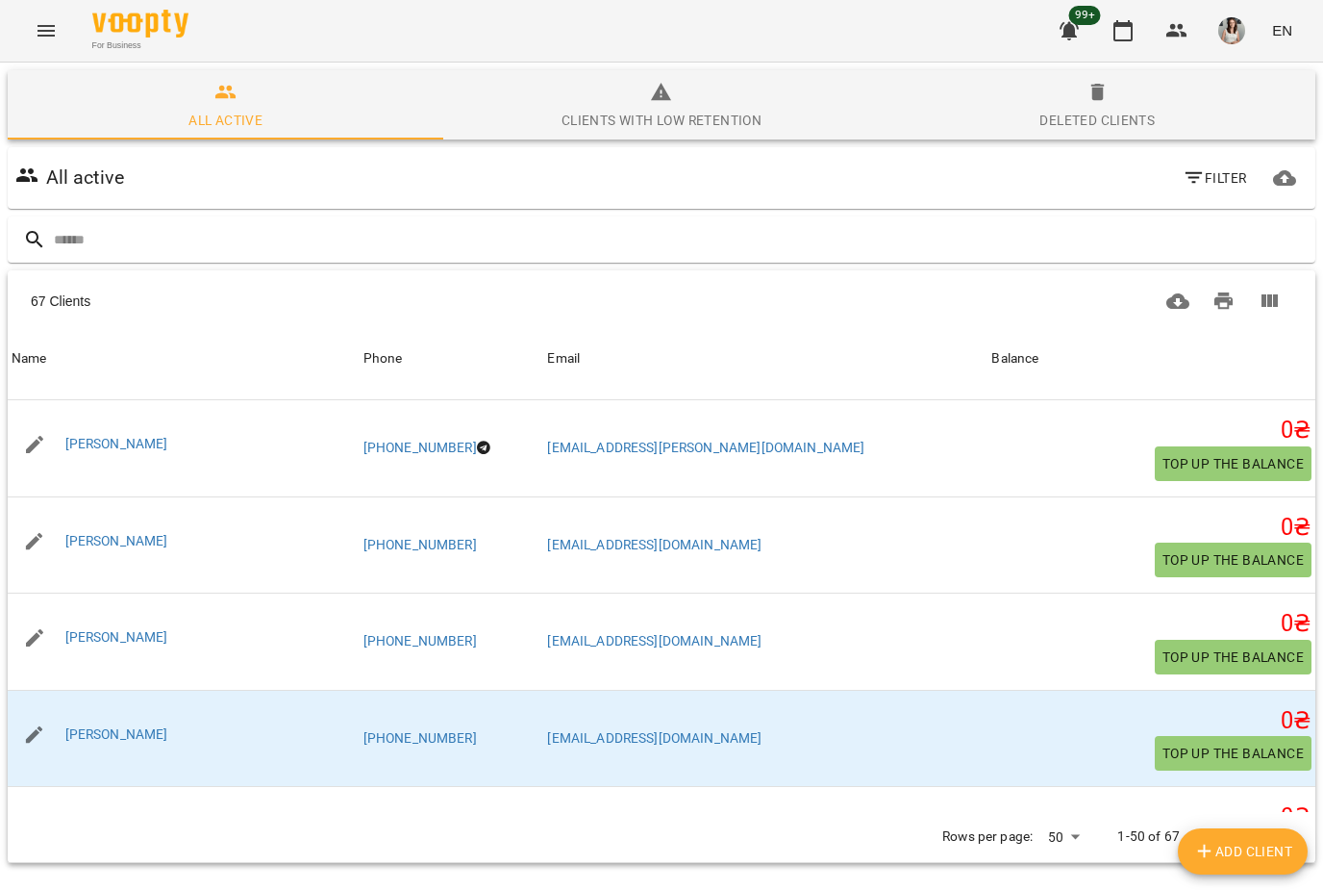
scroll to position [3658, 0]
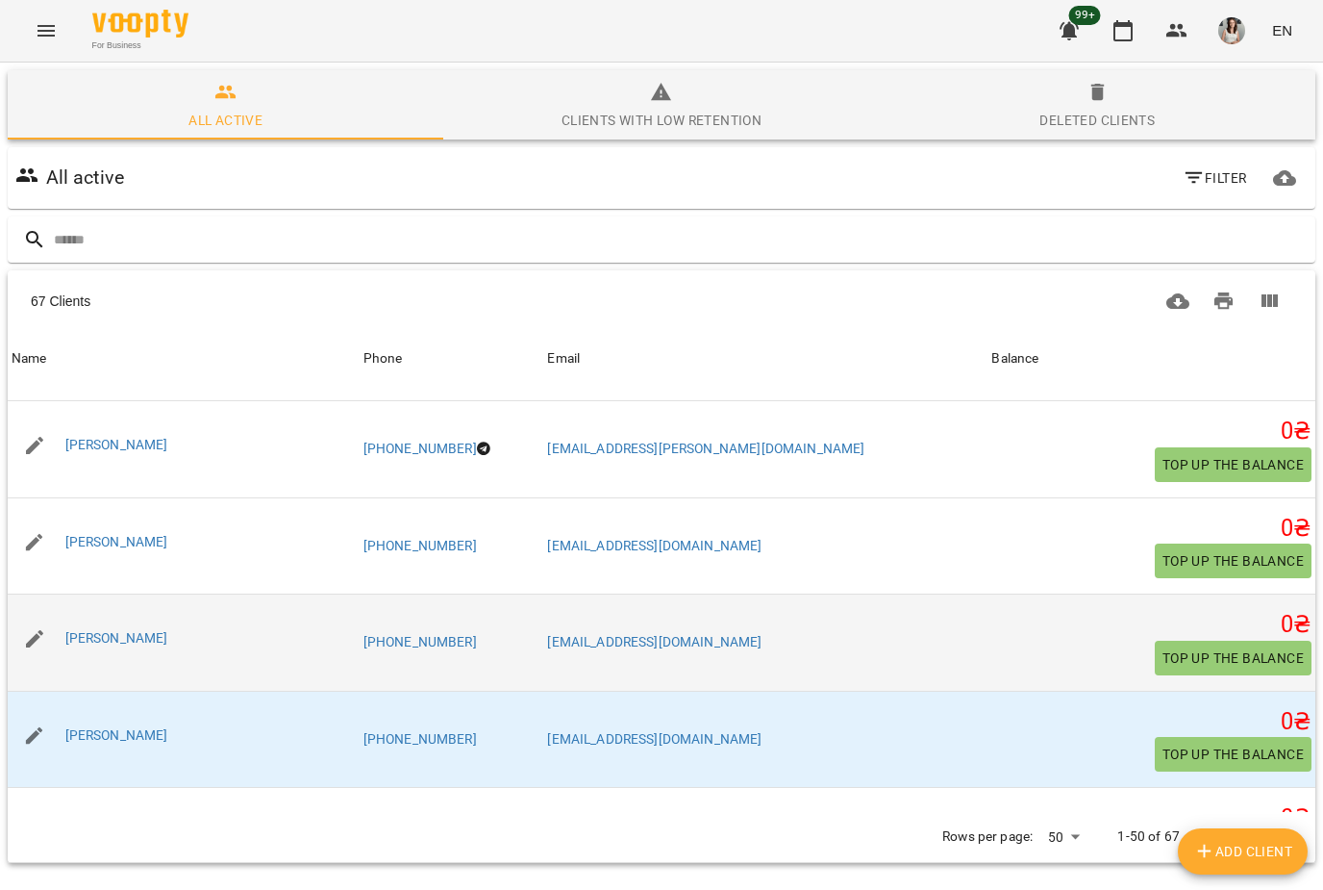
click at [71, 640] on div "[PERSON_NAME]" at bounding box center [184, 639] width 352 height 54
click at [79, 630] on link "[PERSON_NAME]" at bounding box center [116, 637] width 103 height 15
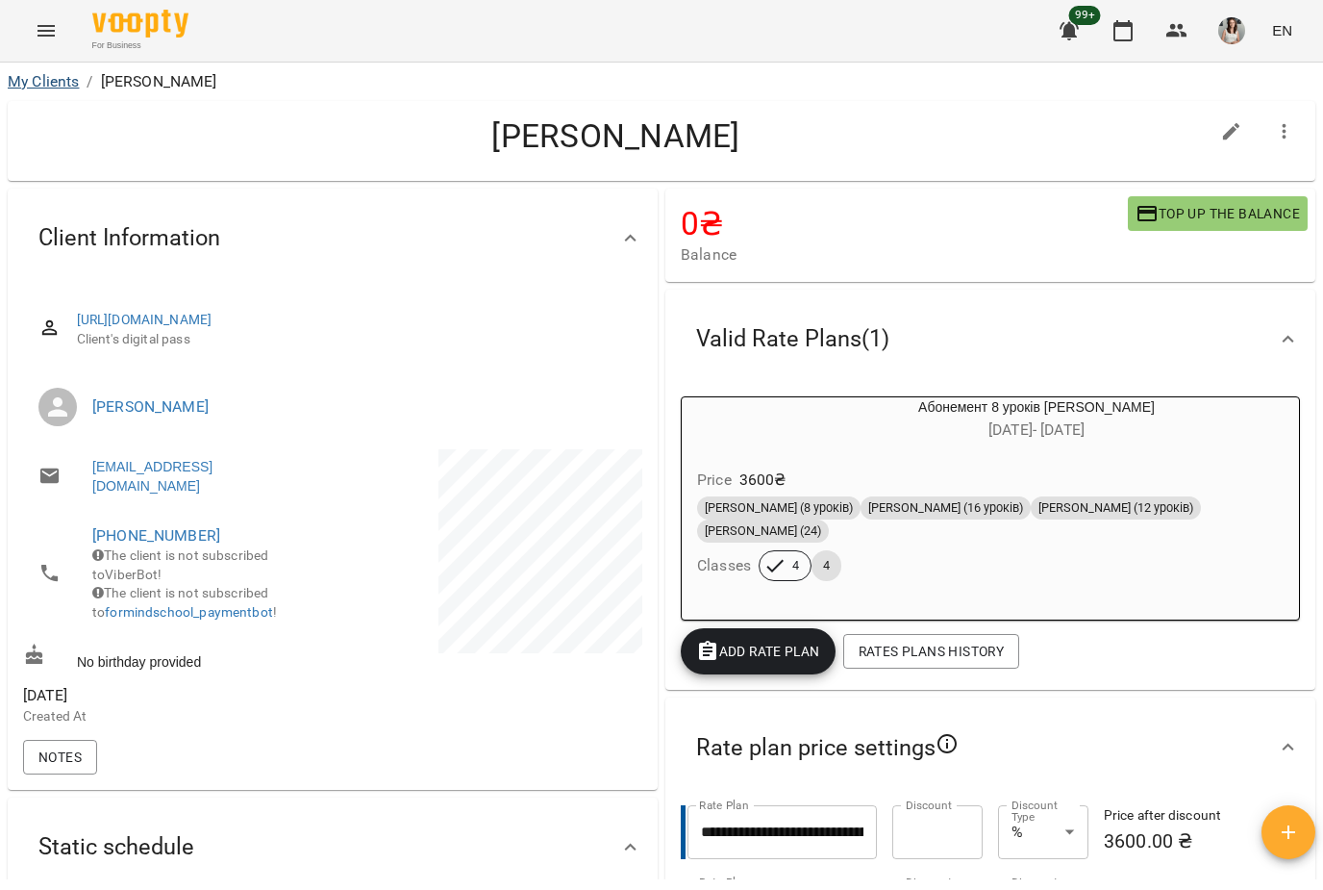
click at [34, 76] on link "My Clients" at bounding box center [43, 81] width 71 height 18
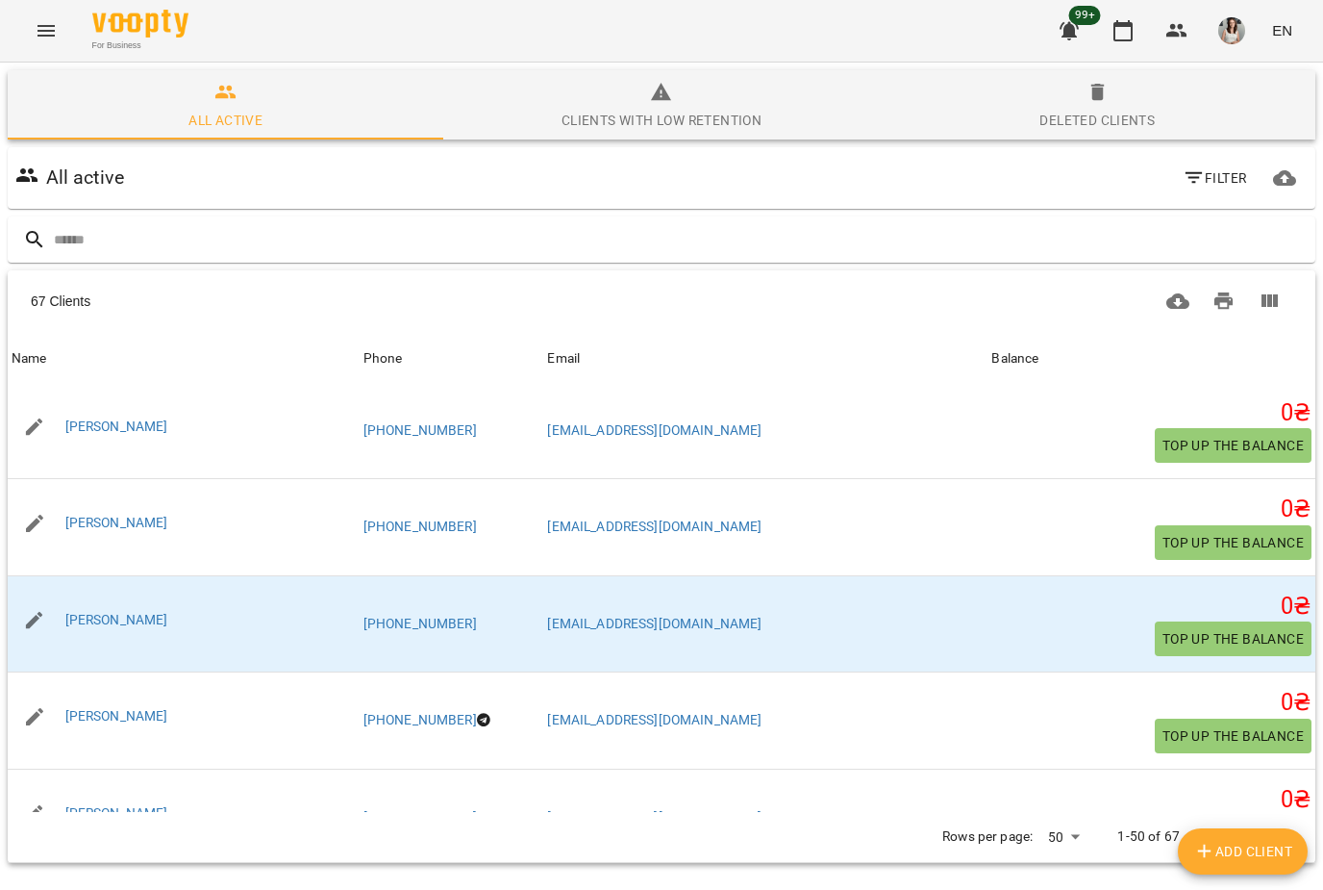
scroll to position [3792, 0]
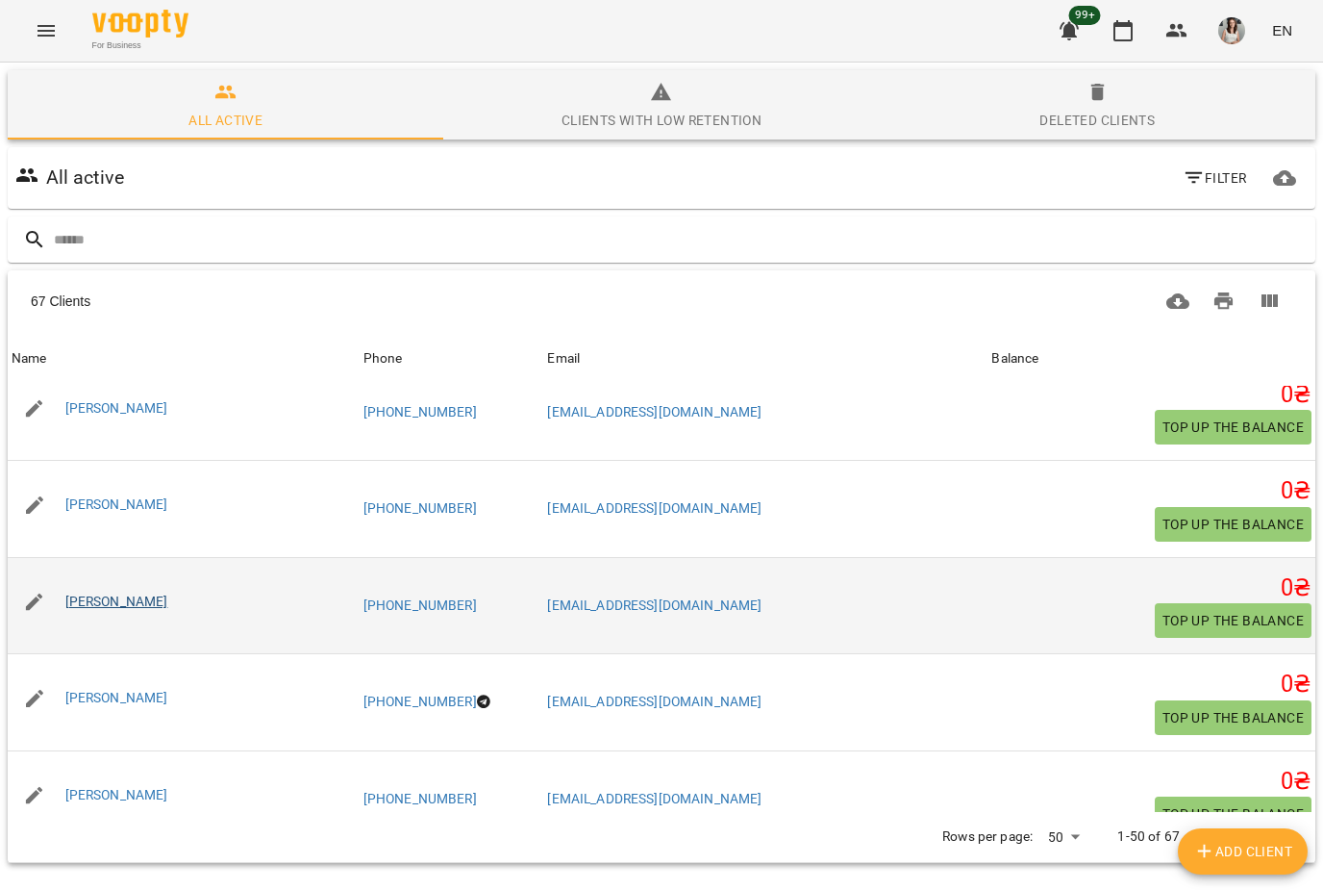
click at [69, 593] on link "[PERSON_NAME]" at bounding box center [116, 600] width 103 height 15
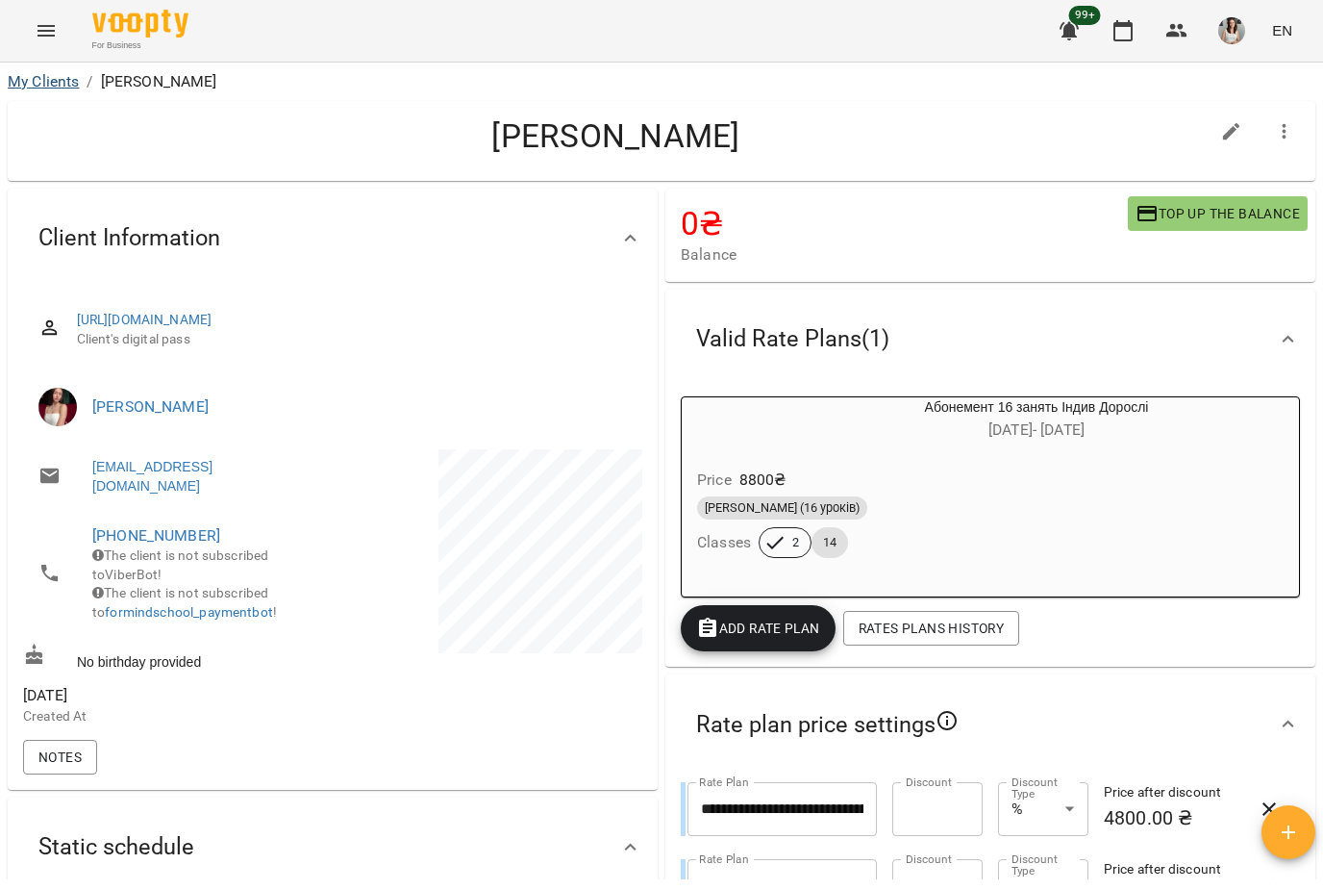
click at [25, 74] on link "My Clients" at bounding box center [43, 81] width 71 height 18
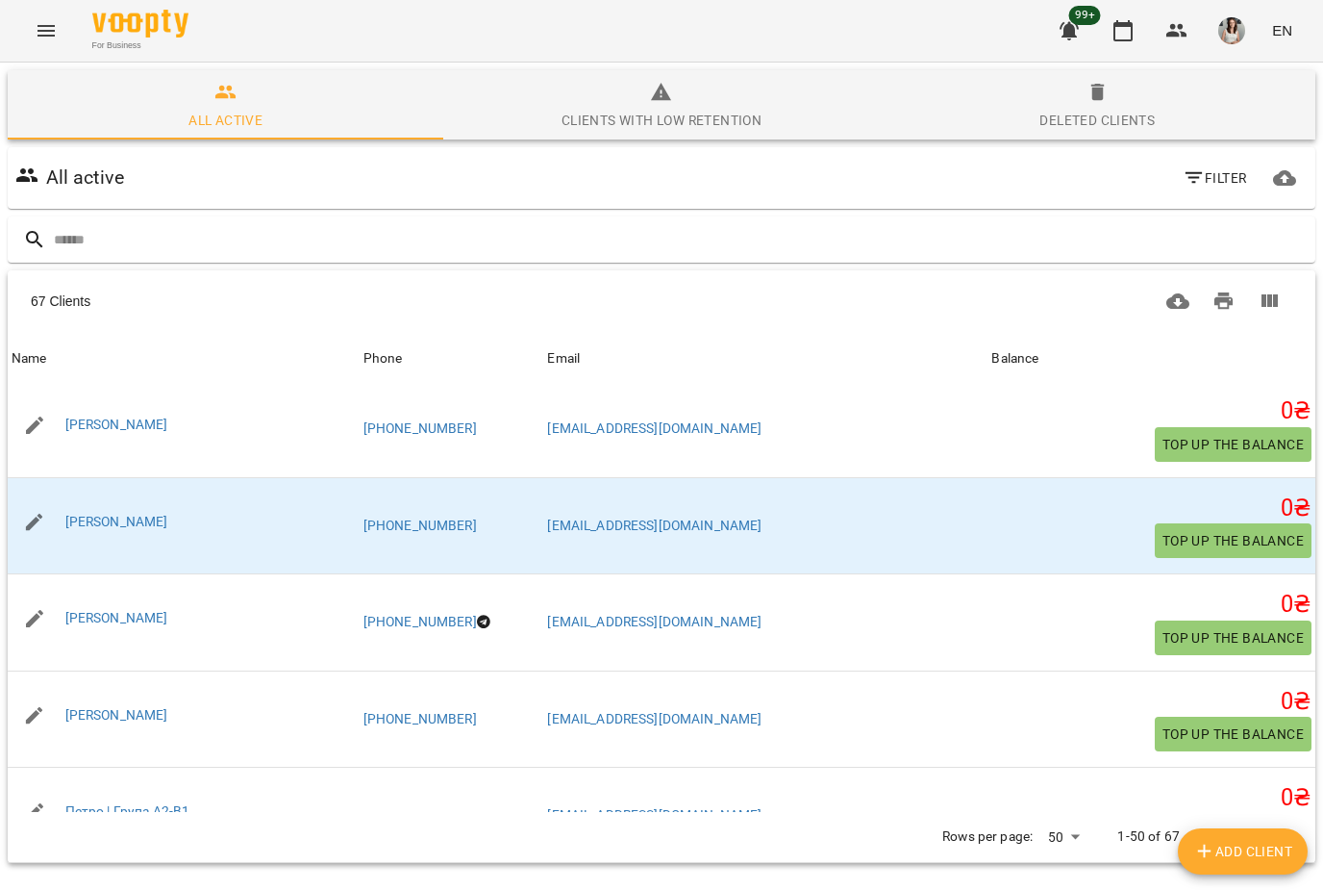
scroll to position [3877, 0]
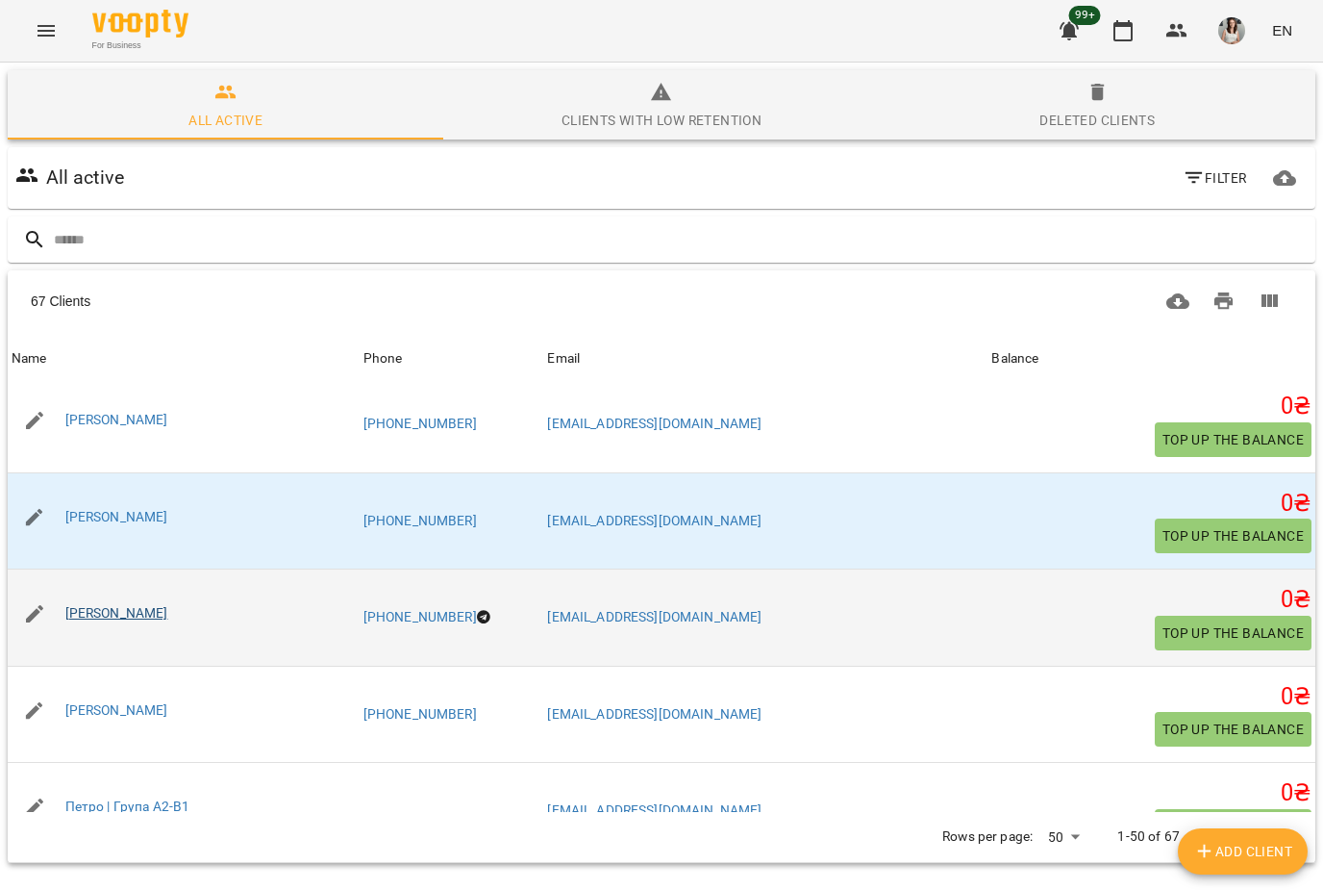
click at [91, 605] on link "[PERSON_NAME]" at bounding box center [116, 612] width 103 height 15
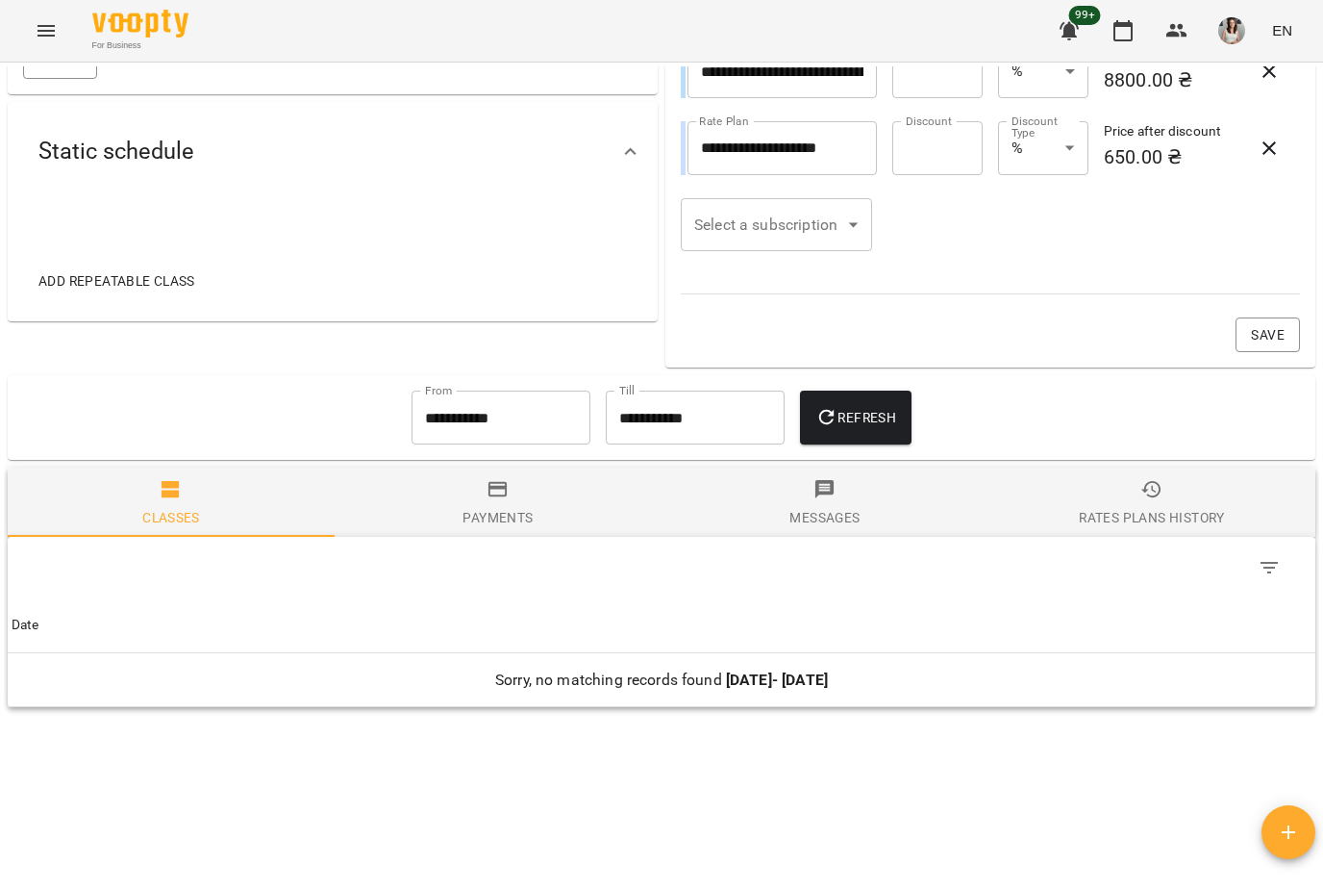
click at [1134, 516] on div "Rates Plans History" at bounding box center [1151, 517] width 145 height 23
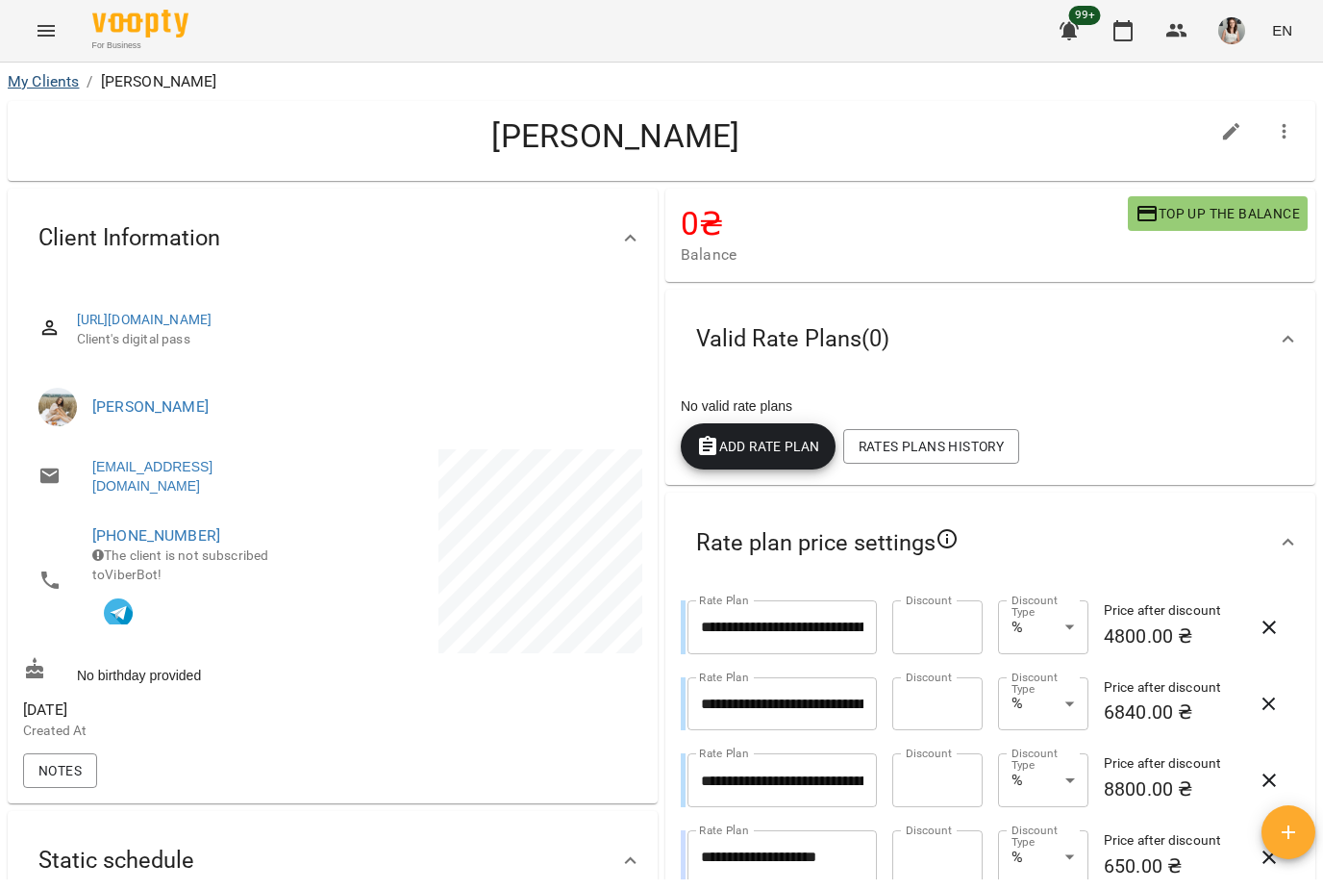
click at [30, 89] on link "My Clients" at bounding box center [43, 81] width 71 height 18
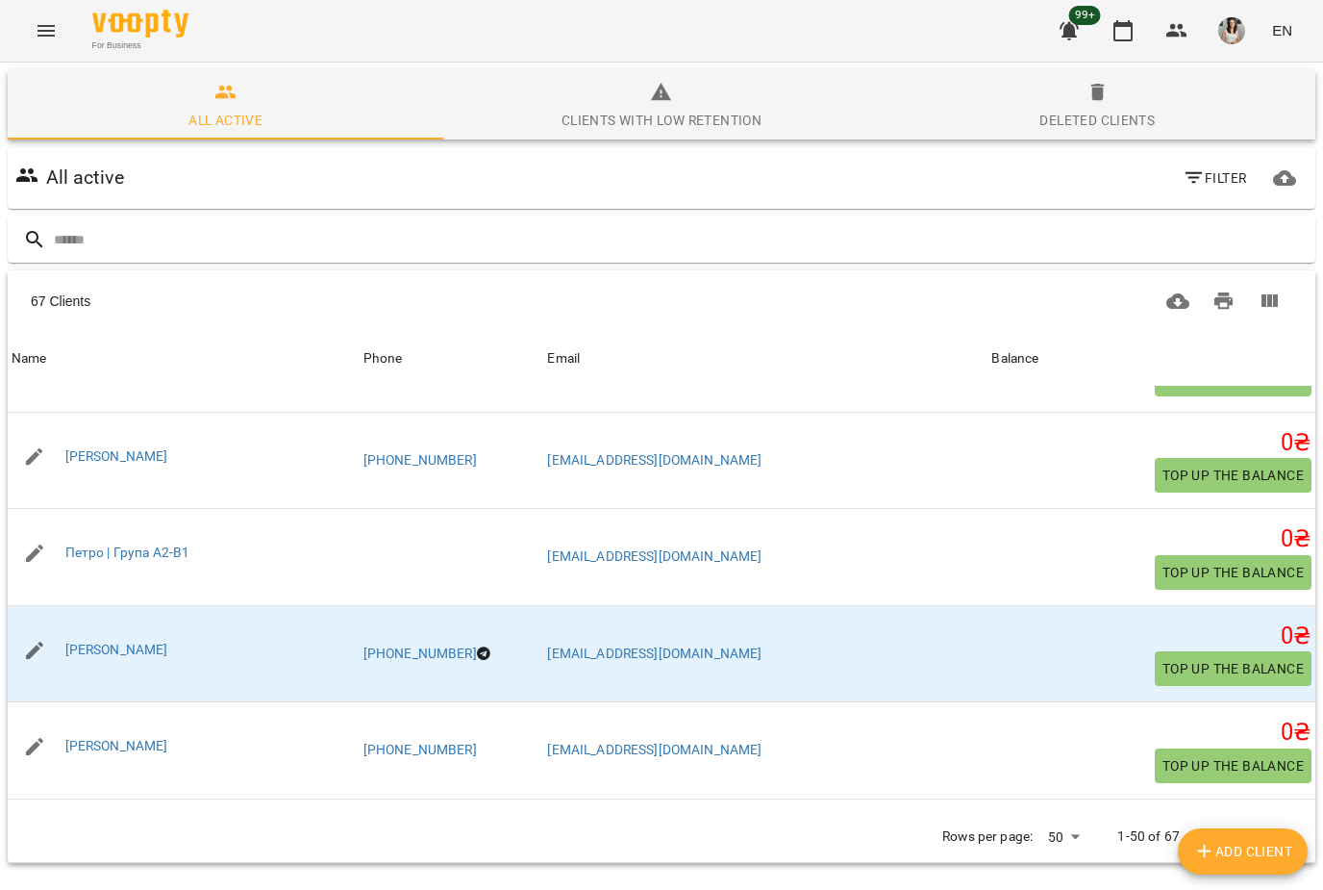
scroll to position [4190, 0]
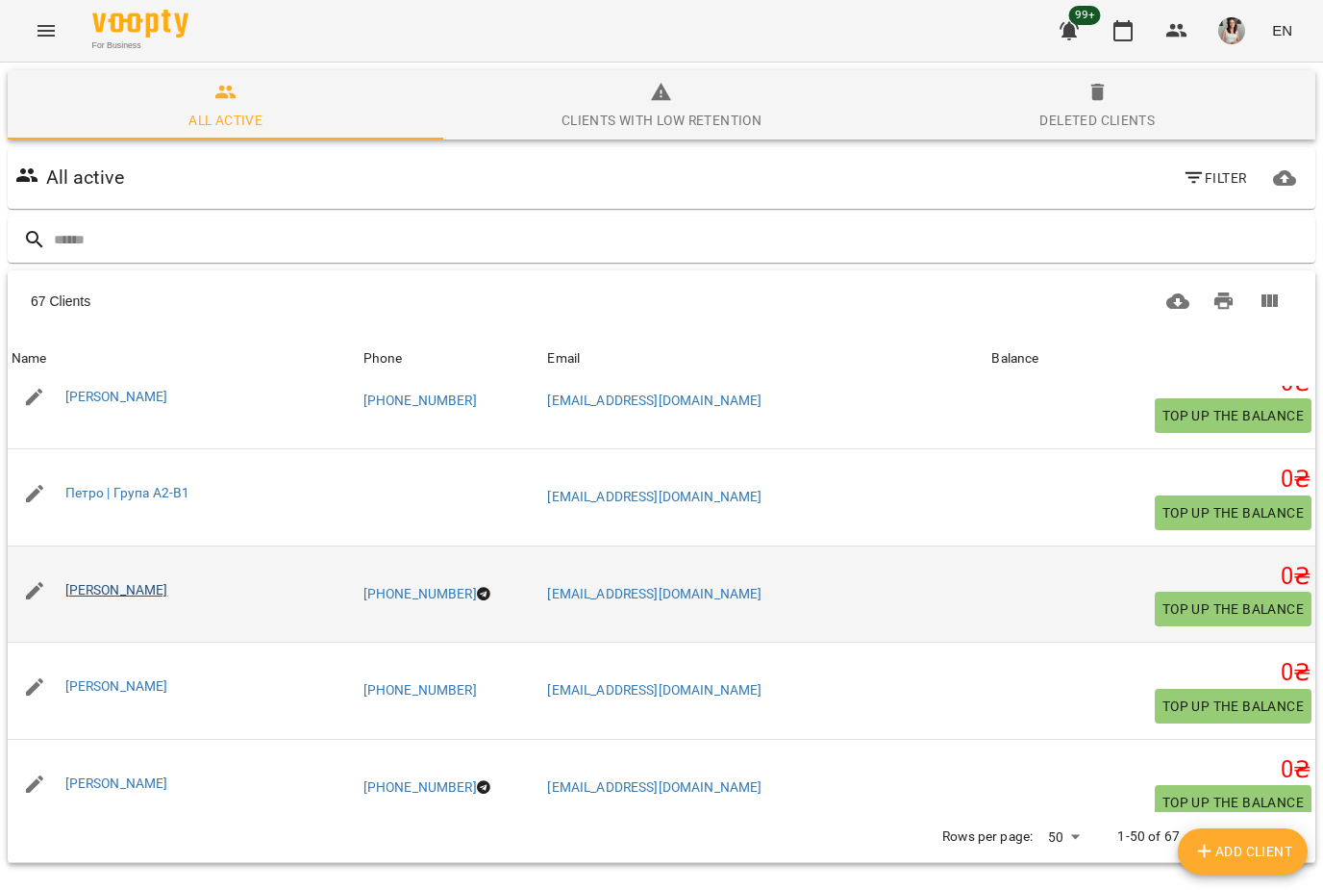
click at [75, 582] on link "[PERSON_NAME]" at bounding box center [116, 589] width 103 height 15
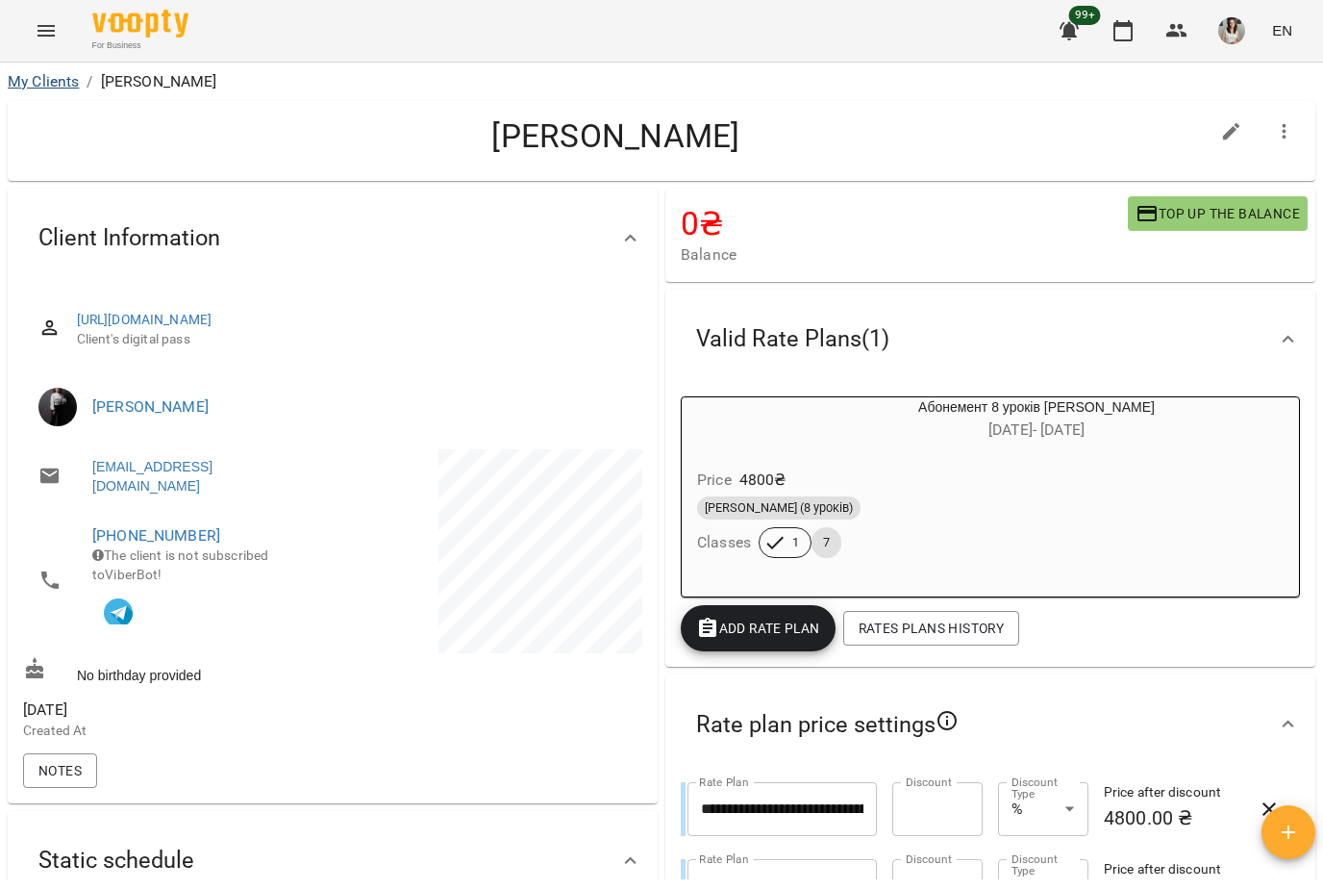
click at [34, 81] on link "My Clients" at bounding box center [43, 81] width 71 height 18
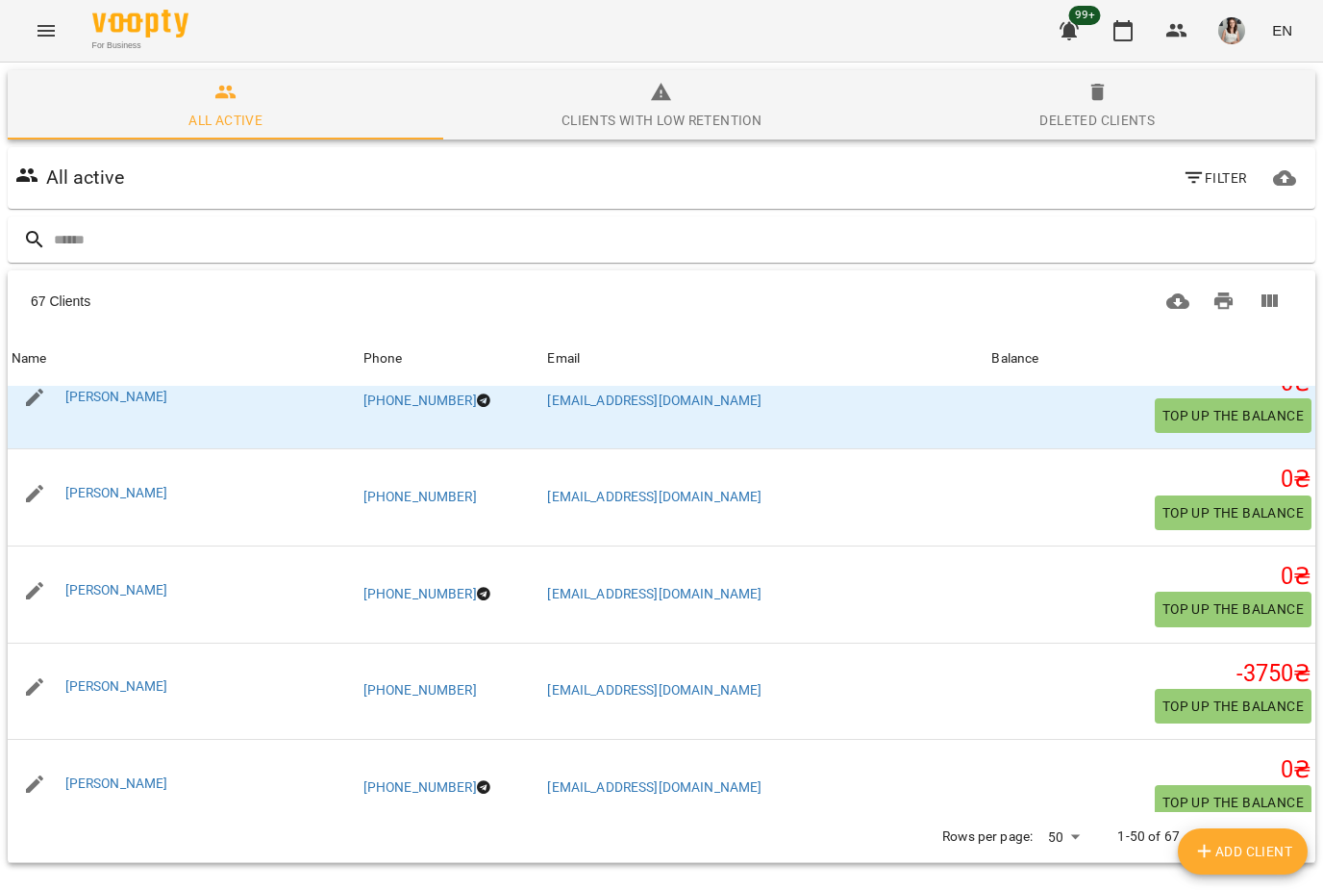
scroll to position [4383, 0]
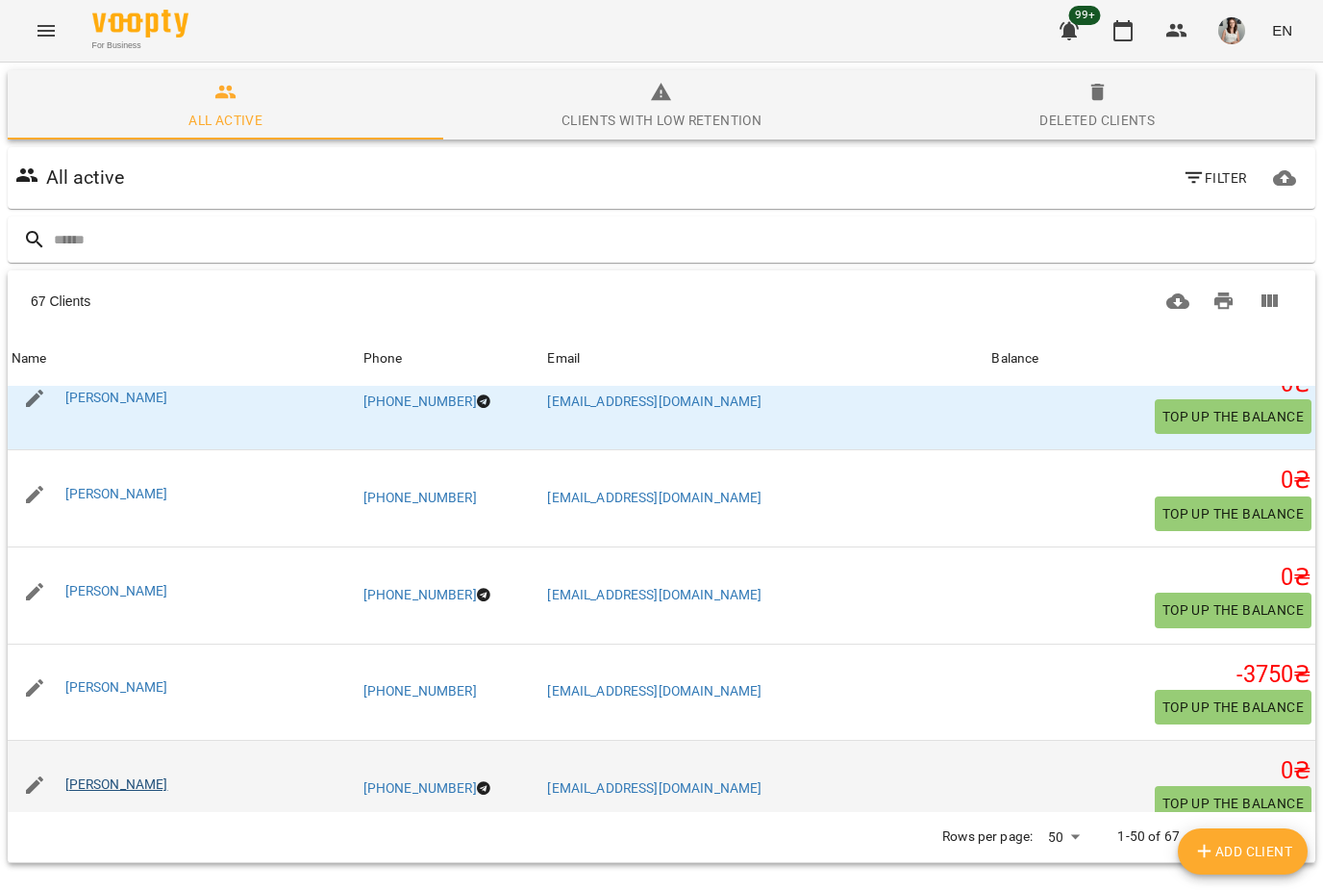
click at [89, 776] on link "[PERSON_NAME]" at bounding box center [116, 783] width 103 height 15
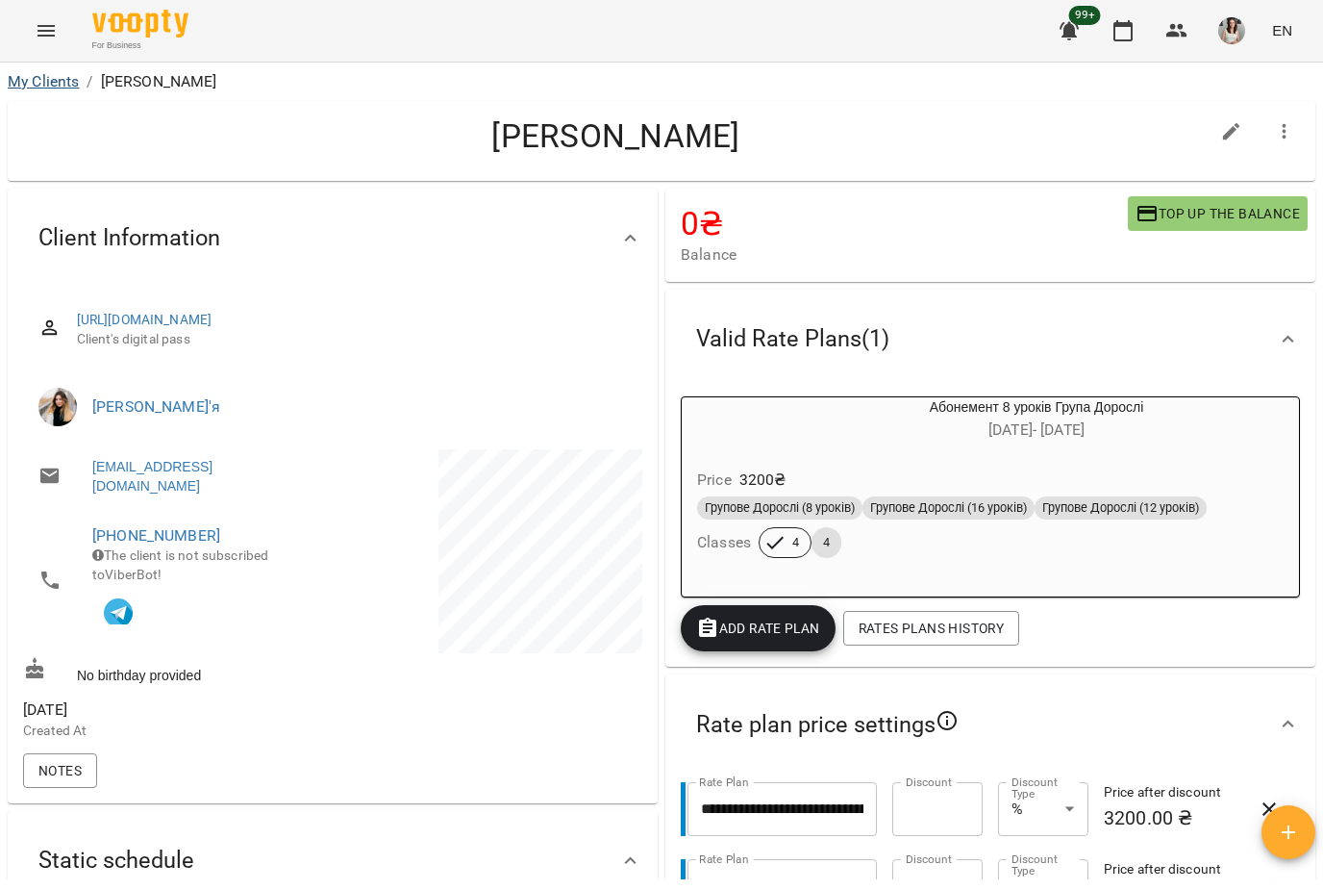
click at [37, 83] on link "My Clients" at bounding box center [43, 81] width 71 height 18
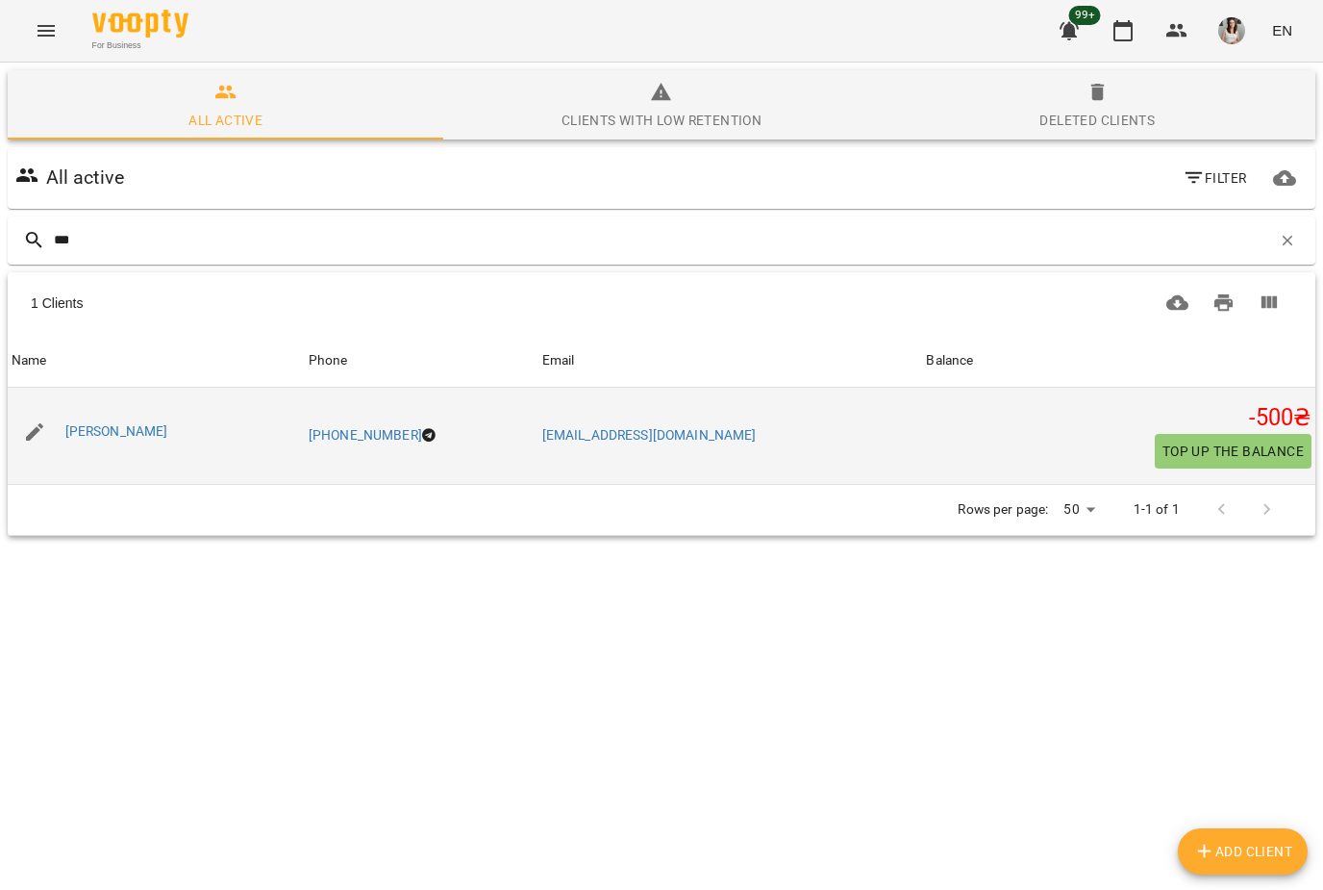
type input "***"
click at [138, 457] on div "[PERSON_NAME]" at bounding box center [156, 432] width 297 height 54
click at [140, 437] on link "[PERSON_NAME]" at bounding box center [116, 430] width 103 height 15
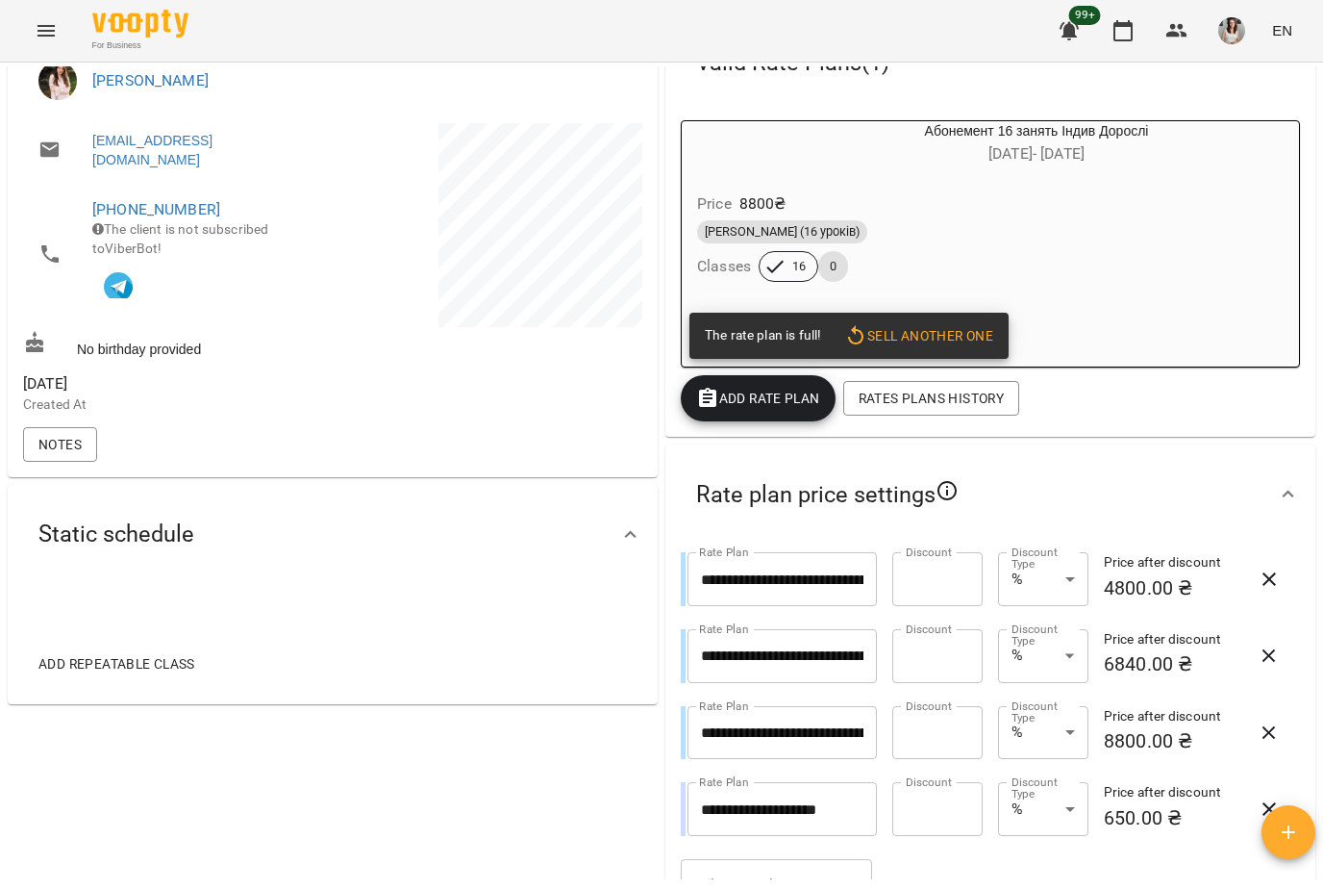
scroll to position [325, 0]
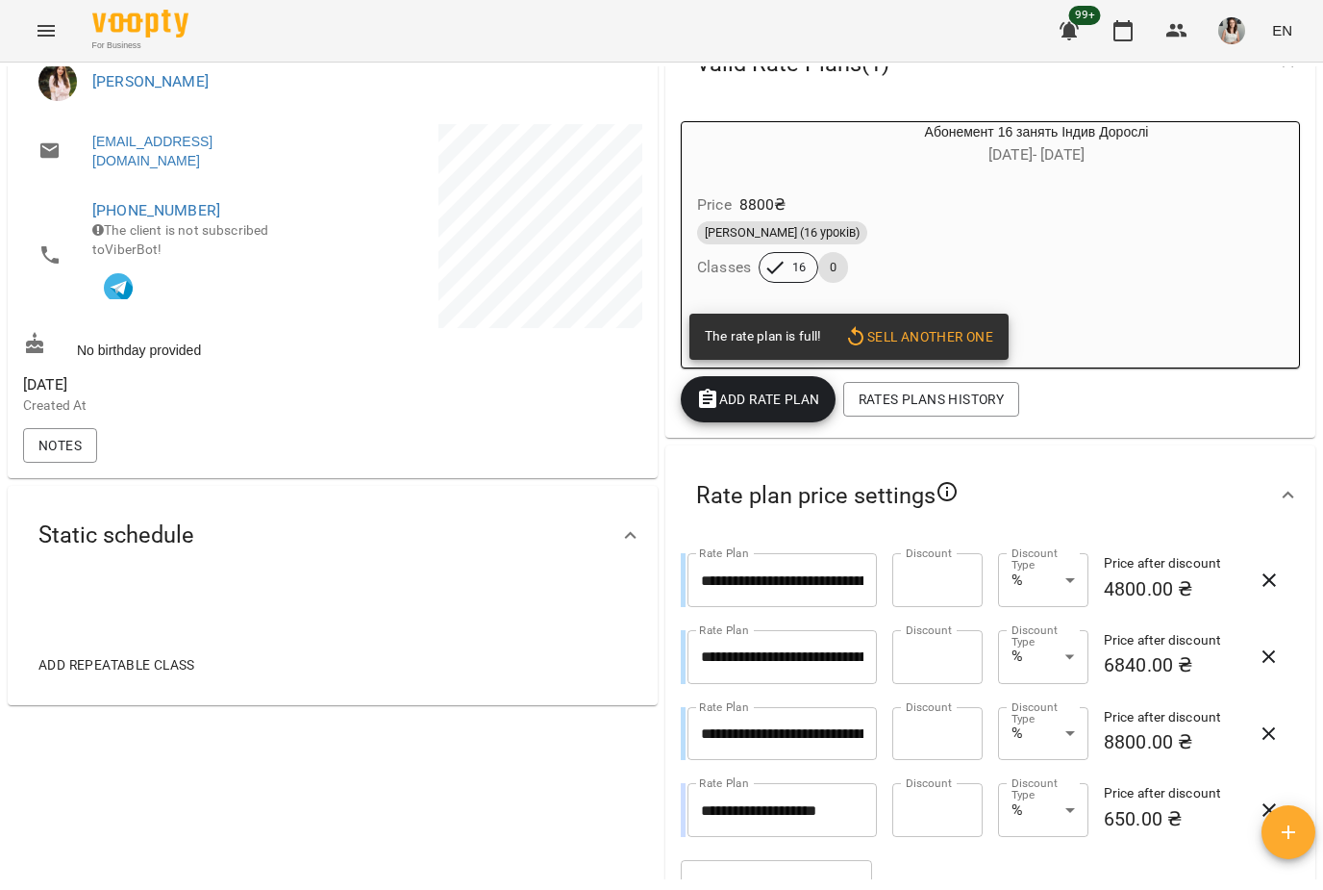
click at [1215, 272] on div "[PERSON_NAME] (16 уроків) Classes 16 0" at bounding box center [990, 251] width 594 height 69
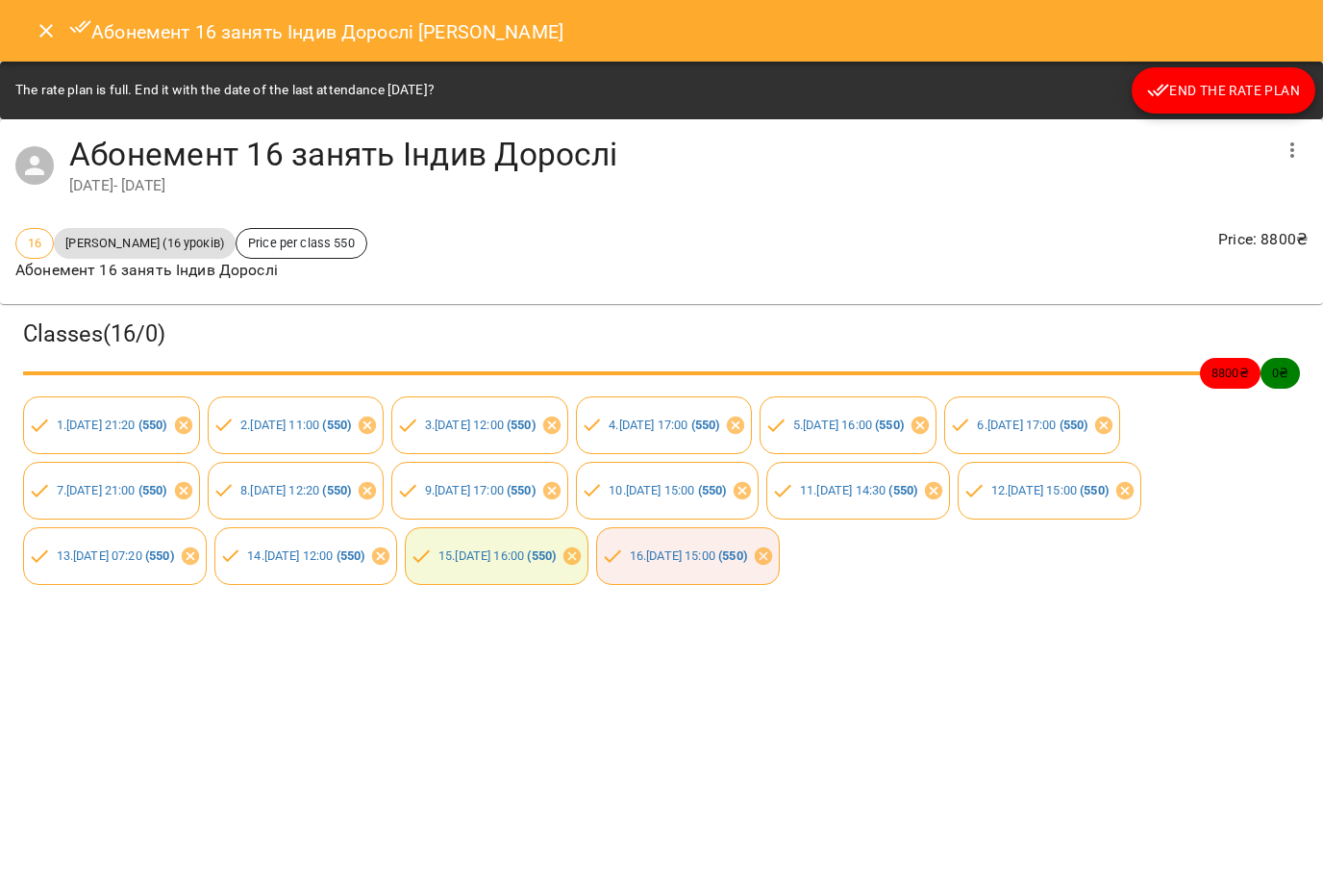
click at [1249, 106] on button "End the rate plan" at bounding box center [1224, 90] width 184 height 46
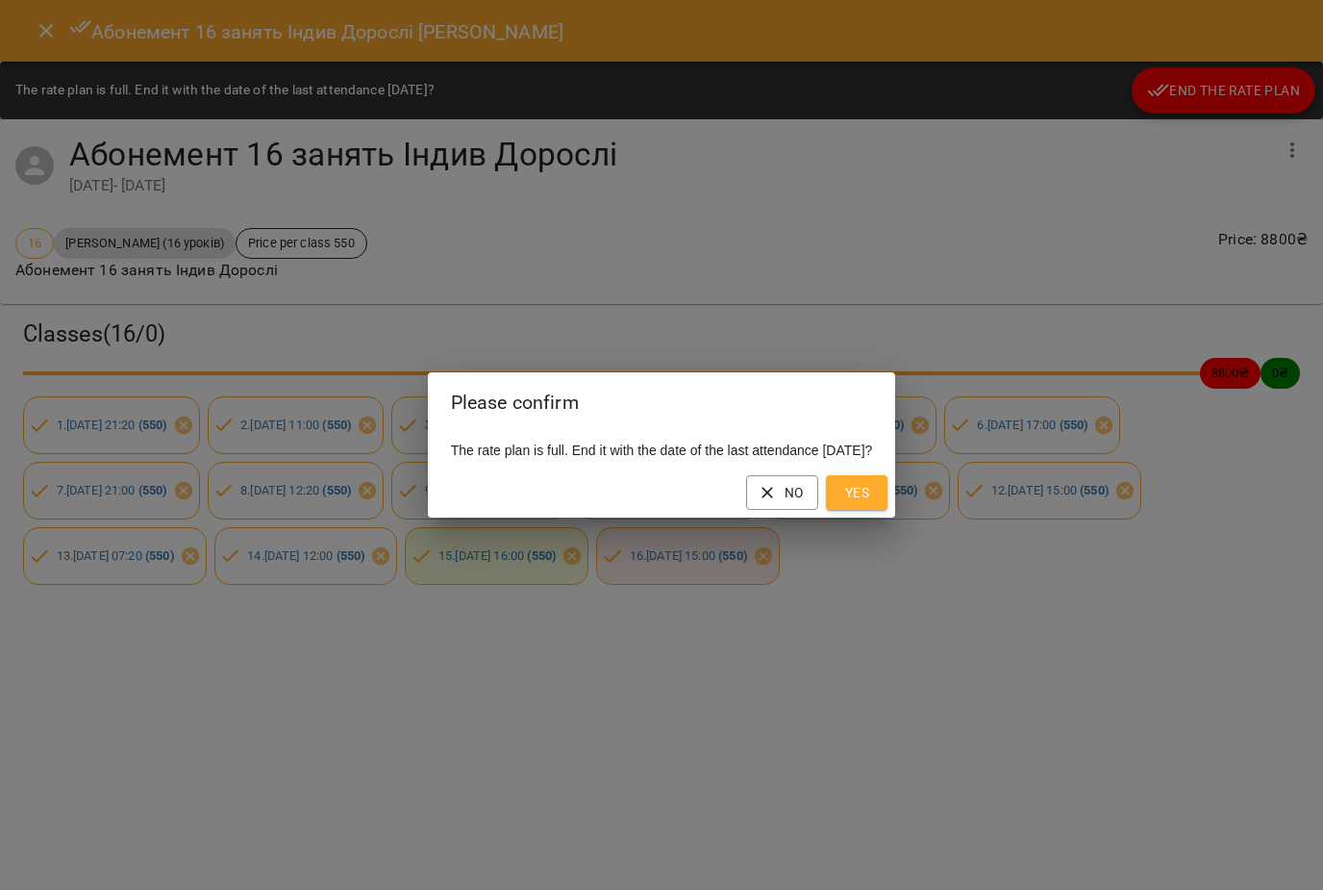
click at [872, 493] on span "Yes" at bounding box center [857, 492] width 31 height 23
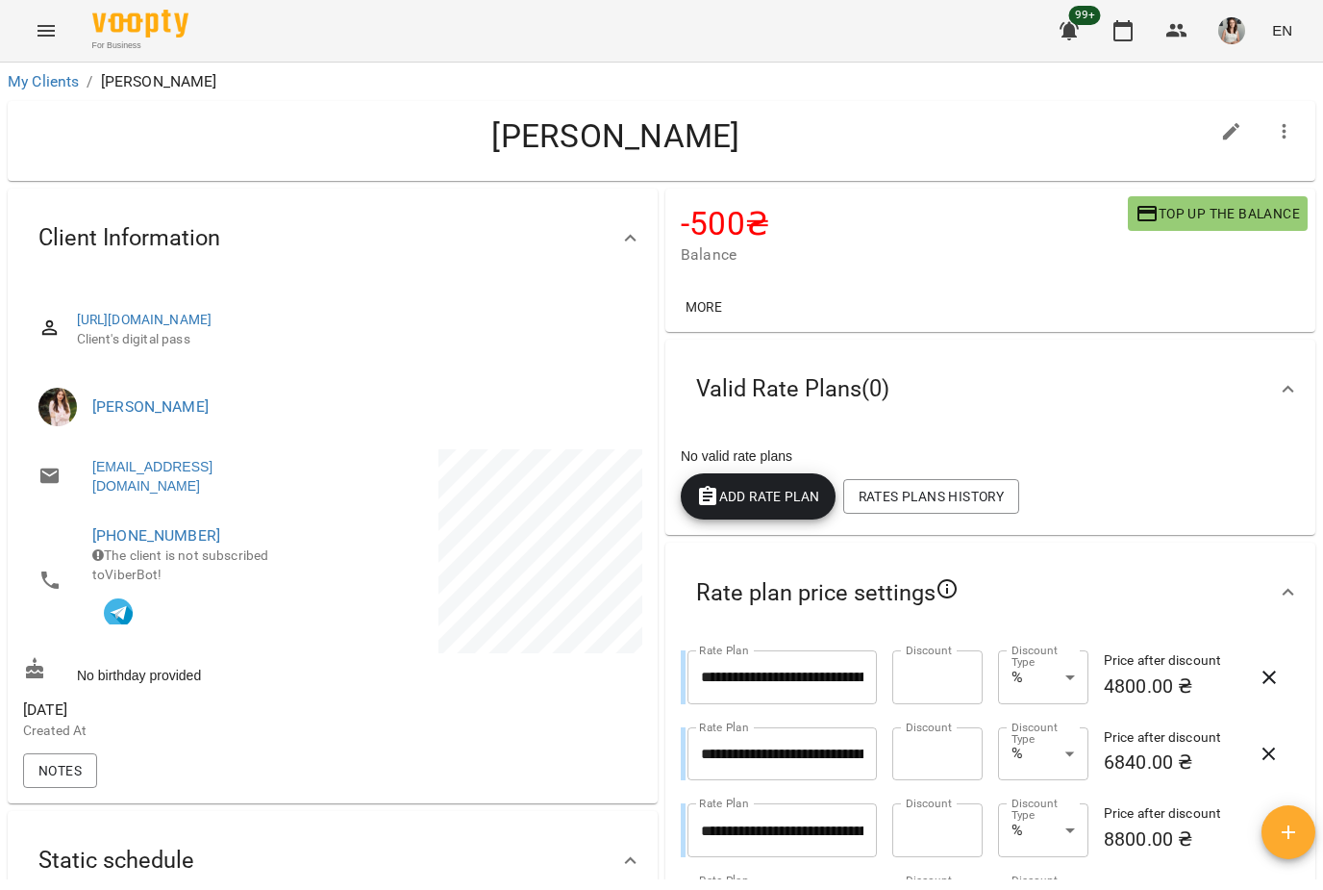
scroll to position [0, 0]
click at [31, 73] on link "My Clients" at bounding box center [43, 81] width 71 height 18
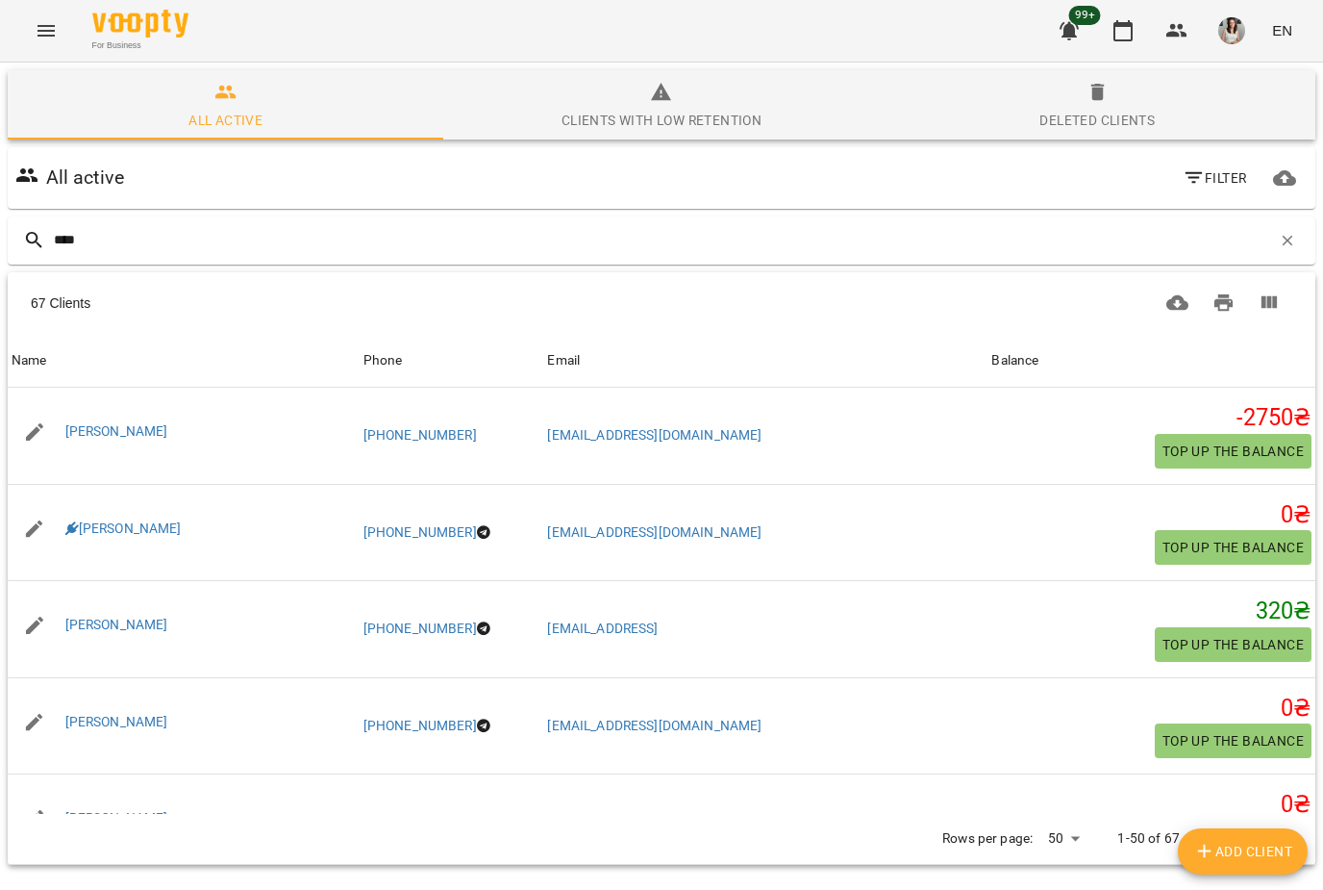
type input "*****"
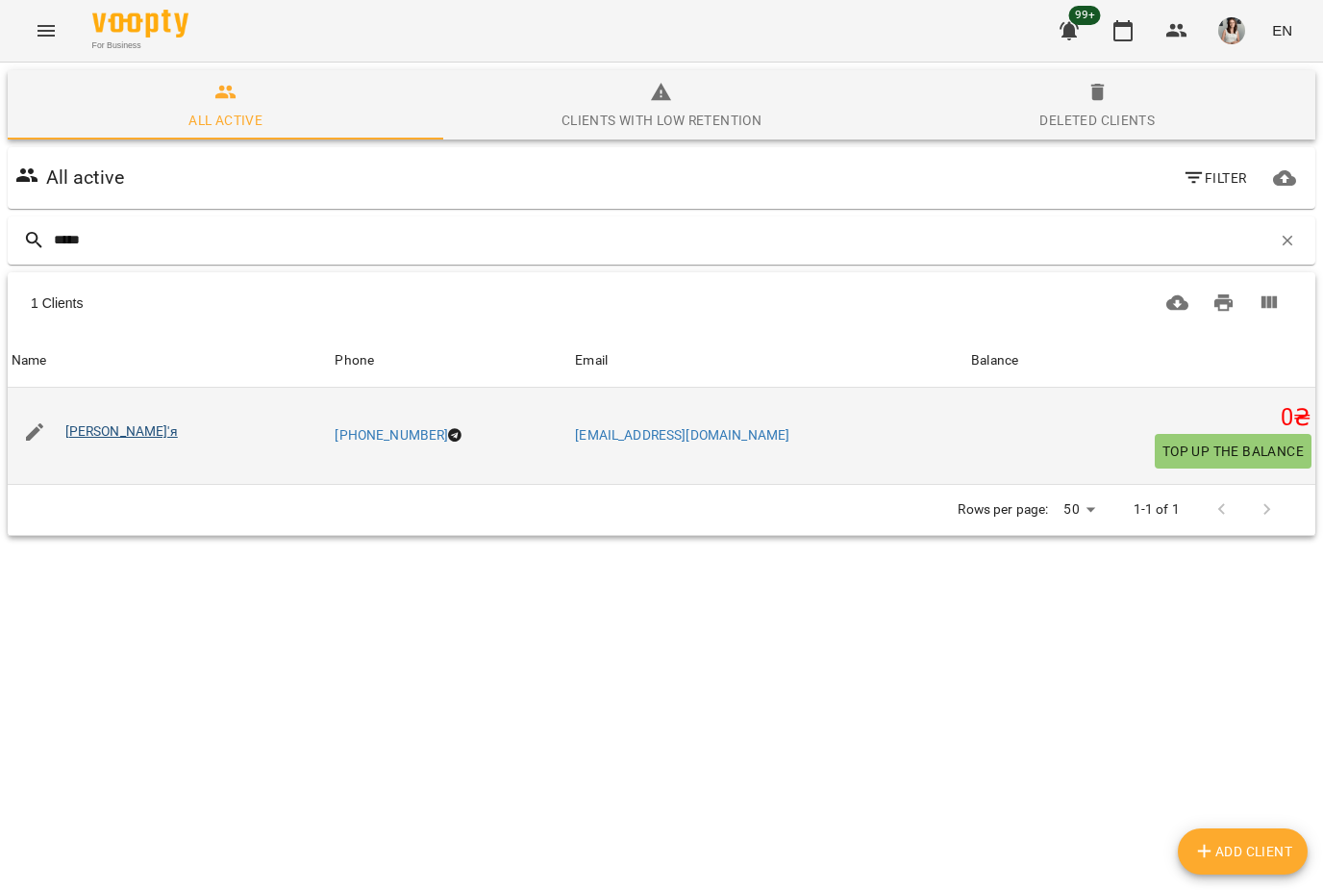
click at [66, 430] on link "[PERSON_NAME]'я" at bounding box center [121, 430] width 113 height 15
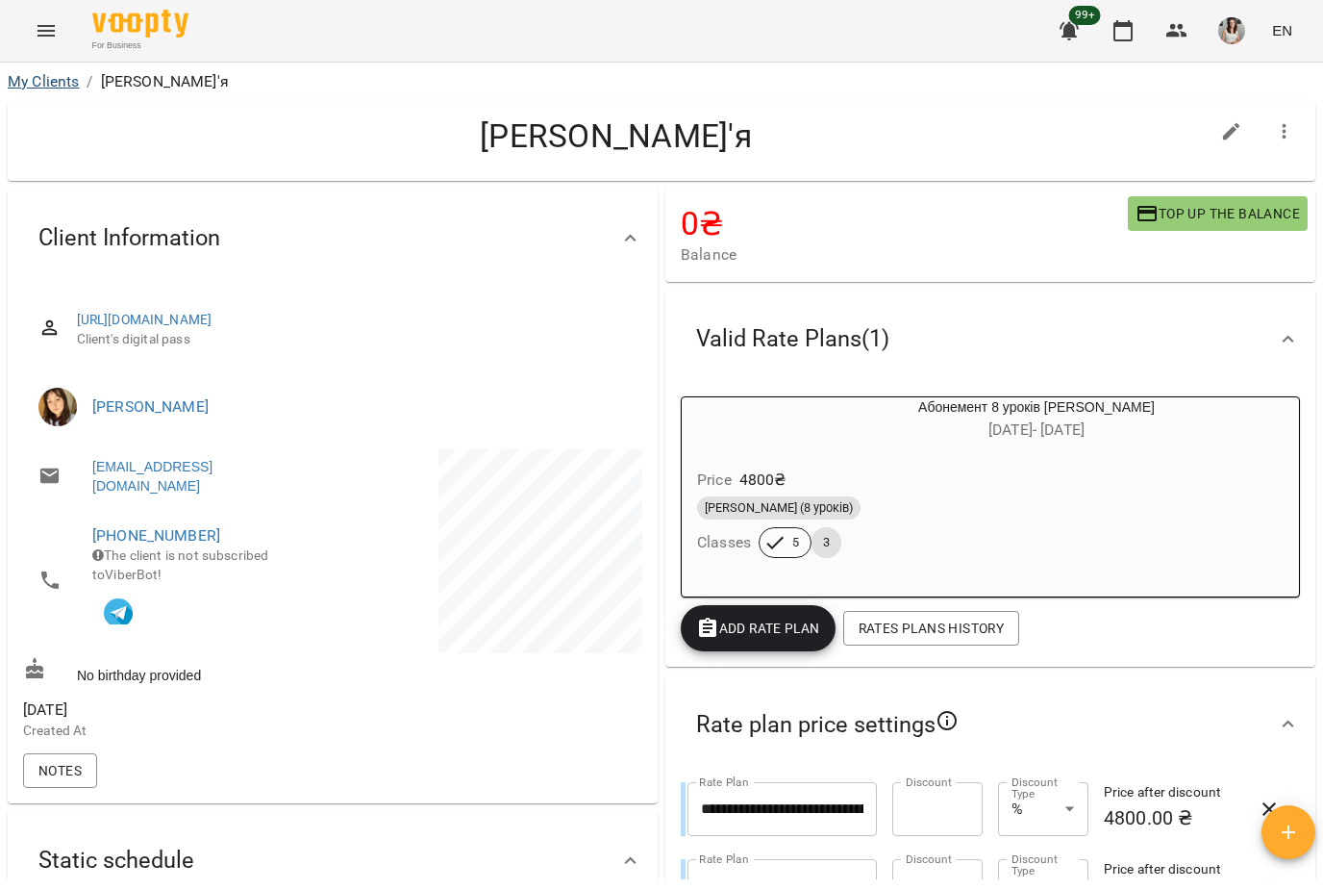
click at [32, 89] on link "My Clients" at bounding box center [43, 81] width 71 height 18
